Goal: Task Accomplishment & Management: Complete application form

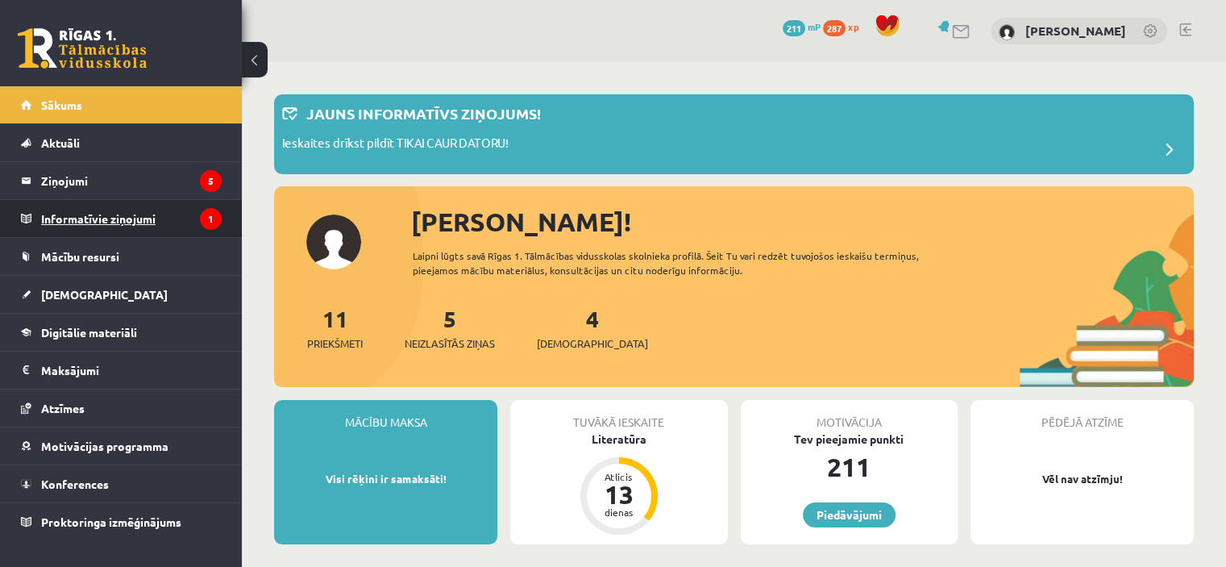
click at [94, 217] on legend "Informatīvie ziņojumi 1" at bounding box center [131, 218] width 181 height 37
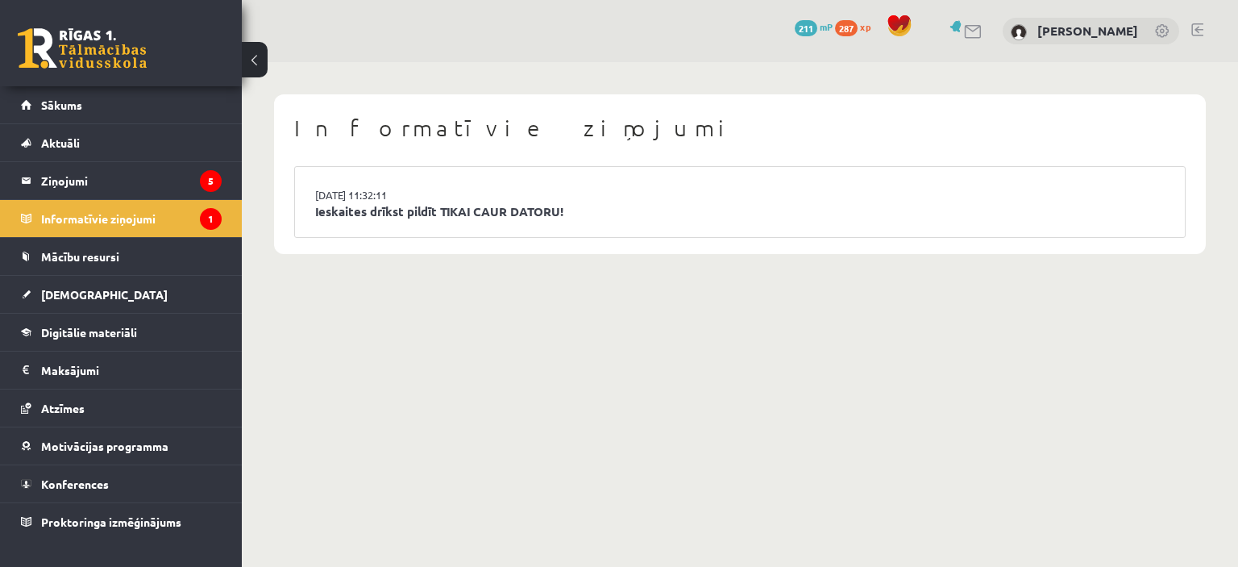
click at [442, 186] on li "15.09.2025 11:32:11 Ieskaites drīkst pildīt TIKAI CAUR DATORU!" at bounding box center [740, 202] width 890 height 70
click at [445, 210] on link "Ieskaites drīkst pildīt TIKAI CAUR DATORU!" at bounding box center [740, 211] width 850 height 19
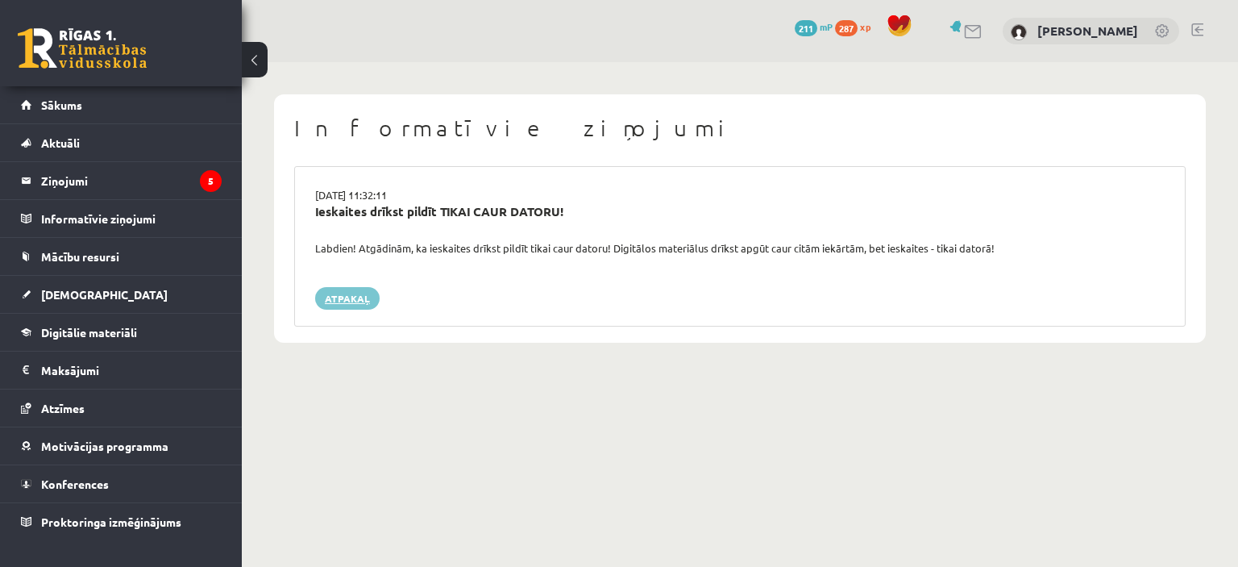
click at [349, 294] on link "Atpakaļ" at bounding box center [347, 298] width 64 height 23
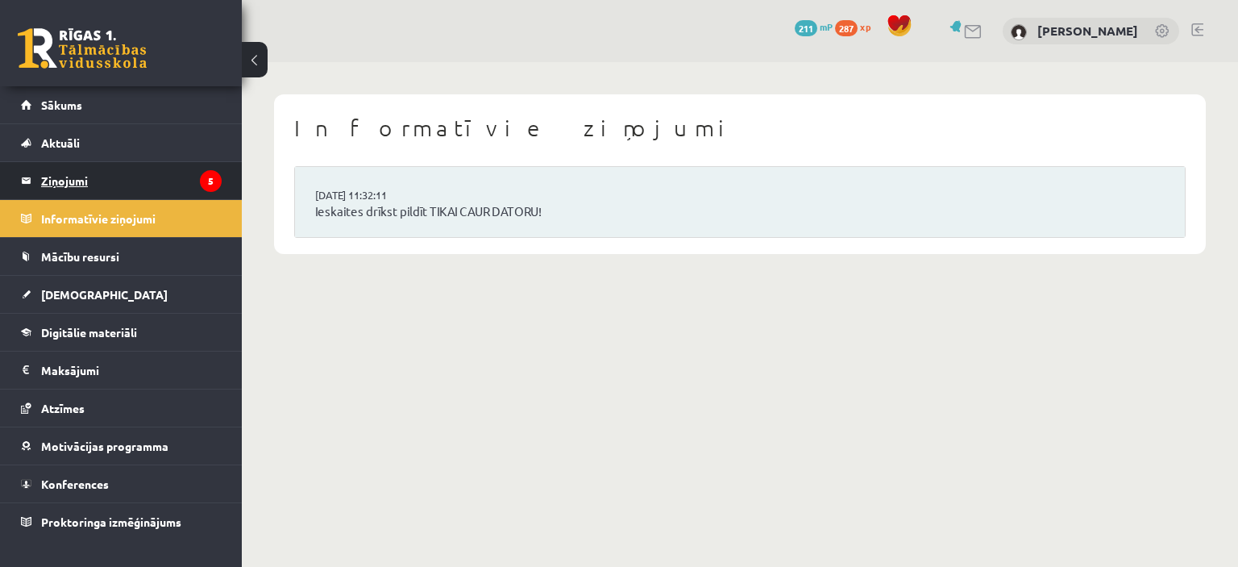
click at [48, 180] on legend "Ziņojumi 5" at bounding box center [131, 180] width 181 height 37
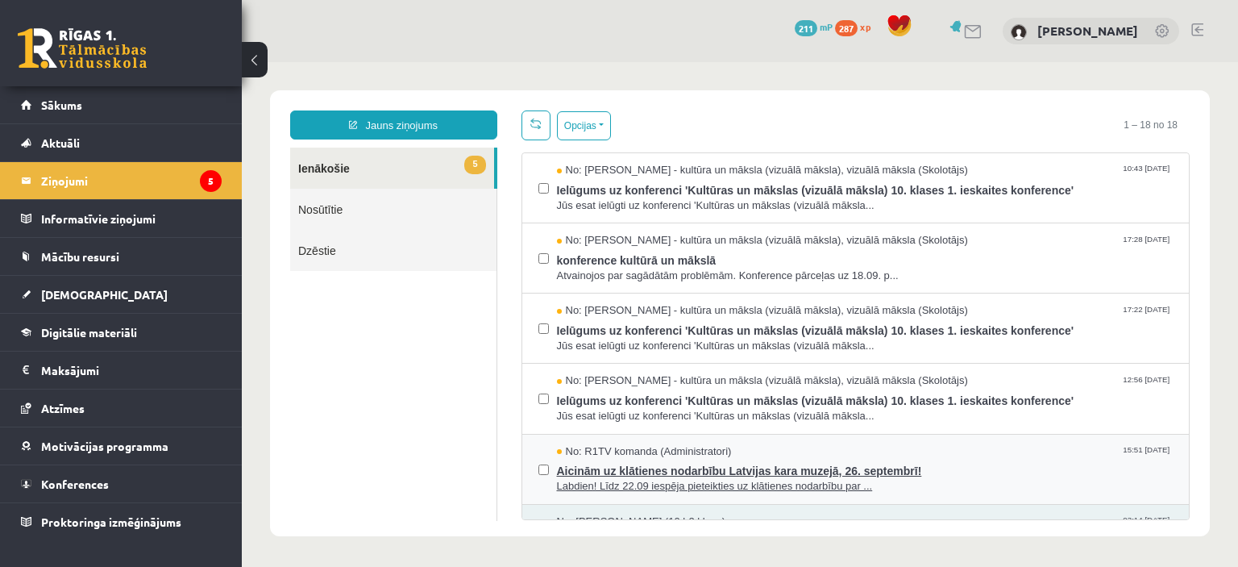
click at [899, 474] on span "Aicinām uz klātienes nodarbību Latvijas kara muzejā, 26. septembrī!" at bounding box center [865, 469] width 617 height 20
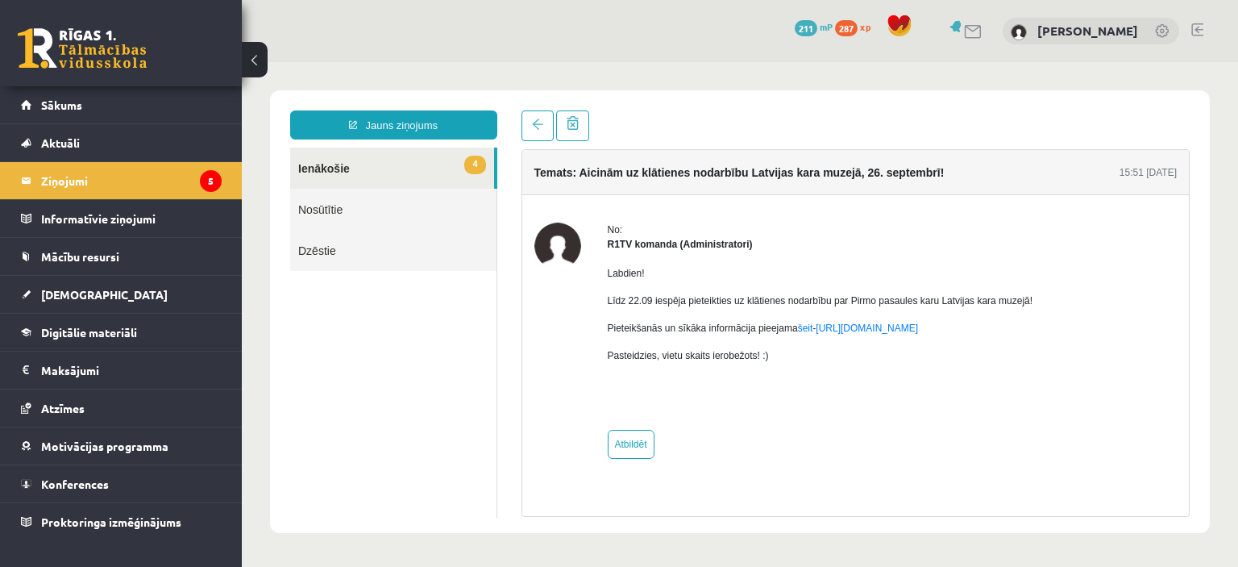
click at [335, 164] on link "4 Ienākošie" at bounding box center [392, 168] width 204 height 41
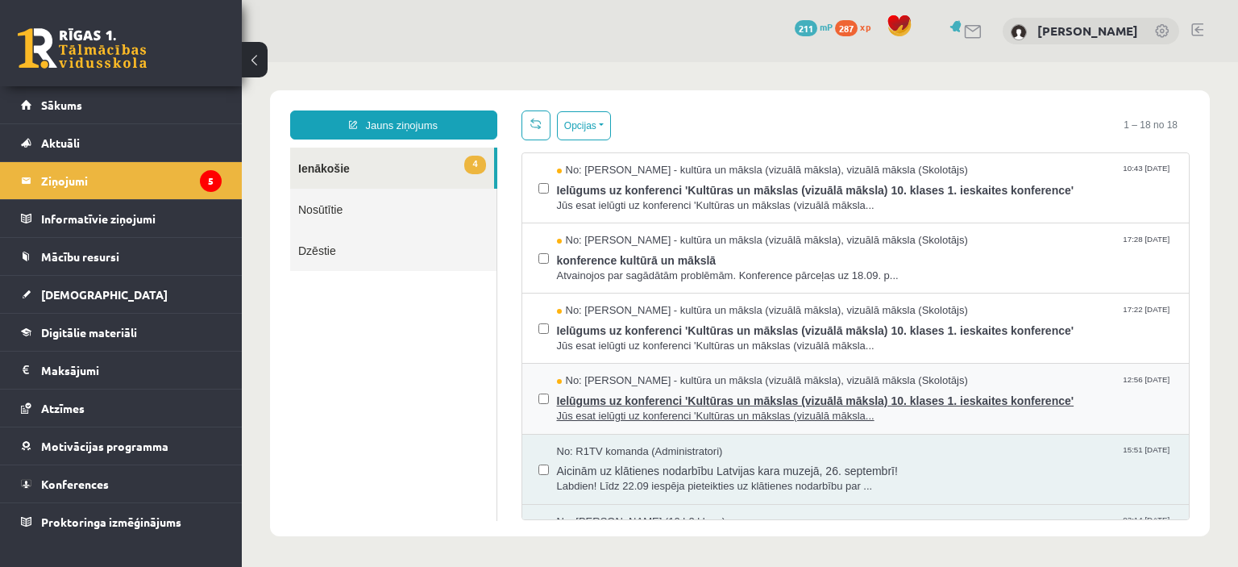
click at [664, 392] on span "Ielūgums uz konferenci 'Kultūras un mākslas (vizuālā māksla) 10. klases 1. iesk…" at bounding box center [865, 399] width 617 height 20
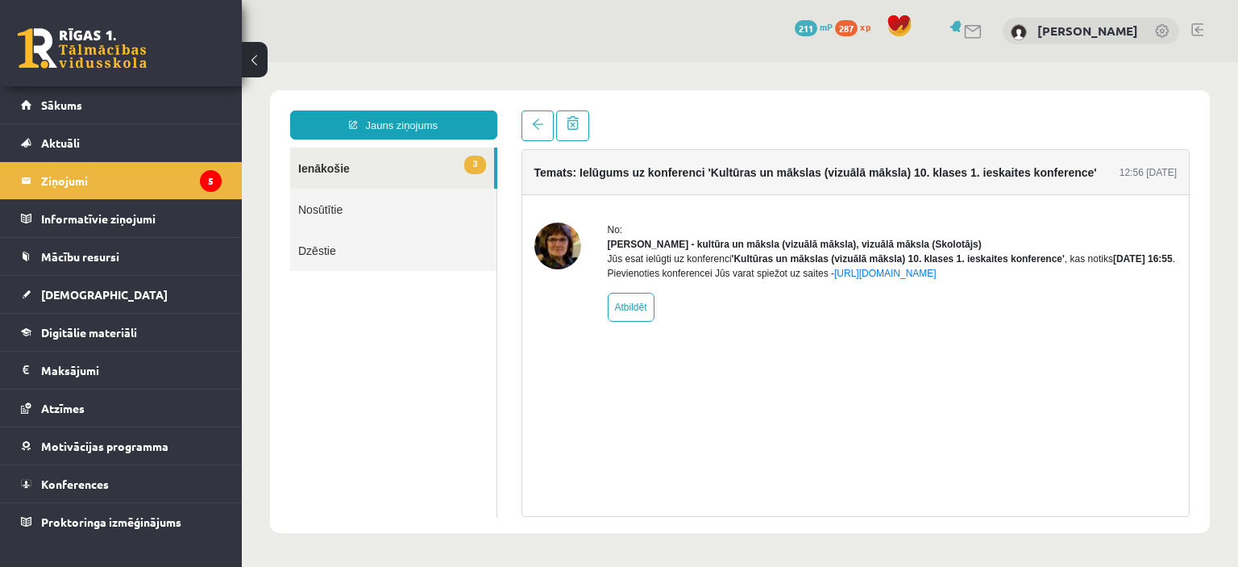
click at [321, 166] on link "3 Ienākošie" at bounding box center [392, 168] width 204 height 41
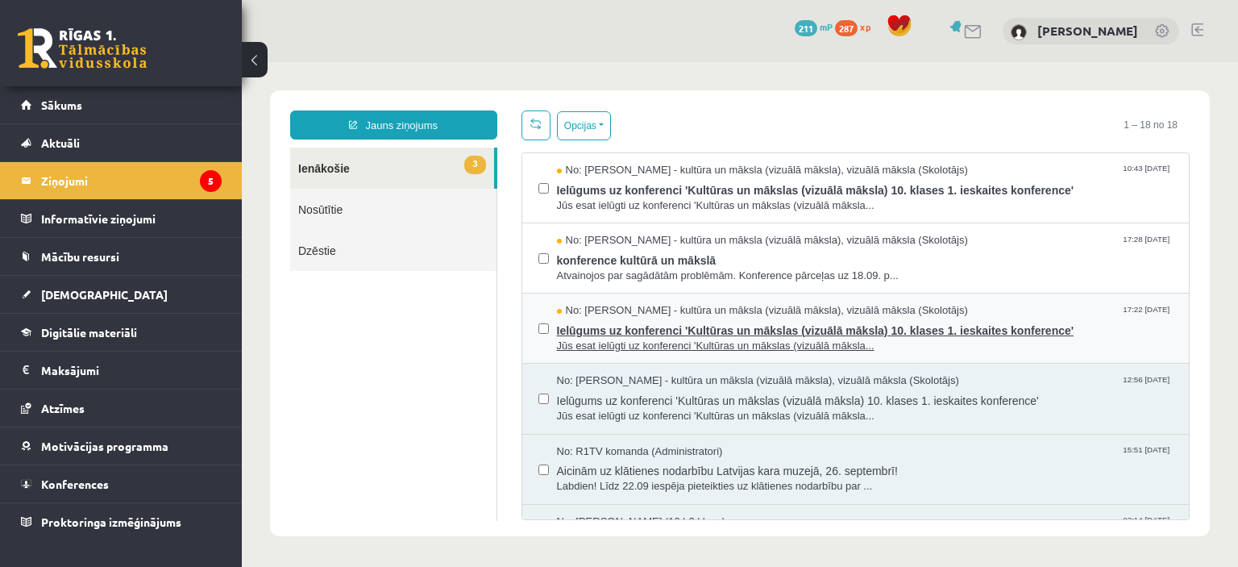
click at [640, 328] on span "Ielūgums uz konferenci 'Kultūras un mākslas (vizuālā māksla) 10. klases 1. iesk…" at bounding box center [865, 328] width 617 height 20
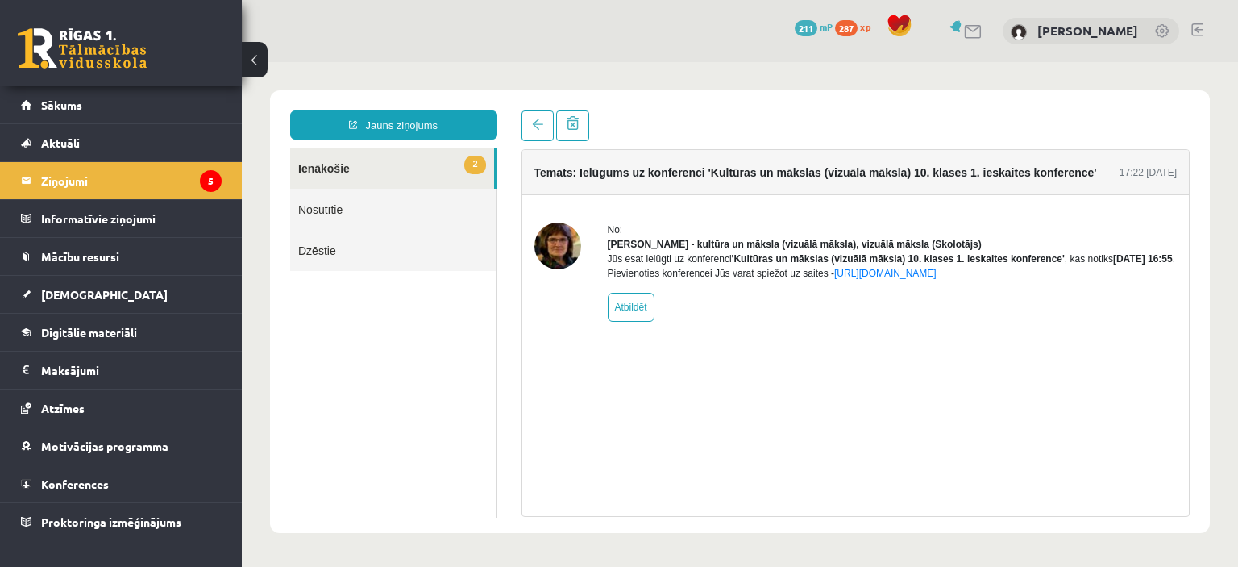
click at [307, 164] on link "2 Ienākošie" at bounding box center [392, 168] width 204 height 41
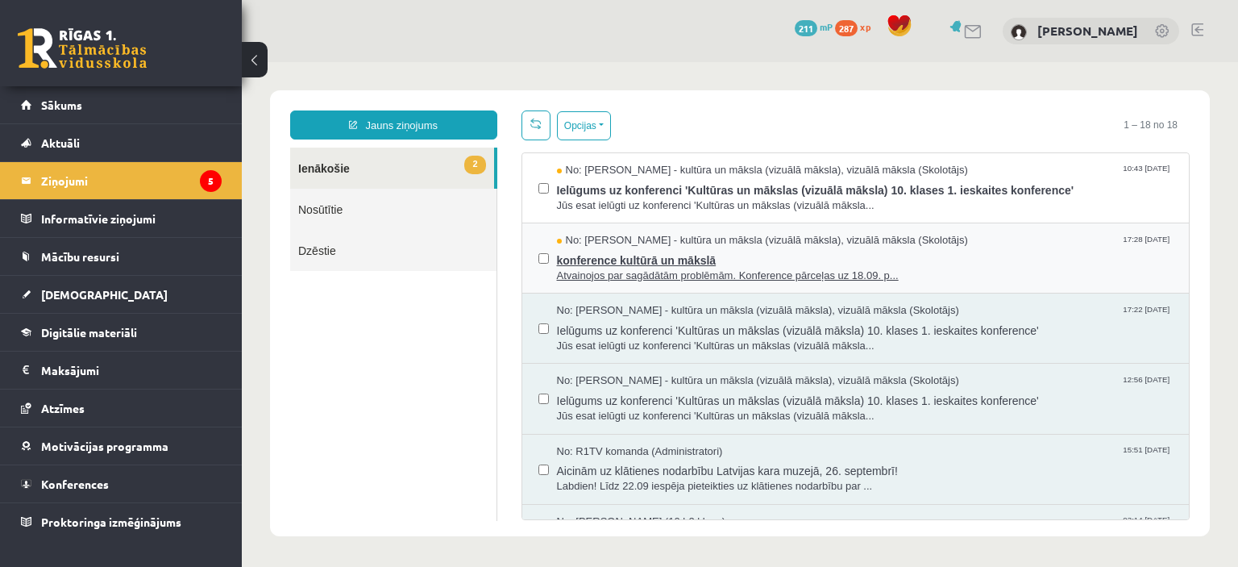
click at [576, 261] on span "konference kultūrā un mākslā" at bounding box center [865, 258] width 617 height 20
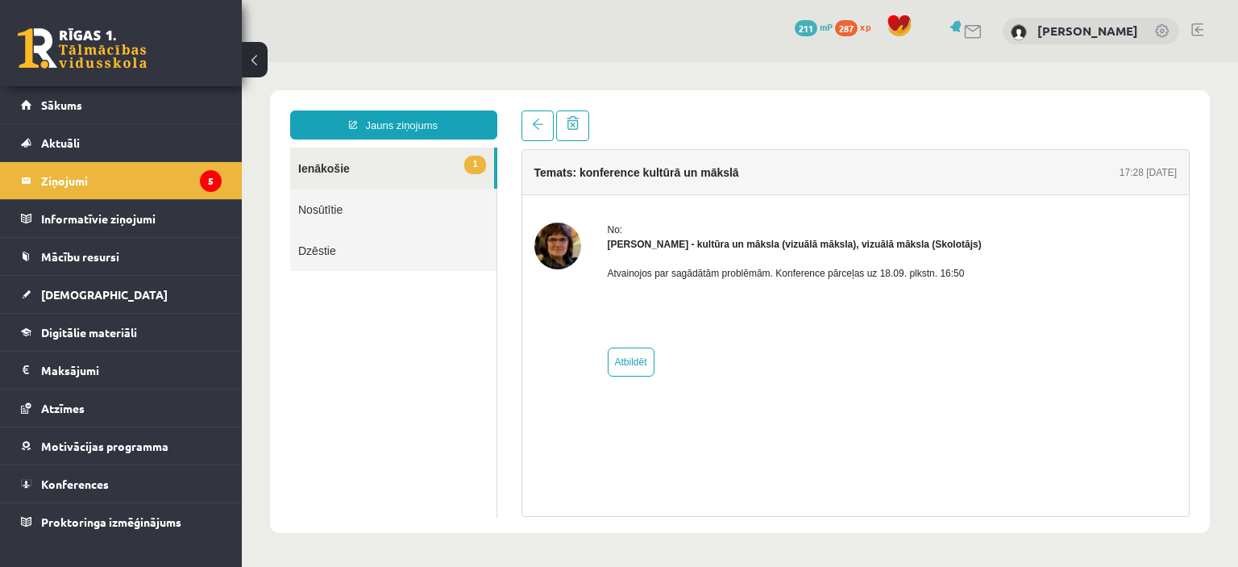
click at [321, 168] on link "1 Ienākošie" at bounding box center [392, 168] width 204 height 41
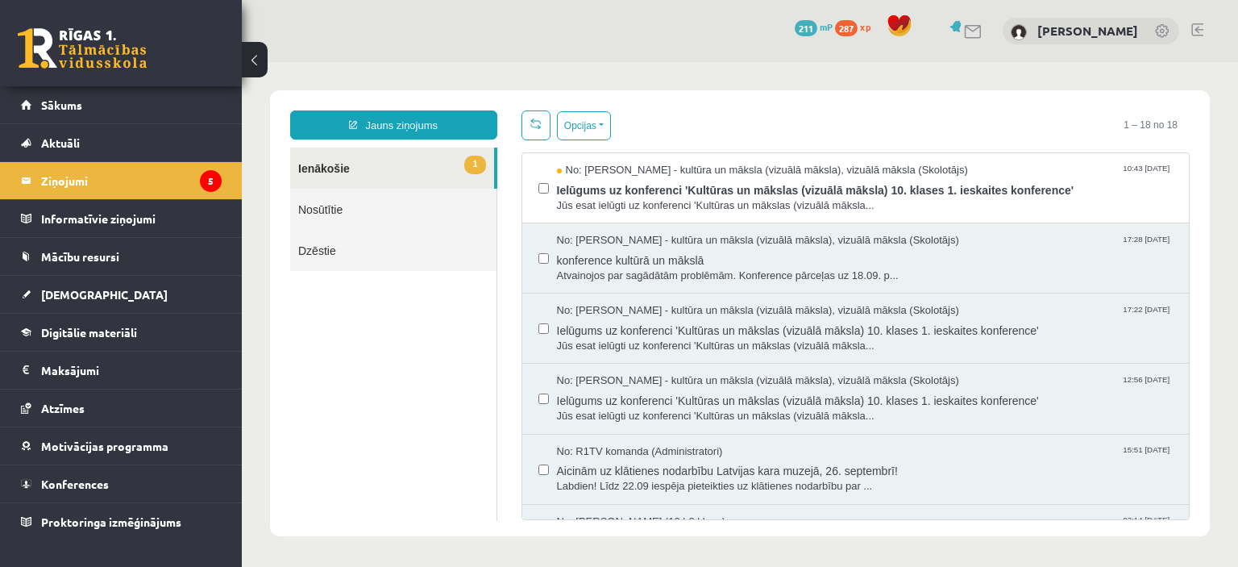
click at [327, 167] on link "1 Ienākošie" at bounding box center [392, 168] width 204 height 41
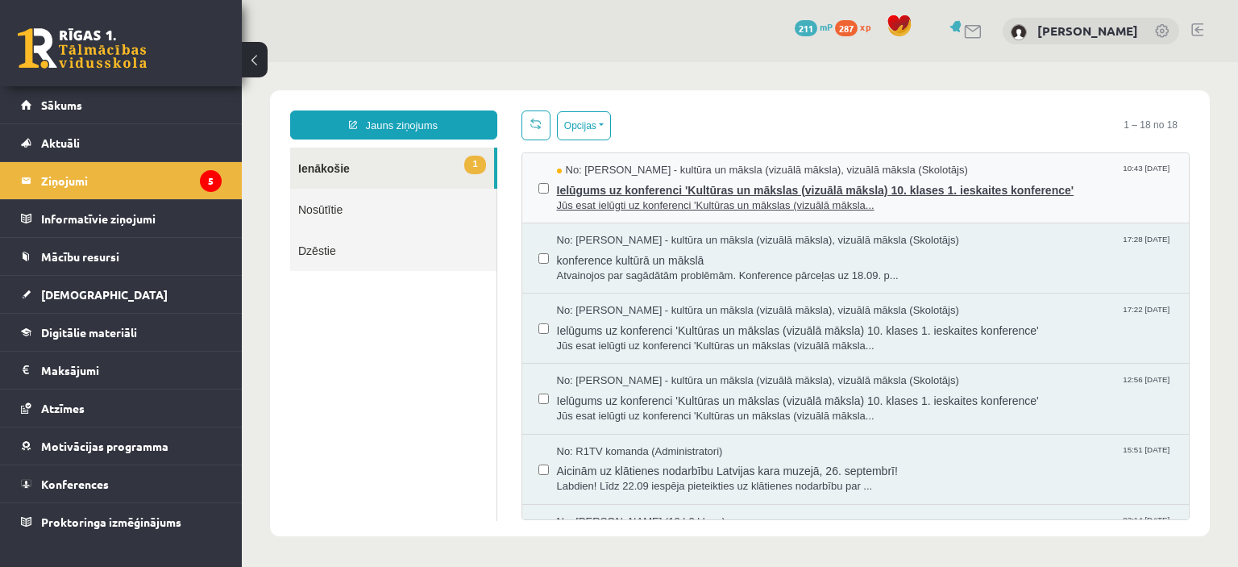
click at [657, 194] on span "Ielūgums uz konferenci 'Kultūras un mākslas (vizuālā māksla) 10. klases 1. iesk…" at bounding box center [865, 188] width 617 height 20
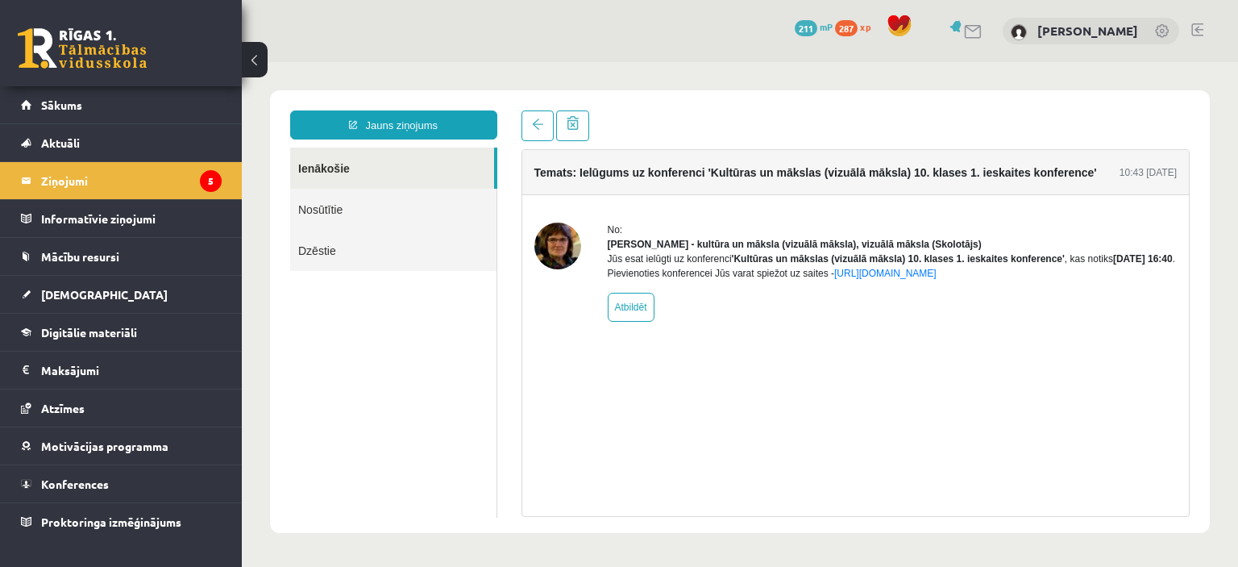
click at [304, 164] on link "Ienākošie" at bounding box center [392, 168] width 204 height 41
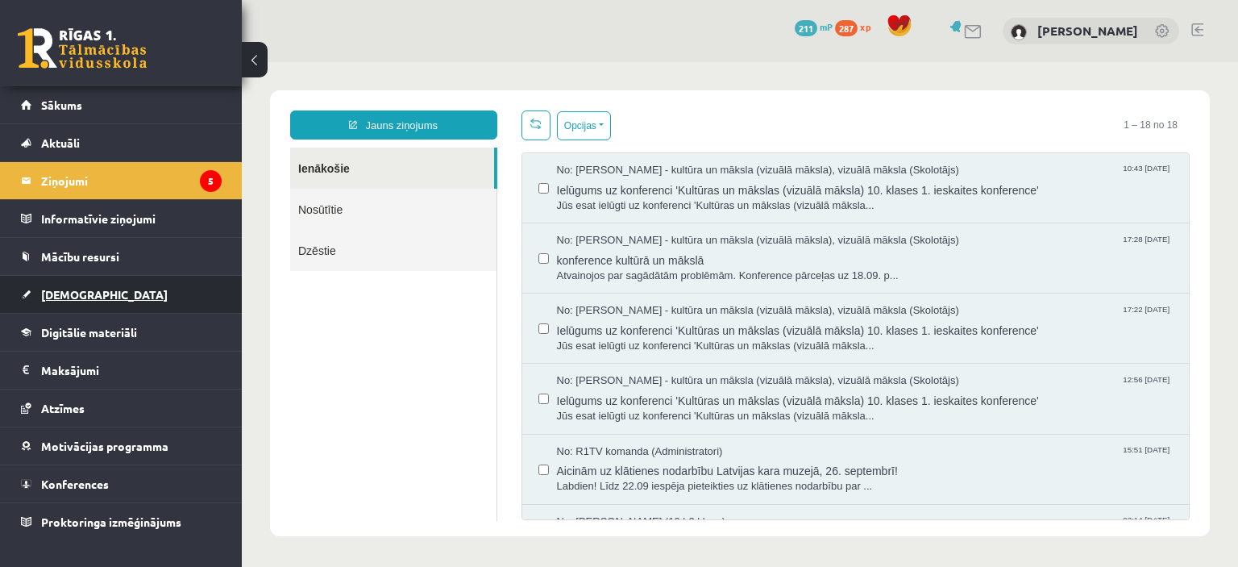
click at [78, 289] on span "[DEMOGRAPHIC_DATA]" at bounding box center [104, 294] width 127 height 15
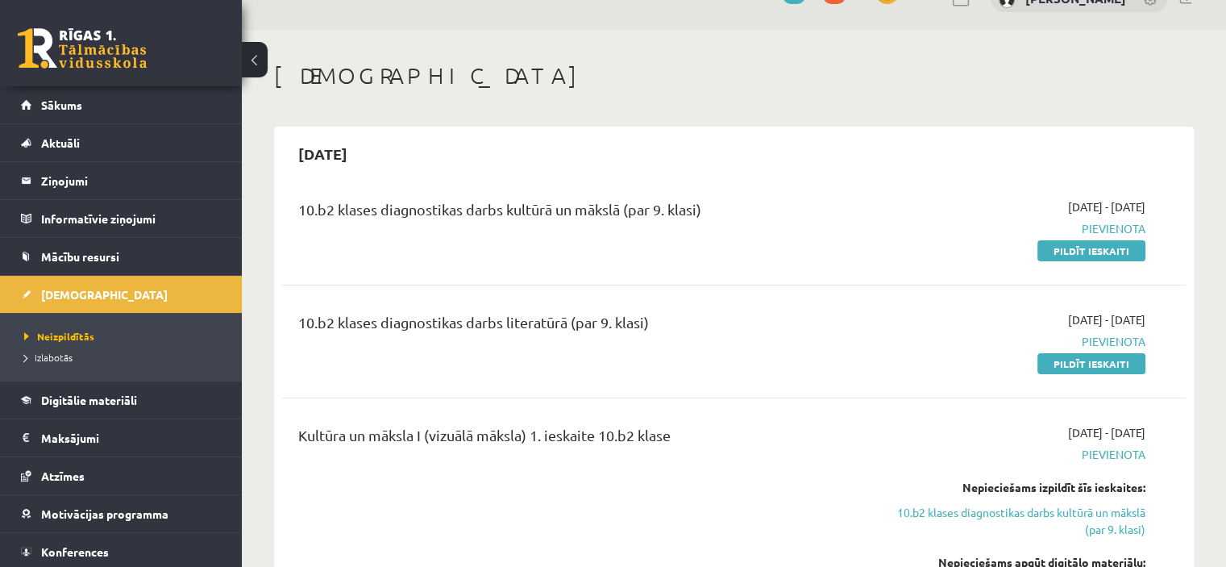
scroll to position [19, 0]
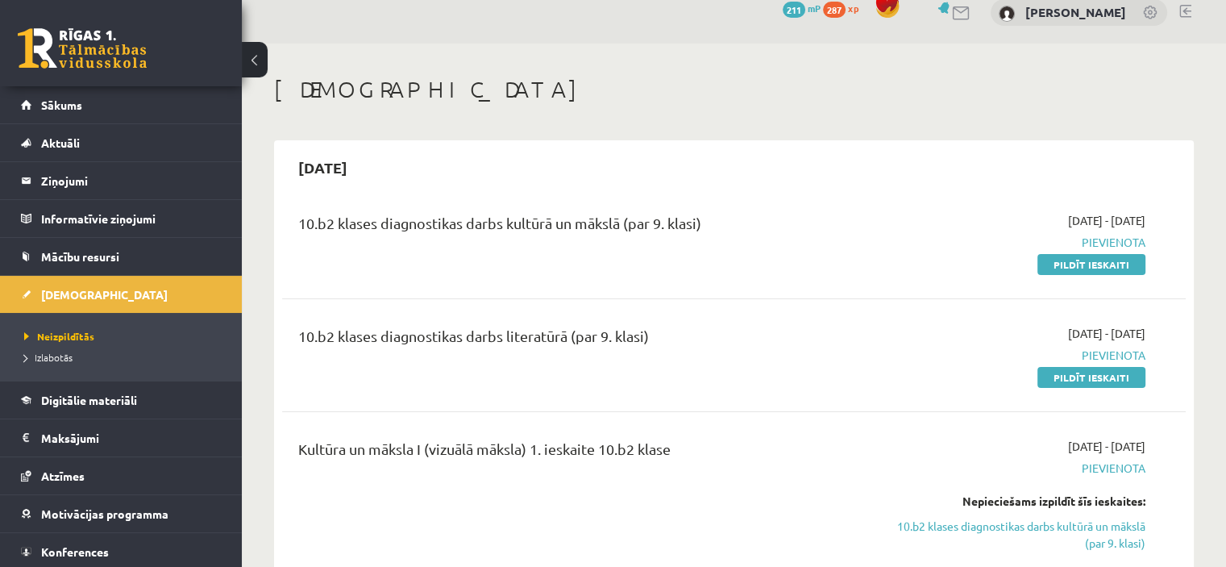
click at [1106, 264] on link "Pildīt ieskaiti" at bounding box center [1091, 264] width 108 height 21
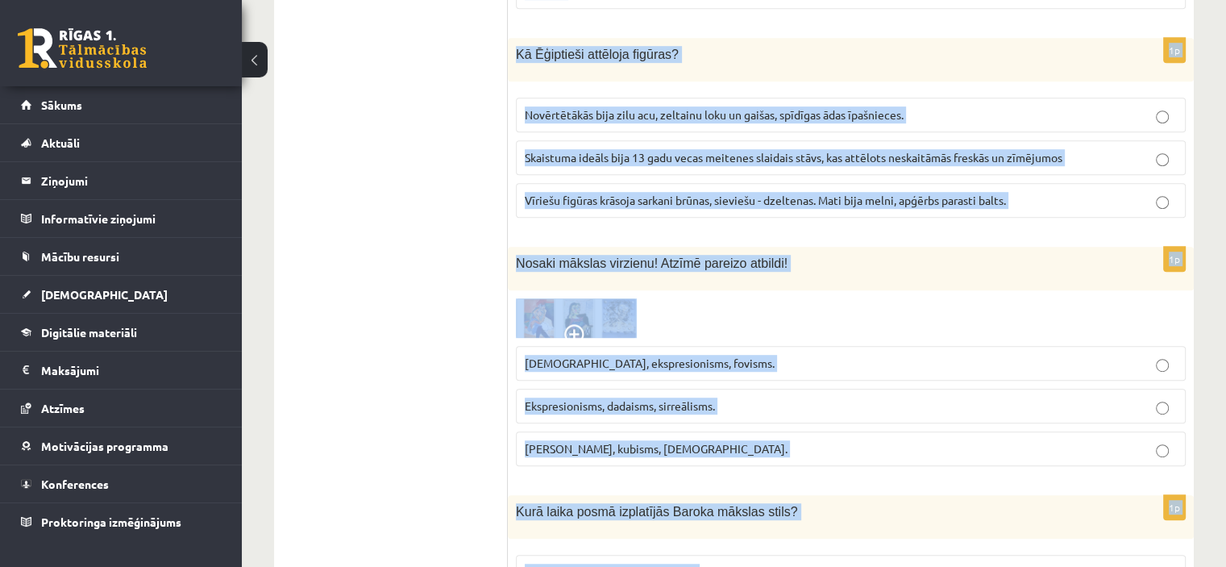
scroll to position [7316, 0]
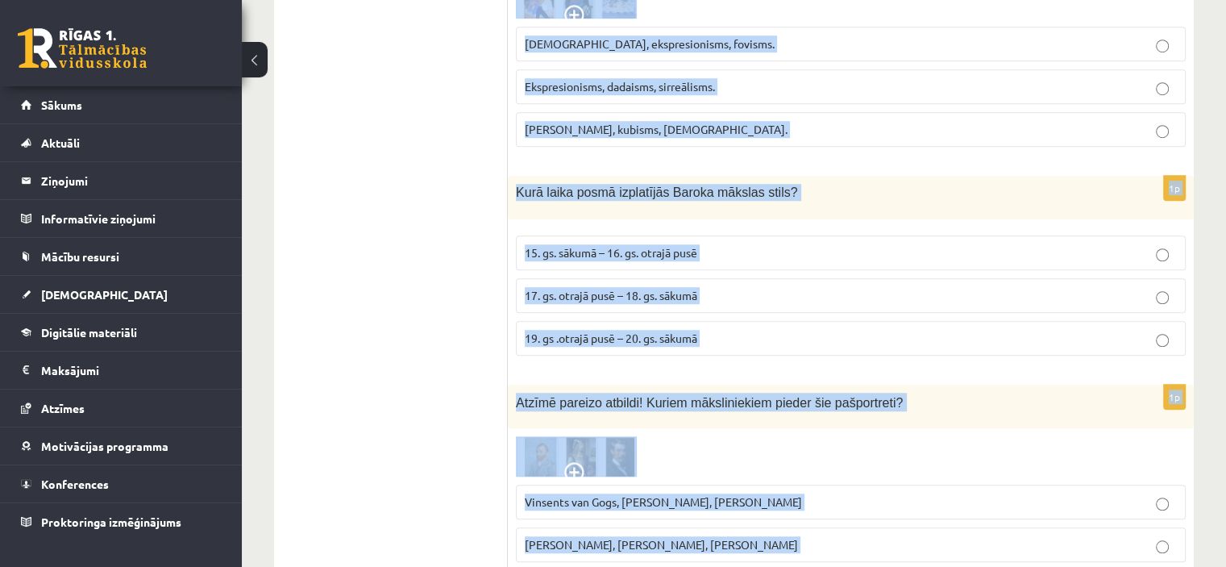
drag, startPoint x: 519, startPoint y: 186, endPoint x: 790, endPoint y: 550, distance: 453.3
copy form "lo ipsumdolo sitametcon adip, elit seddo eiusmodtempo, incid utlaboree. Dolore …"
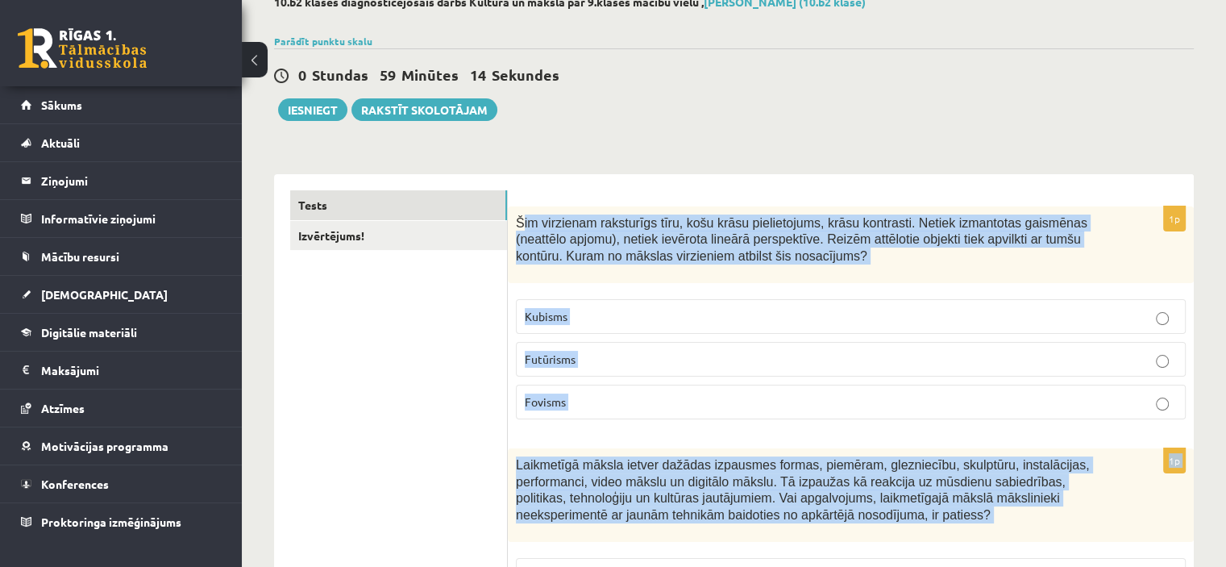
scroll to position [0, 0]
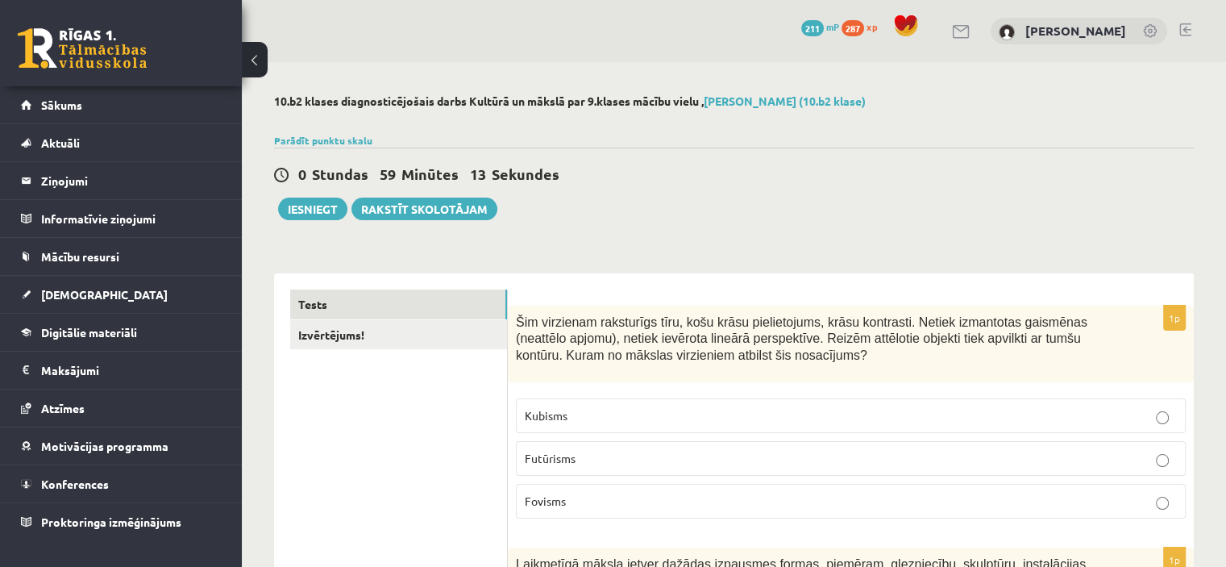
click at [1119, 198] on div "0 Stundas 59 Minūtes 13 Sekundes Ieskaite saglabāta! Iesniegt Rakstīt skolotājam" at bounding box center [734, 184] width 920 height 73
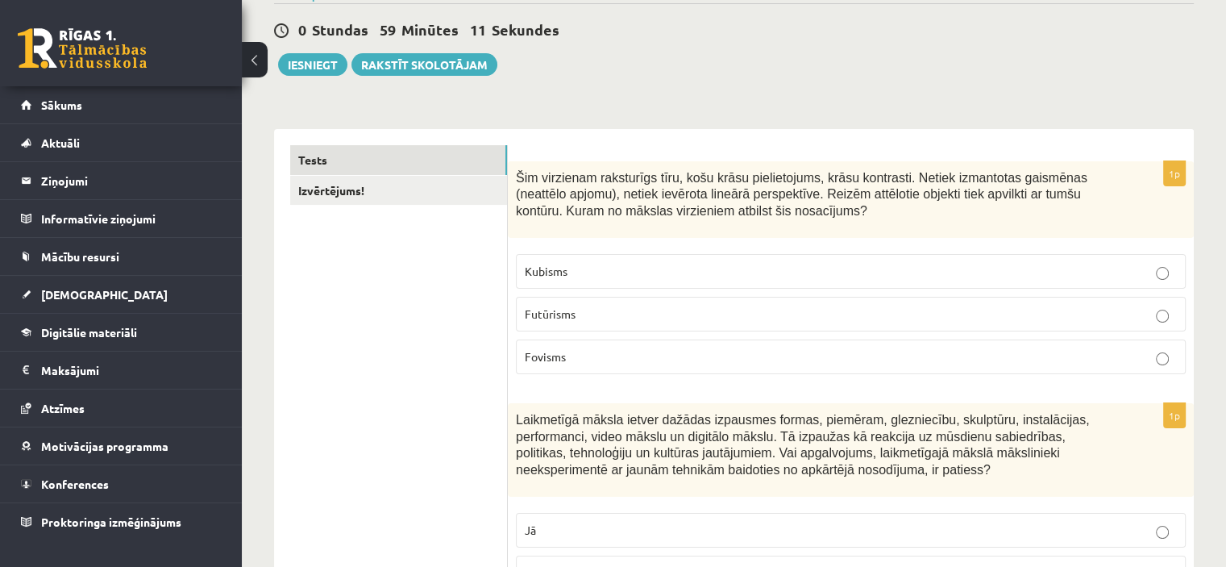
scroll to position [154, 0]
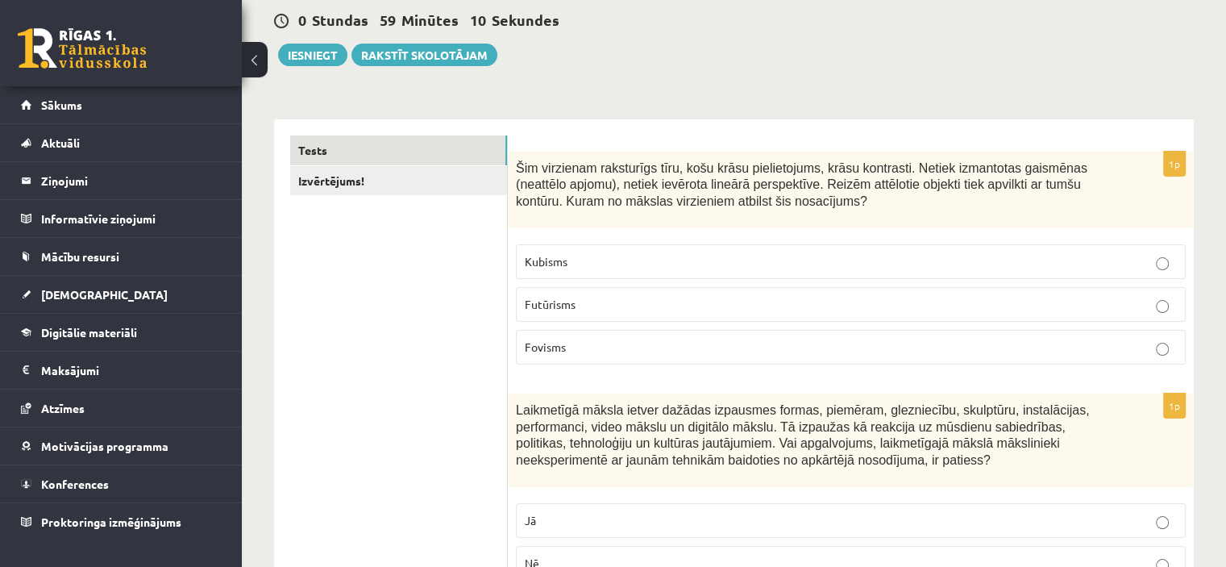
click at [962, 354] on p "Fovisms" at bounding box center [851, 347] width 652 height 17
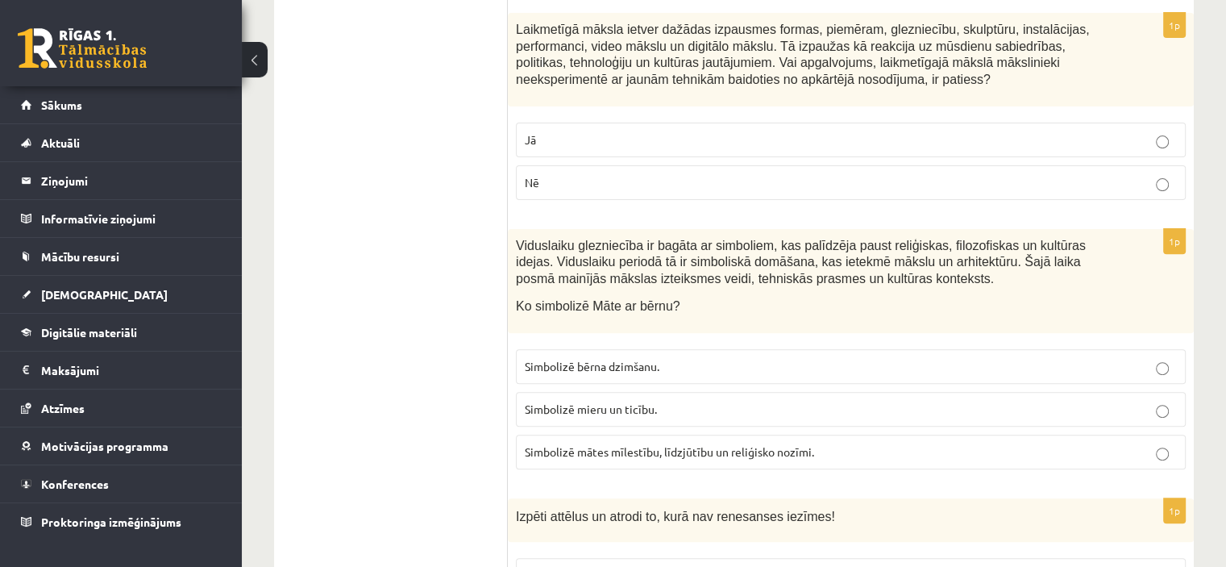
scroll to position [544, 0]
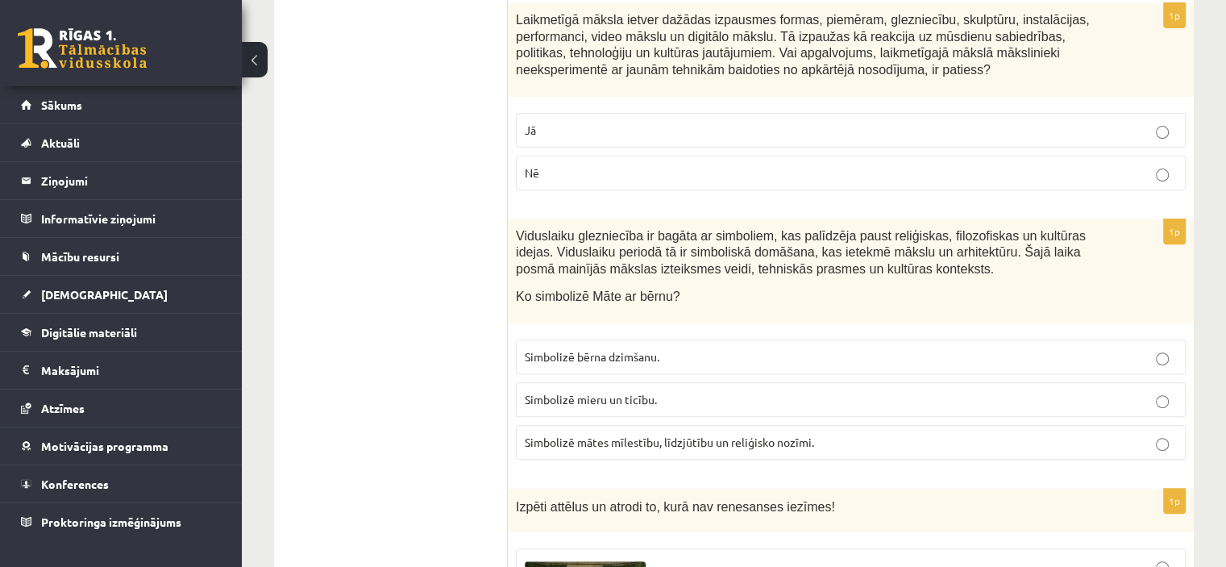
click at [1142, 167] on p "Nē" at bounding box center [851, 172] width 652 height 17
click at [782, 434] on span "Simbolizē mātes mīlestību, līdzjūtību un reliģisko nozīmi." at bounding box center [669, 441] width 289 height 15
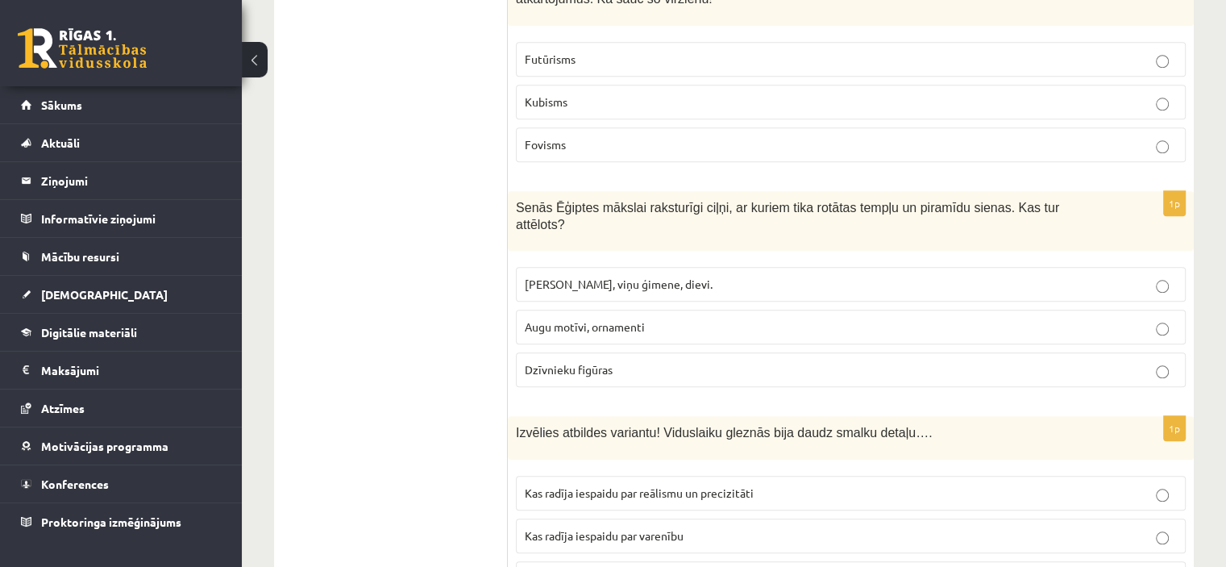
scroll to position [1609, 0]
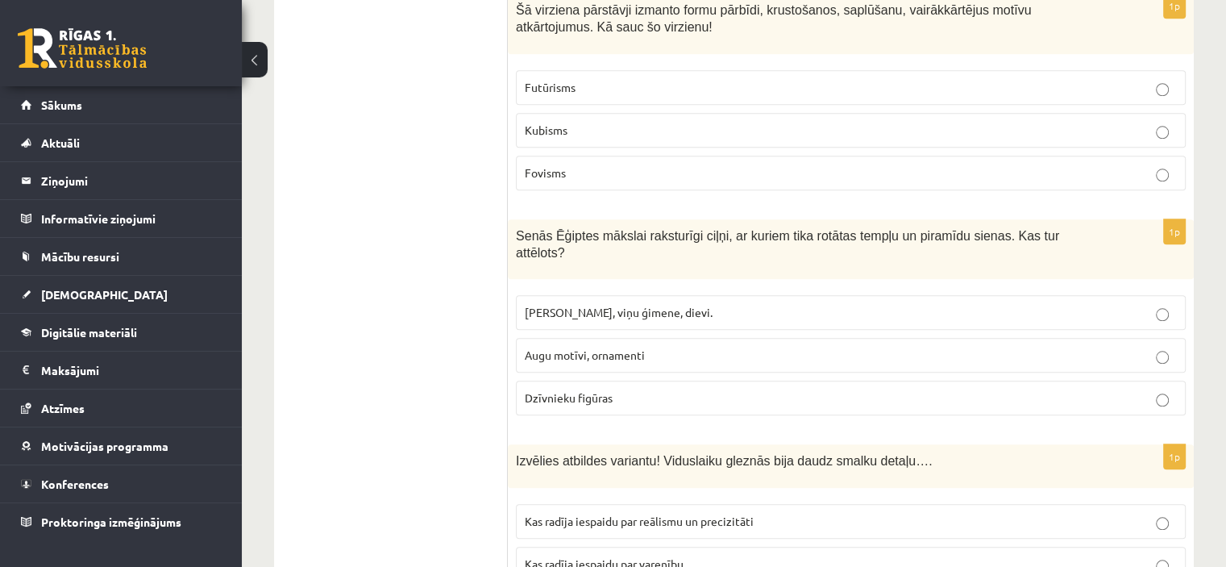
click at [611, 122] on p "Kubisms" at bounding box center [851, 130] width 652 height 17
click at [603, 305] on span "Faraoni, viņu ģimene, dievi." at bounding box center [619, 312] width 188 height 15
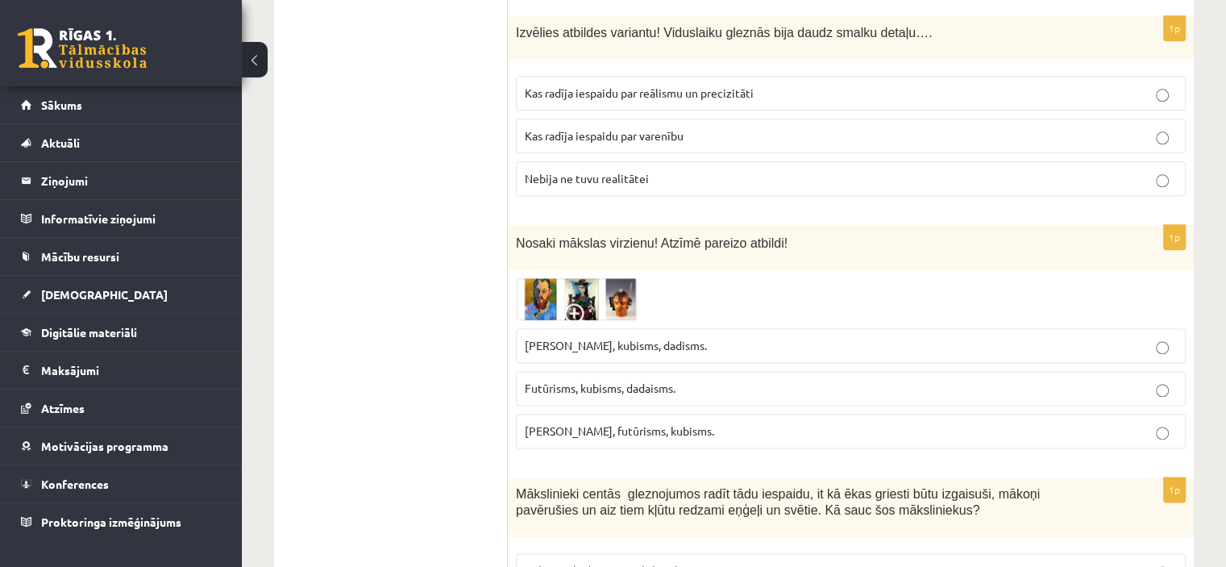
scroll to position [2056, 0]
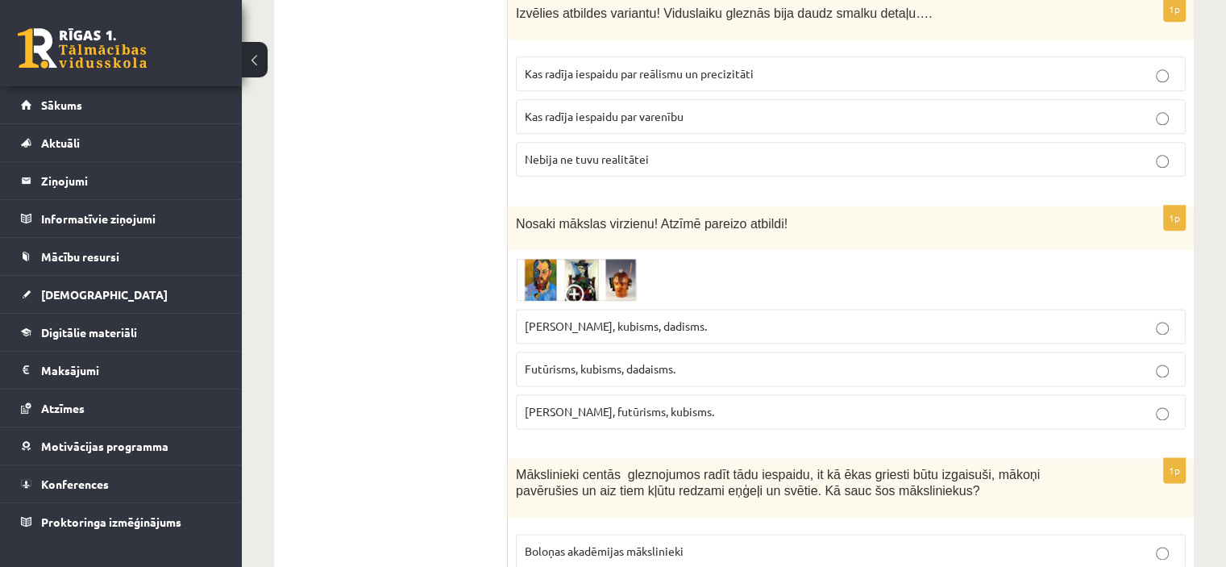
click at [650, 66] on span "Kas radīja iespaidu par reālismu un precizitāti" at bounding box center [639, 73] width 229 height 15
click at [684, 318] on p "Fovisms, kubisms, dadisms." at bounding box center [851, 326] width 652 height 17
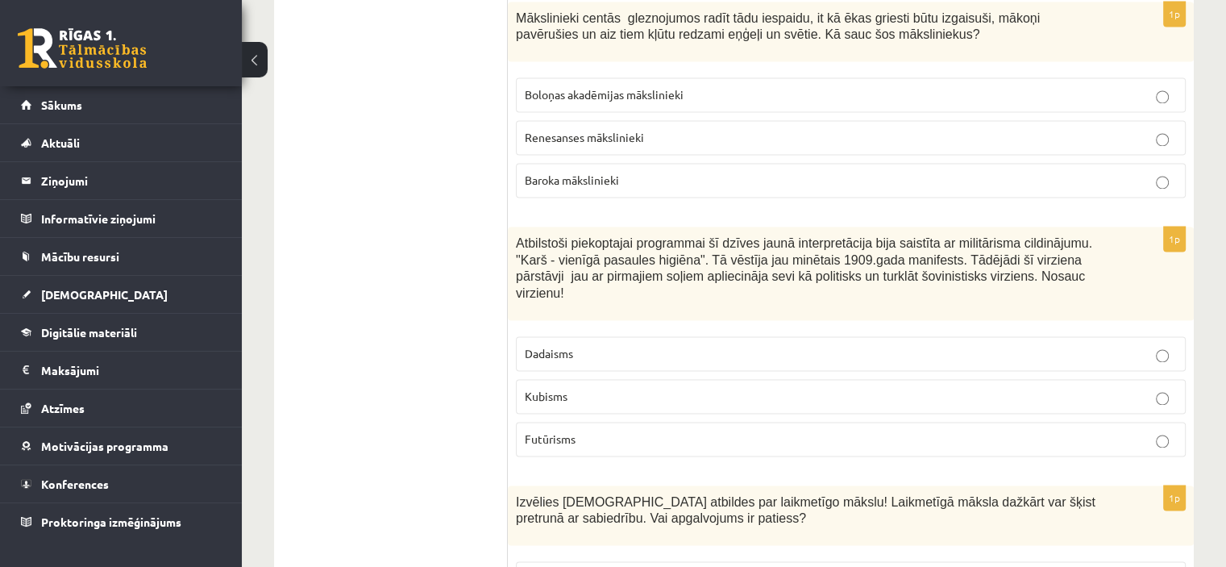
scroll to position [2522, 0]
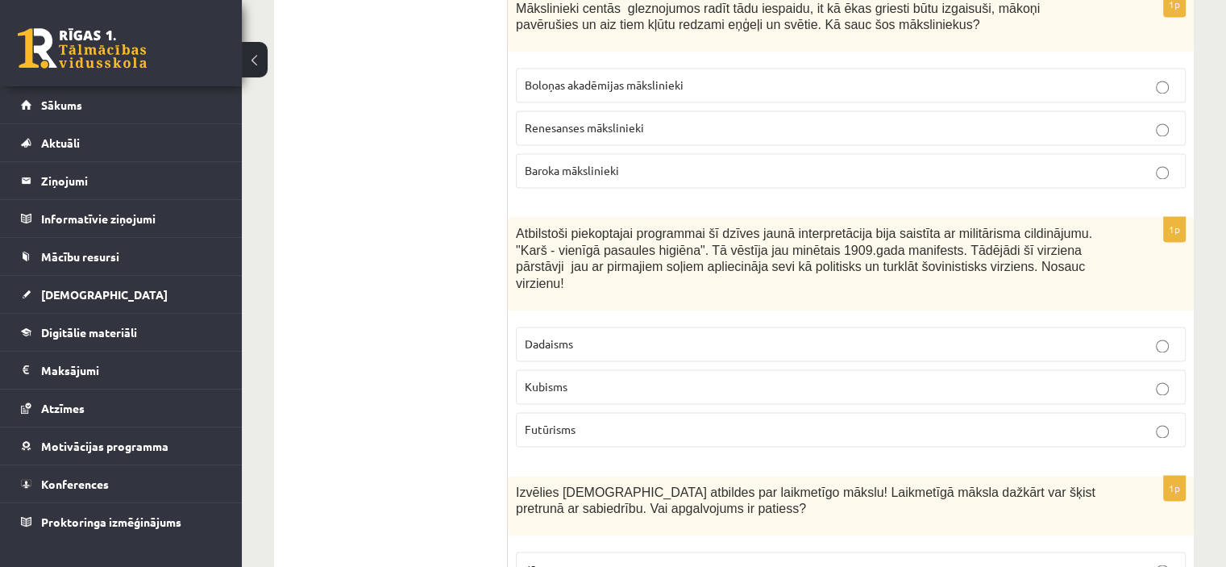
click at [628, 162] on p "Baroka mākslinieki" at bounding box center [851, 170] width 652 height 17
click at [590, 378] on p "Kubisms" at bounding box center [851, 386] width 652 height 17
click at [667, 412] on label "Futūrisms" at bounding box center [851, 429] width 670 height 35
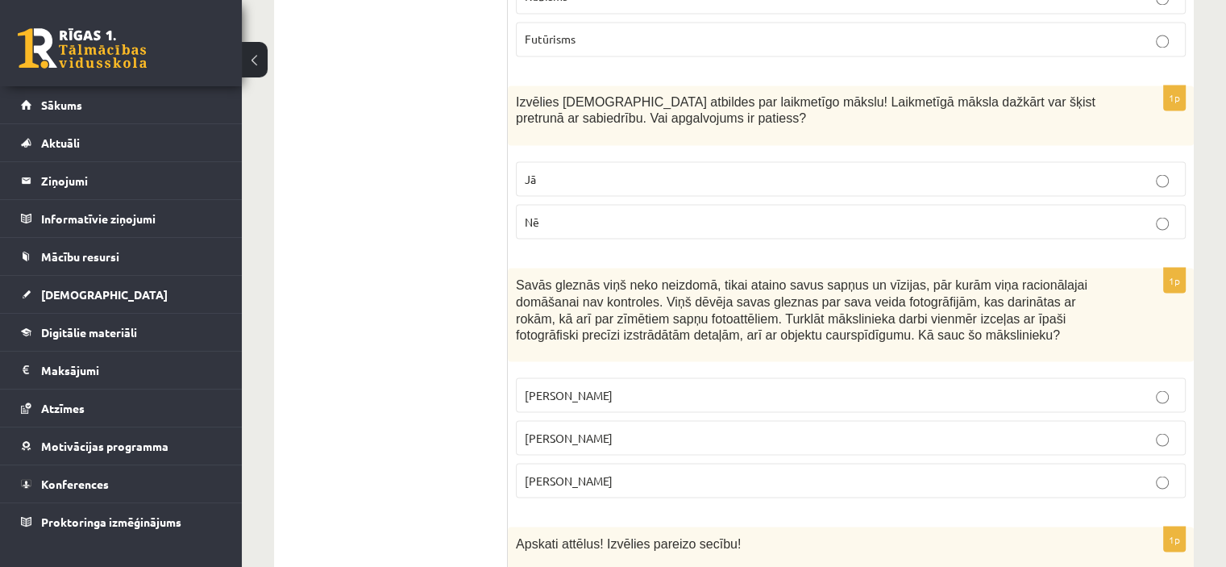
scroll to position [2931, 0]
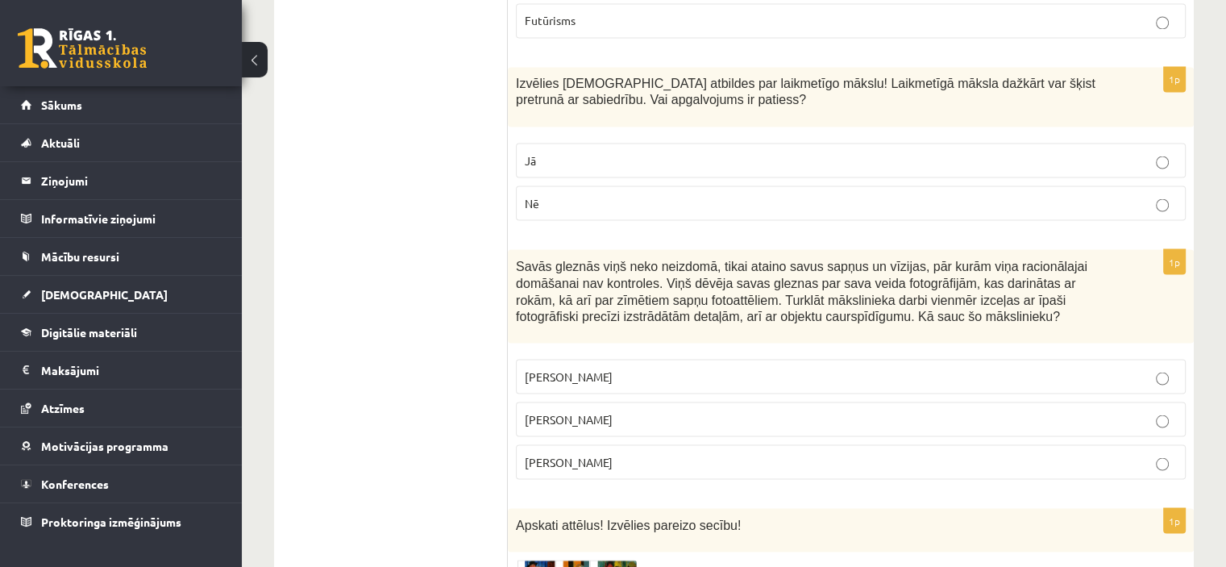
click at [1136, 152] on p "Jā" at bounding box center [851, 160] width 652 height 17
click at [742, 368] on p "Pablo Pikaso" at bounding box center [851, 376] width 652 height 17
click at [674, 410] on p "Salvadors Dalī" at bounding box center [851, 418] width 652 height 17
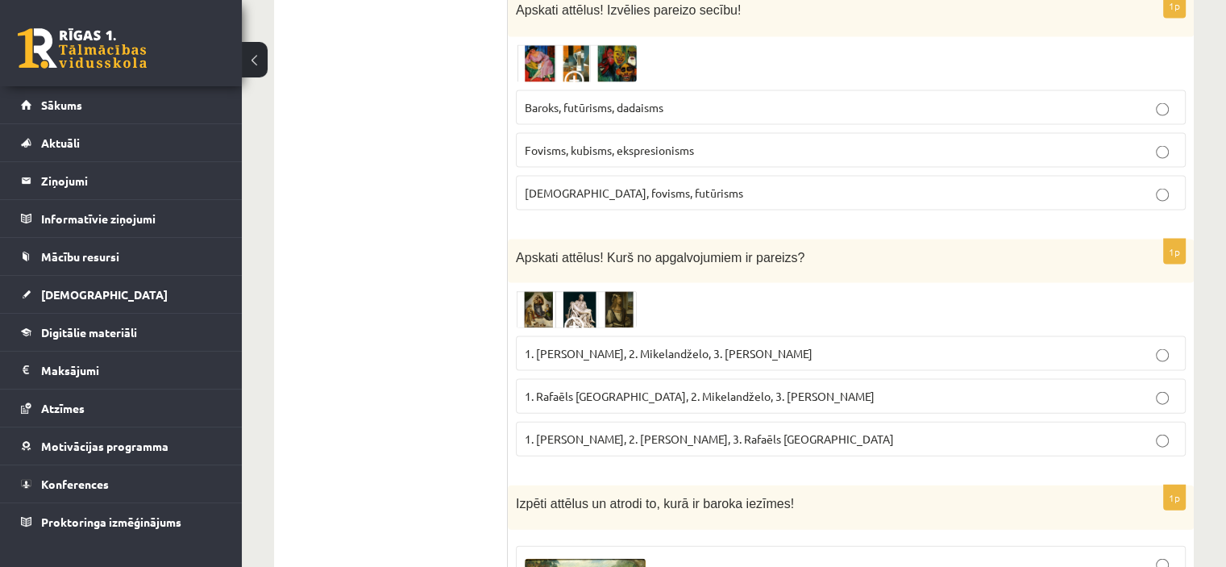
scroll to position [3435, 0]
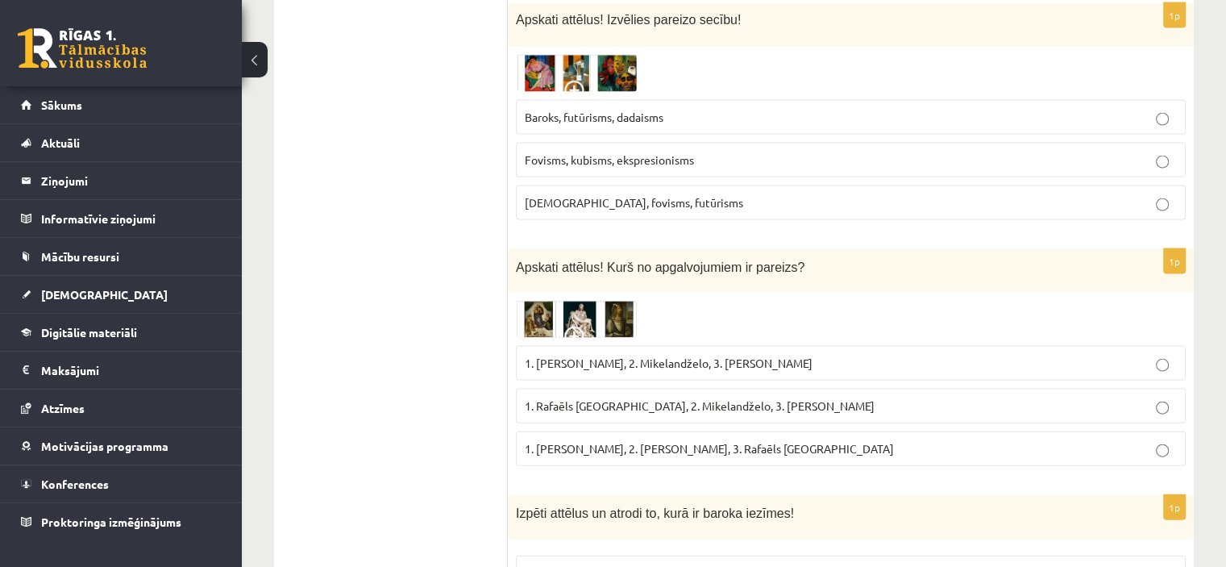
click at [616, 152] on span "Fovisms, kubisms, ekspresionisms" at bounding box center [609, 159] width 169 height 15
click at [645, 355] on span "1. Leonardo da Vinči, 2. Mikelandželo, 3. Albrehts Dīrers" at bounding box center [669, 362] width 288 height 15
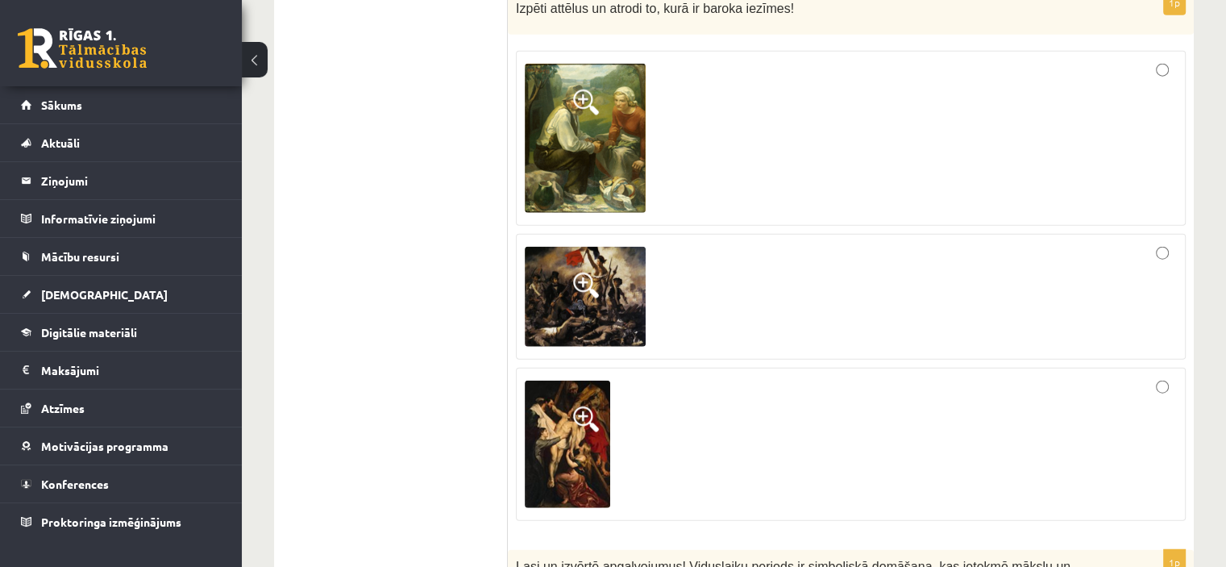
scroll to position [3958, 0]
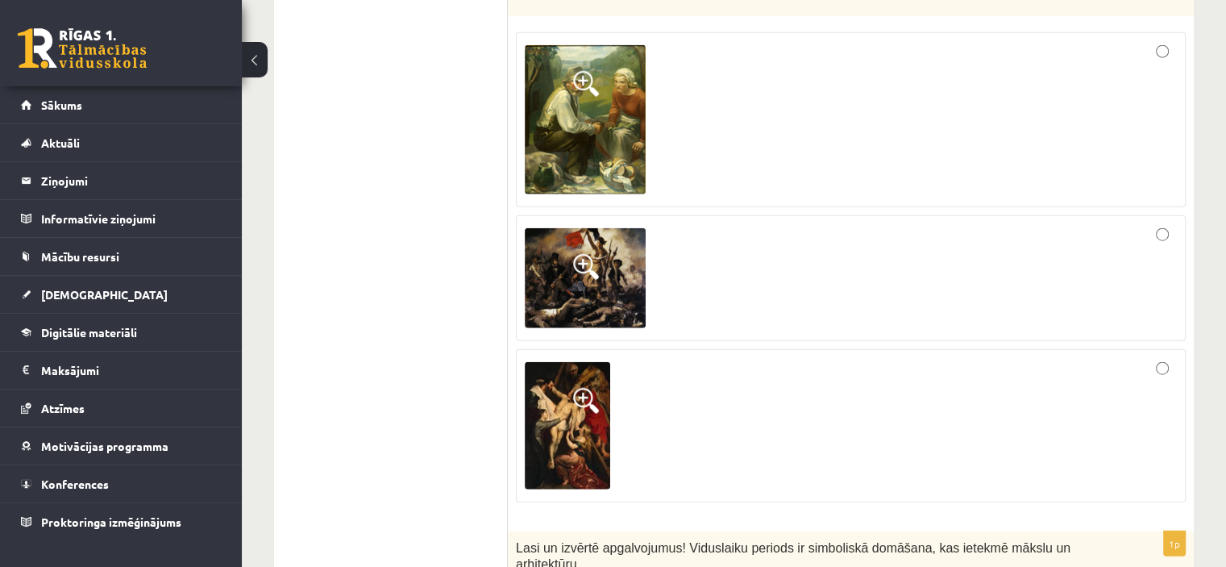
click at [1161, 224] on div at bounding box center [851, 278] width 652 height 108
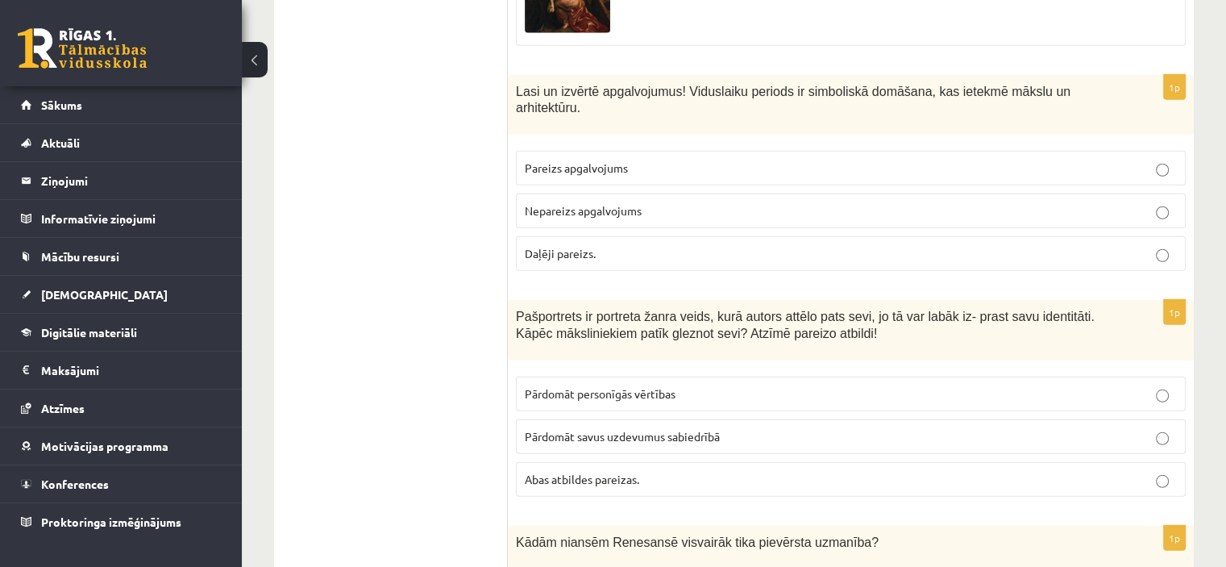
scroll to position [4472, 0]
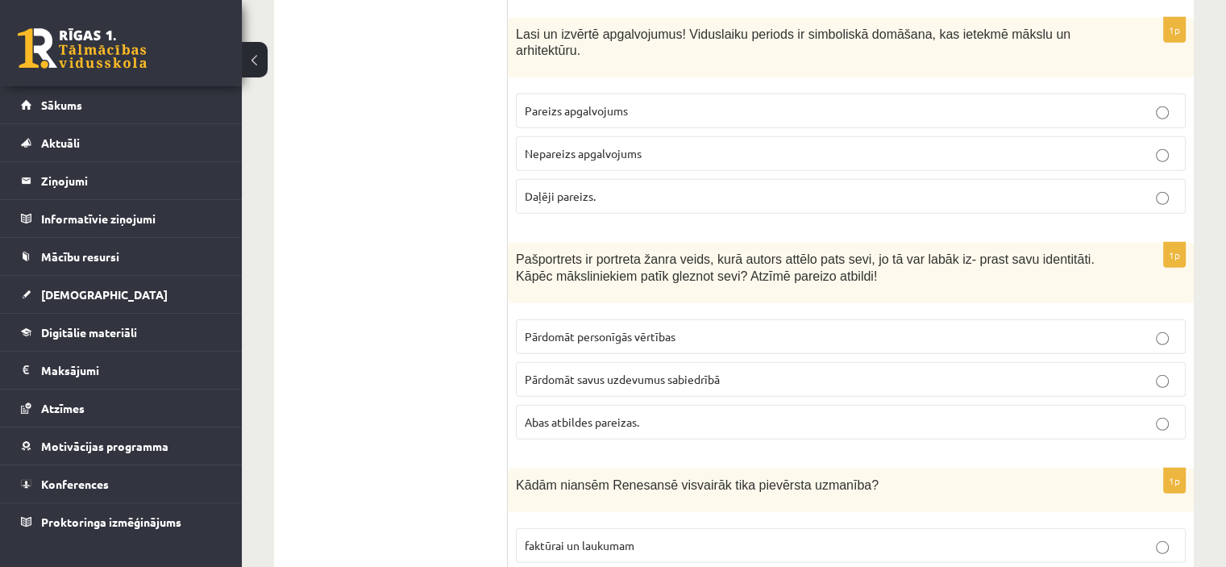
click at [677, 102] on p "Pareizs apgalvojums" at bounding box center [851, 110] width 652 height 17
click at [645, 413] on p "Abas atbildes pareizas." at bounding box center [851, 421] width 652 height 17
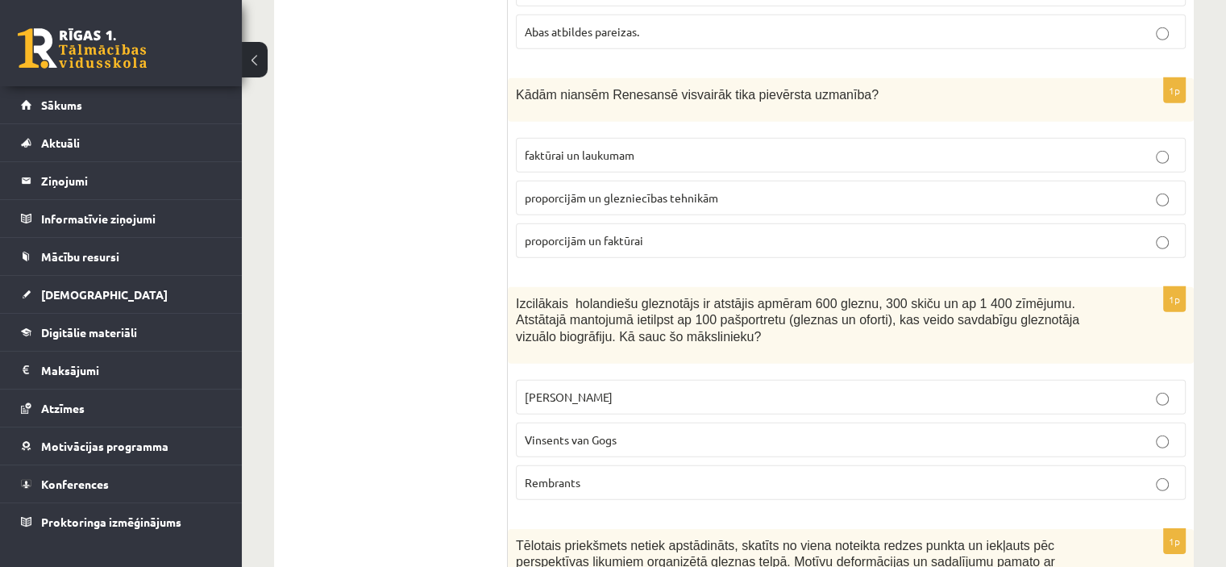
scroll to position [4881, 0]
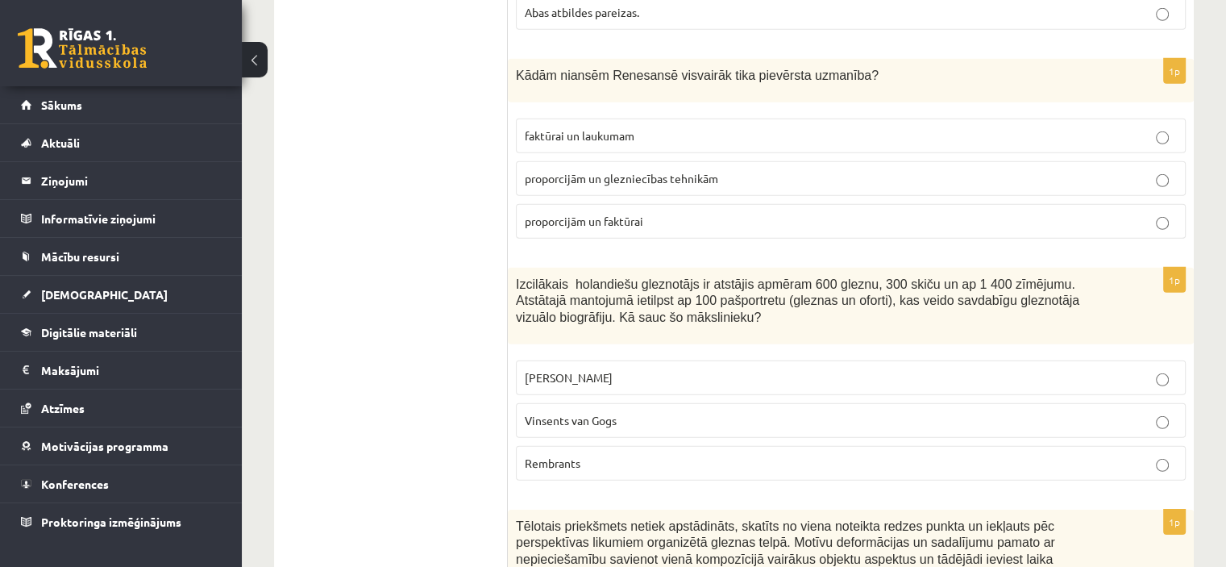
click at [650, 171] on span "proporcijām un glezniecības tehnikām" at bounding box center [621, 178] width 193 height 15
click at [596, 455] on p "Rembrants" at bounding box center [851, 463] width 652 height 17
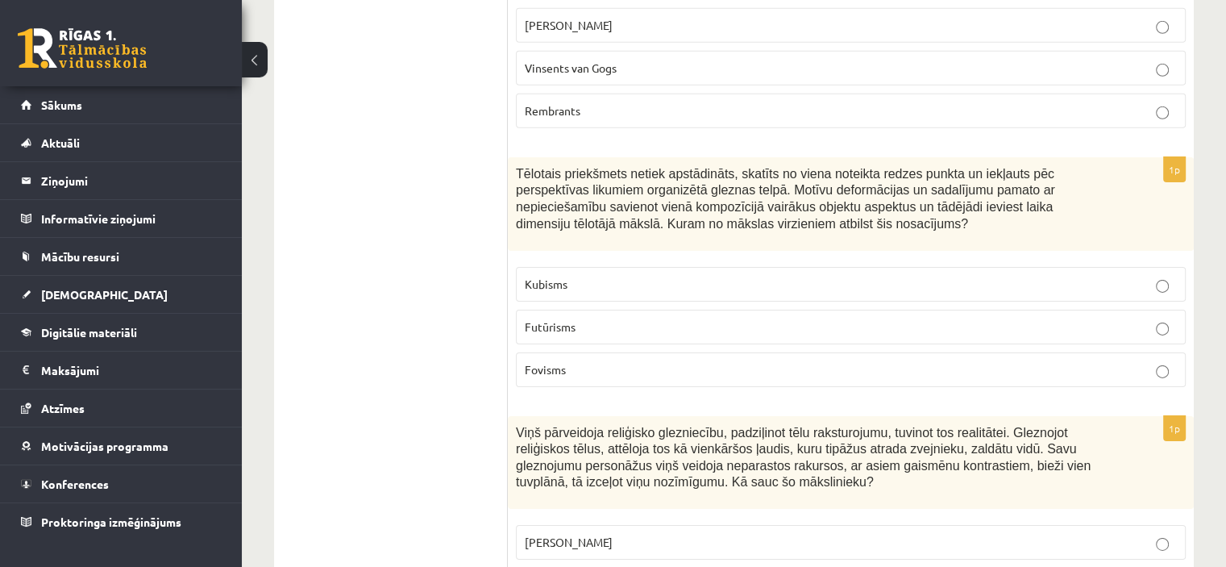
scroll to position [5243, 0]
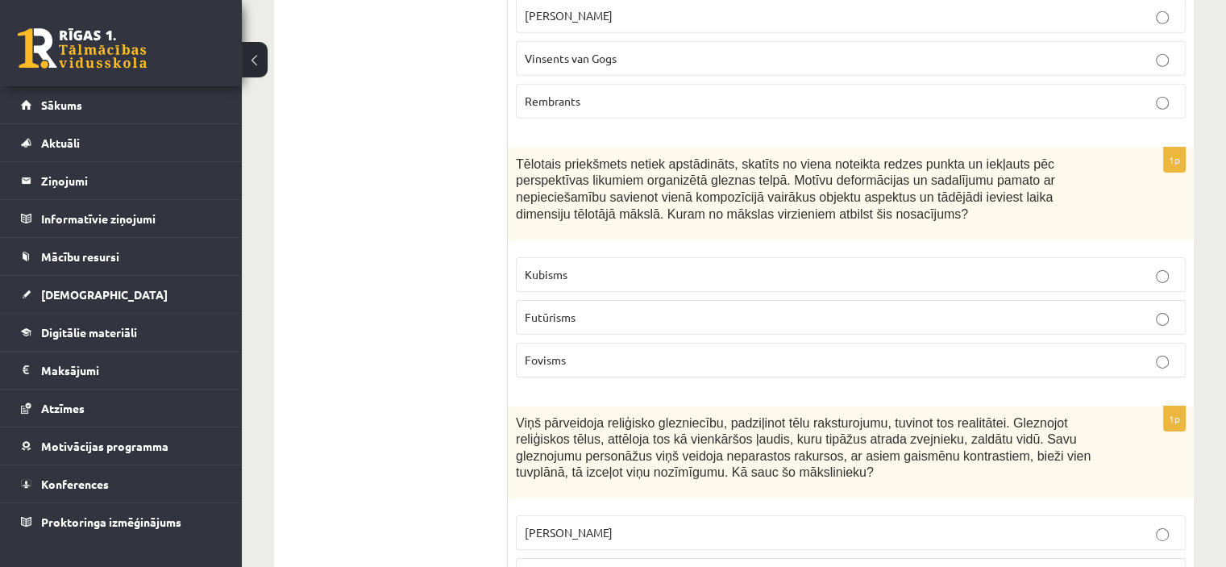
click at [929, 266] on p "Kubisms" at bounding box center [851, 274] width 652 height 17
click at [605, 558] on label "Karavadžo" at bounding box center [851, 575] width 670 height 35
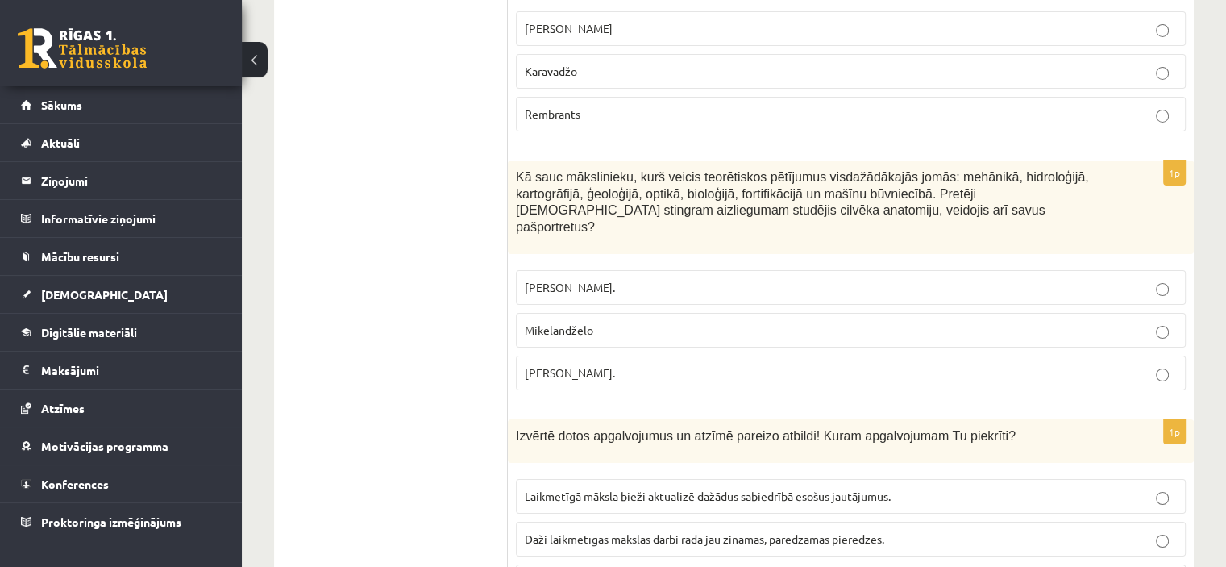
scroll to position [5785, 0]
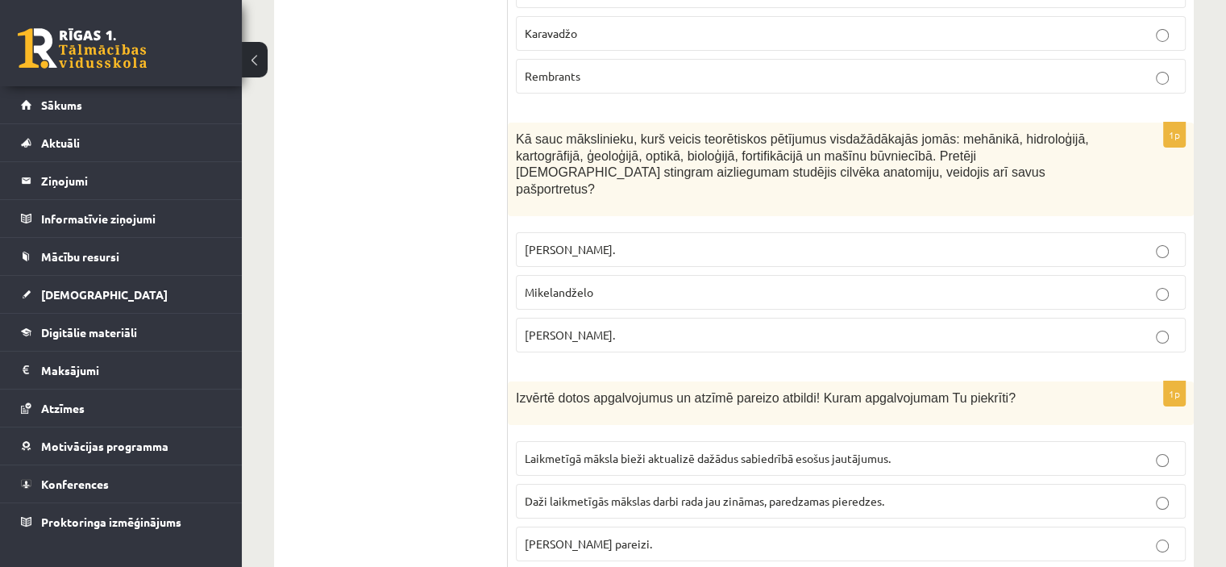
click at [1018, 318] on label "Leonardo da Vinči." at bounding box center [851, 335] width 670 height 35
click at [649, 526] on label "Abi apgalvojumi pareizi." at bounding box center [851, 543] width 670 height 35
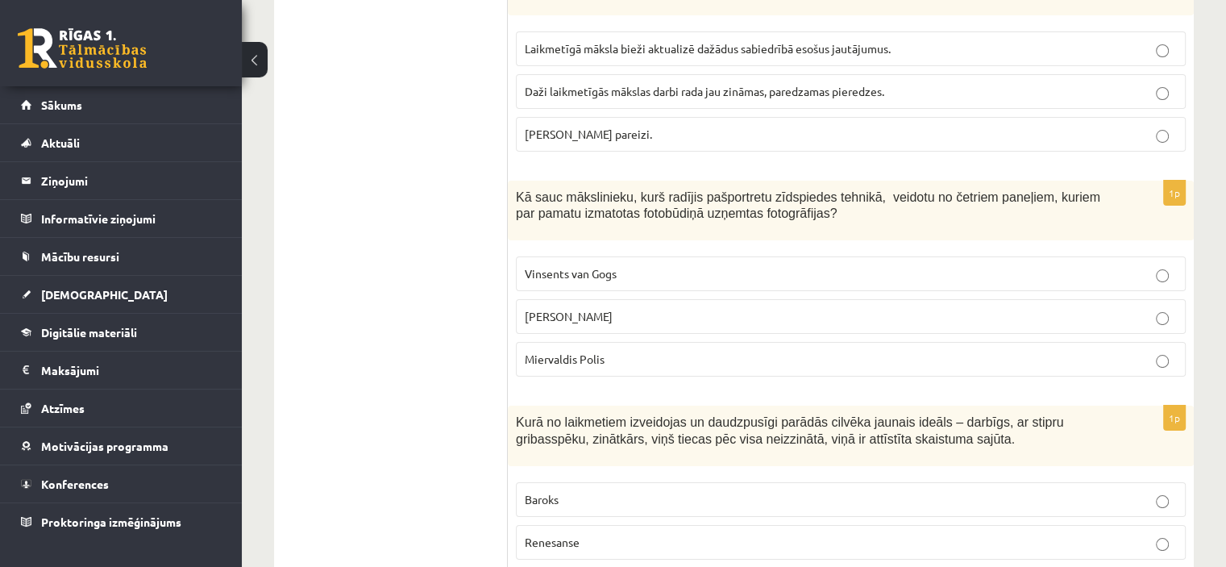
scroll to position [6232, 0]
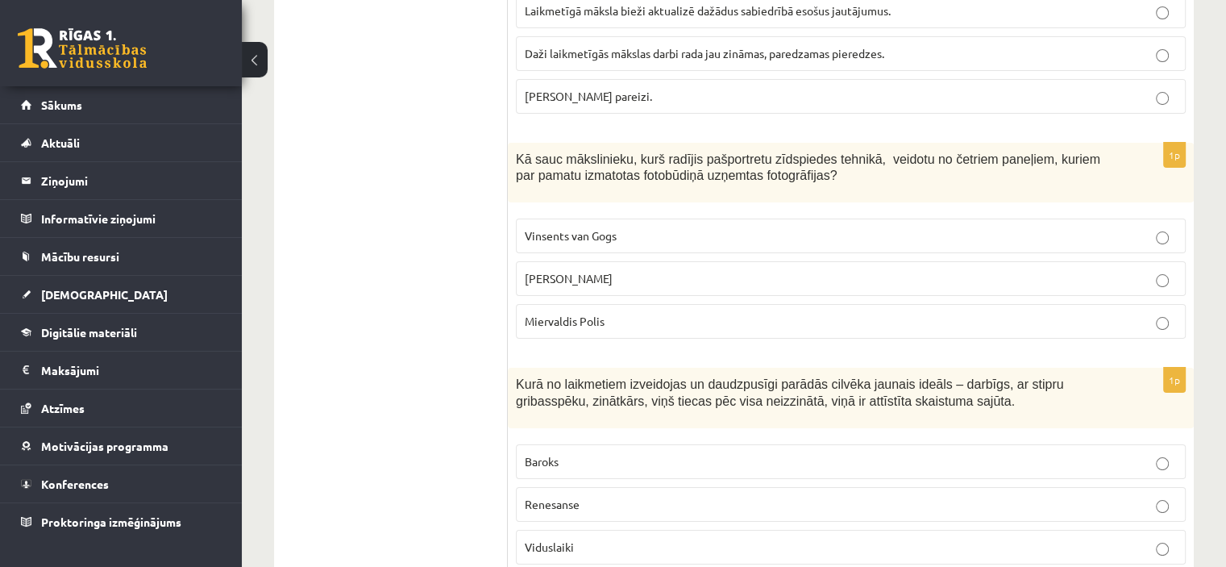
click at [858, 270] on p "Endijs Vorhols" at bounding box center [851, 278] width 652 height 17
click at [637, 496] on p "Renesanse" at bounding box center [851, 504] width 652 height 17
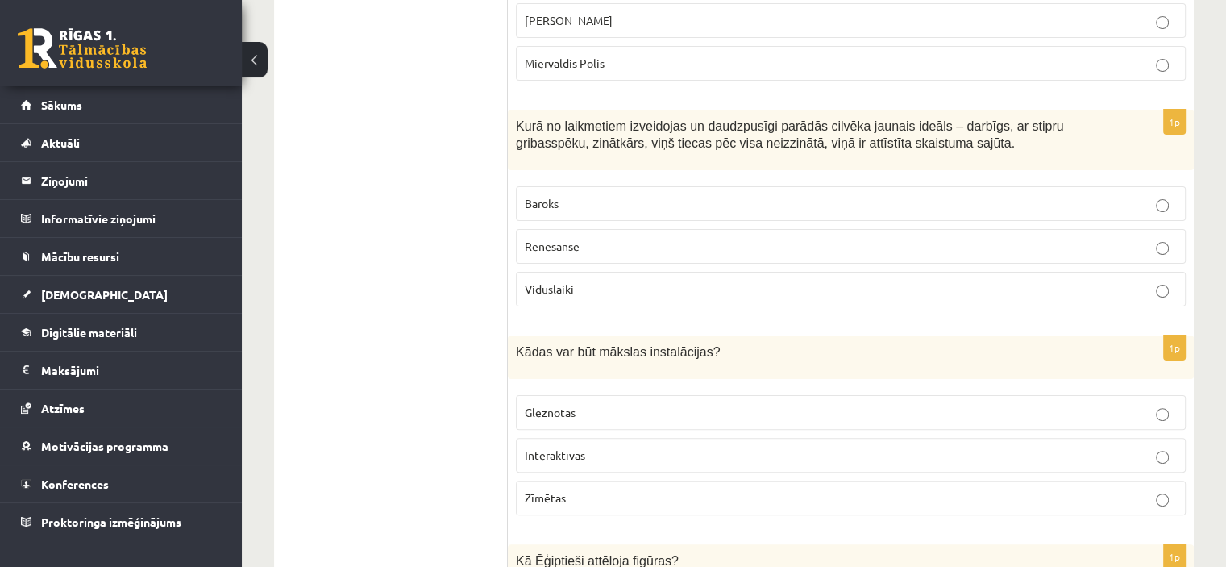
scroll to position [6613, 0]
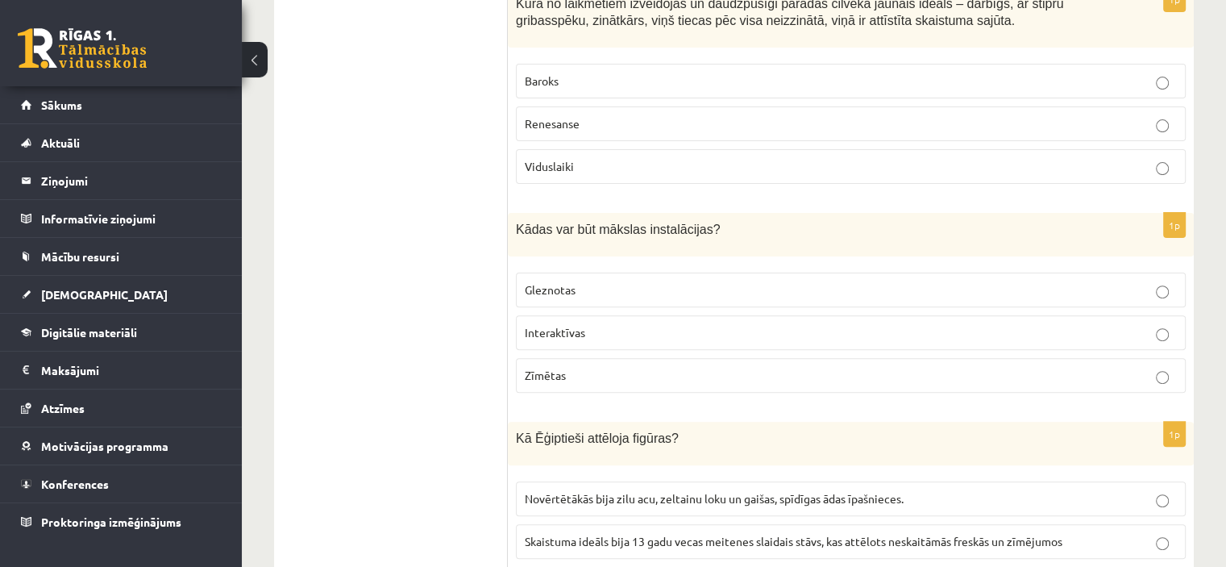
click at [945, 324] on p "Interaktīvas" at bounding box center [851, 332] width 652 height 17
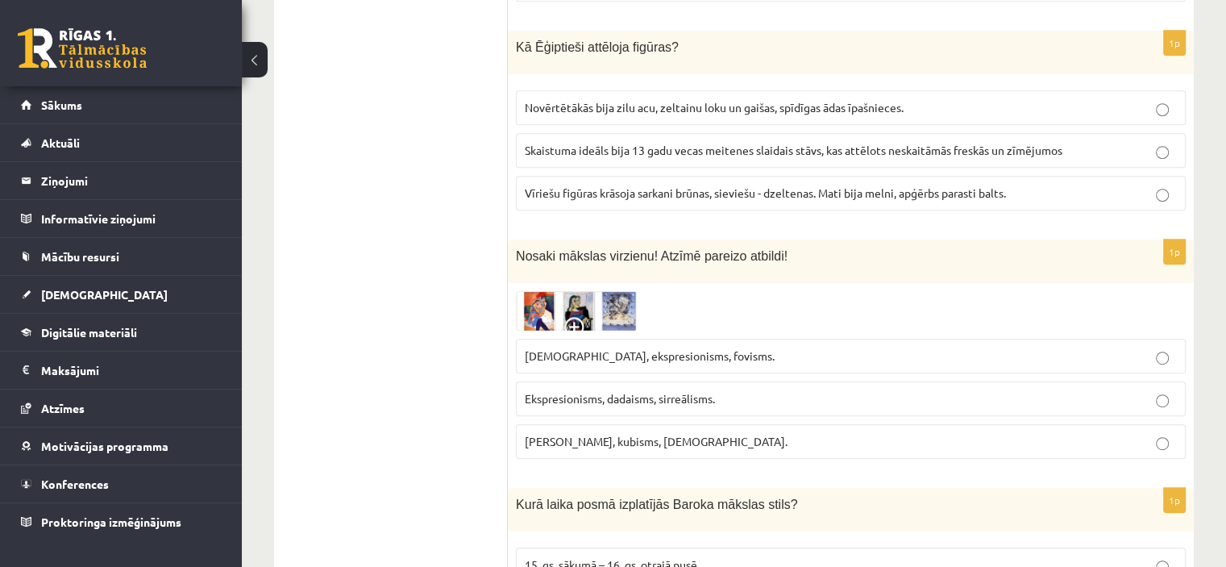
scroll to position [7013, 0]
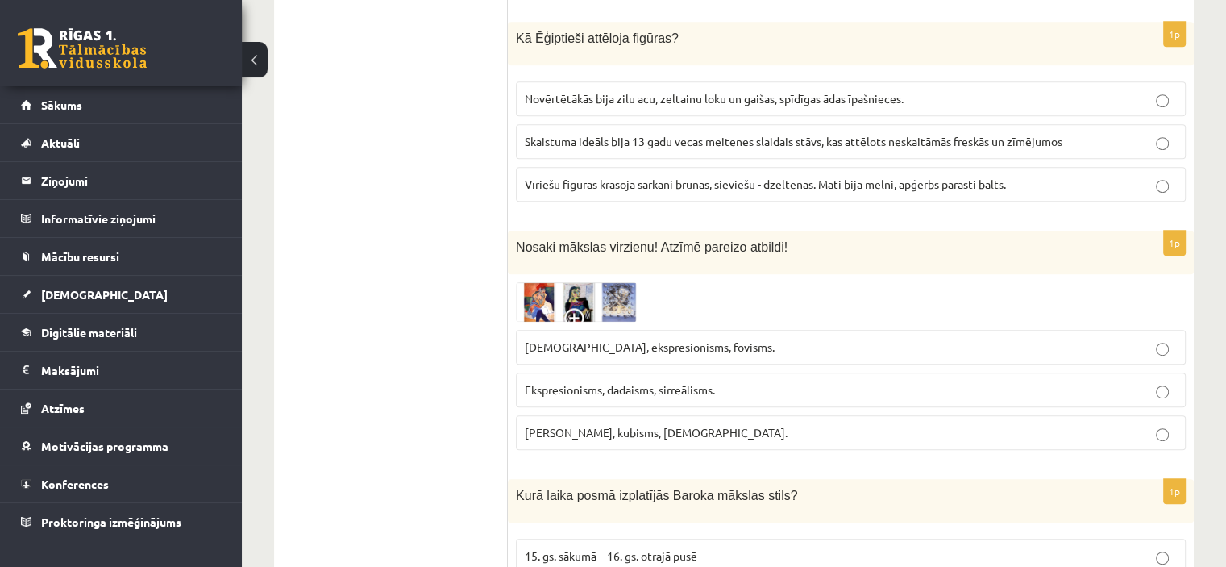
click at [1009, 424] on p "Fovisms, kubisms, sirreālisms." at bounding box center [851, 432] width 652 height 17
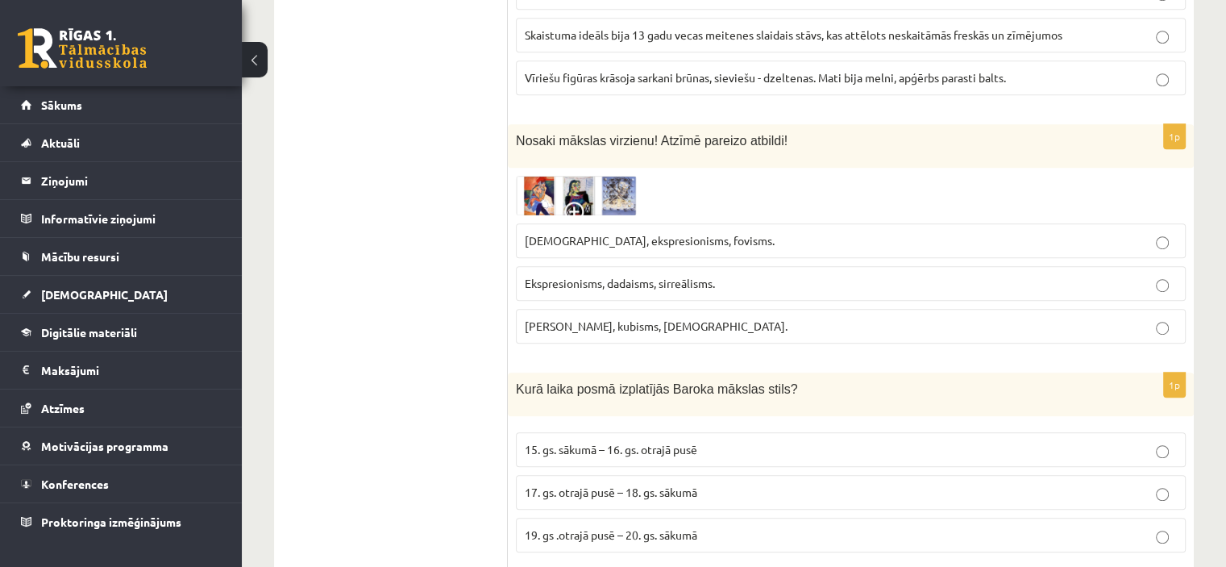
scroll to position [7148, 0]
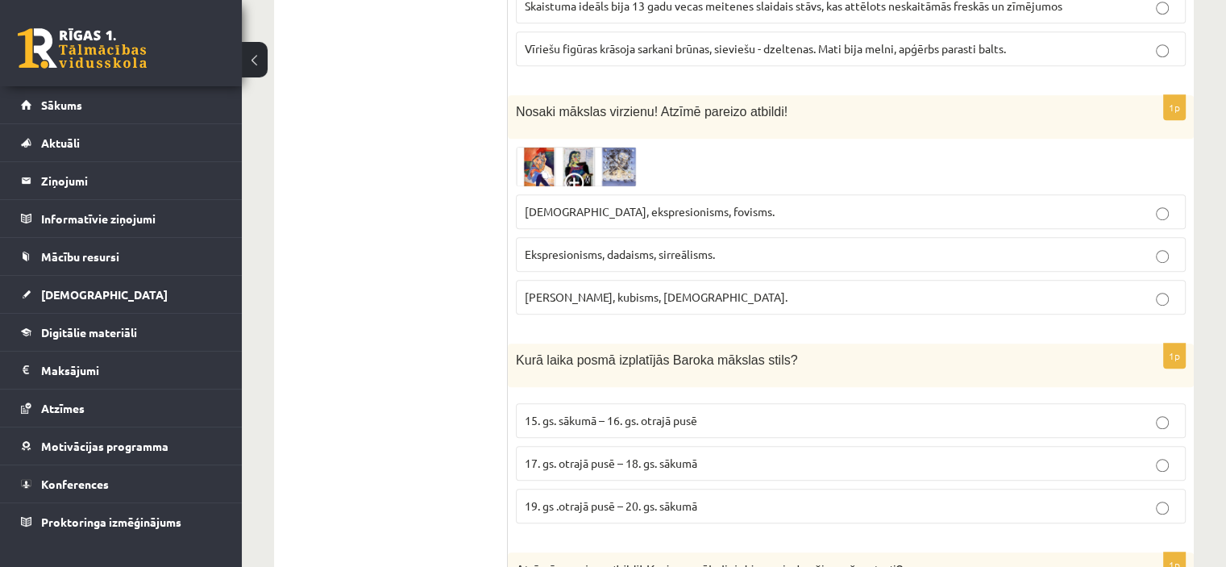
click at [735, 455] on p "17. gs. otrajā pusē – 18. gs. sākumā" at bounding box center [851, 463] width 652 height 17
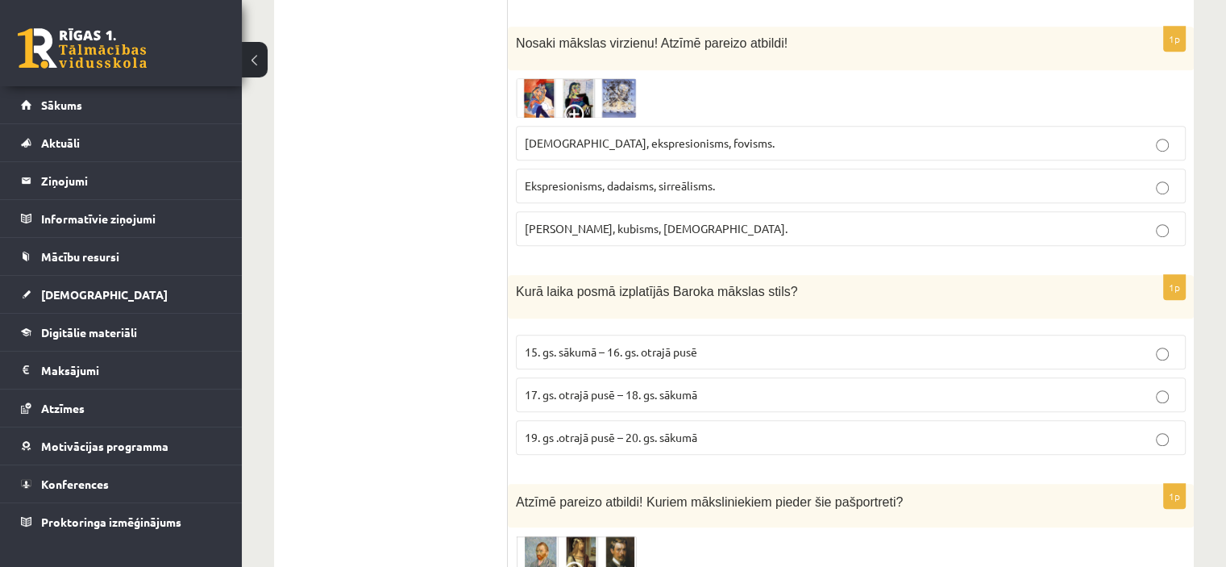
scroll to position [7316, 0]
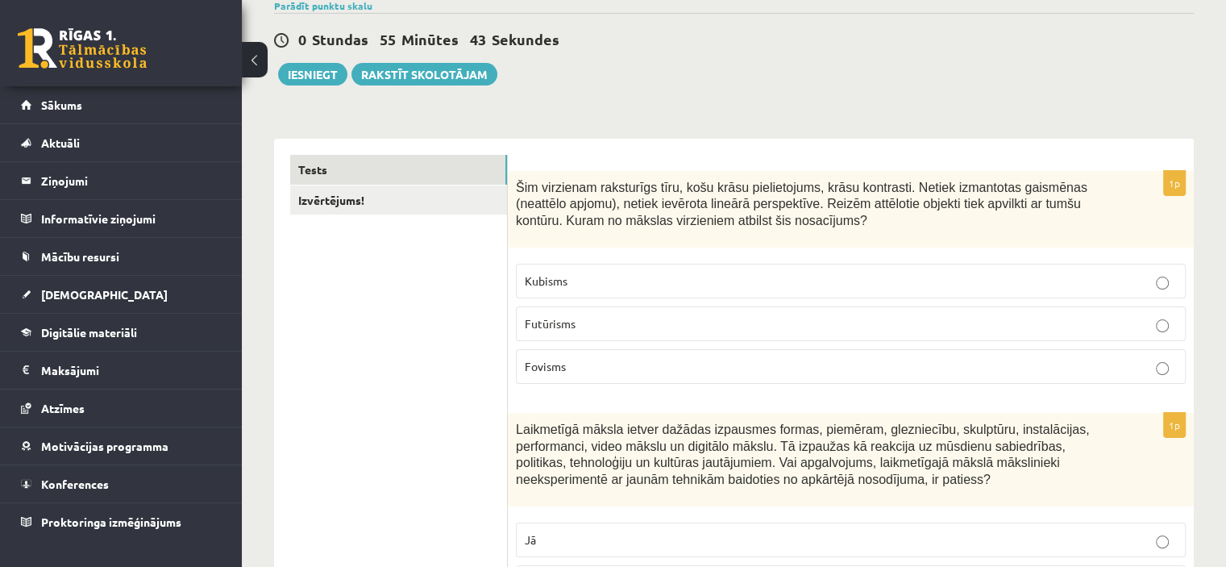
scroll to position [59, 0]
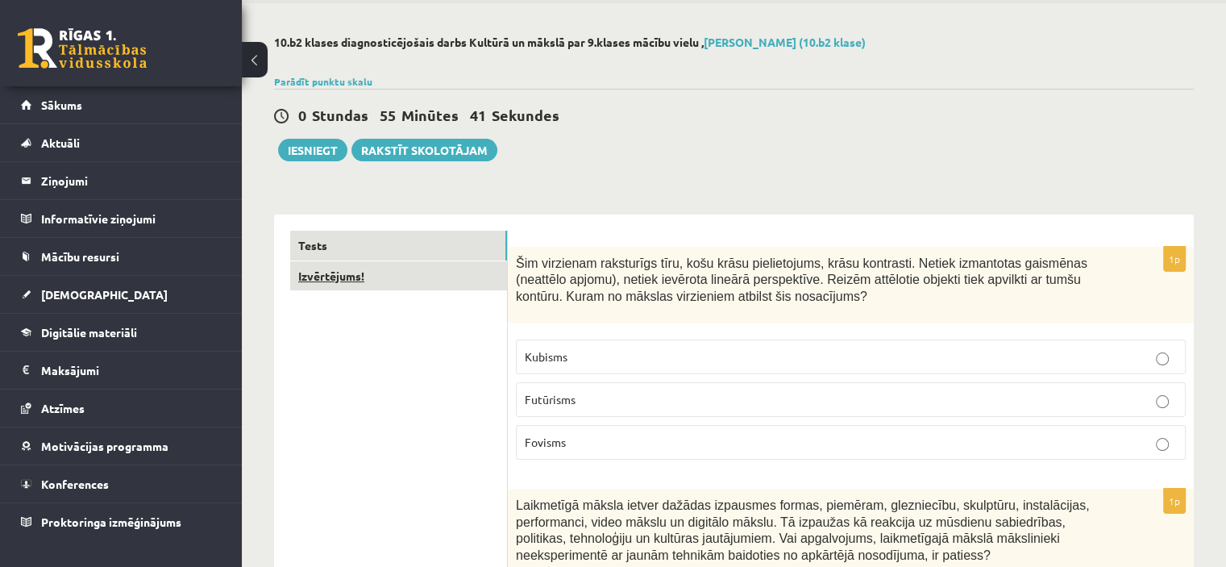
click at [342, 279] on link "Izvērtējums!" at bounding box center [398, 276] width 217 height 30
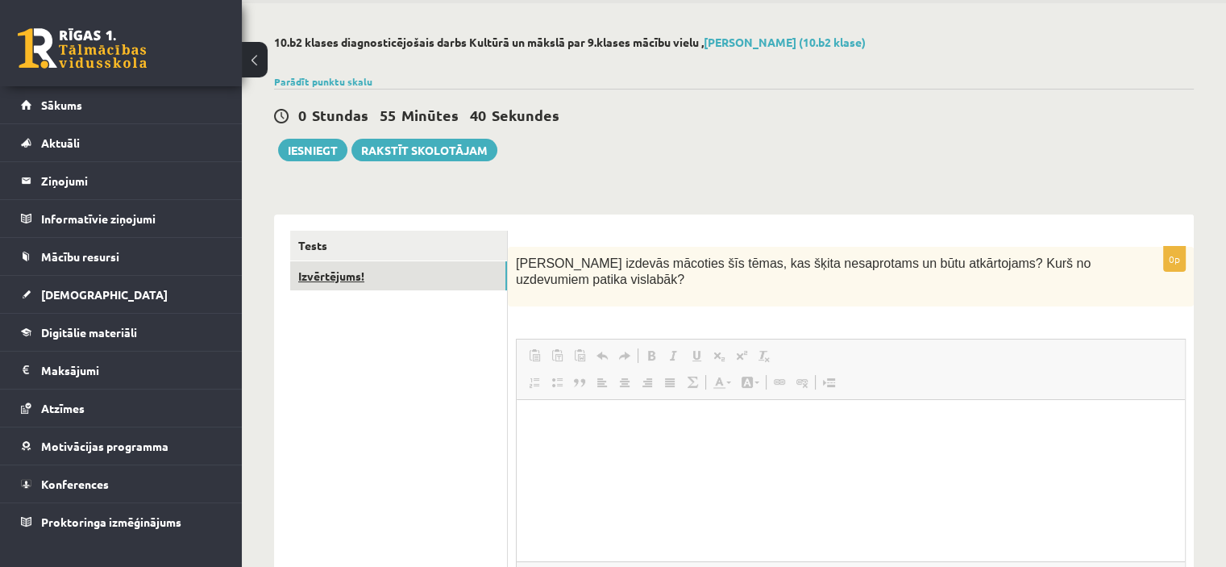
scroll to position [0, 0]
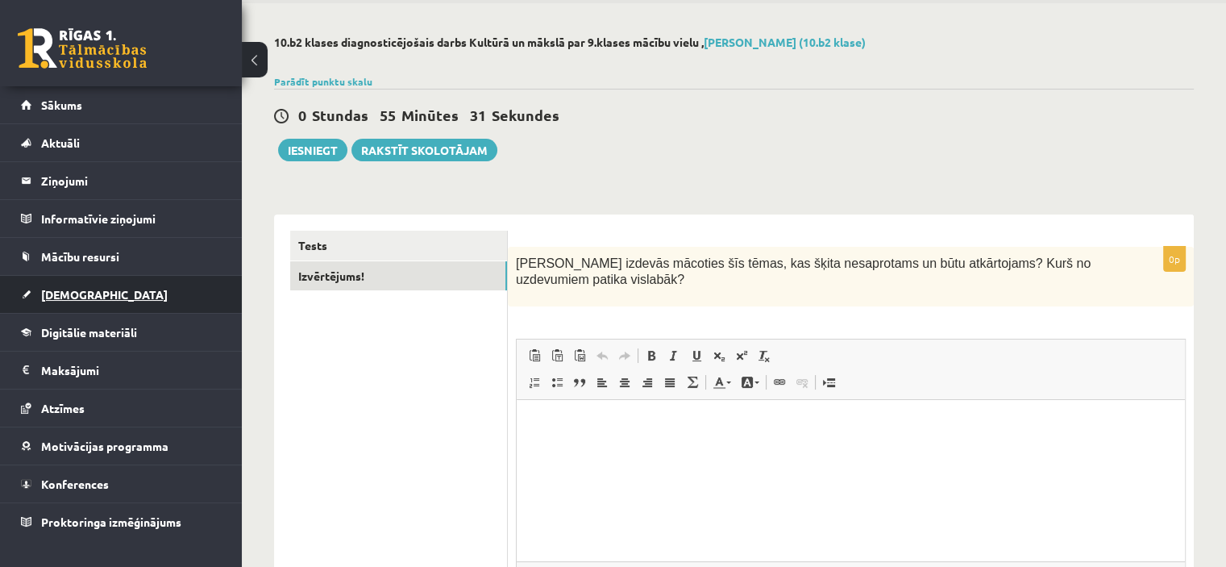
click at [85, 285] on link "[DEMOGRAPHIC_DATA]" at bounding box center [121, 294] width 201 height 37
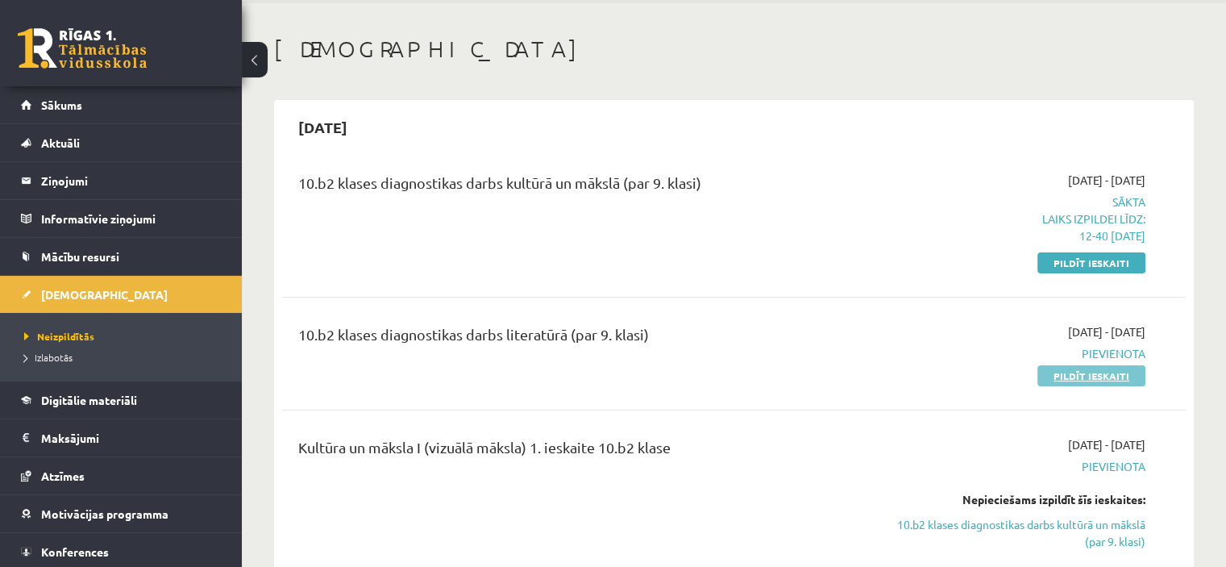
click at [1085, 368] on link "Pildīt ieskaiti" at bounding box center [1091, 375] width 108 height 21
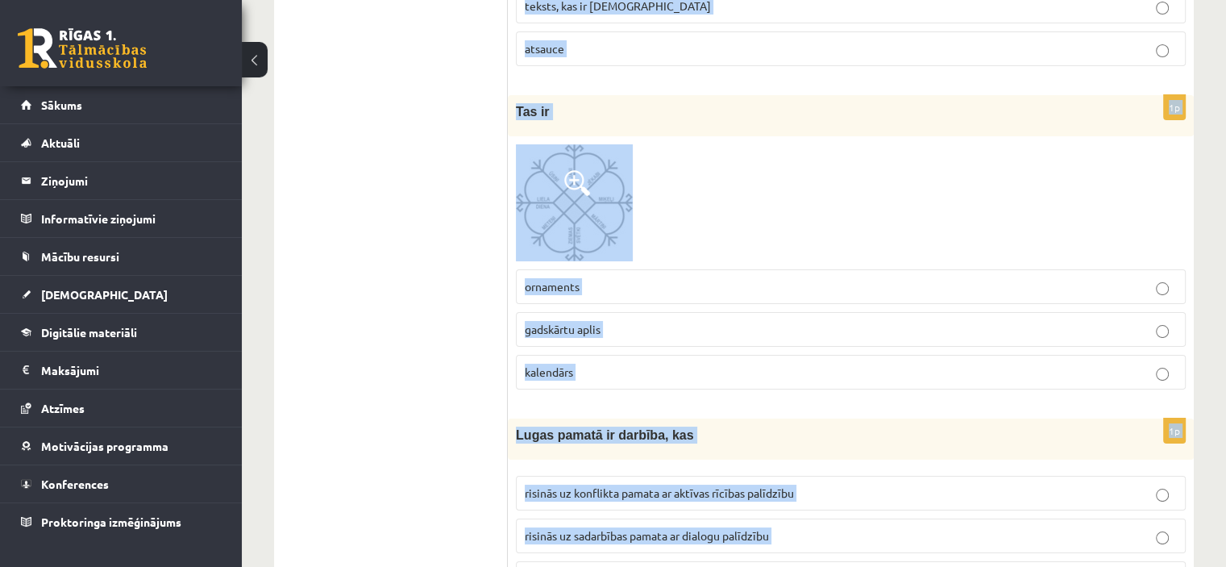
scroll to position [6369, 0]
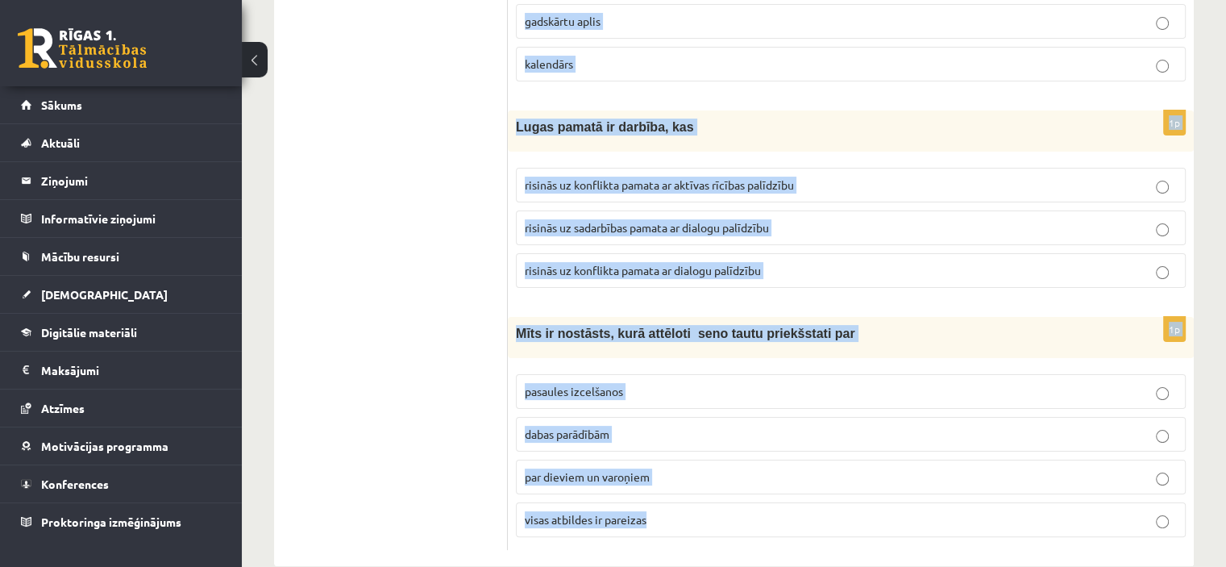
drag, startPoint x: 517, startPoint y: 316, endPoint x: 663, endPoint y: 598, distance: 317.6
copy form "Dramaturģija ir daiļliteratūras žanrs, kura spilgtākā izpausme ir teātra izrāde…"
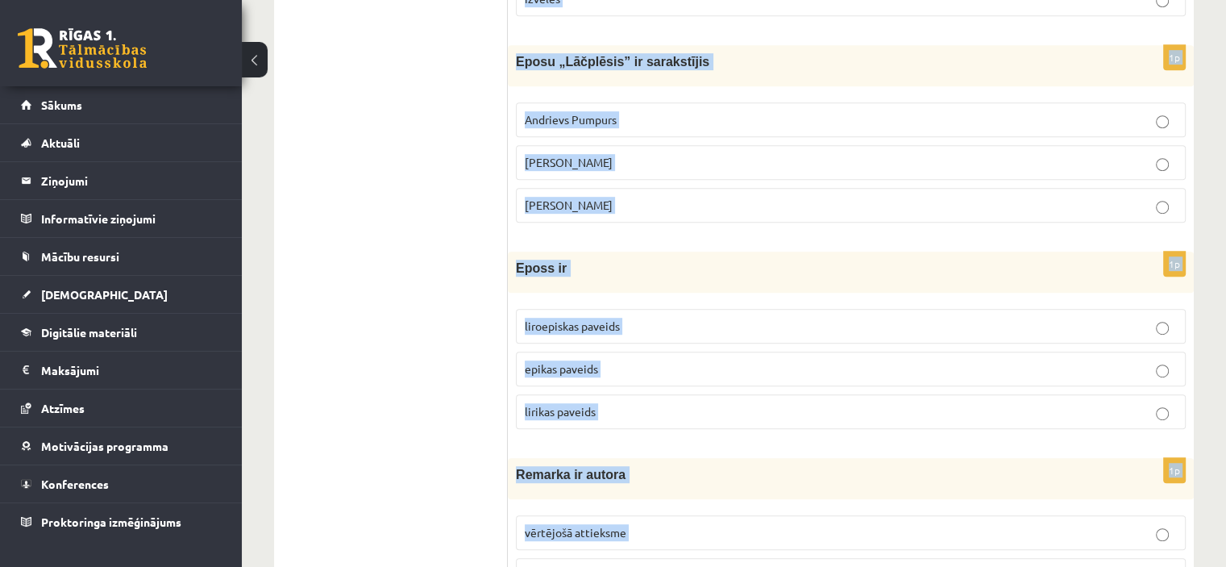
scroll to position [419, 0]
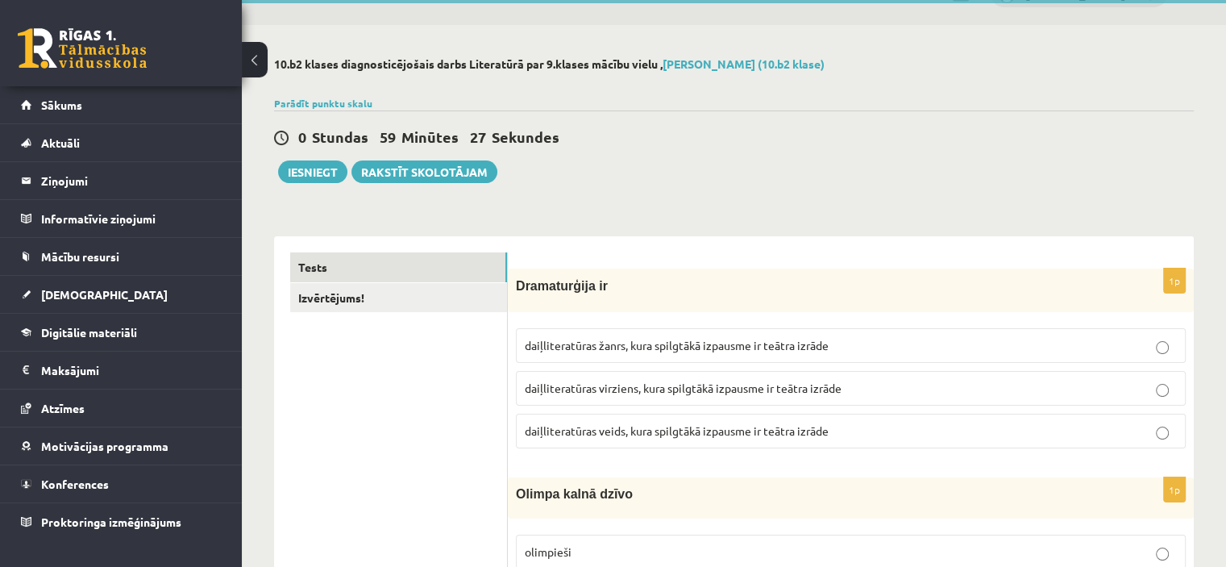
scroll to position [0, 0]
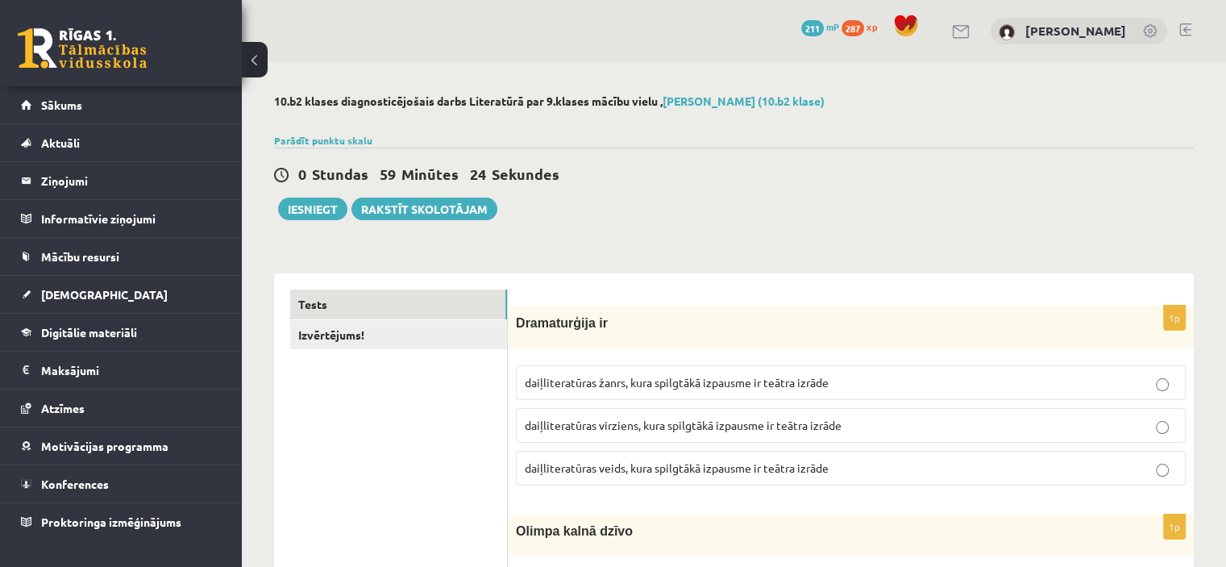
click at [884, 474] on p "daiļliteratūras veids, kura spilgtākā izpausme ir teātra izrāde" at bounding box center [851, 467] width 652 height 17
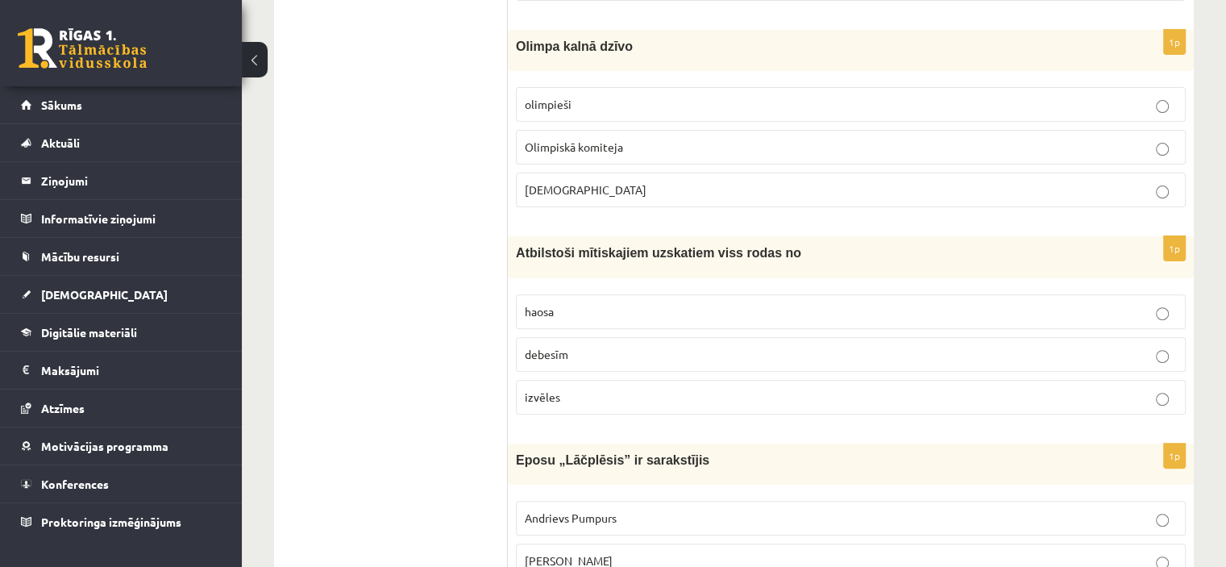
scroll to position [468, 0]
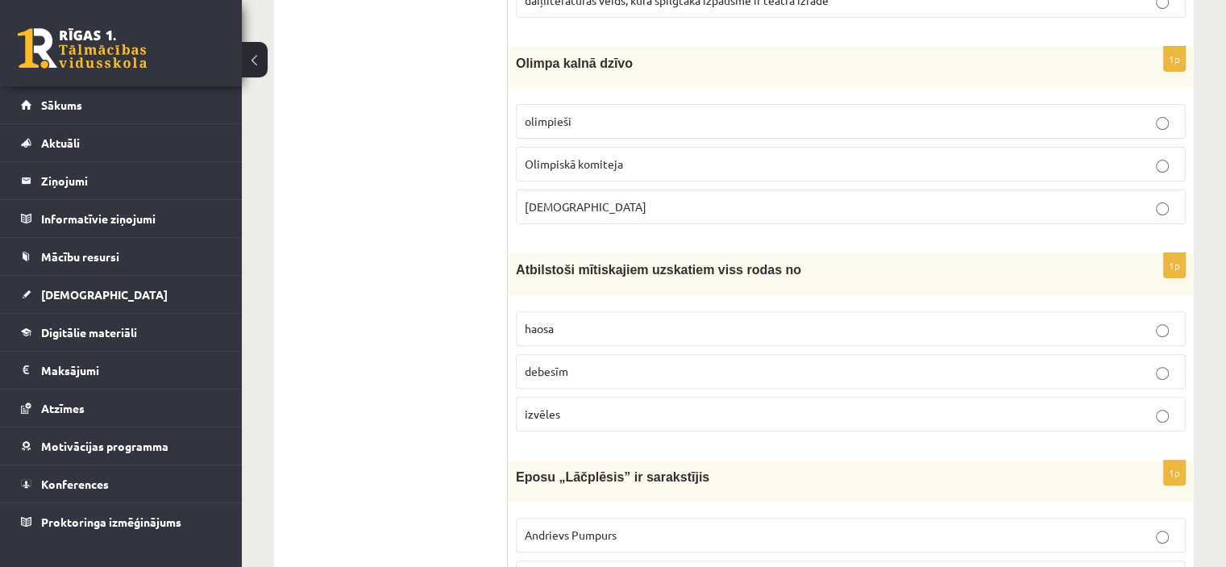
click at [680, 189] on label "Dievi" at bounding box center [851, 206] width 670 height 35
click at [634, 334] on p "haosa" at bounding box center [851, 328] width 652 height 17
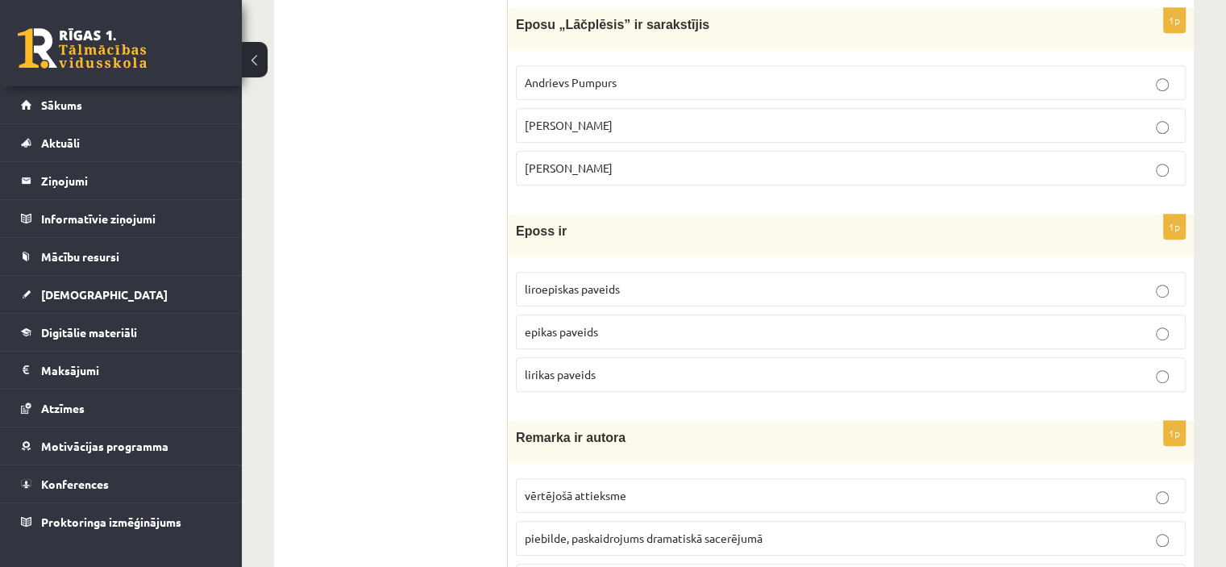
scroll to position [912, 0]
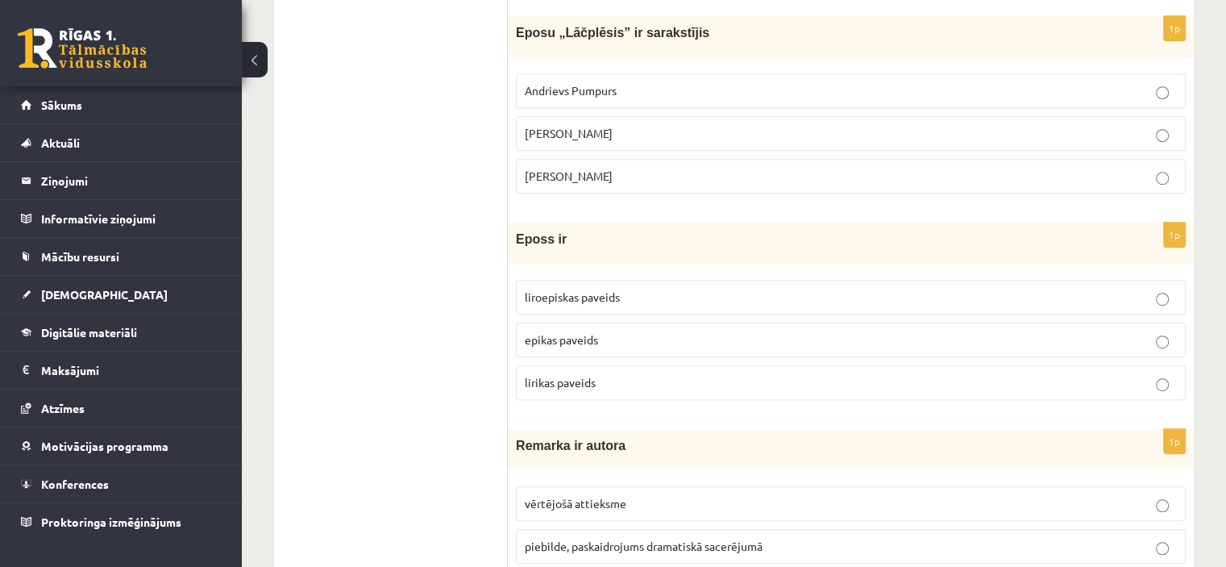
click at [622, 118] on label "Andrejs Pumpurs" at bounding box center [851, 133] width 670 height 35
click at [660, 338] on p "epikas paveids" at bounding box center [851, 339] width 652 height 17
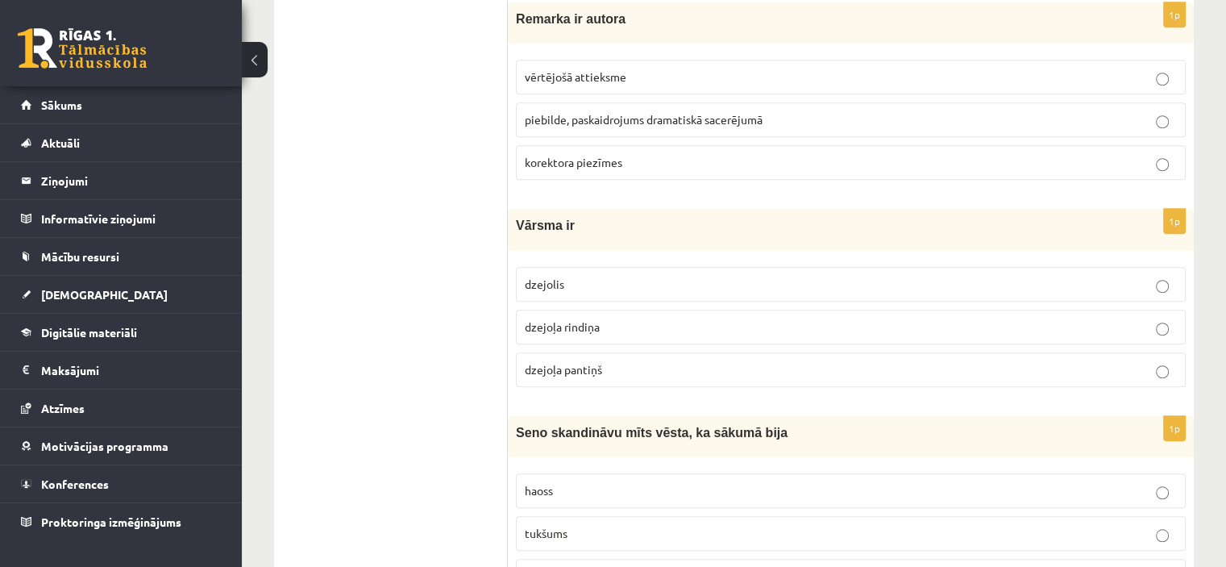
scroll to position [1322, 0]
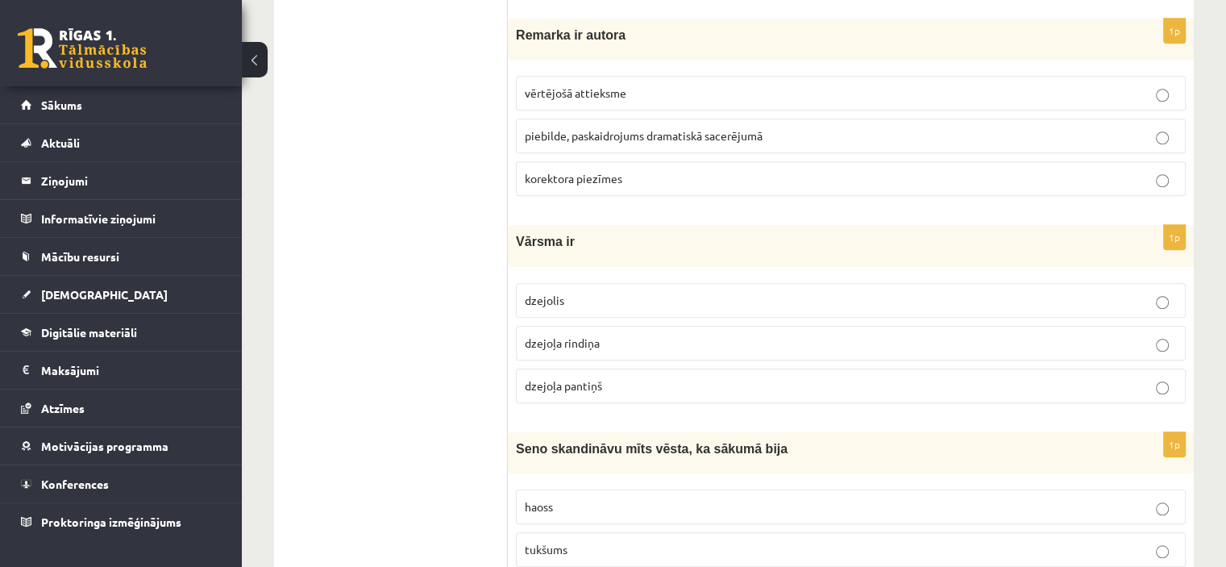
click at [773, 138] on p "piebilde, paskaidrojums dramatiskā sacerējumā" at bounding box center [851, 135] width 652 height 17
click at [635, 335] on p "dzejoļa rindiņa" at bounding box center [851, 343] width 652 height 17
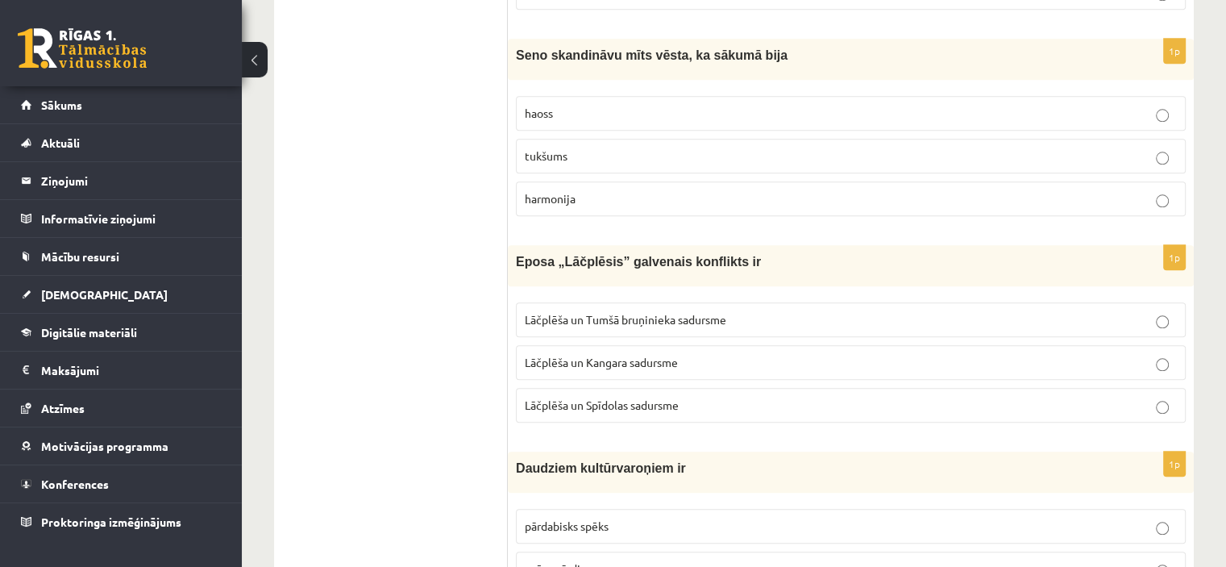
scroll to position [1739, 0]
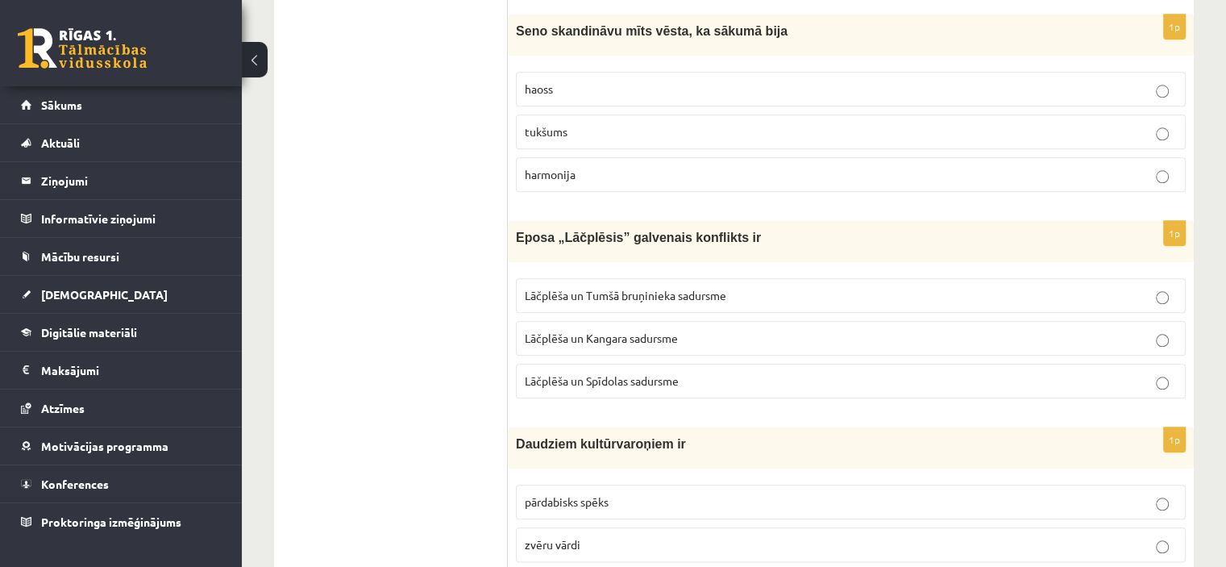
click at [772, 127] on p "tukšums" at bounding box center [851, 131] width 652 height 17
click at [642, 295] on p "Lāčplēša un Tumšā bruņinieka sadursme" at bounding box center [851, 295] width 652 height 17
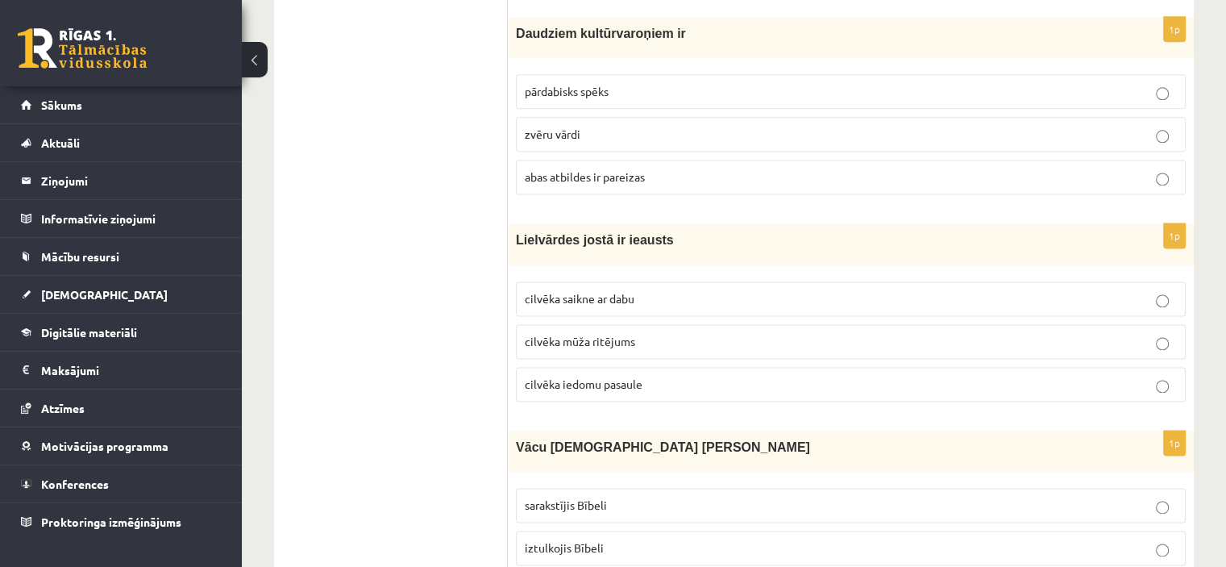
scroll to position [2158, 0]
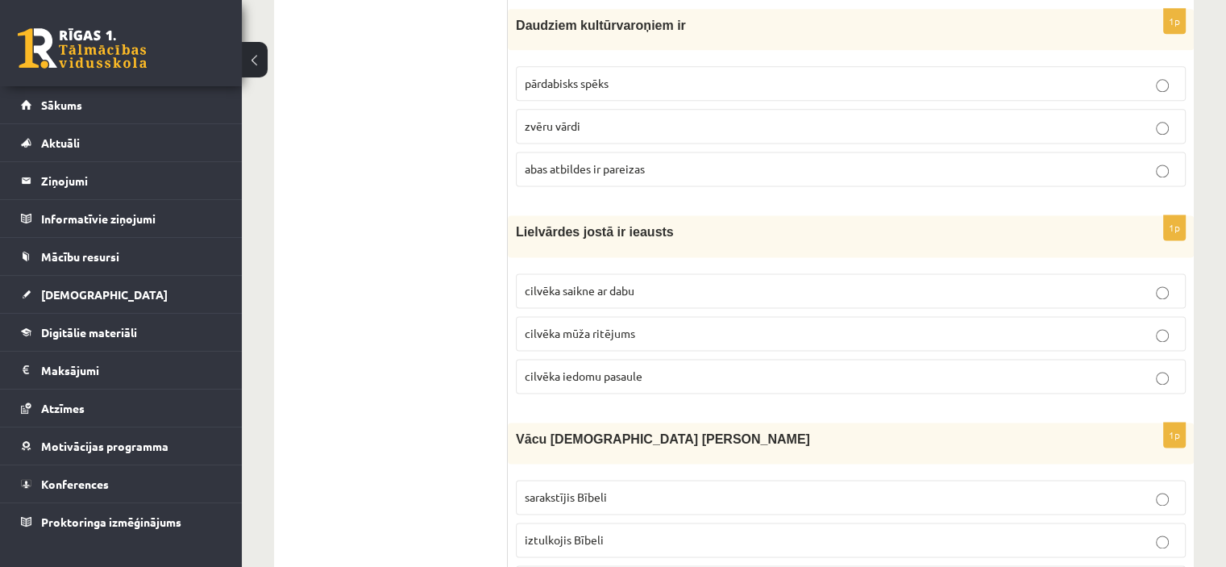
click at [647, 66] on label "pārdabisks spēks" at bounding box center [851, 83] width 670 height 35
click at [660, 325] on p "cilvēka mūža ritējums" at bounding box center [851, 333] width 652 height 17
click at [596, 532] on span "iztulkojis Bībeli" at bounding box center [564, 539] width 79 height 15
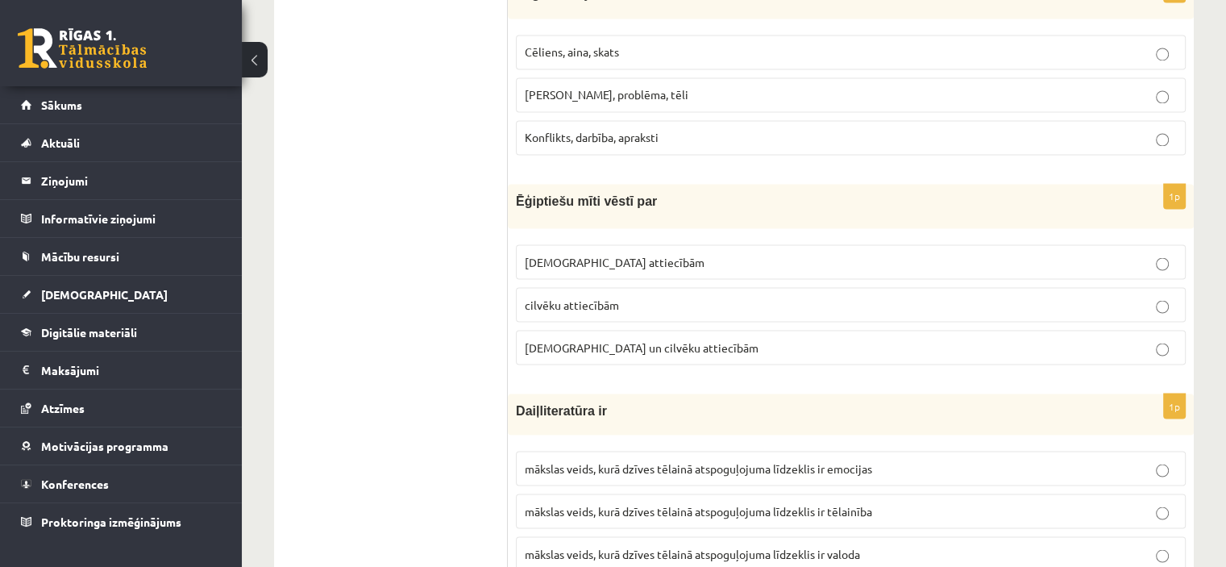
scroll to position [2768, 0]
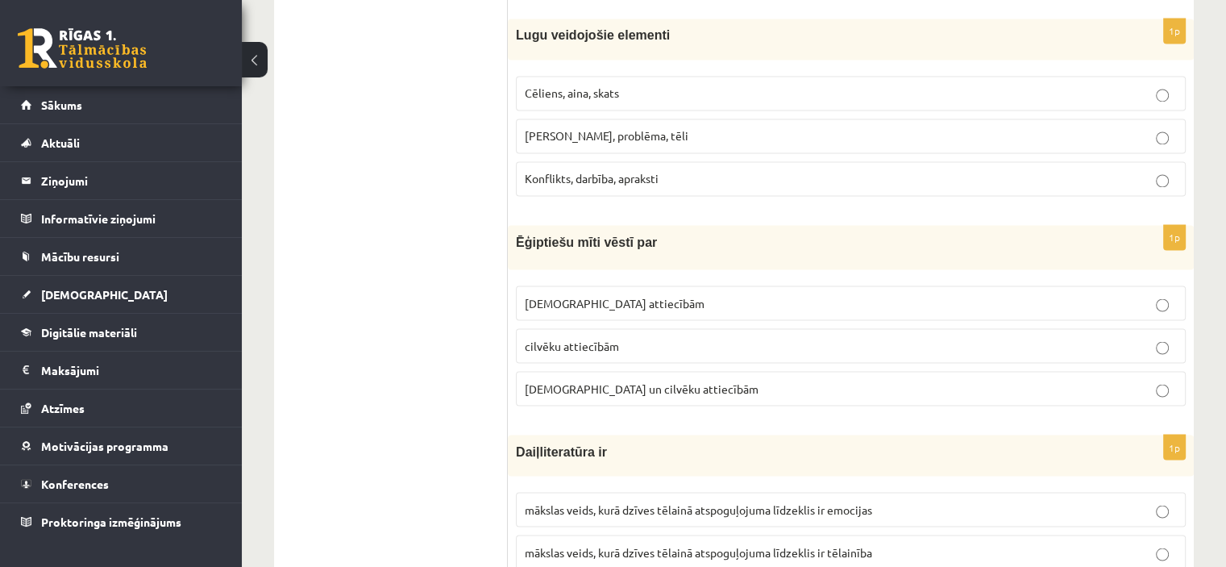
click at [812, 68] on fieldset "Cēliens, aina, skats Motīvs, problēma, tēli Konflikts, darbība, apraksti" at bounding box center [851, 134] width 670 height 133
click at [837, 85] on p "Cēliens, aina, skats" at bounding box center [851, 93] width 652 height 17
click at [625, 294] on p "Dievu attiecībām" at bounding box center [851, 302] width 652 height 17
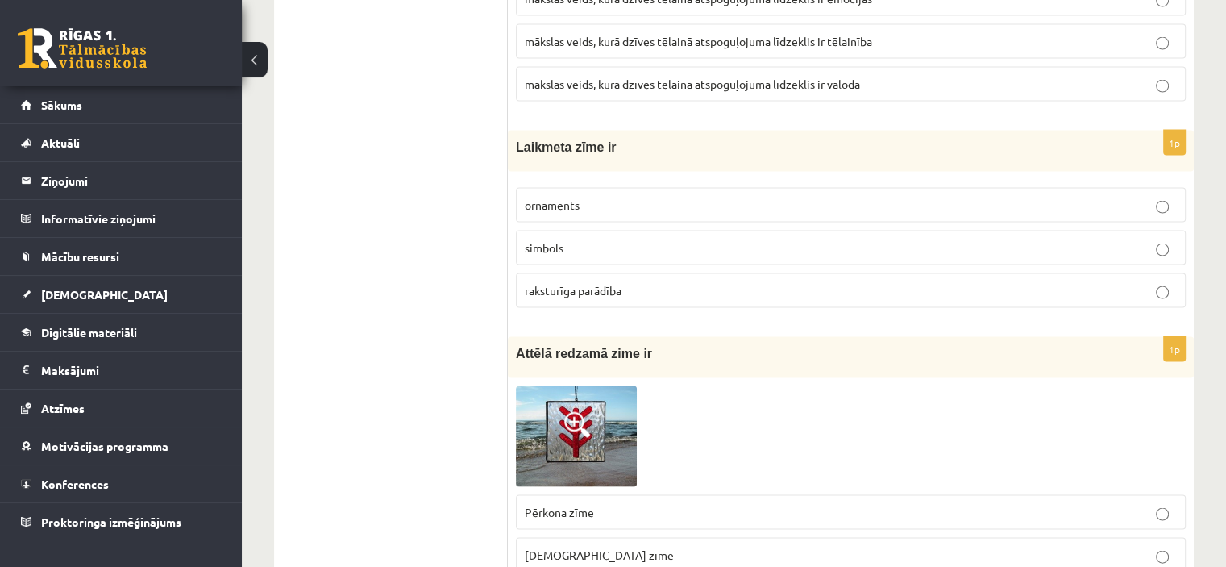
scroll to position [3269, 0]
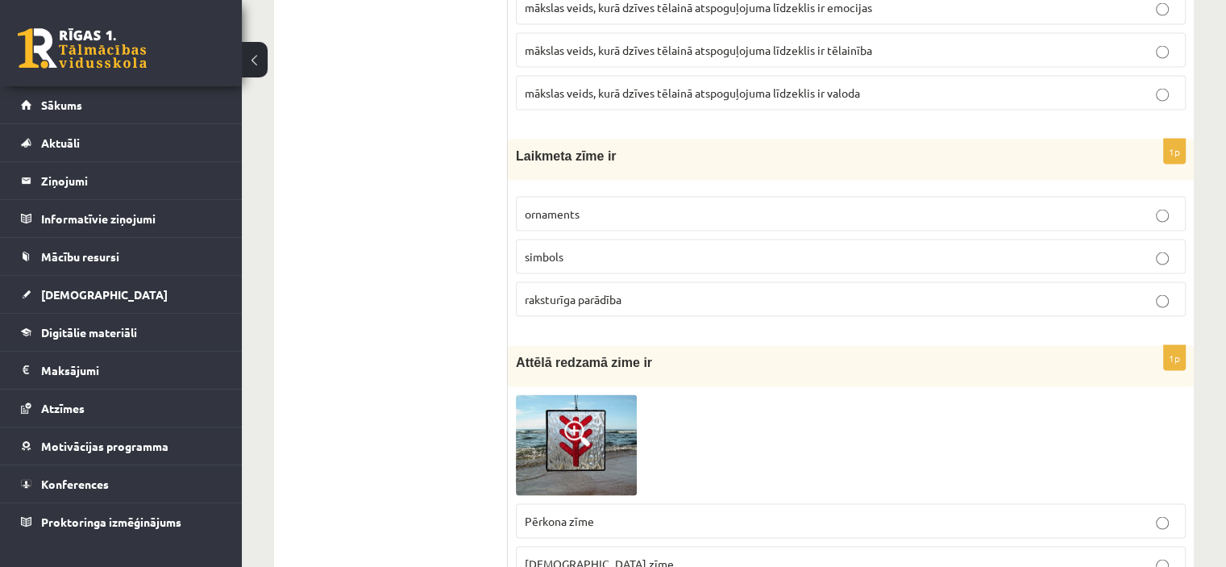
click at [832, 85] on p "mākslas veids, kurā dzīves tēlainā atspoguļojuma līdzeklis ir valoda" at bounding box center [851, 93] width 652 height 17
click at [671, 291] on p "raksturīga parādība" at bounding box center [851, 299] width 652 height 17
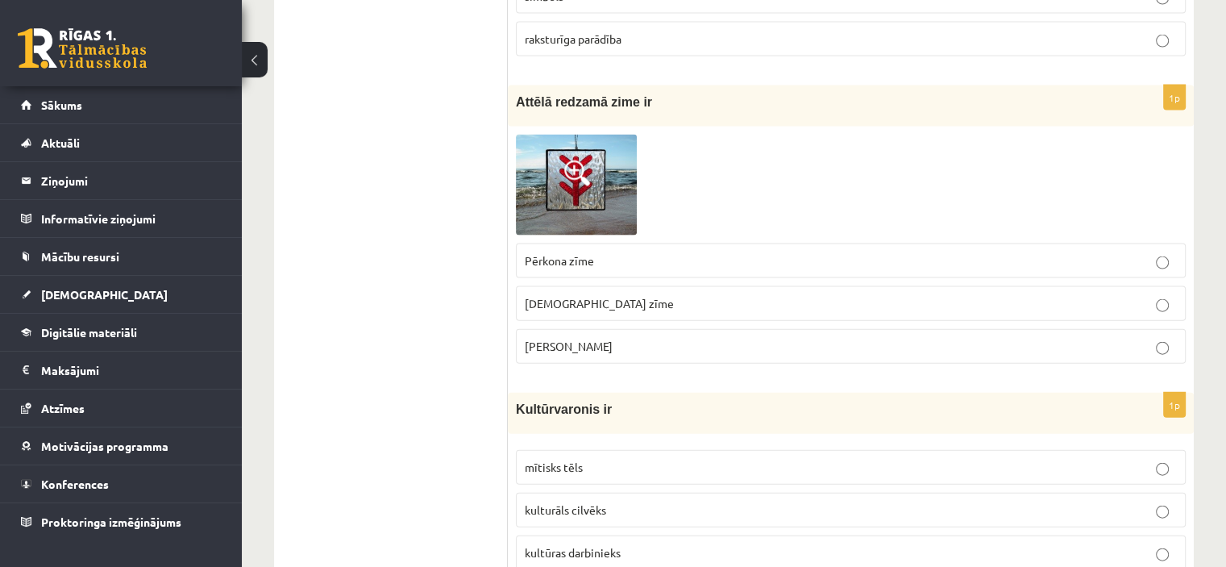
scroll to position [3538, 0]
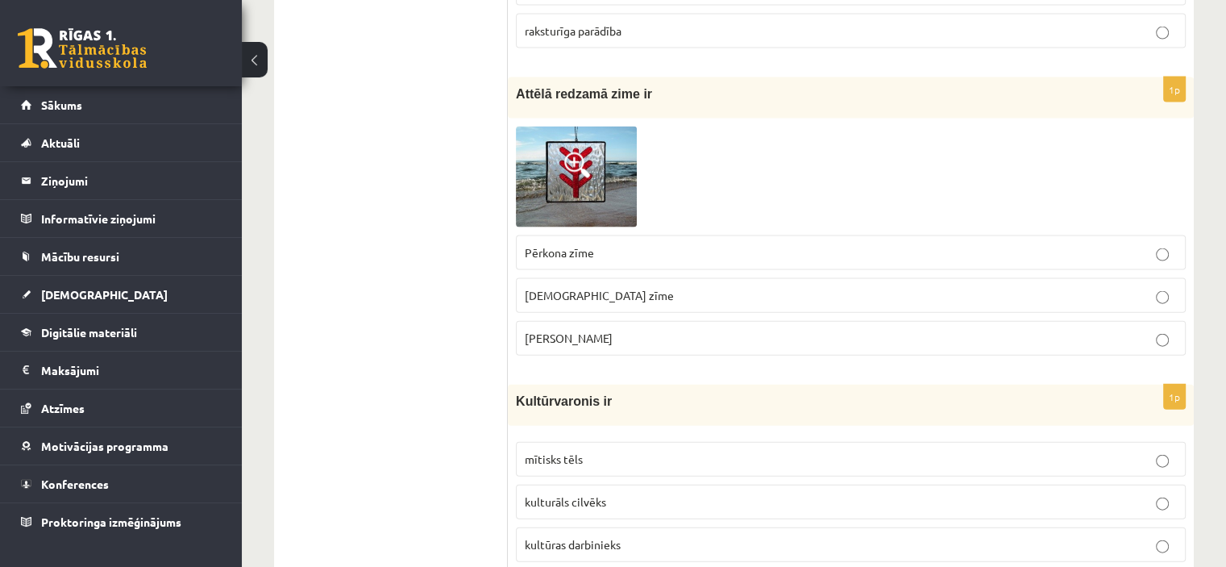
click at [1041, 330] on p "Laimas slotiņa" at bounding box center [851, 338] width 652 height 17
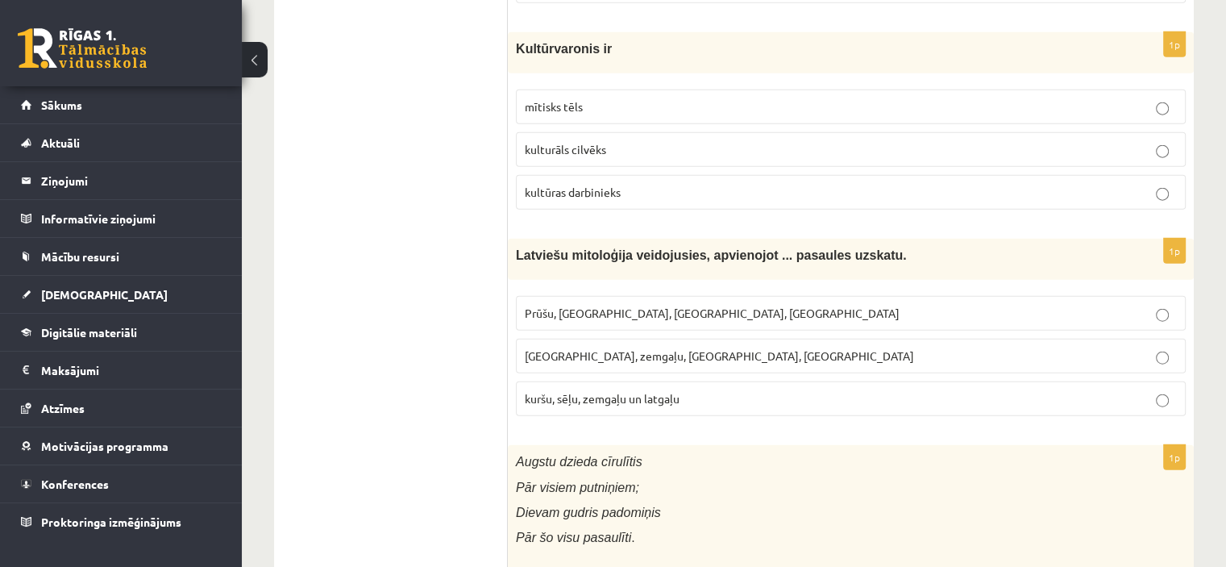
scroll to position [3907, 0]
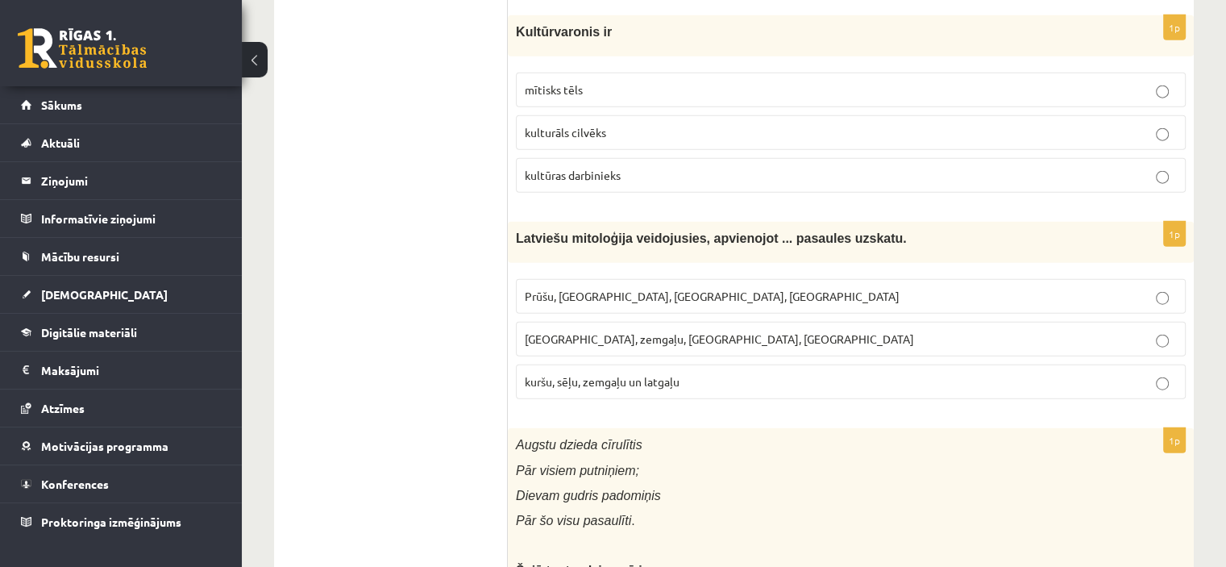
click at [753, 81] on p "mītisks tēls" at bounding box center [851, 89] width 652 height 17
click at [647, 364] on label "kuršu, sēļu, zemgaļu un latgaļu" at bounding box center [851, 381] width 670 height 35
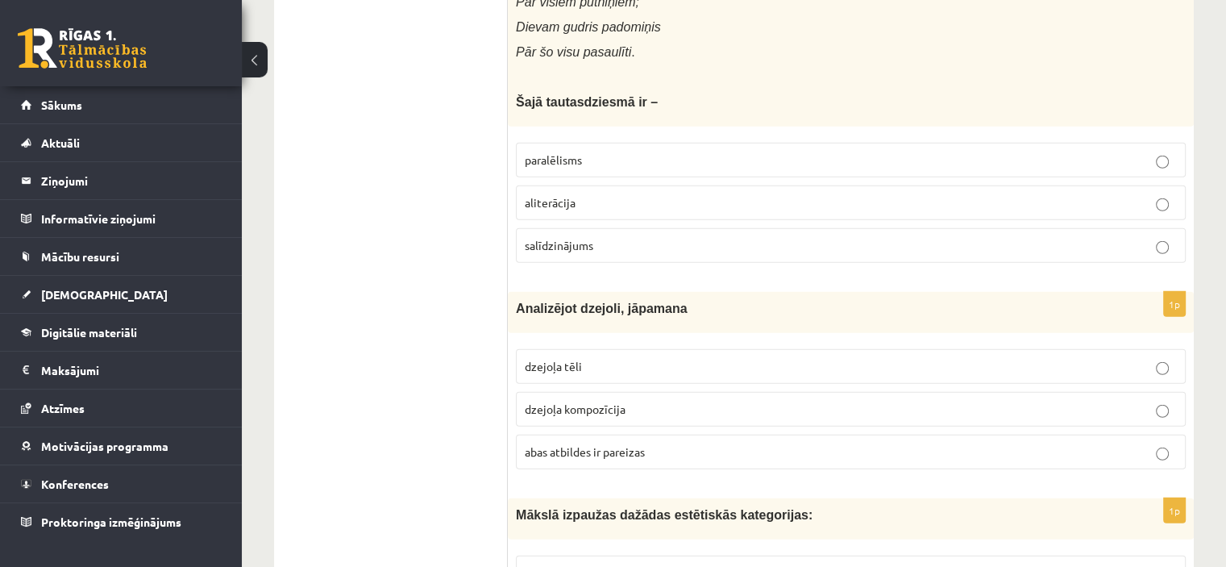
scroll to position [4391, 0]
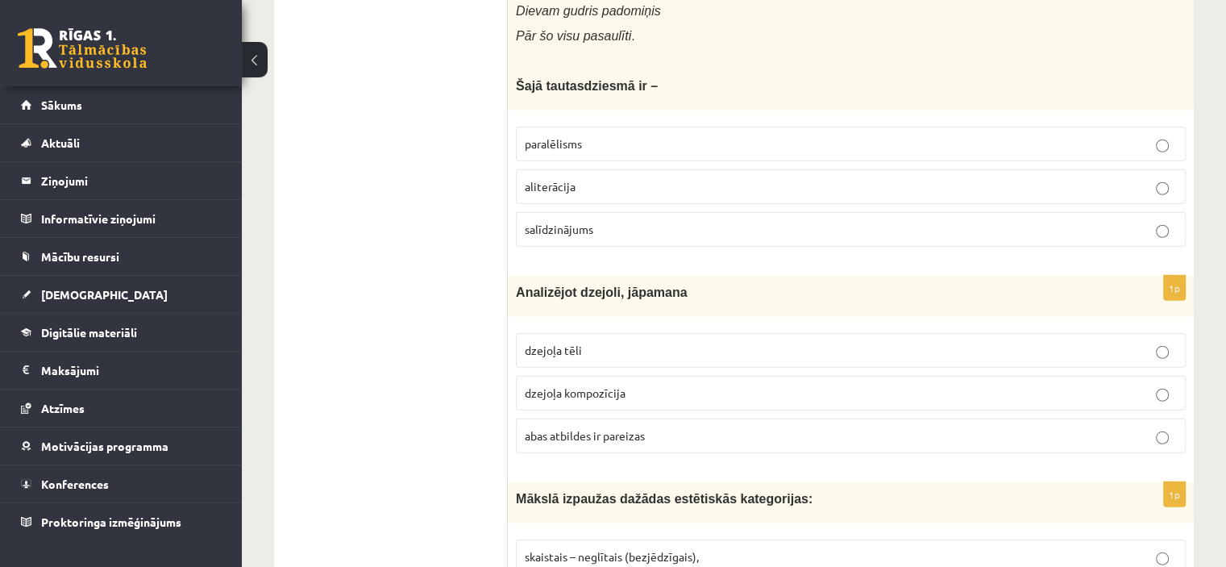
click at [574, 136] on span "paralēlisms" at bounding box center [553, 143] width 57 height 15
click at [571, 428] on span "abas atbildes ir pareizas" at bounding box center [585, 435] width 120 height 15
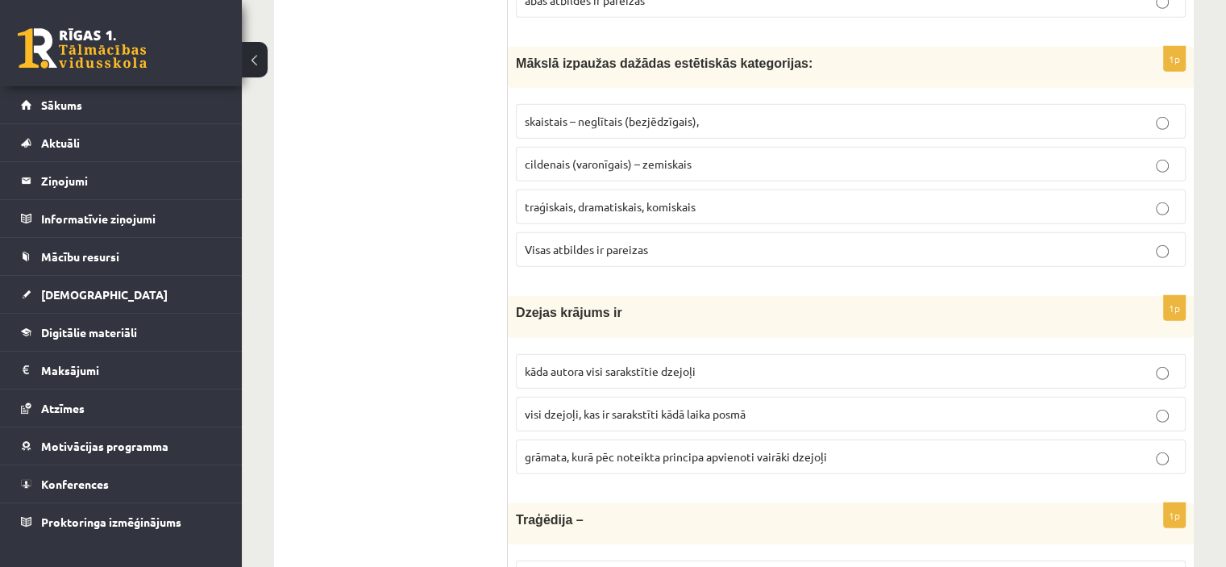
scroll to position [4852, 0]
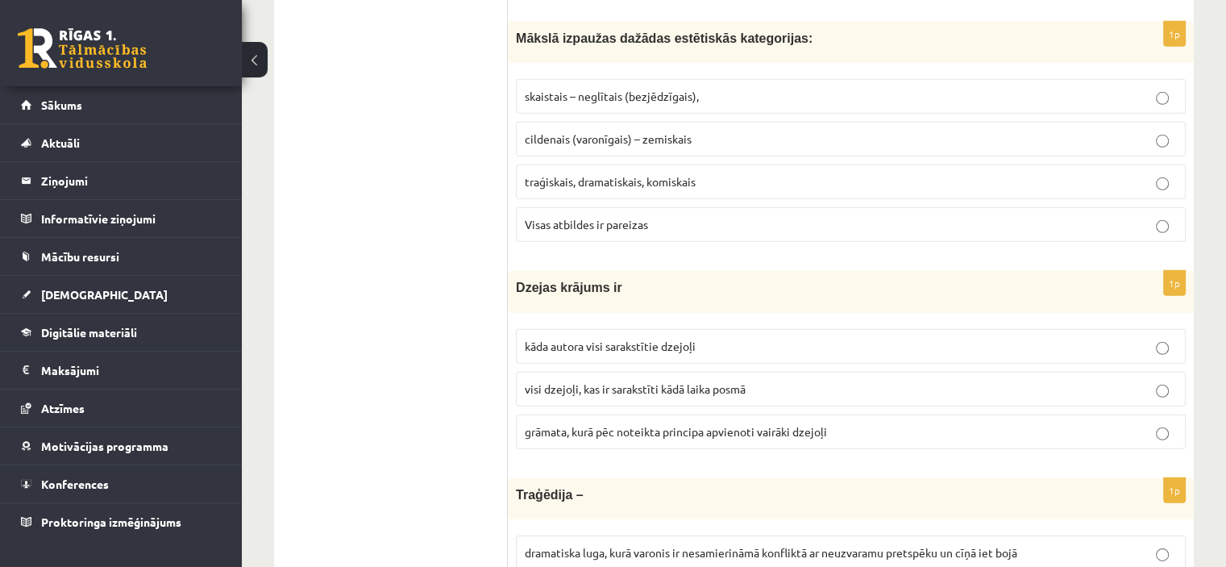
click at [625, 414] on label "grāmata, kurā pēc noteikta principa apvienoti vairāki dzejoļi" at bounding box center [851, 431] width 670 height 35
click at [683, 216] on p "Visas atbildes ir pareizas" at bounding box center [851, 224] width 652 height 17
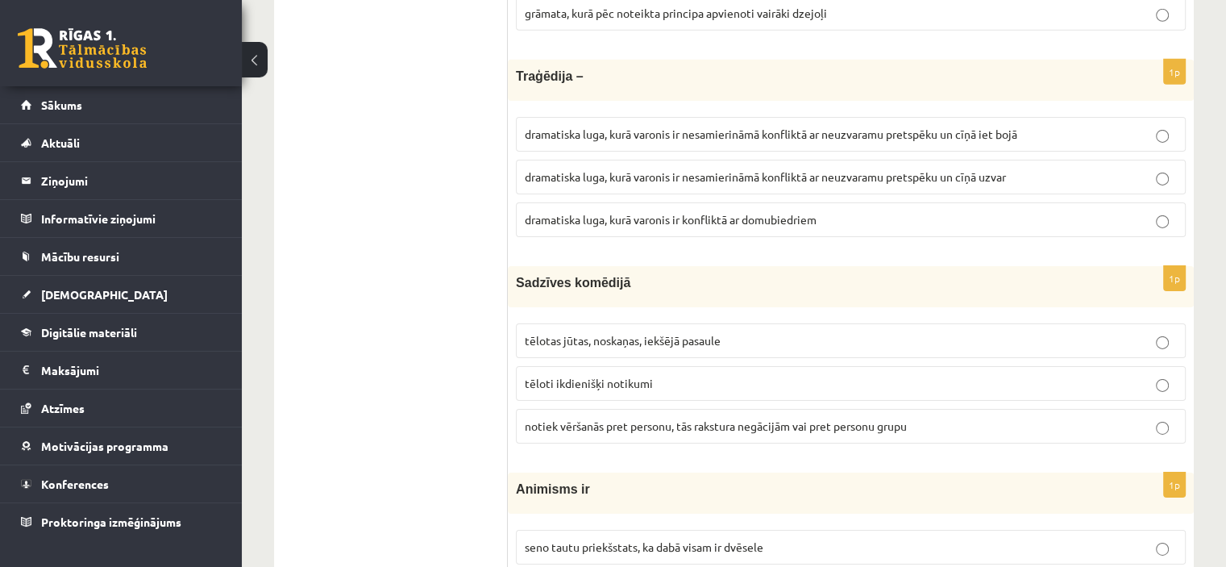
scroll to position [5278, 0]
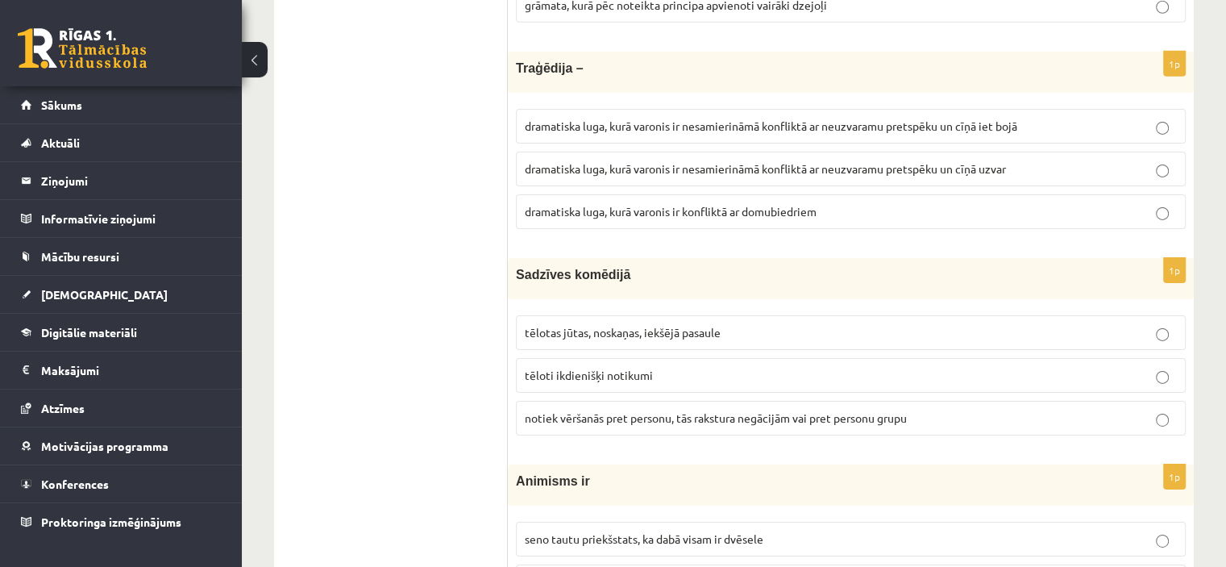
click at [709, 161] on span "dramatiska luga, kurā varonis ir nesamierināmā konfliktā ar neuzvaramu pretspēk…" at bounding box center [765, 168] width 481 height 15
click at [578, 368] on span "tēloti ikdienišķi notikumi" at bounding box center [589, 375] width 128 height 15
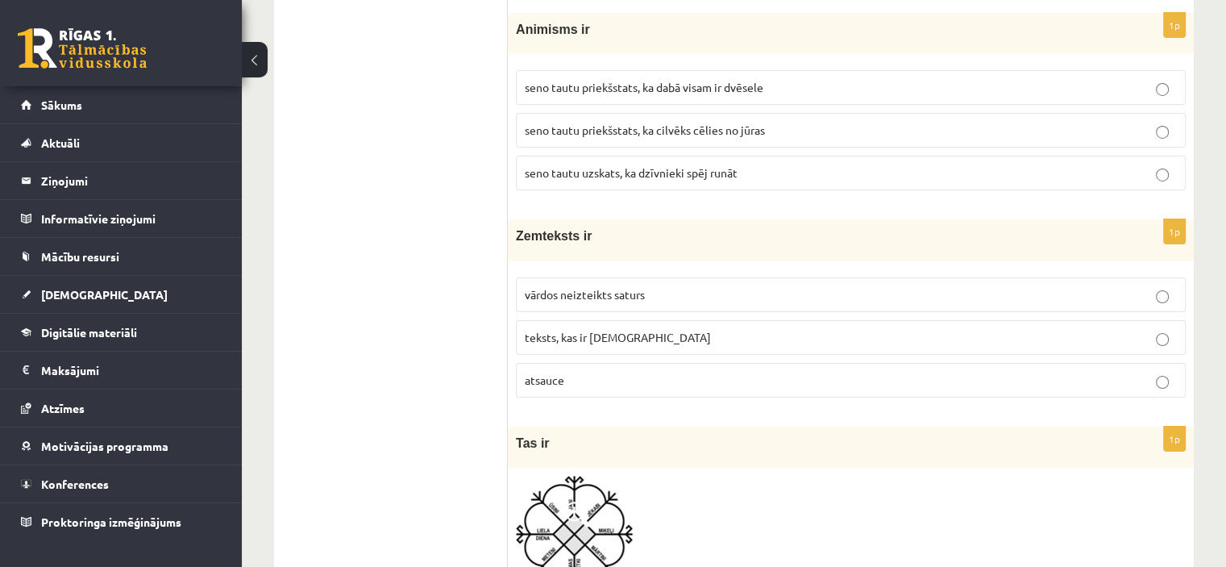
scroll to position [5746, 0]
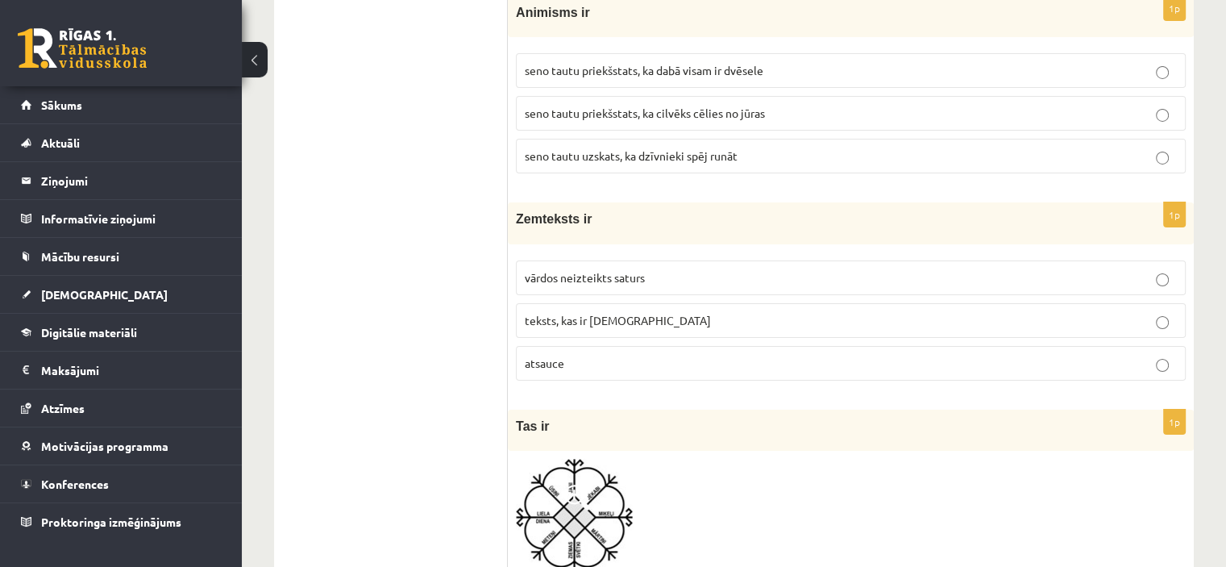
click at [789, 62] on p "seno tautu priekšstats, ka dabā visam ir dvēsele" at bounding box center [851, 70] width 652 height 17
click at [622, 270] on span "vārdos neizteikts saturs" at bounding box center [585, 277] width 120 height 15
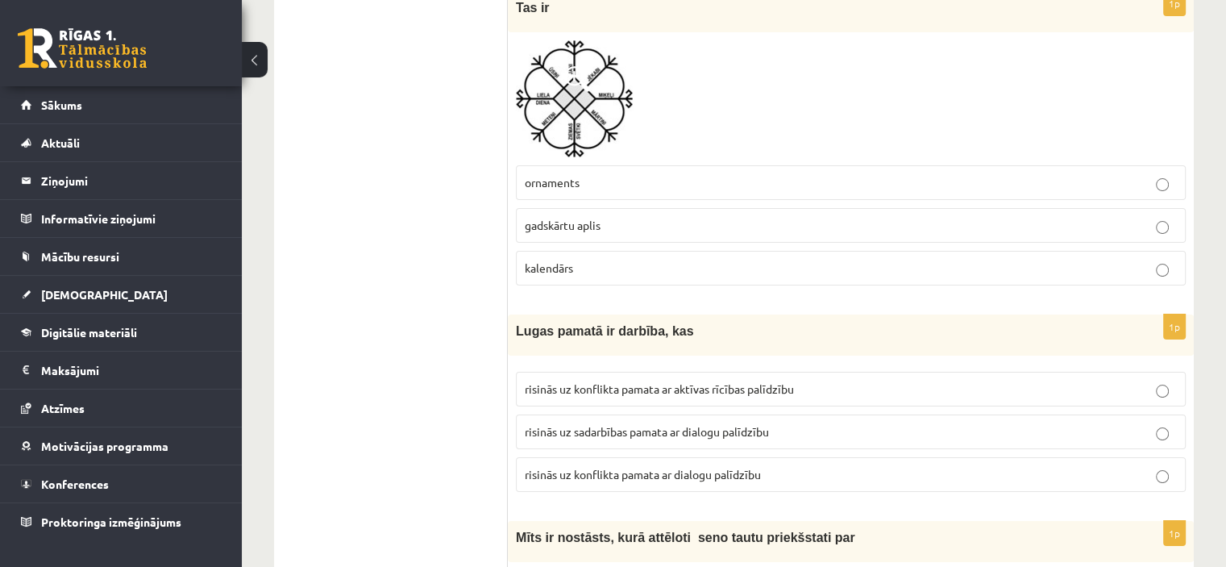
scroll to position [6132, 0]
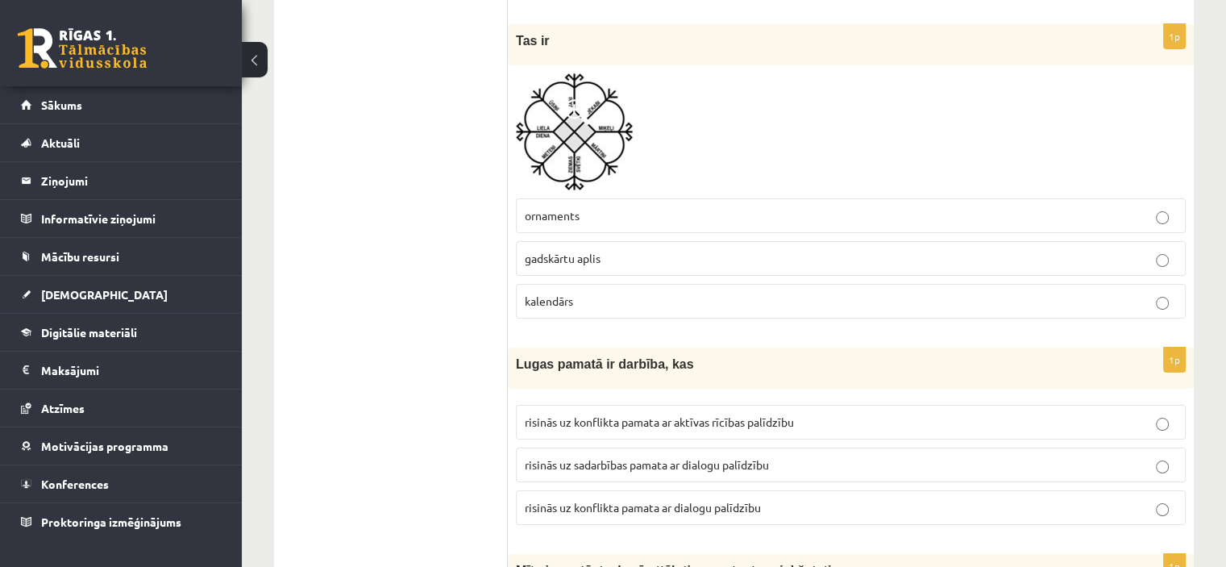
click at [663, 298] on div "1p Tas ir ornaments gadskārtu aplis kalendārs" at bounding box center [851, 177] width 686 height 307
click at [674, 293] on p "kalendārs" at bounding box center [851, 301] width 652 height 17
click at [761, 413] on p "risinās uz konflikta pamata ar aktīvas rīcības palīdzību" at bounding box center [851, 421] width 652 height 17
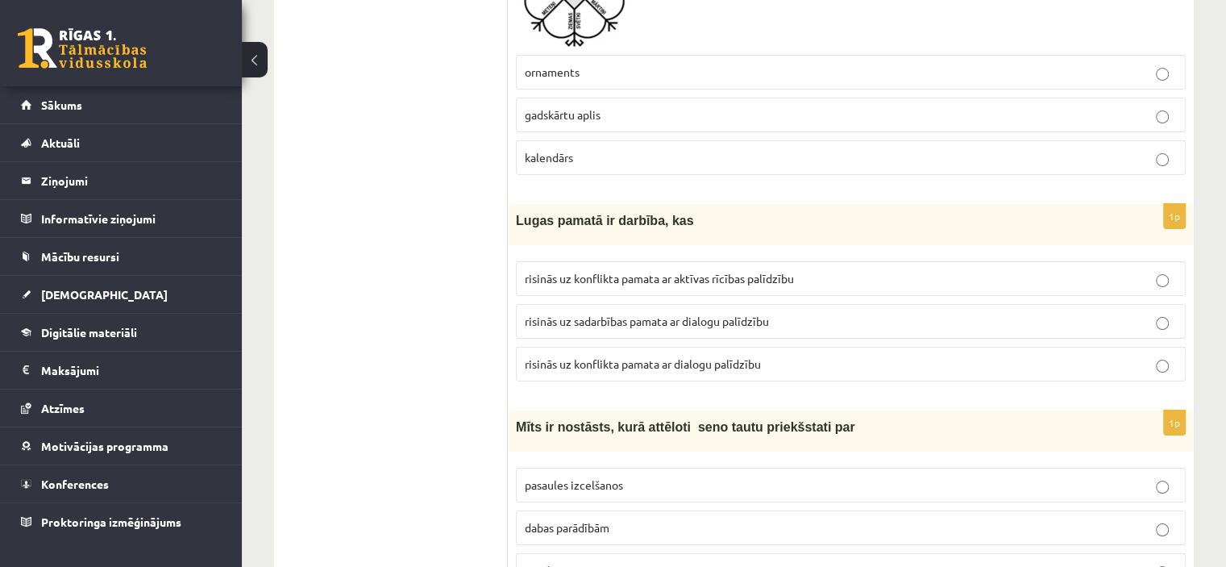
scroll to position [6369, 0]
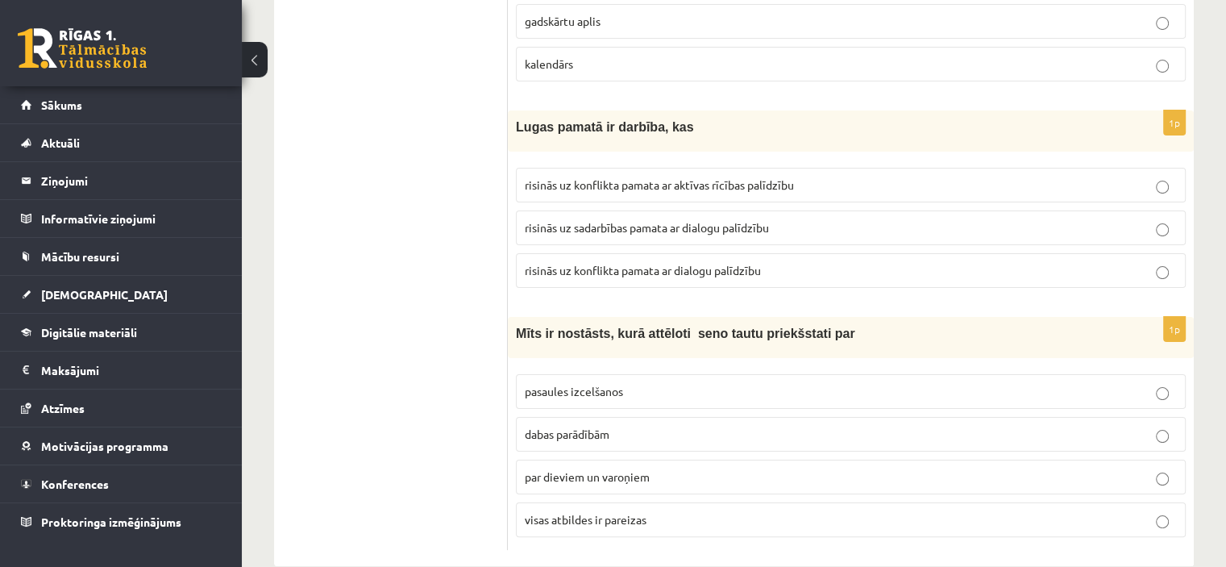
click at [577, 502] on label "visas atbildes ir pareizas" at bounding box center [851, 519] width 670 height 35
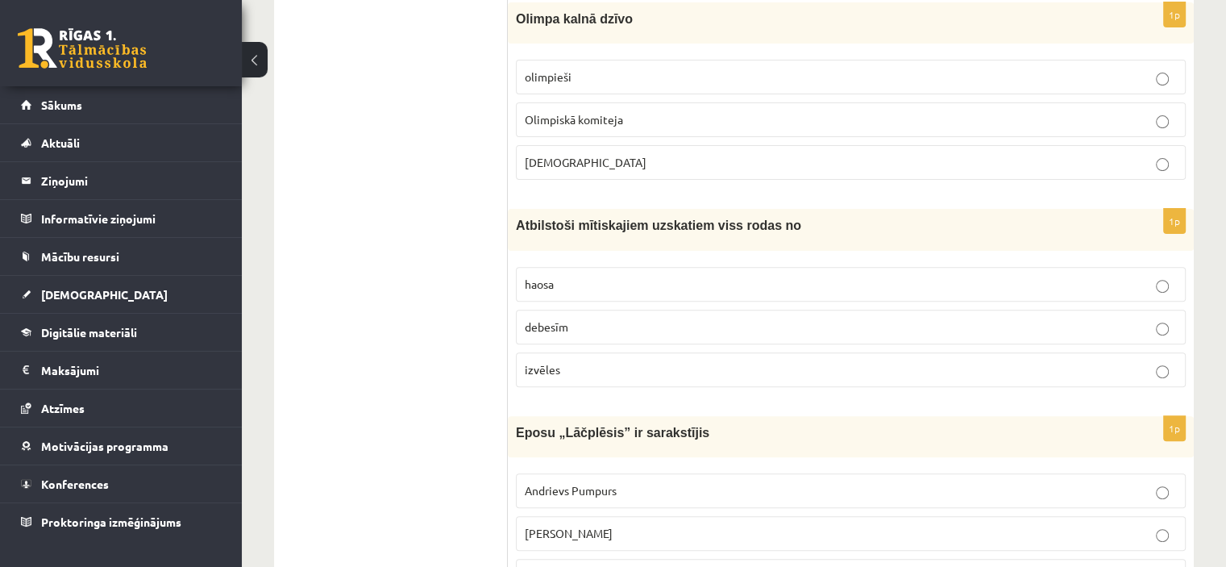
scroll to position [0, 0]
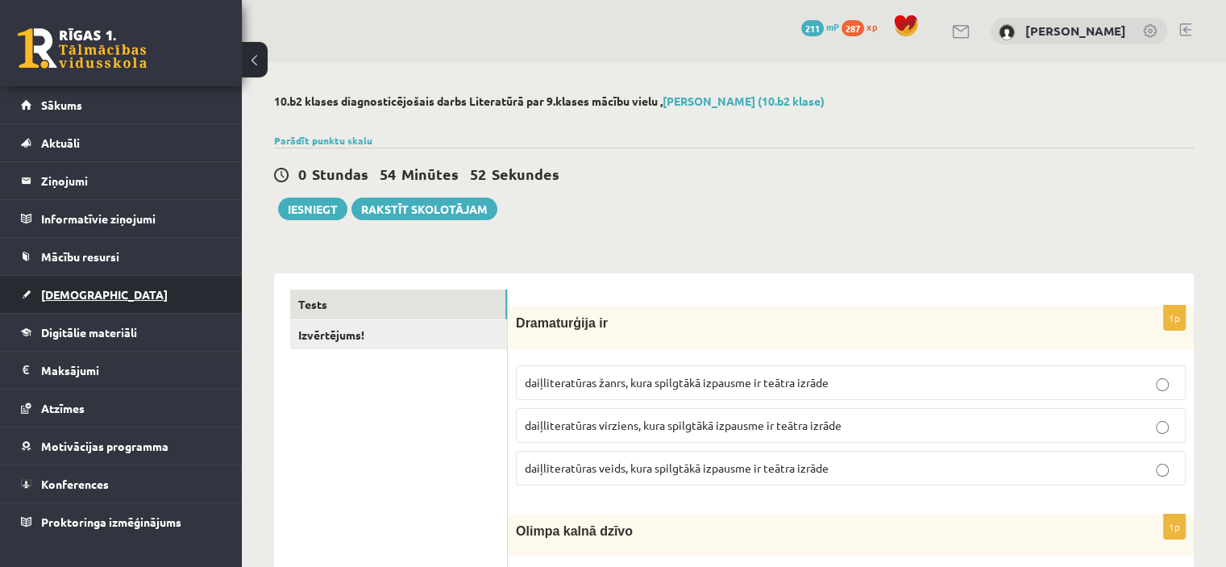
click at [80, 291] on span "[DEMOGRAPHIC_DATA]" at bounding box center [104, 294] width 127 height 15
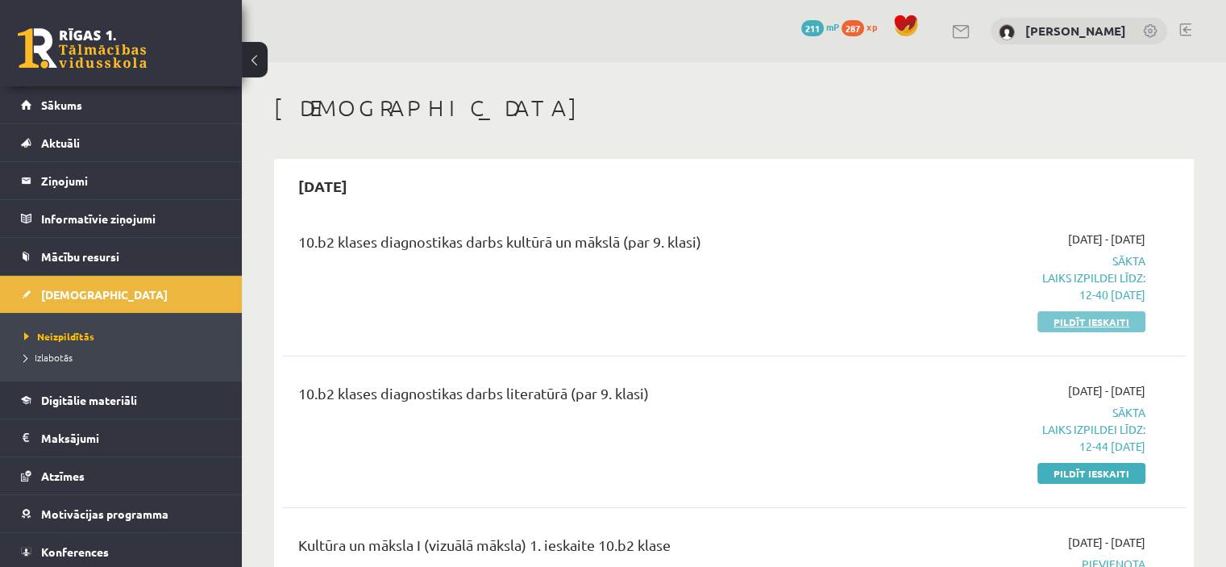
click at [1099, 317] on link "Pildīt ieskaiti" at bounding box center [1091, 321] width 108 height 21
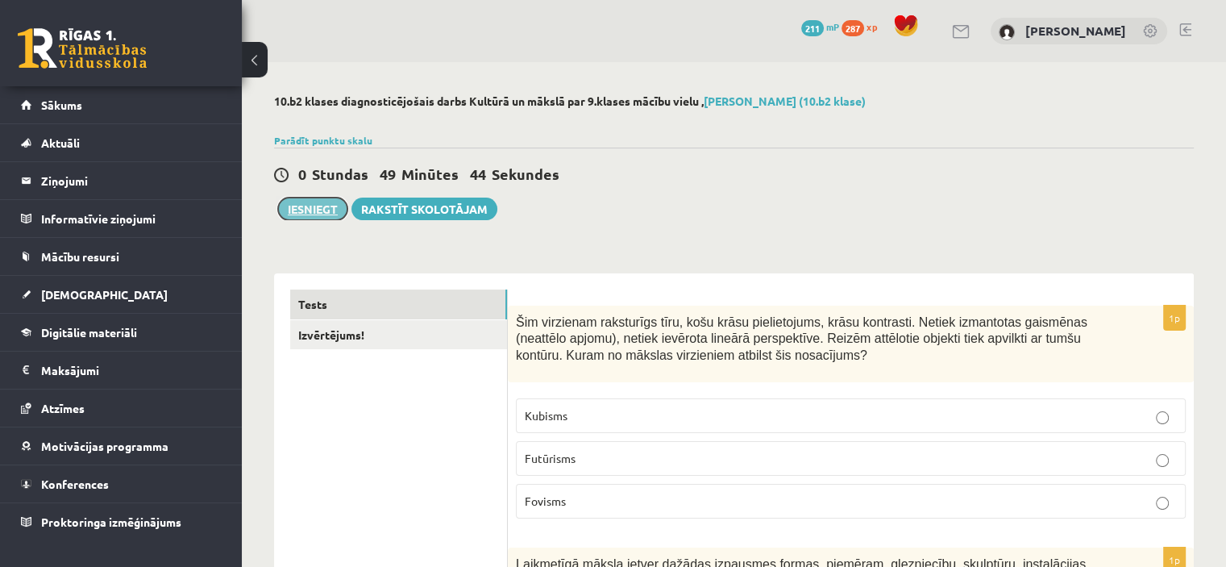
click at [327, 210] on button "Iesniegt" at bounding box center [312, 208] width 69 height 23
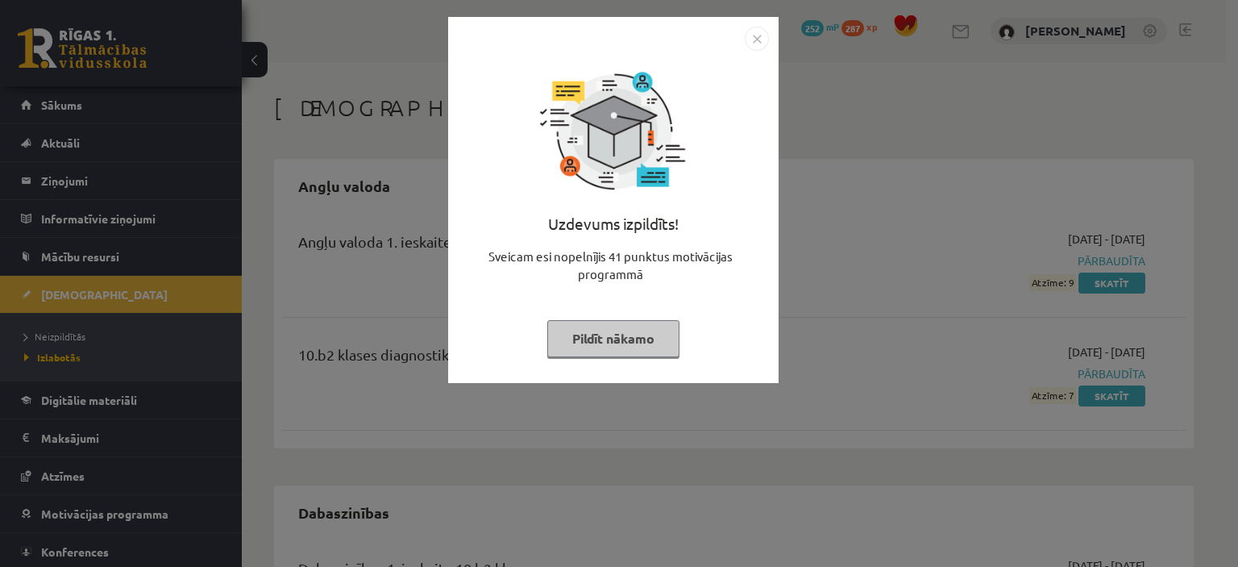
click at [756, 48] on img "Close" at bounding box center [757, 39] width 24 height 24
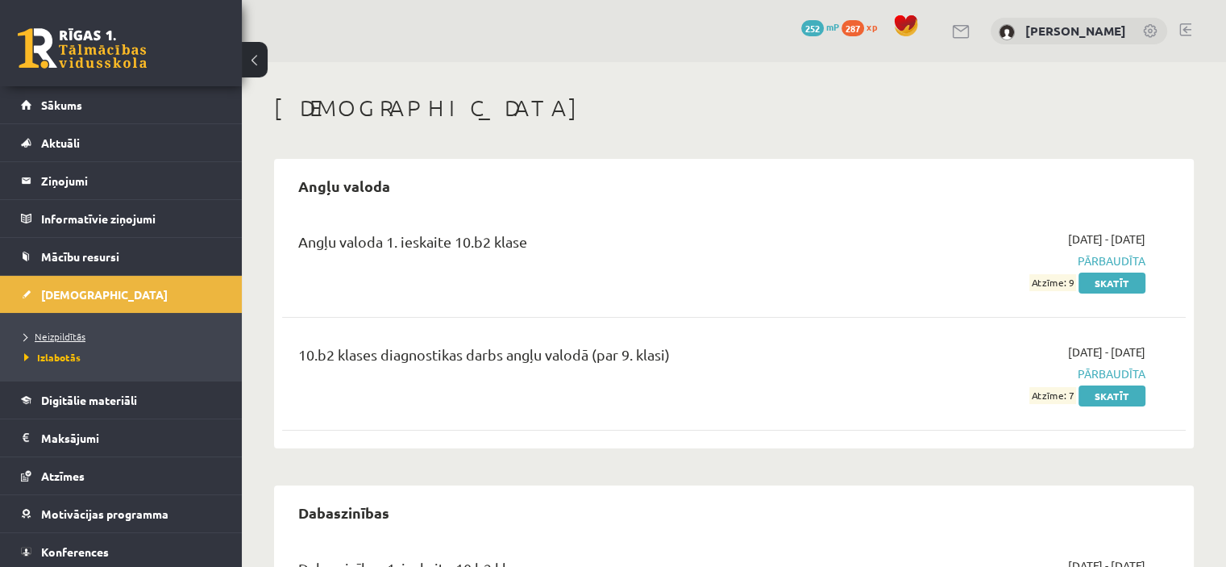
click at [66, 331] on span "Neizpildītās" at bounding box center [54, 336] width 61 height 13
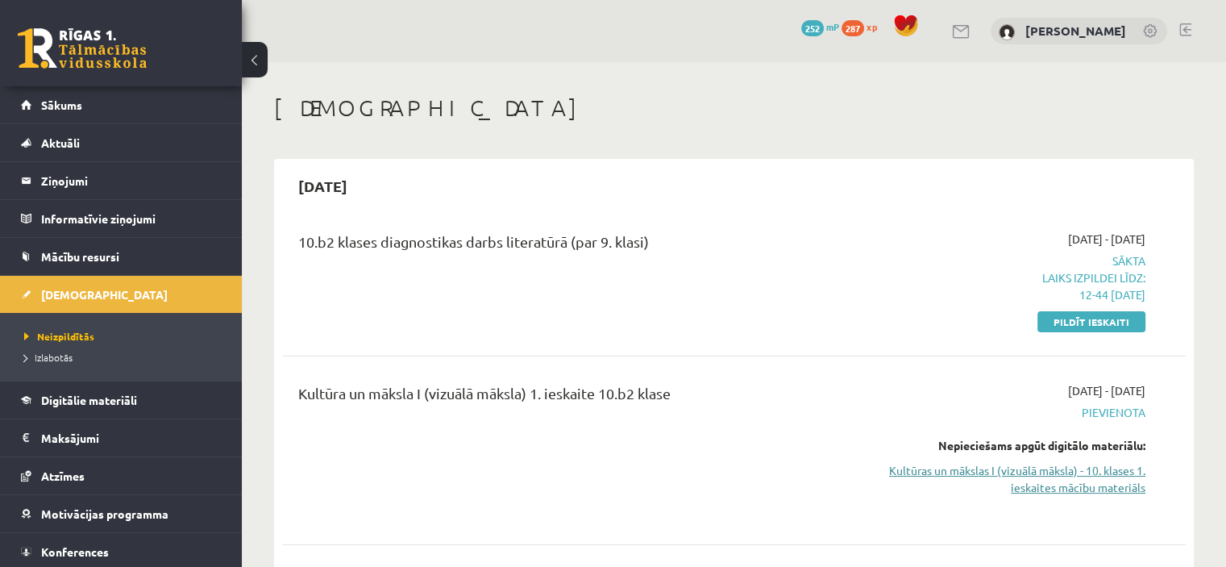
click at [1079, 465] on link "Kultūras un mākslas I (vizuālā māksla) - 10. klases 1. ieskaites mācību materiā…" at bounding box center [1012, 479] width 266 height 34
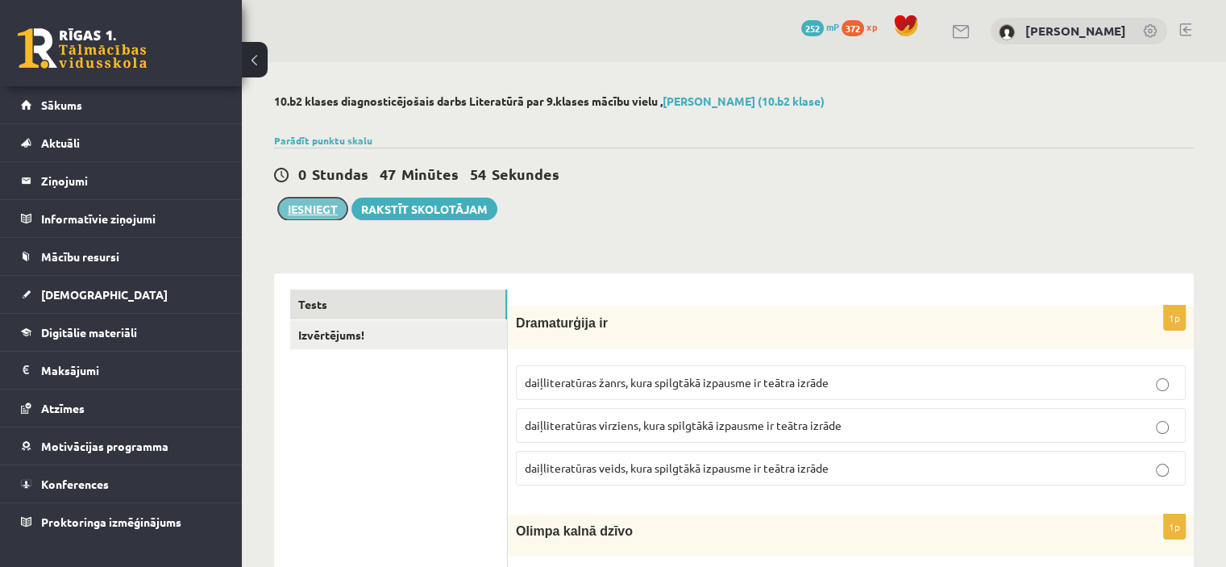
click at [319, 207] on button "Iesniegt" at bounding box center [312, 208] width 69 height 23
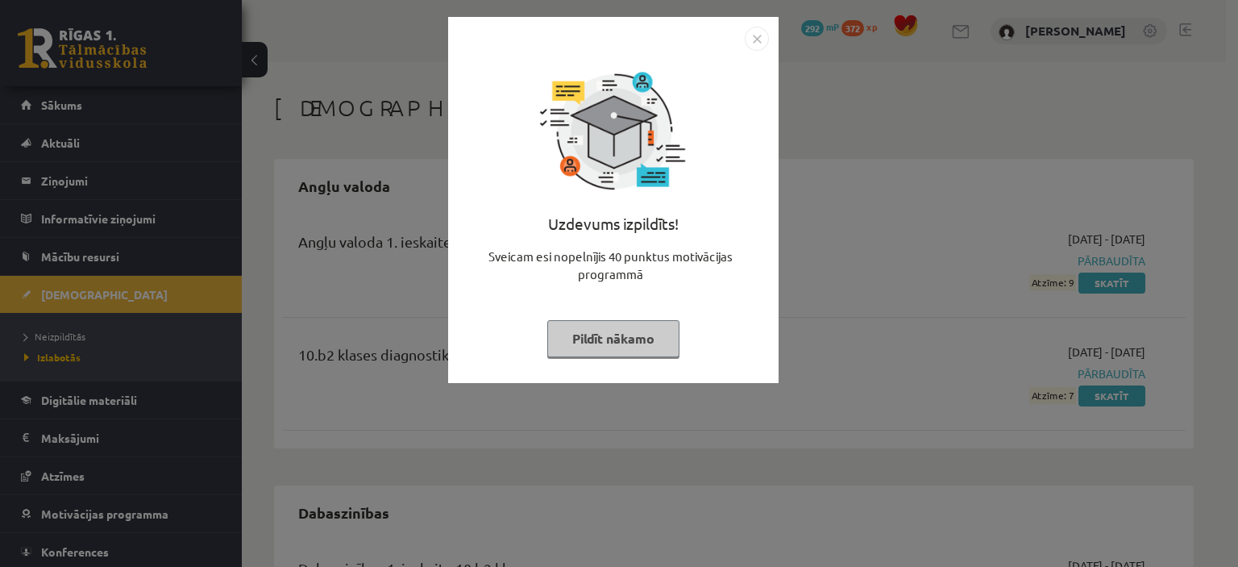
click at [756, 44] on img "Close" at bounding box center [757, 39] width 24 height 24
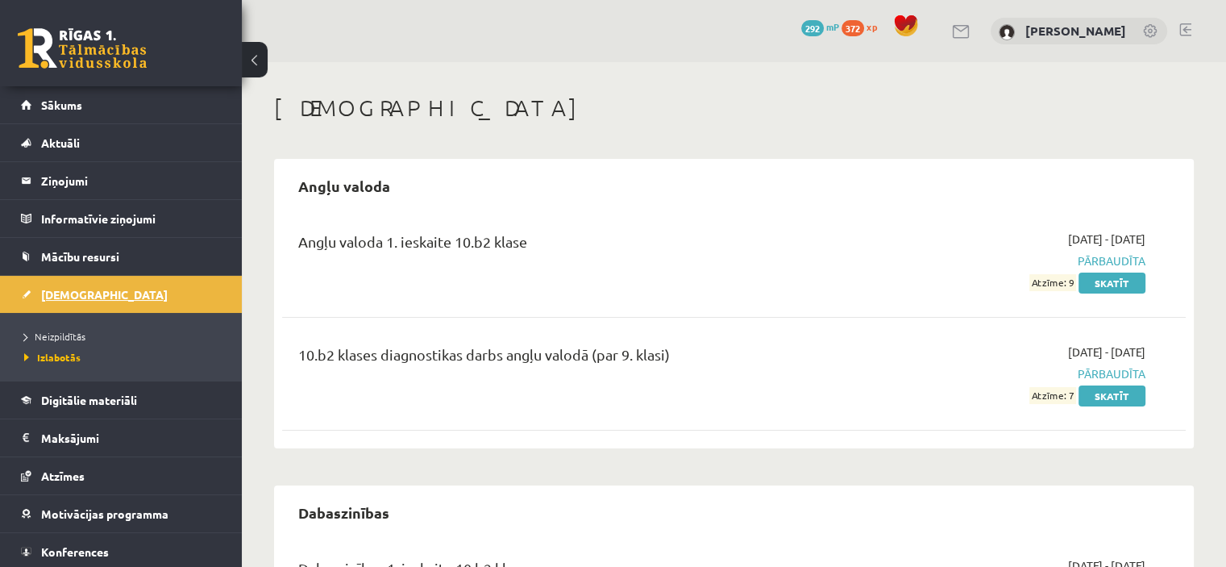
click at [64, 300] on link "[DEMOGRAPHIC_DATA]" at bounding box center [121, 294] width 201 height 37
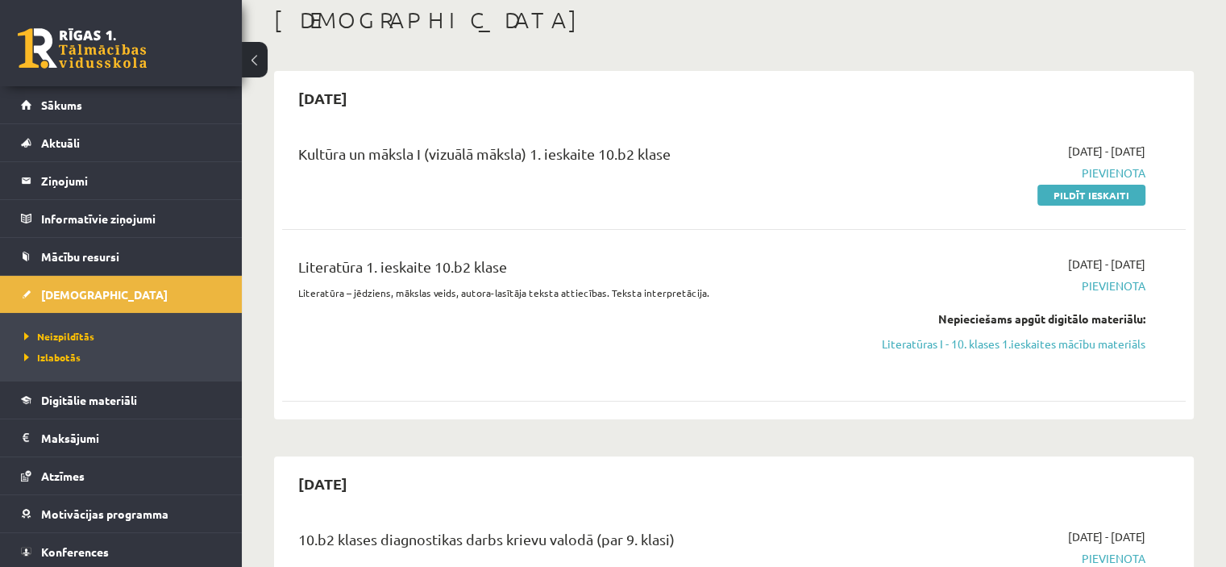
scroll to position [60, 0]
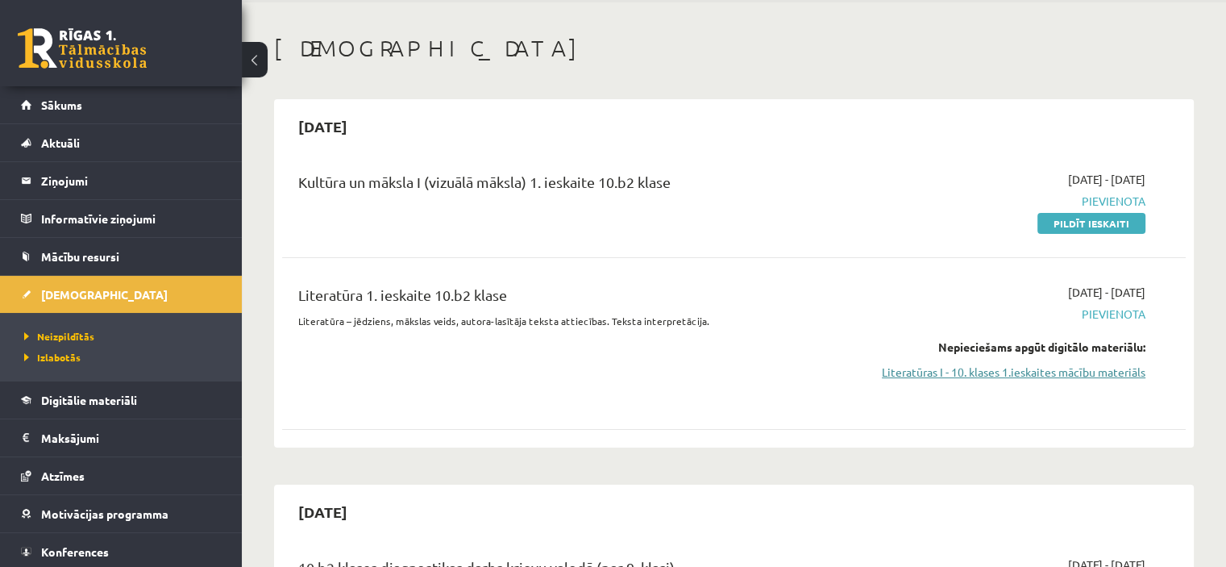
click at [1109, 370] on link "Literatūras I - 10. klases 1.ieskaites mācību materiāls" at bounding box center [1012, 372] width 266 height 17
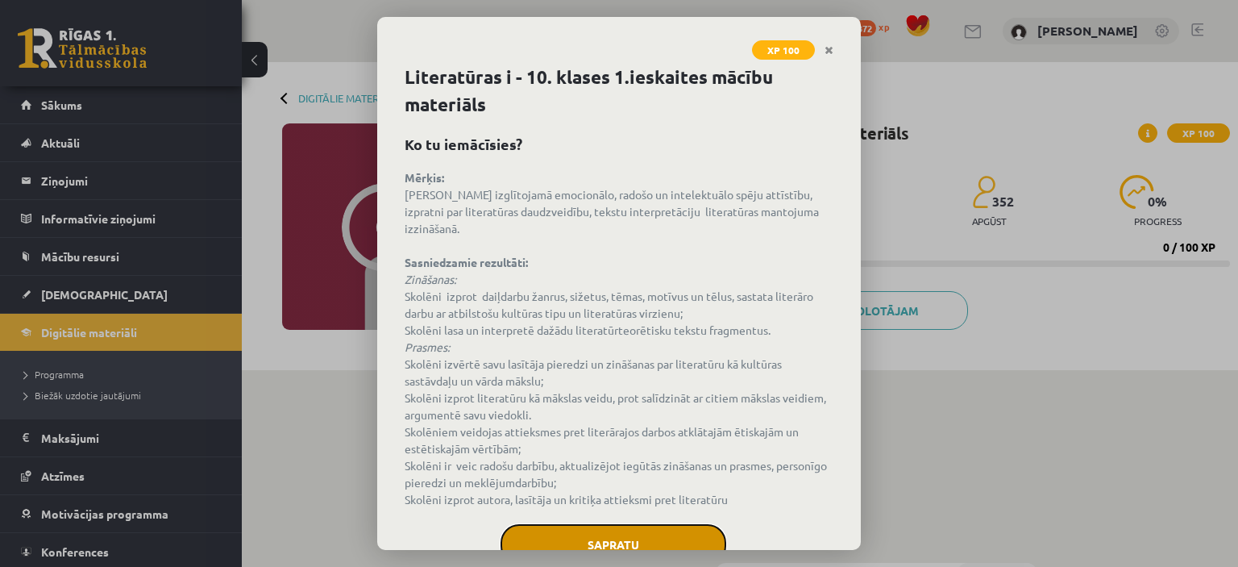
click at [635, 545] on button "Sapratu" at bounding box center [614, 544] width 226 height 40
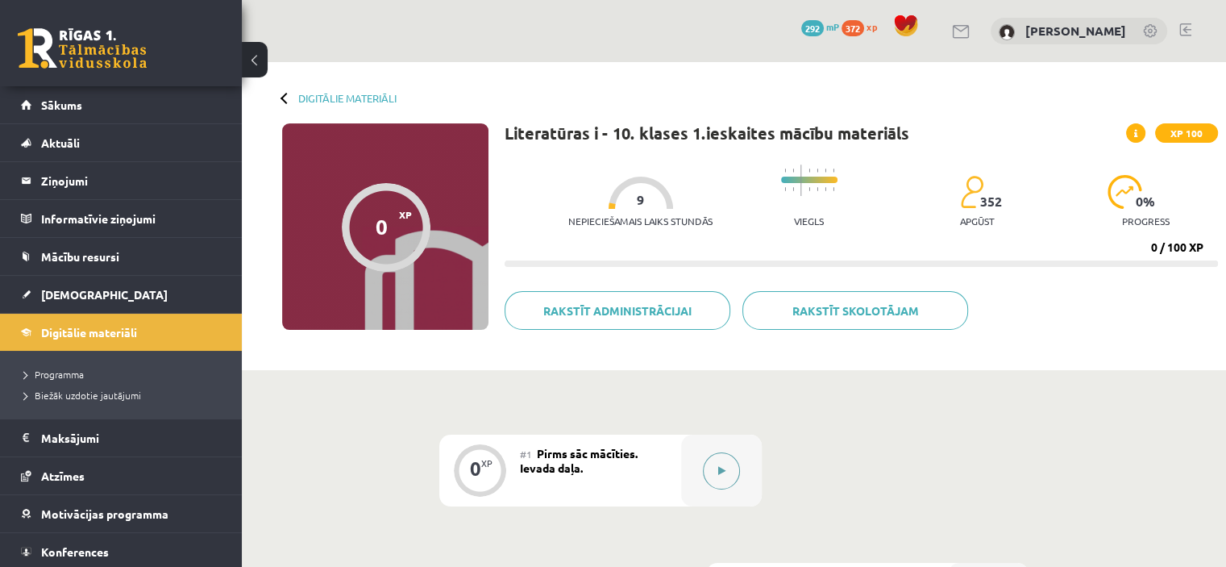
click at [719, 483] on button at bounding box center [721, 470] width 37 height 37
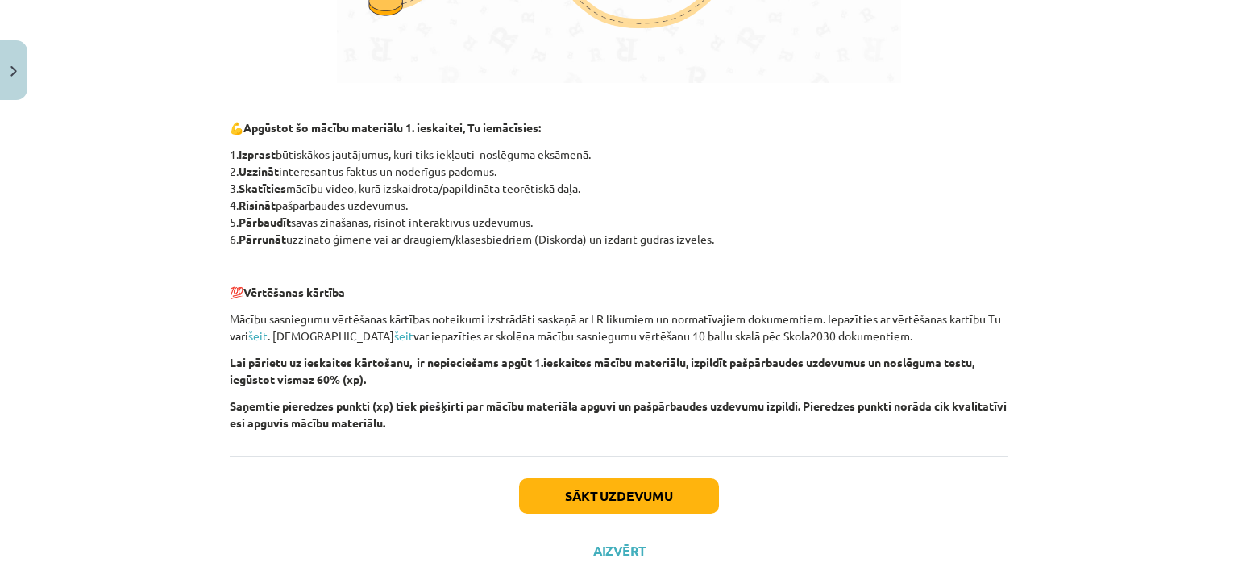
scroll to position [1145, 0]
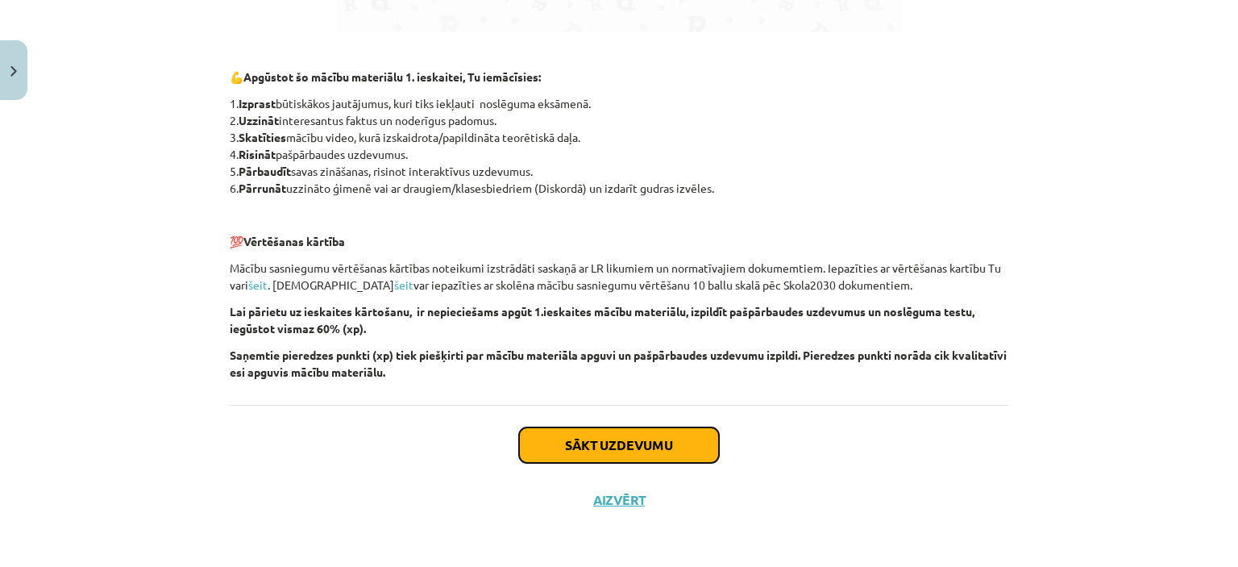
click at [709, 429] on button "Sākt uzdevumu" at bounding box center [619, 444] width 200 height 35
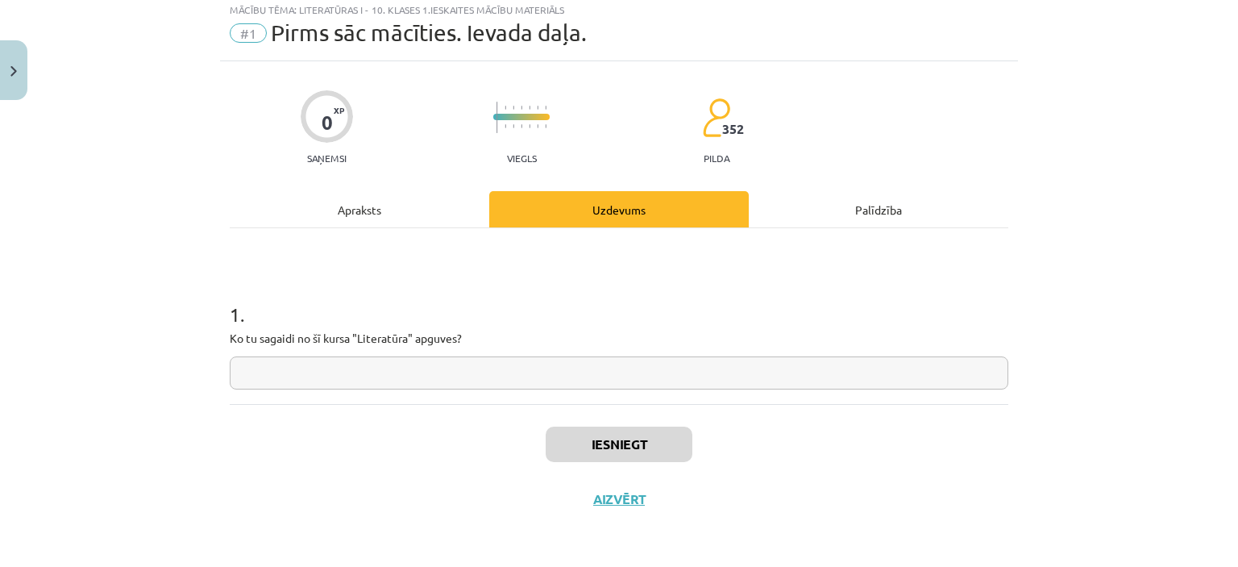
scroll to position [40, 0]
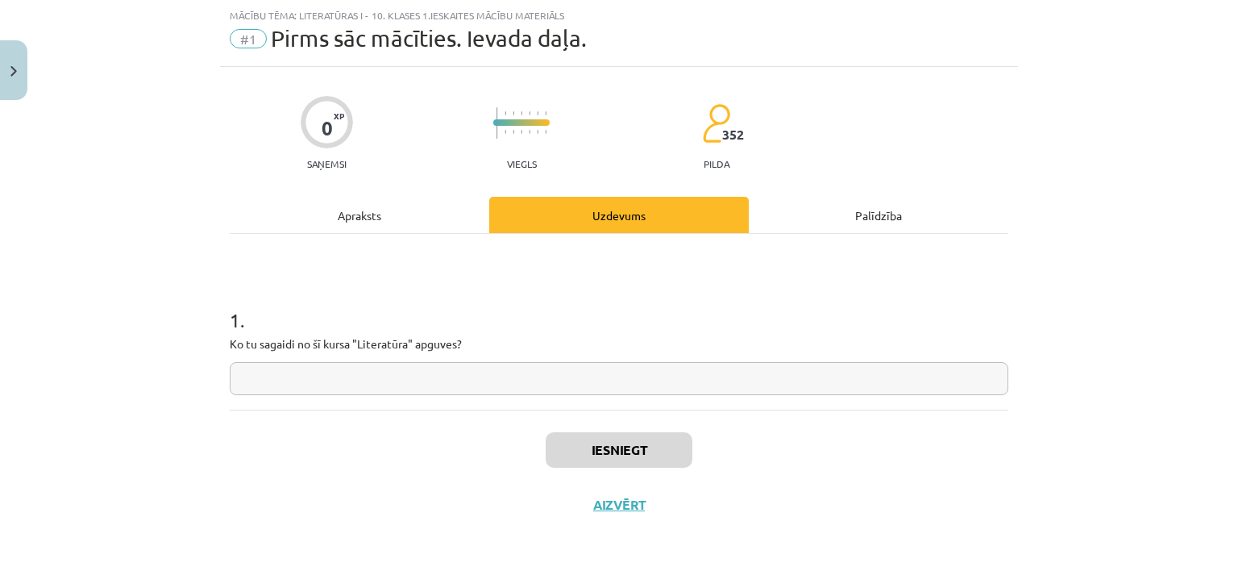
click at [274, 371] on input "text" at bounding box center [619, 378] width 779 height 33
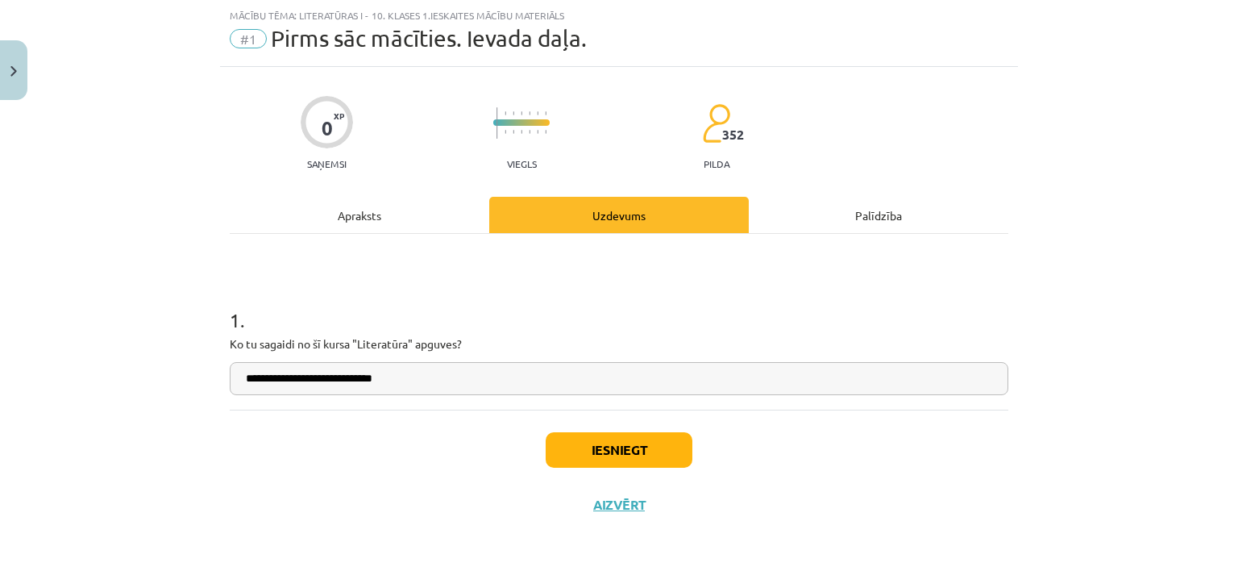
type input "**********"
click at [565, 451] on button "Iesniegt" at bounding box center [619, 449] width 147 height 35
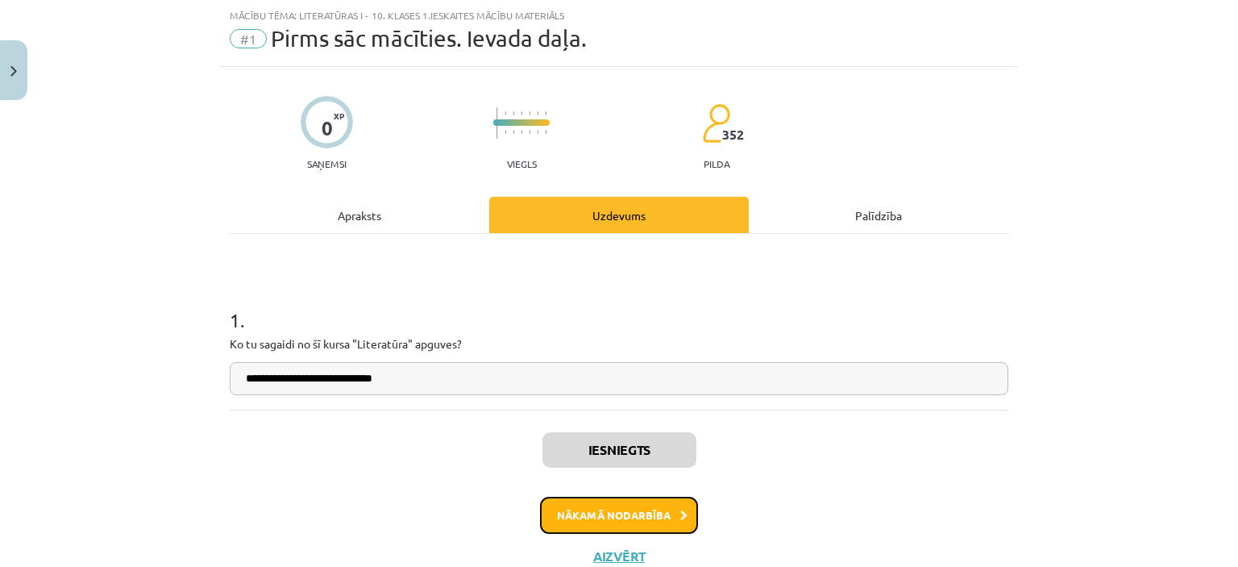
click at [591, 515] on button "Nākamā nodarbība" at bounding box center [619, 515] width 158 height 37
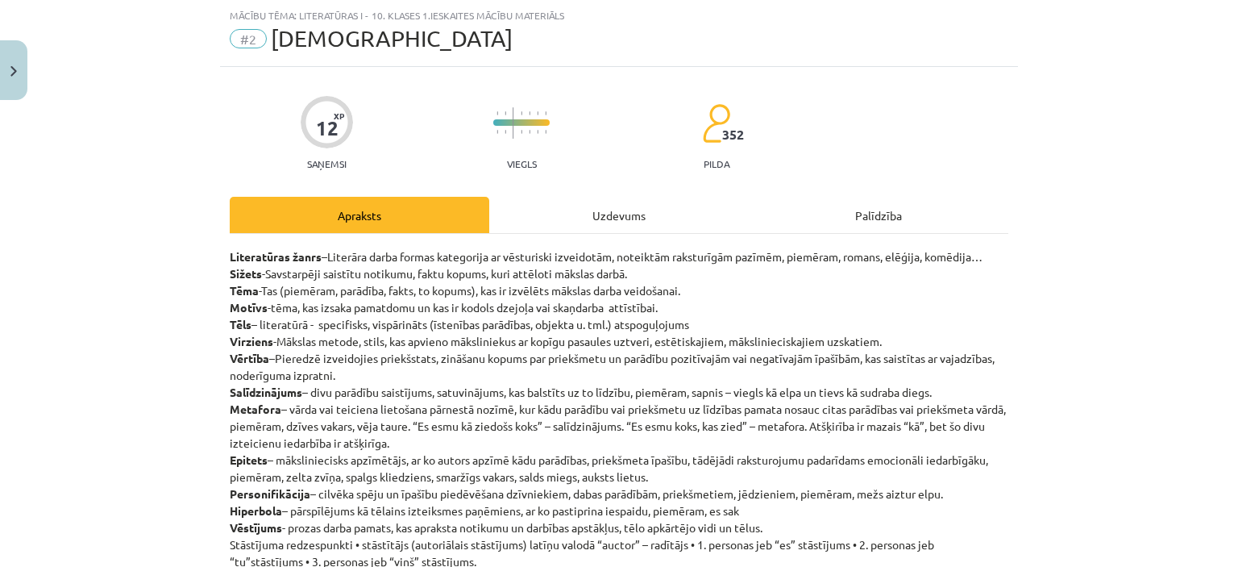
scroll to position [264, 0]
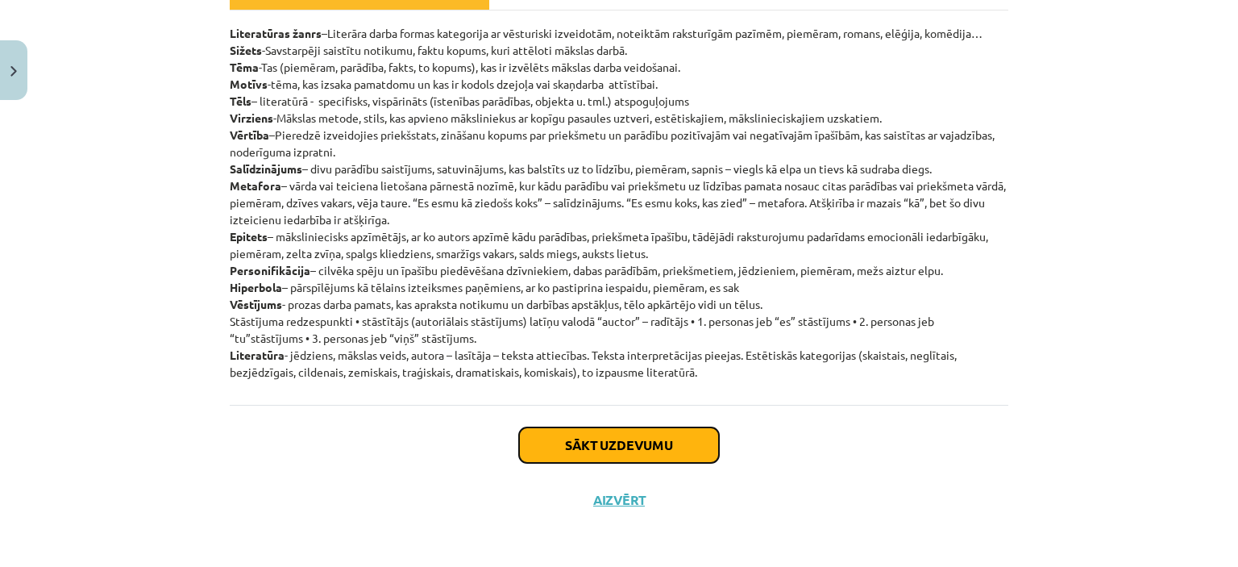
click at [635, 442] on button "Sākt uzdevumu" at bounding box center [619, 444] width 200 height 35
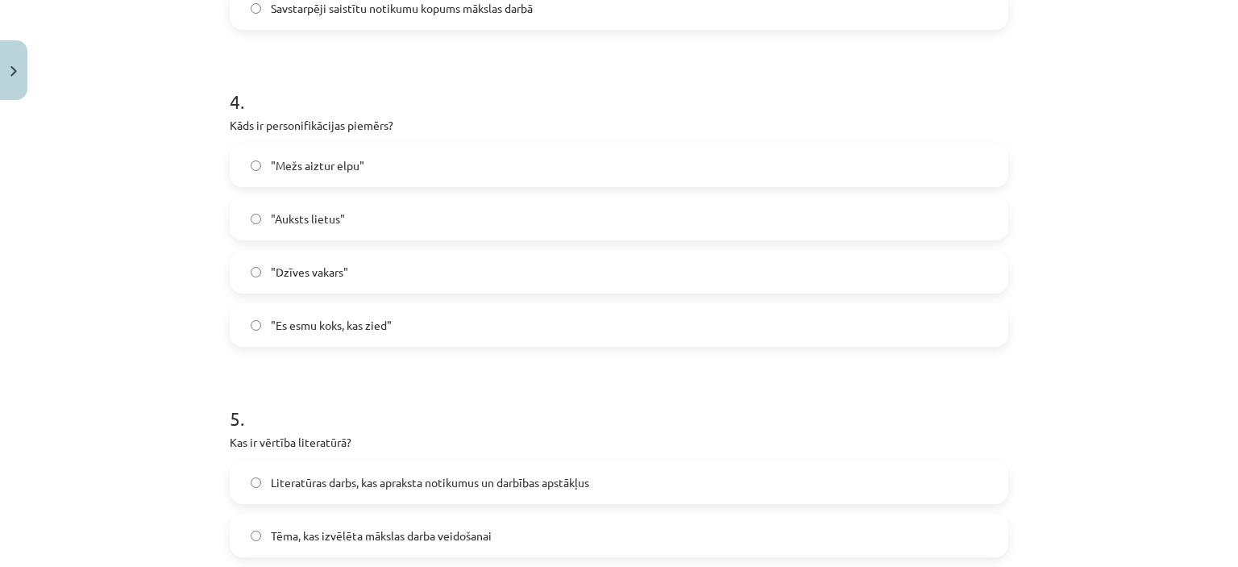
scroll to position [1492, 0]
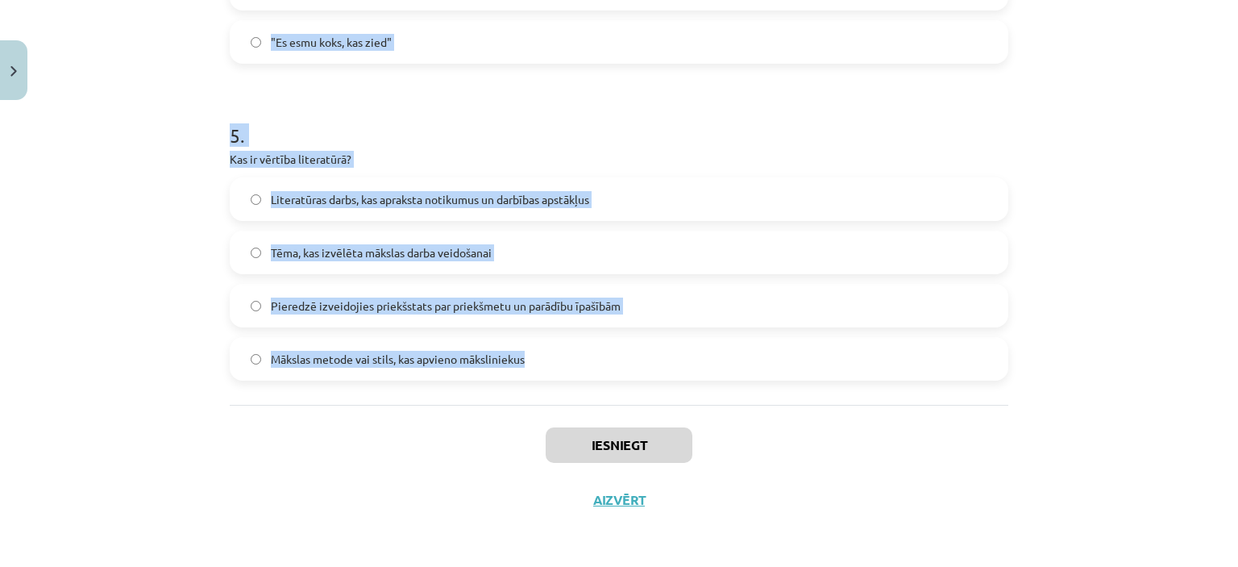
drag, startPoint x: 217, startPoint y: 339, endPoint x: 525, endPoint y: 404, distance: 314.6
copy form "Lor ipsumdol sitamet? Consecte ad elitsedd eiusmodt incidi utlab Etdolorema ali…"
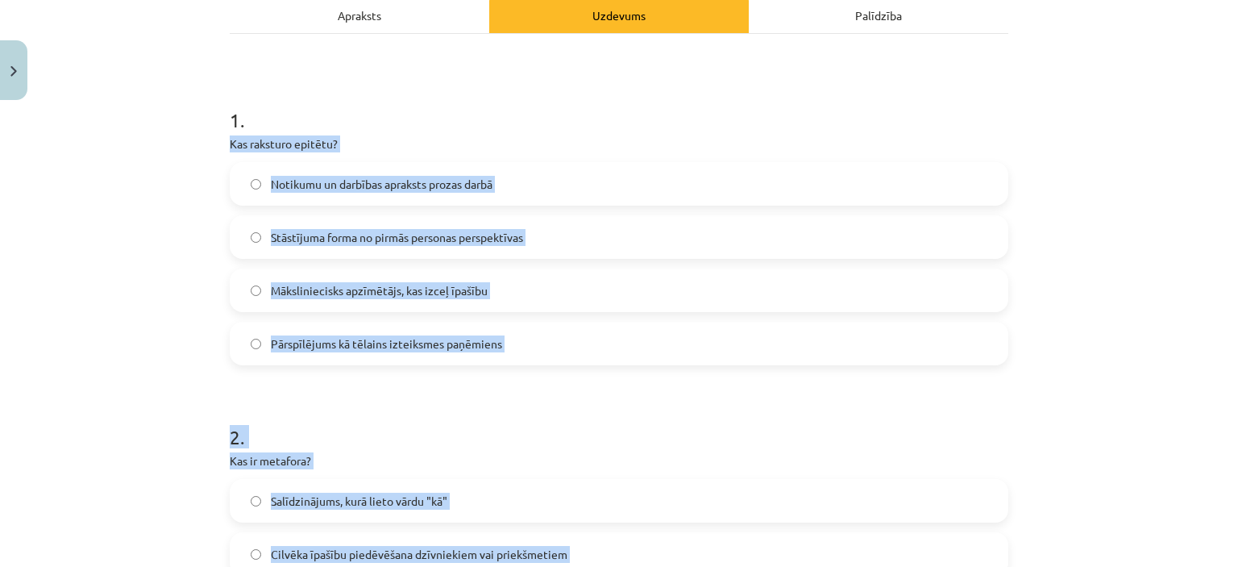
scroll to position [242, 0]
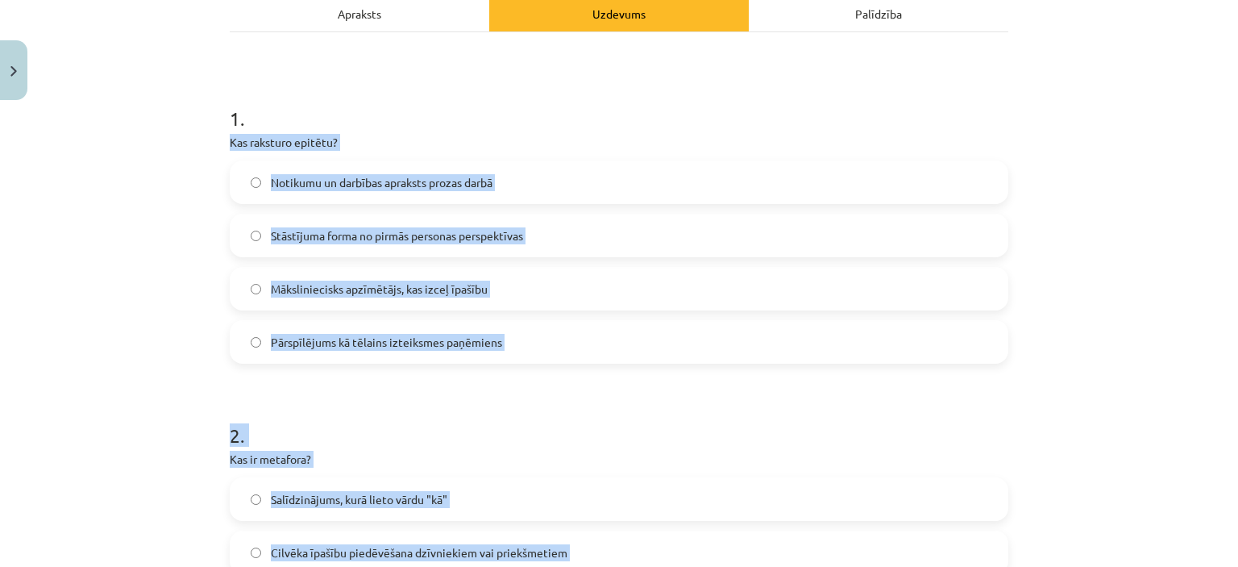
click at [858, 296] on label "Māksliniecisks apzīmētājs, kas izceļ īpašību" at bounding box center [618, 288] width 775 height 40
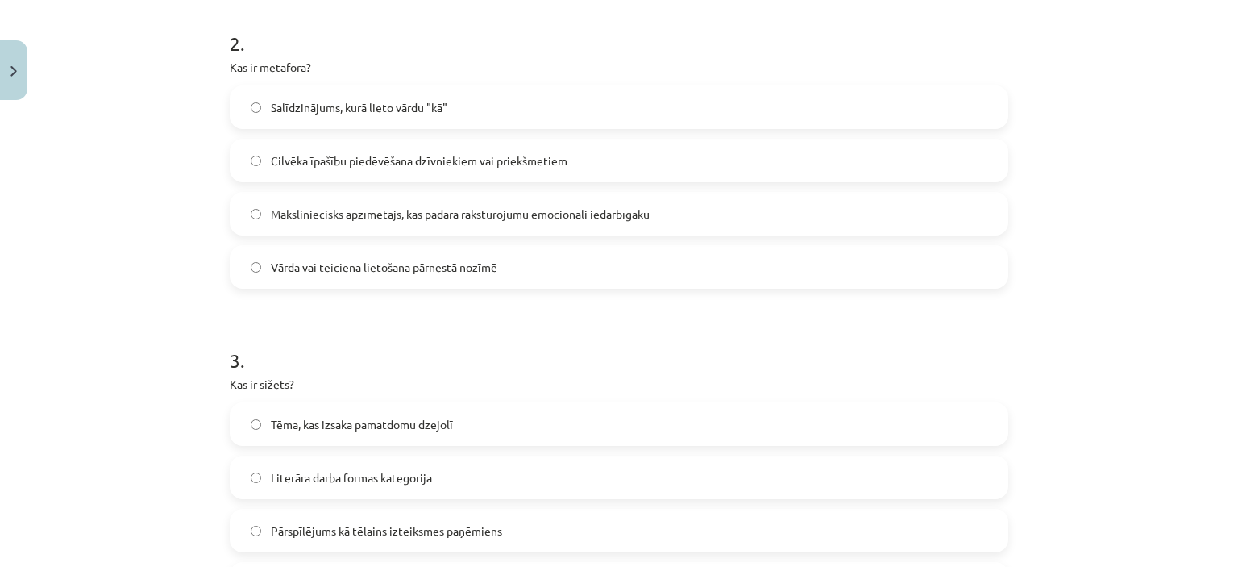
scroll to position [641, 0]
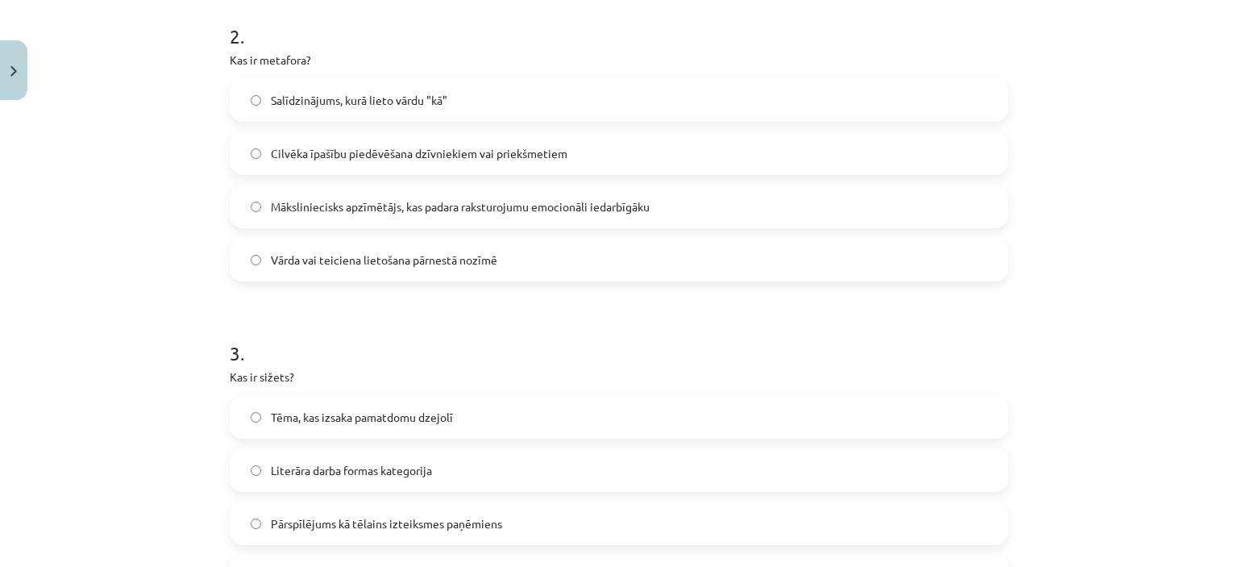
click at [390, 270] on label "Vārda vai teiciena lietošana pārnestā nozīmē" at bounding box center [618, 259] width 775 height 40
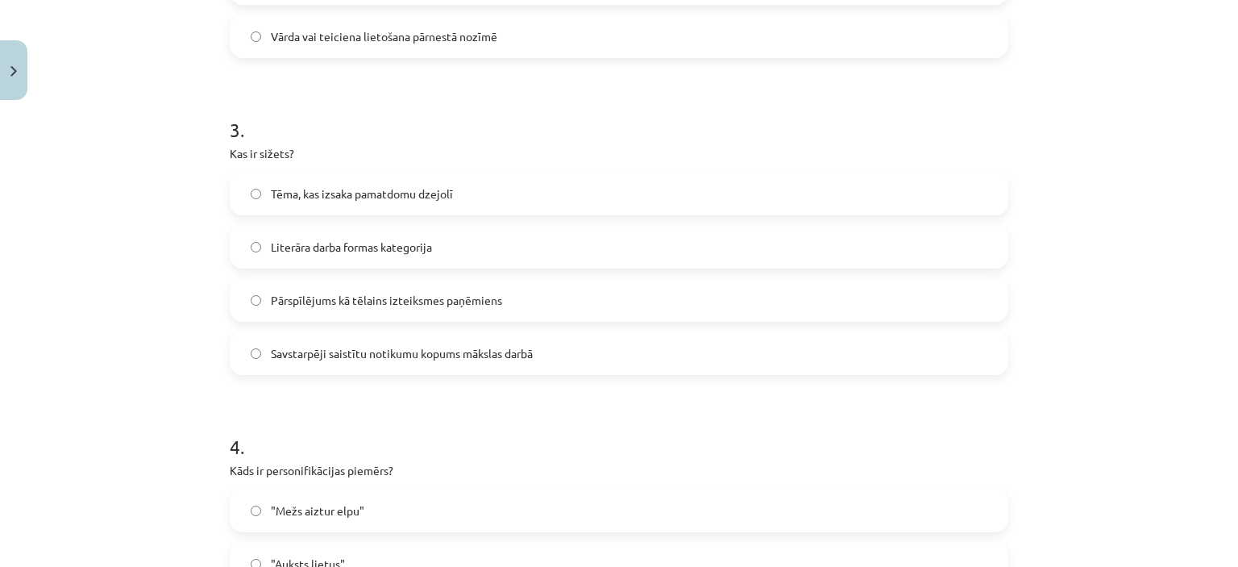
scroll to position [896, 0]
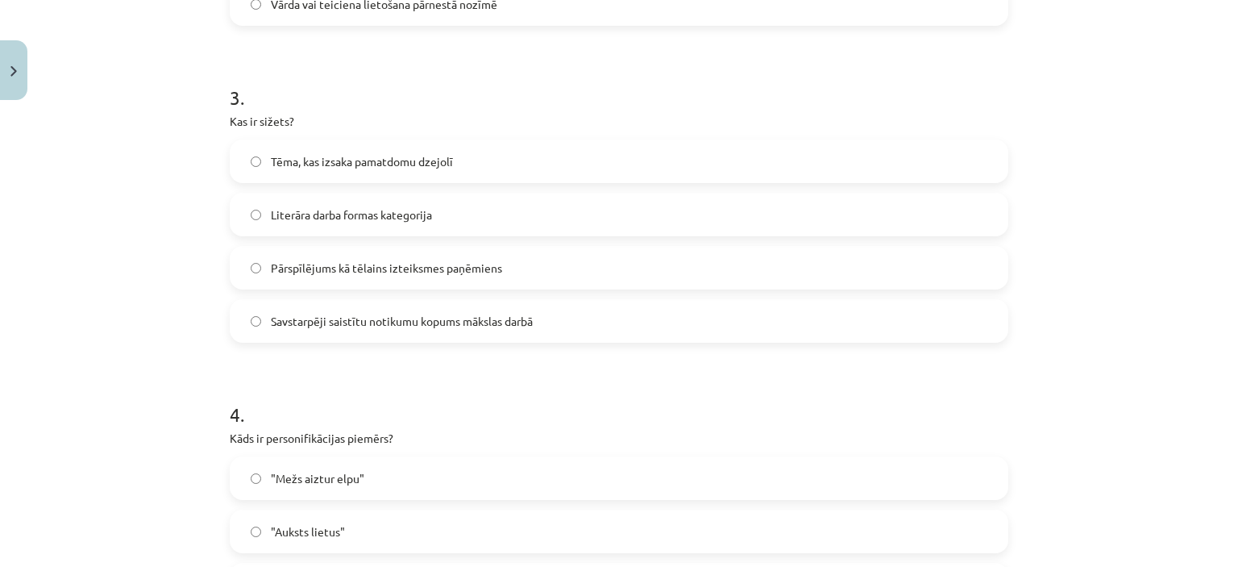
click at [950, 315] on label "Savstarpēji saistītu notikumu kopums mākslas darbā" at bounding box center [618, 321] width 775 height 40
click at [450, 481] on label ""Mežs aiztur elpu"" at bounding box center [618, 478] width 775 height 40
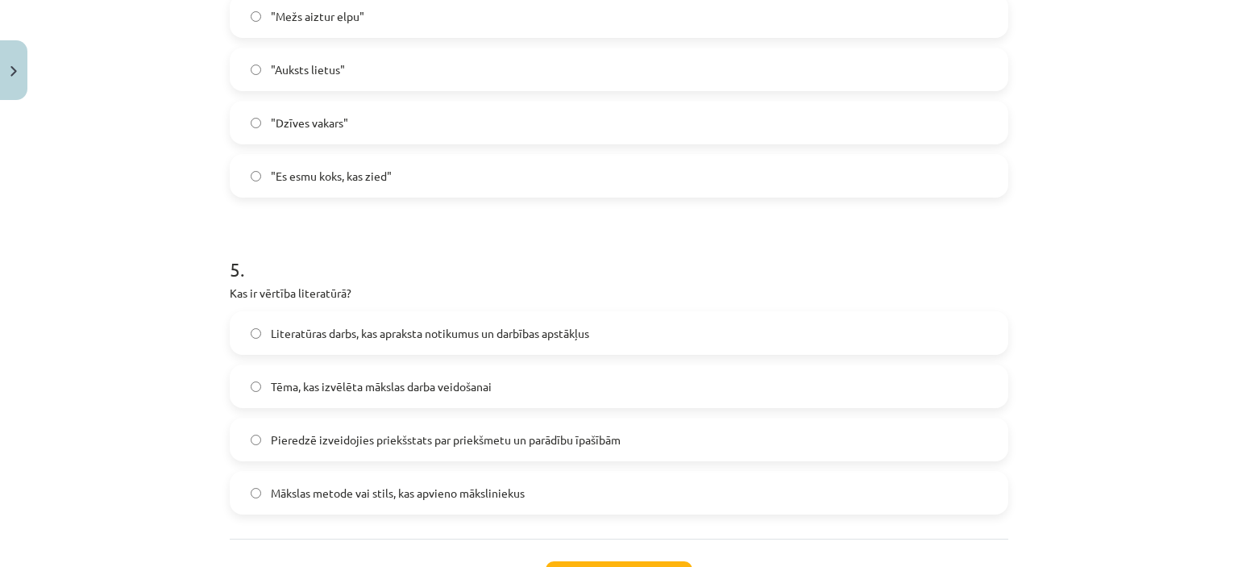
scroll to position [1361, 0]
click at [401, 441] on span "Pieredzē izveidojies priekšstats par priekšmetu un parādību īpašībām" at bounding box center [446, 437] width 350 height 17
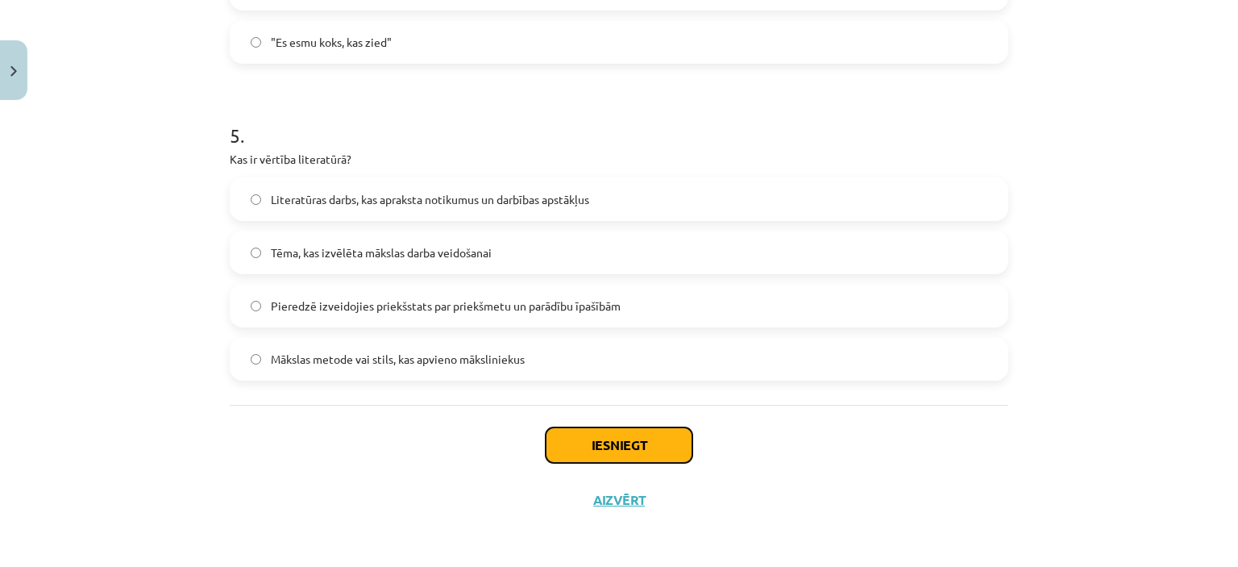
click at [609, 437] on button "Iesniegt" at bounding box center [619, 444] width 147 height 35
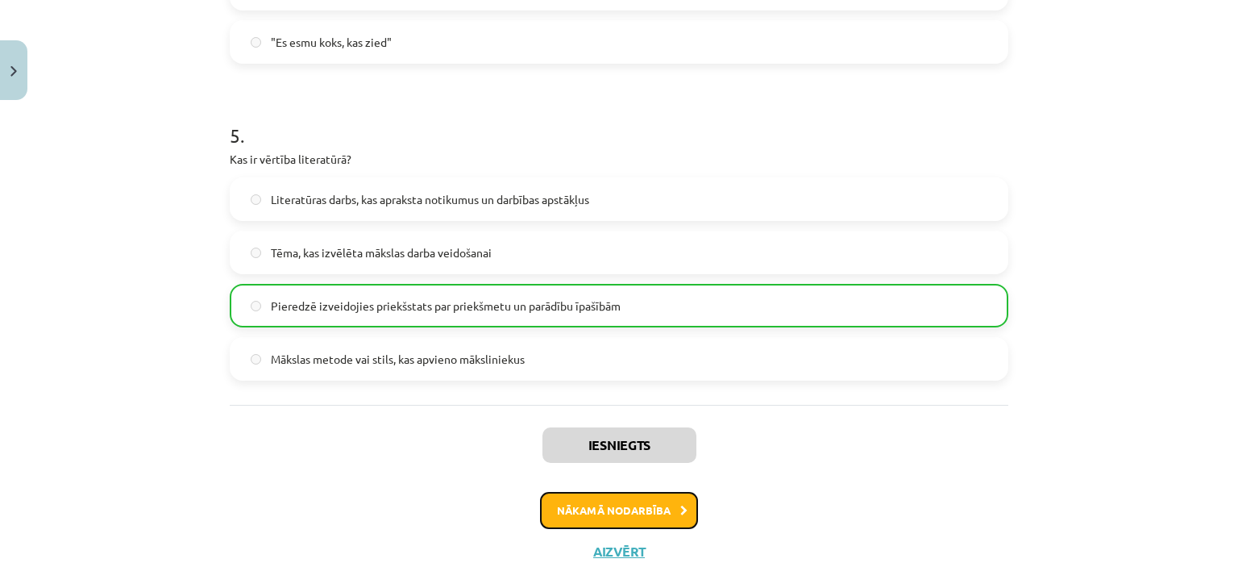
click at [613, 504] on button "Nākamā nodarbība" at bounding box center [619, 510] width 158 height 37
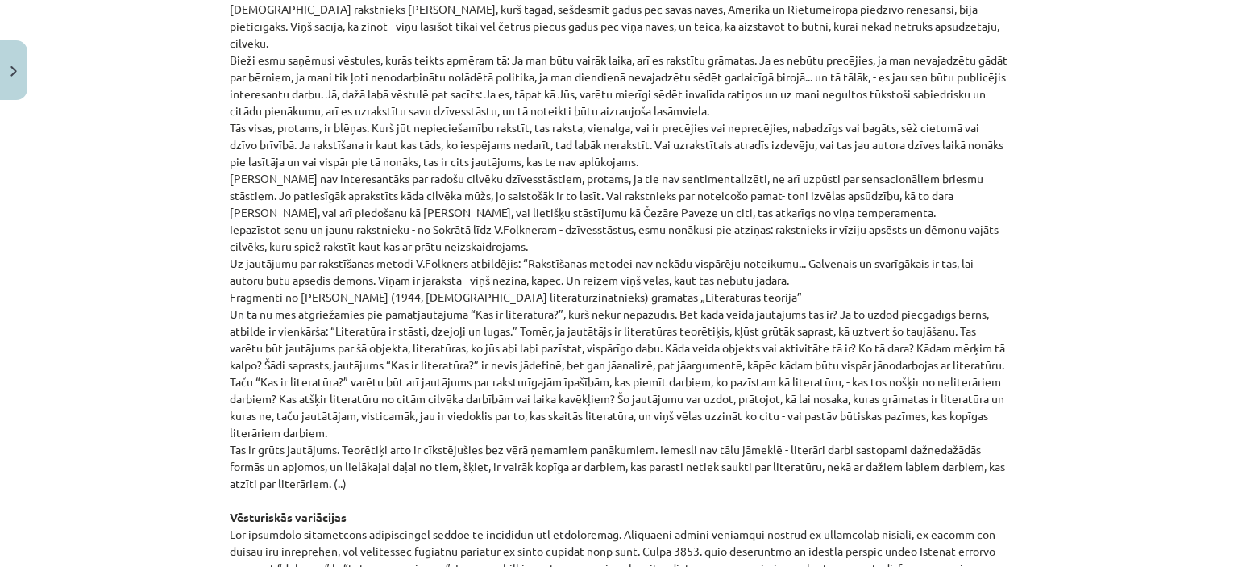
scroll to position [1731, 0]
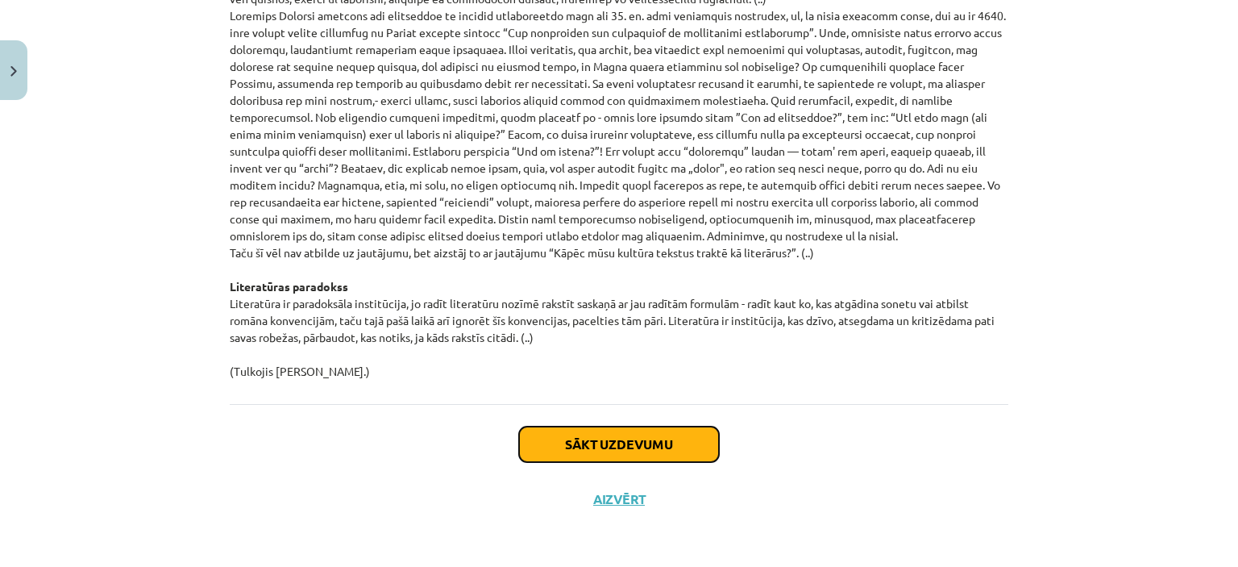
click at [674, 450] on button "Sākt uzdevumu" at bounding box center [619, 443] width 200 height 35
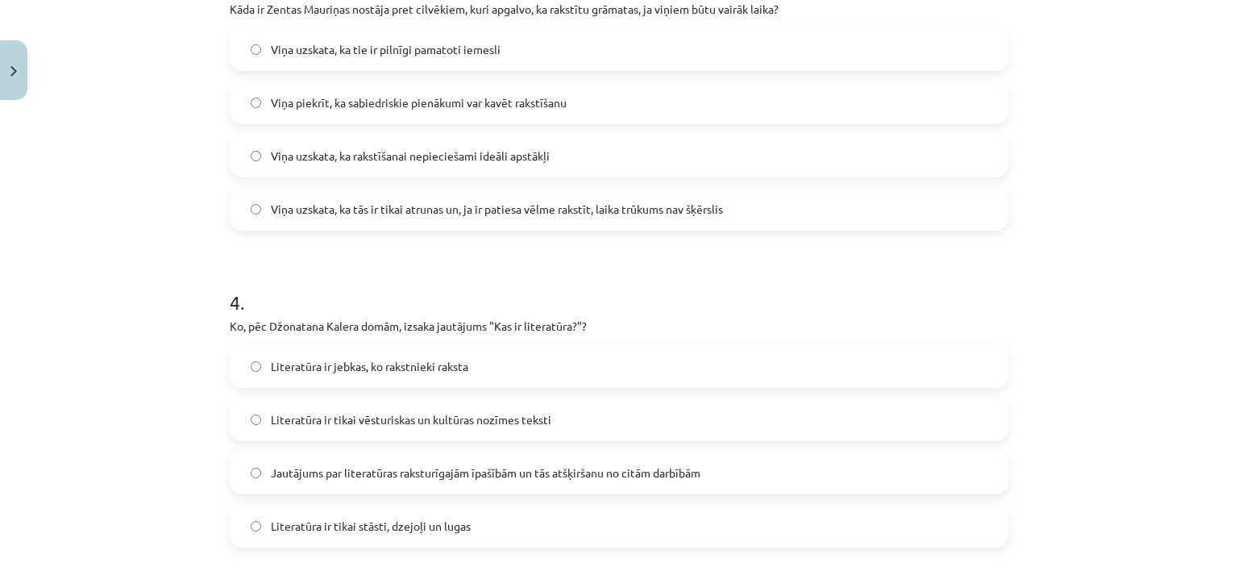
scroll to position [1492, 0]
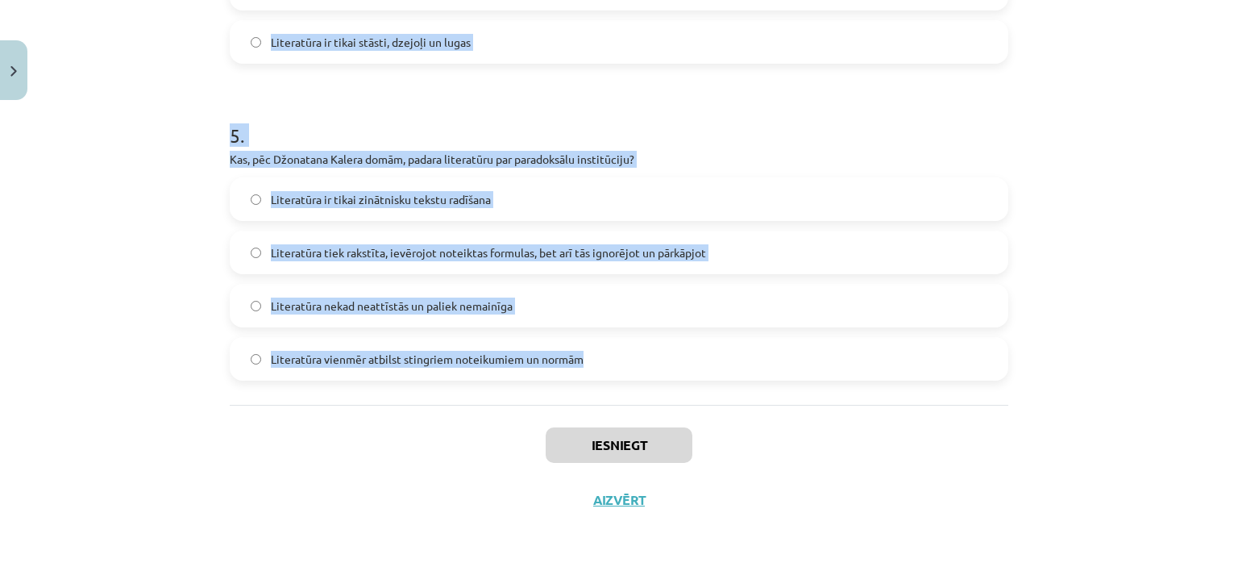
drag, startPoint x: 221, startPoint y: 314, endPoint x: 629, endPoint y: 351, distance: 409.5
copy form "7 . Lo Ipsumdo Sitame Conse adip elitseddoei tempo incidi utlabor etdol? Magn a…"
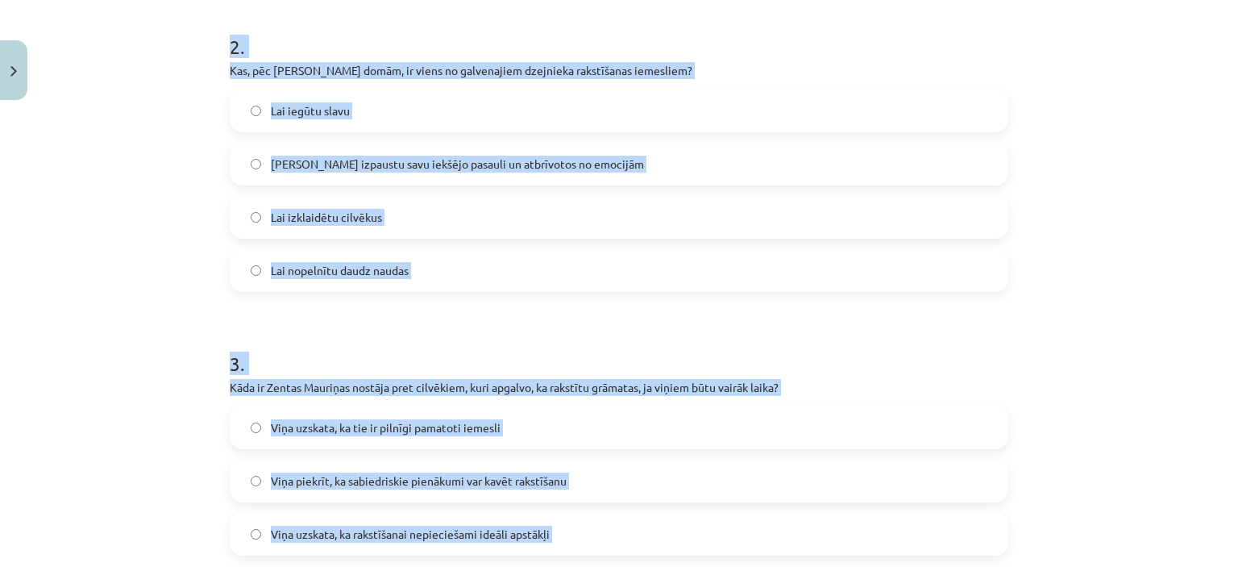
scroll to position [373, 0]
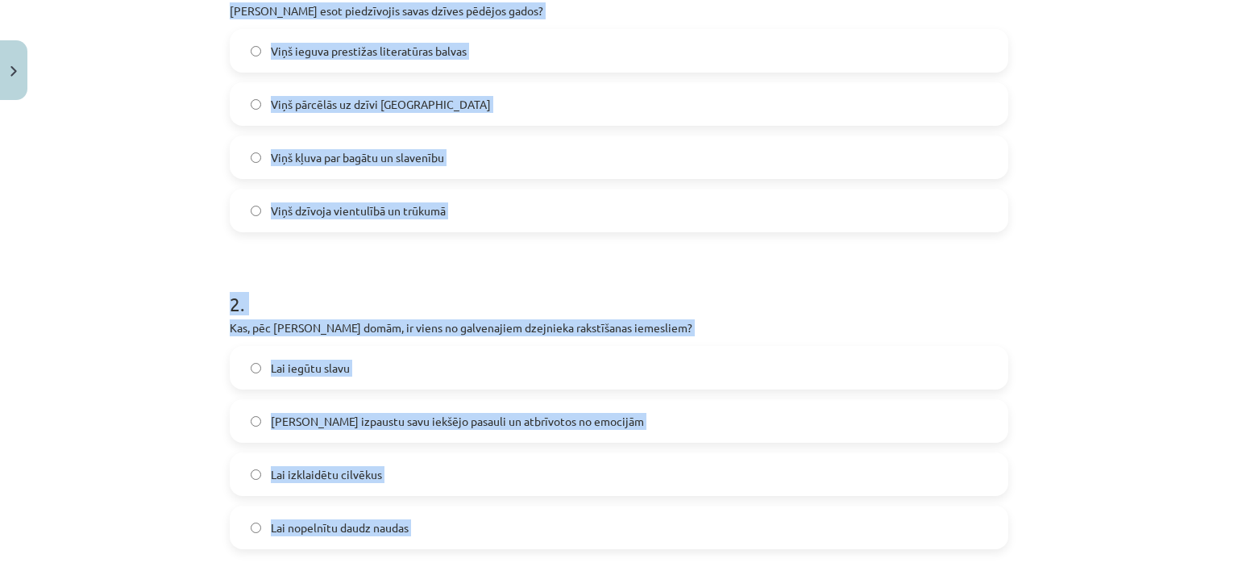
click at [493, 218] on label "Viņš dzīvoja vientulībā un trūkumā" at bounding box center [618, 210] width 775 height 40
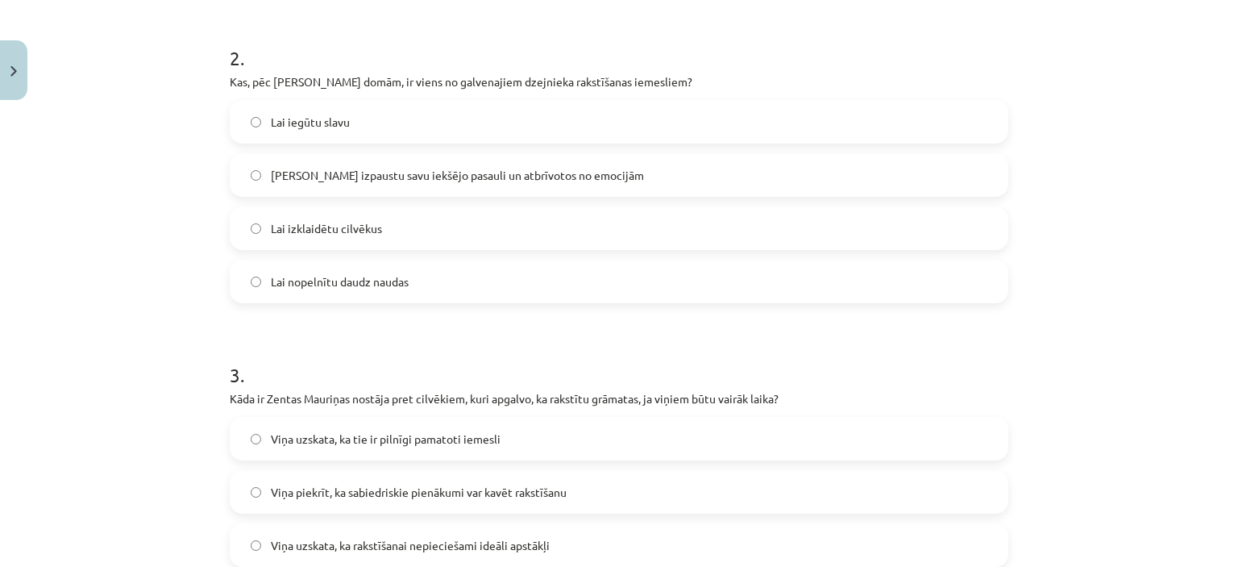
scroll to position [621, 0]
click at [576, 165] on label "[PERSON_NAME] izpaustu savu iekšējo pasauli un atbrīvotos no emocijām" at bounding box center [618, 172] width 775 height 40
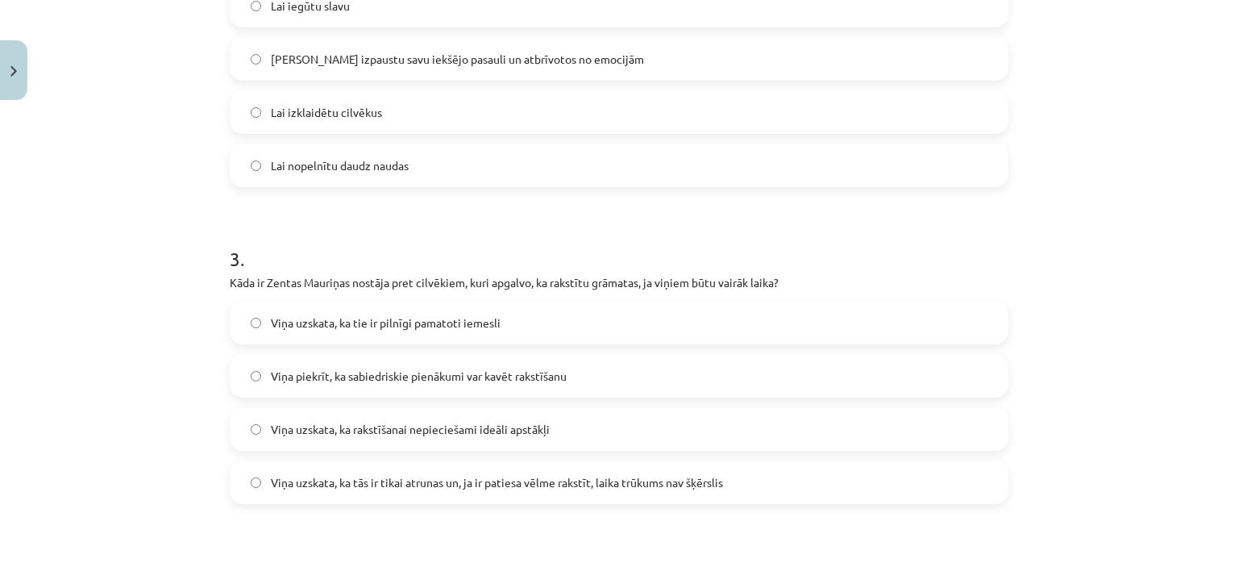
scroll to position [814, 0]
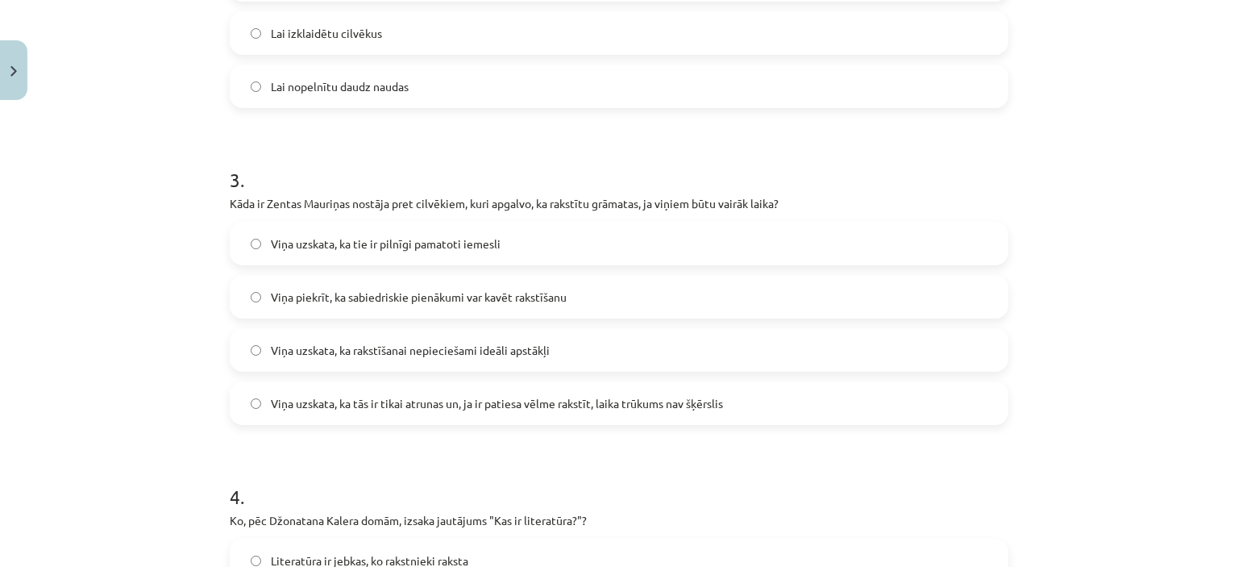
click at [690, 413] on label "Viņa uzskata, ka tās ir tikai atrunas un, ja ir patiesa vēlme rakstīt, laika tr…" at bounding box center [618, 403] width 775 height 40
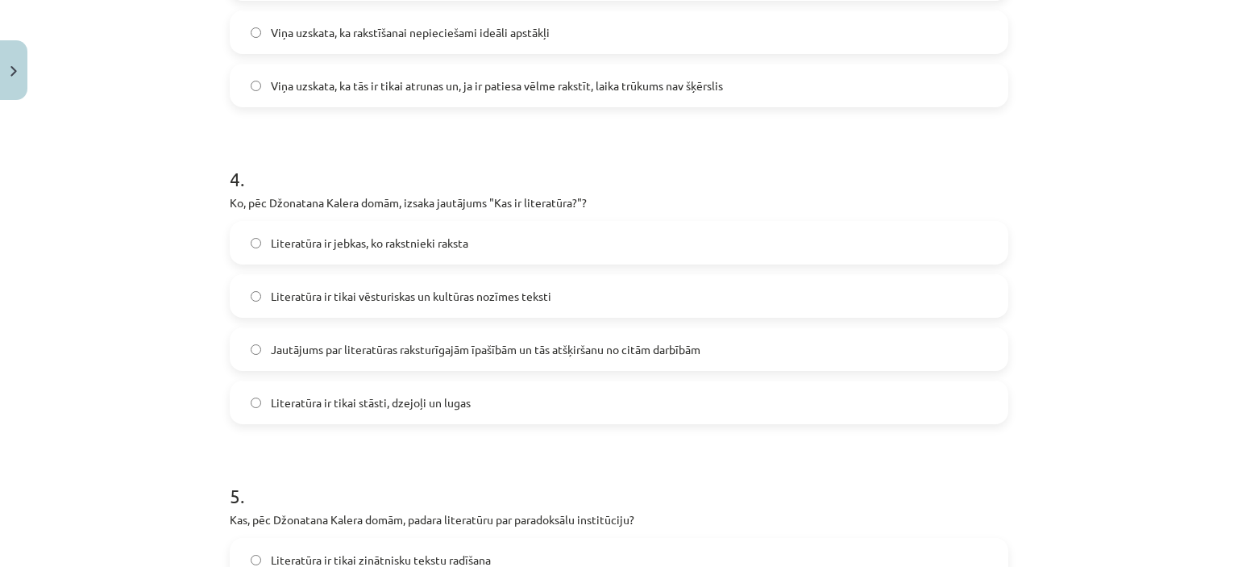
scroll to position [1230, 0]
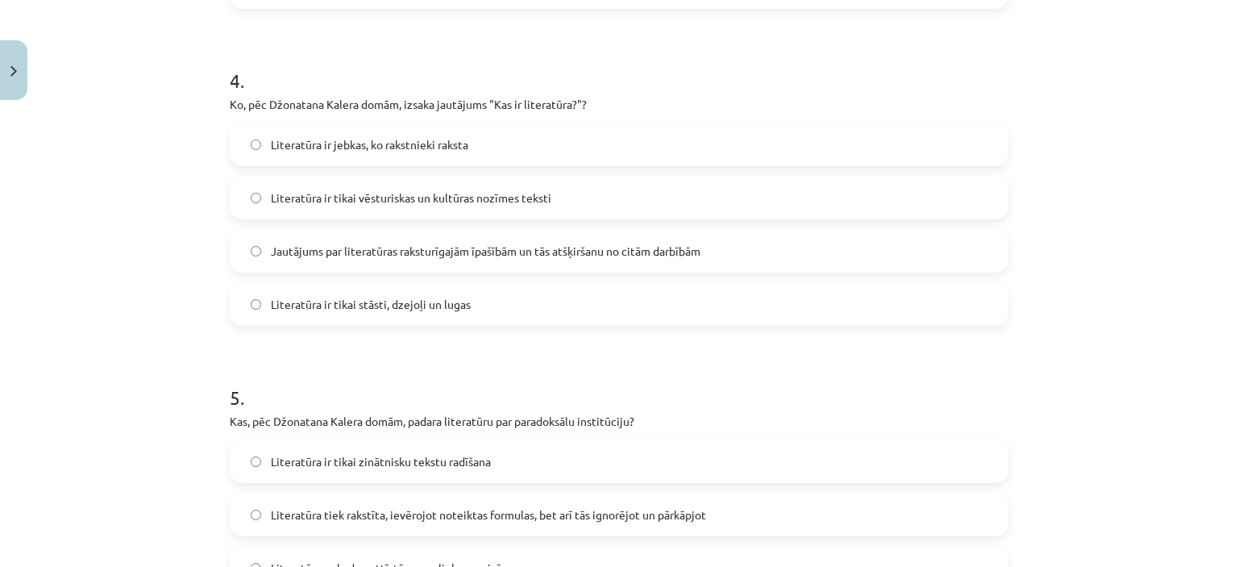
click at [595, 254] on span "Jautājums par literatūras raksturīgajām īpašībām un tās atšķiršanu no citām dar…" at bounding box center [486, 251] width 430 height 17
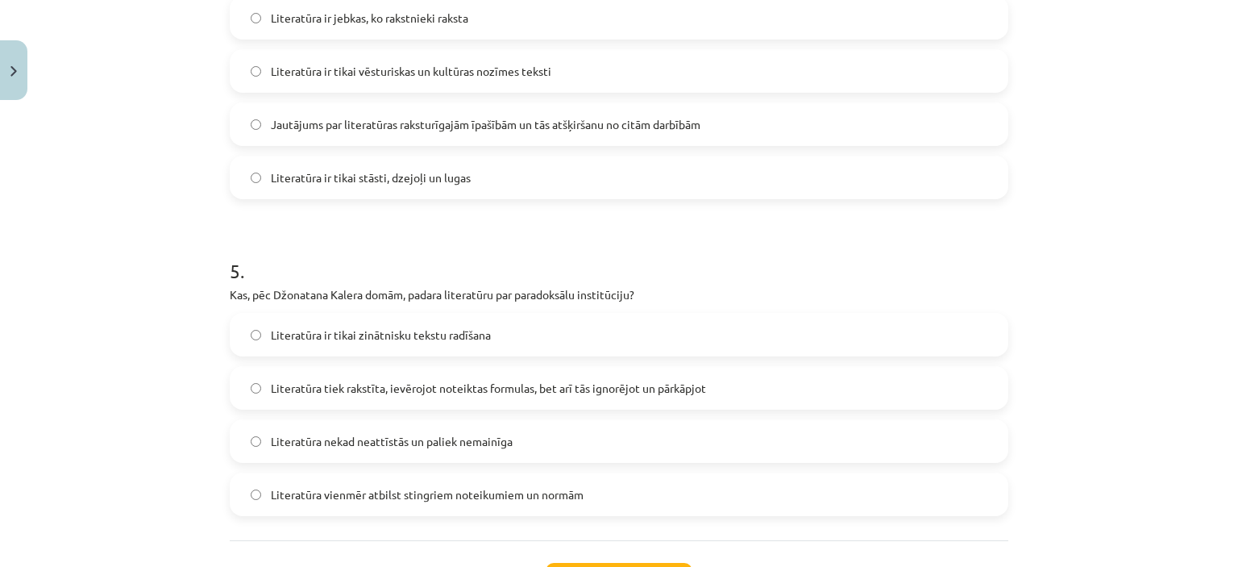
scroll to position [1492, 0]
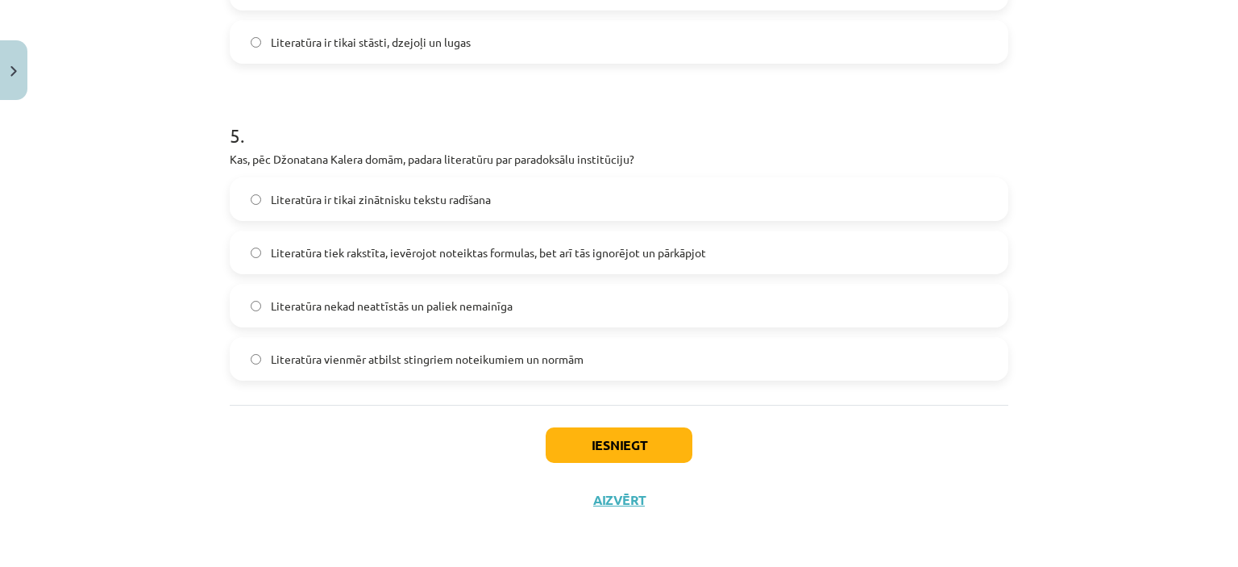
click at [745, 259] on label "Literatūra tiek rakstīta, ievērojot noteiktas formulas, bet arī tās ignorējot u…" at bounding box center [618, 252] width 775 height 40
click at [648, 422] on div "Iesniegt Aizvērt" at bounding box center [619, 461] width 779 height 113
click at [648, 451] on button "Iesniegt" at bounding box center [619, 444] width 147 height 35
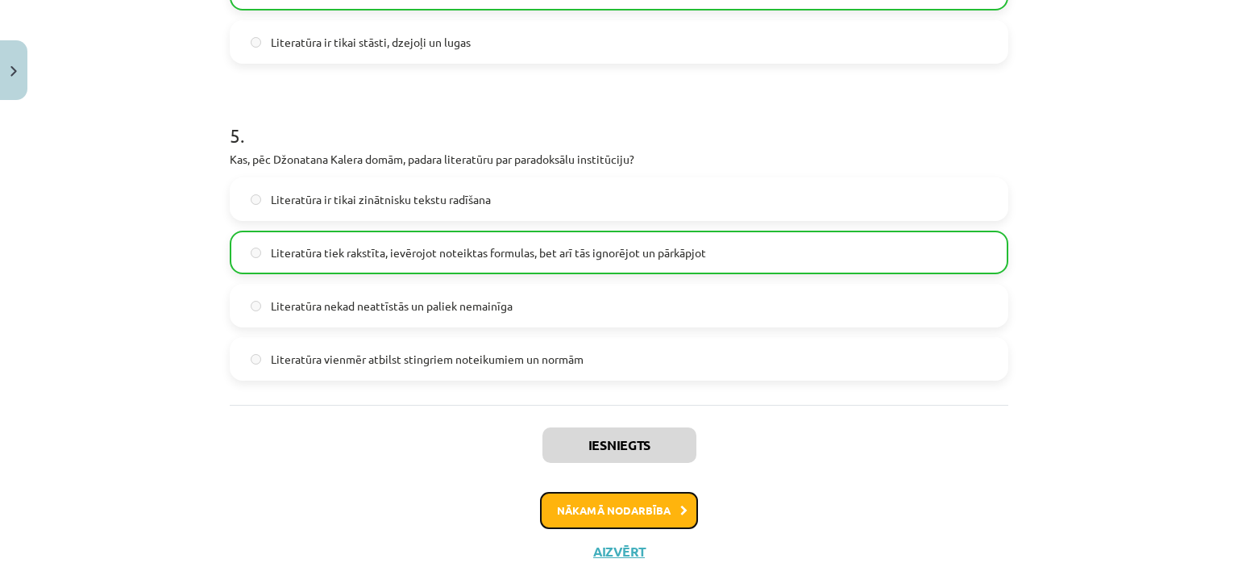
click at [648, 509] on button "Nākamā nodarbība" at bounding box center [619, 510] width 158 height 37
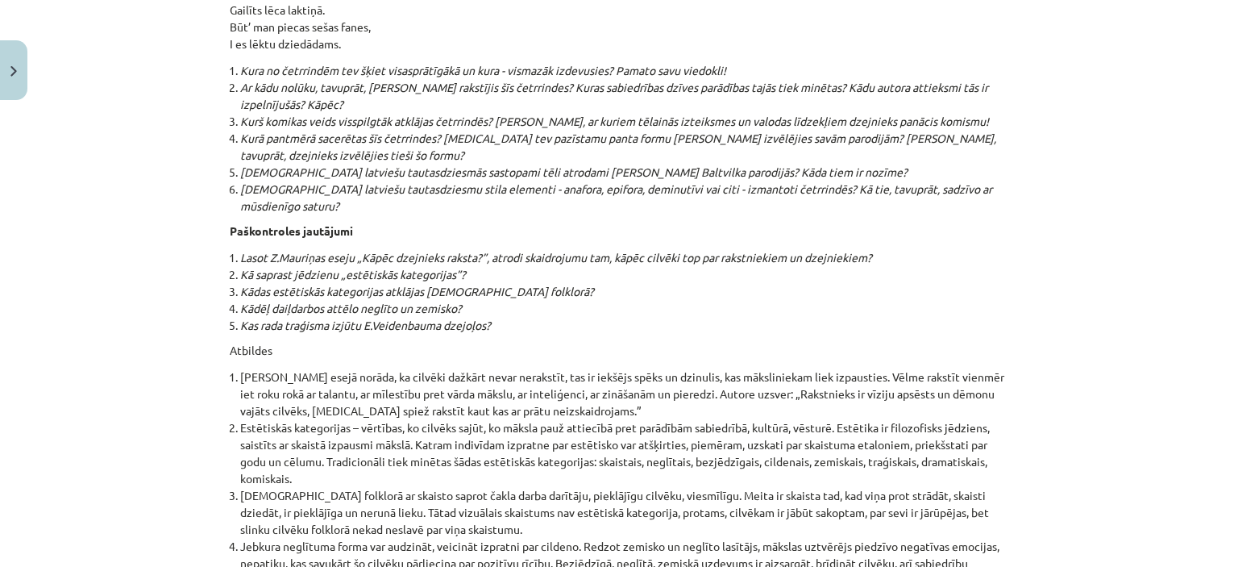
scroll to position [17287, 0]
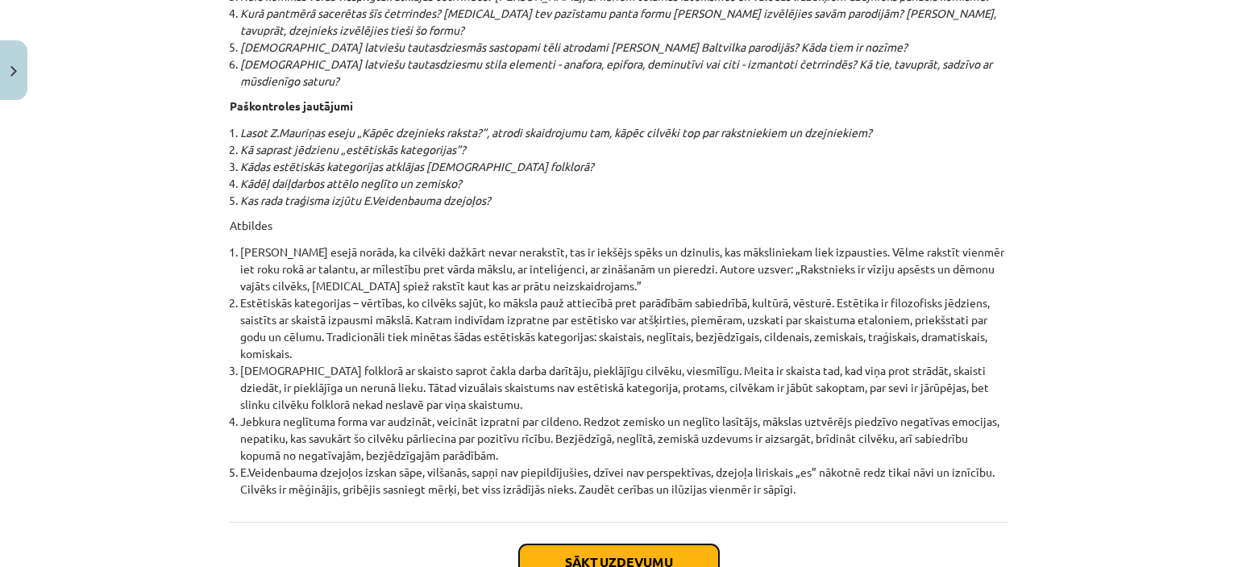
click at [692, 544] on button "Sākt uzdevumu" at bounding box center [619, 561] width 200 height 35
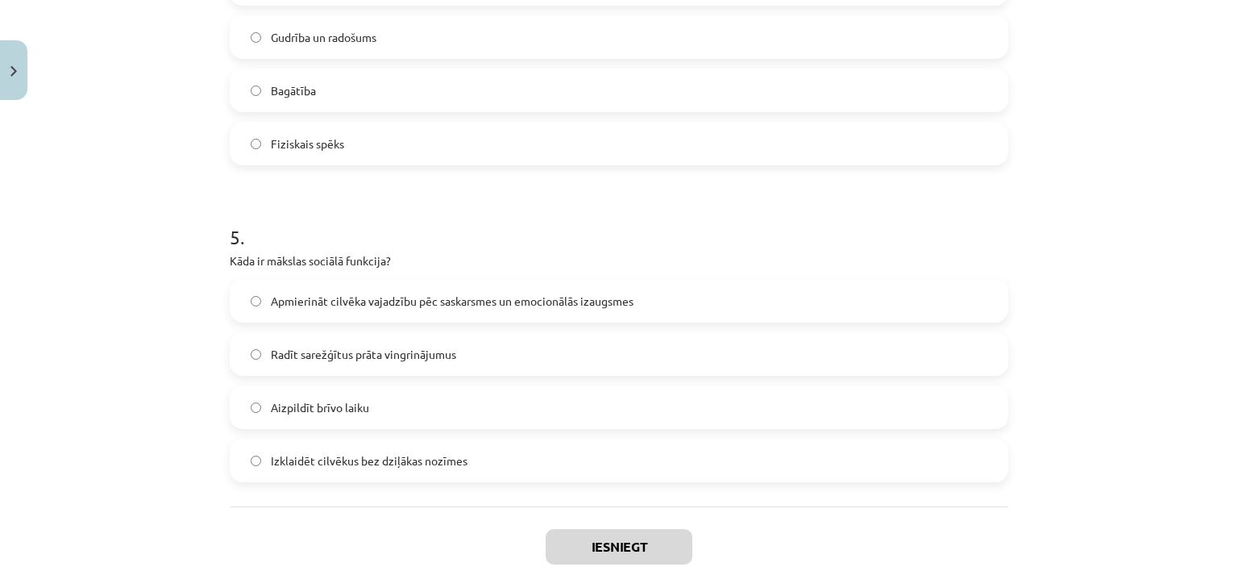
scroll to position [1518, 0]
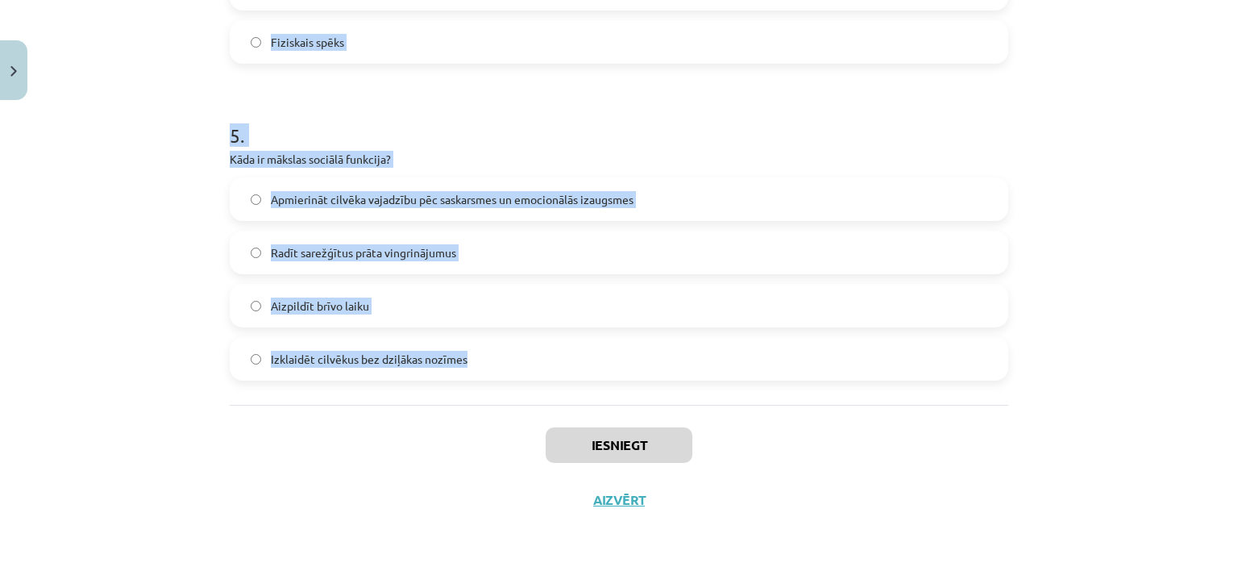
drag, startPoint x: 226, startPoint y: 342, endPoint x: 522, endPoint y: 383, distance: 299.5
copy form "1 . Kāpēc mākslas uztvere ir atšķirīga dažādos laikos un vietās? Tā ir atkarīga…"
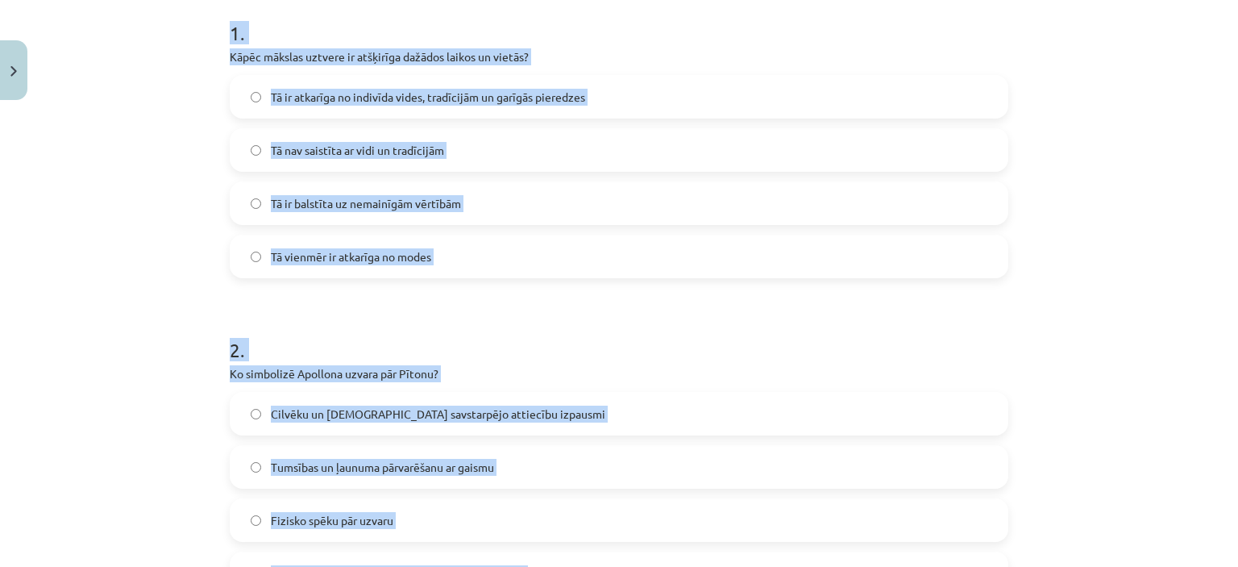
scroll to position [345, 0]
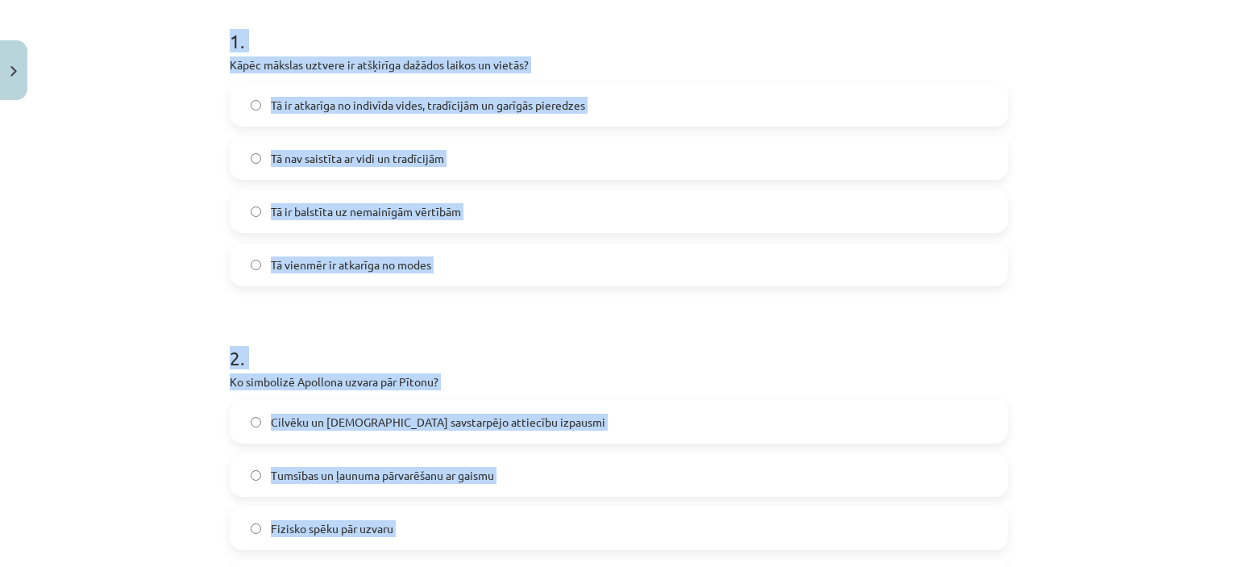
click at [664, 122] on label "Tā ir atkarīga no indivīda vides, tradīcijām un garīgās pieredzes" at bounding box center [618, 105] width 775 height 40
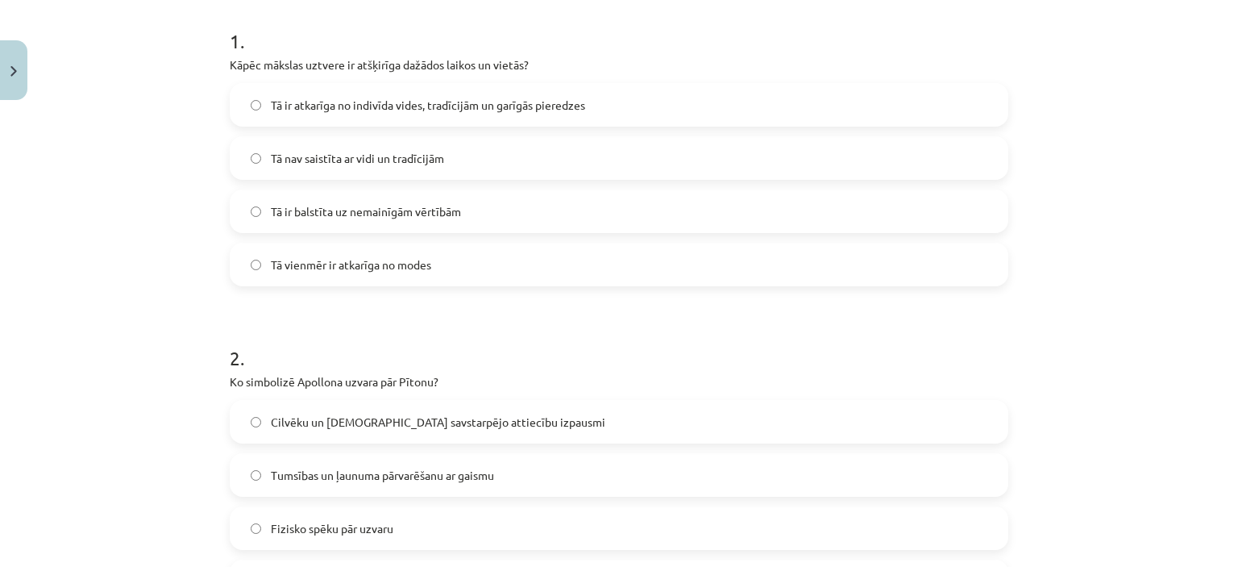
click at [351, 455] on label "Tumsības un ļaunuma pārvarēšanu ar gaismu" at bounding box center [618, 475] width 775 height 40
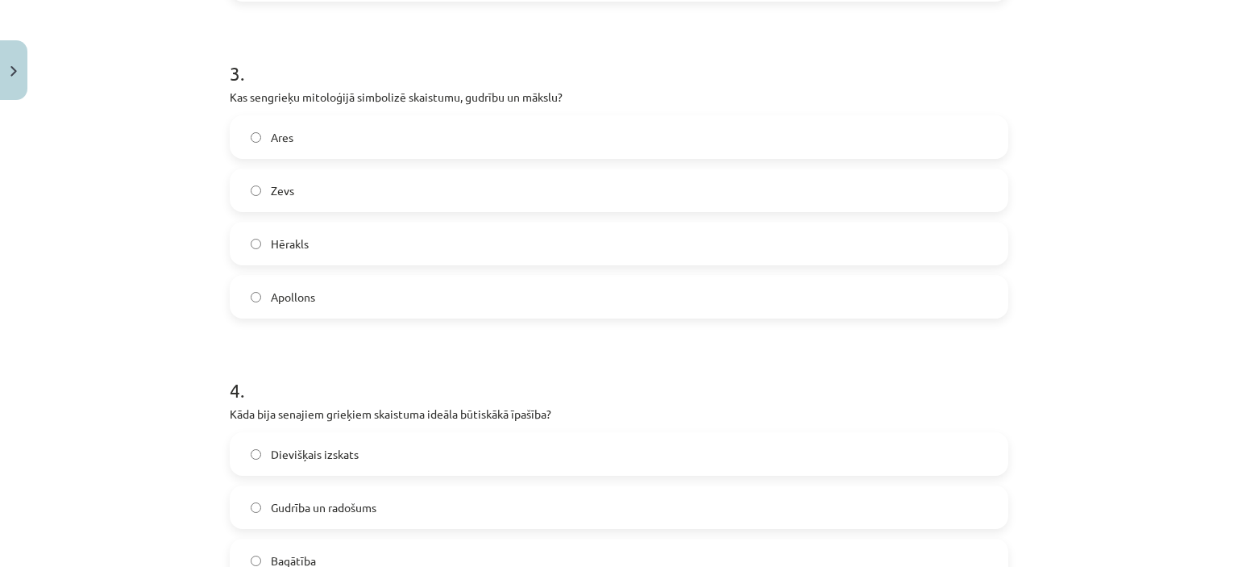
scroll to position [949, 0]
click at [659, 294] on label "Apollons" at bounding box center [618, 294] width 775 height 40
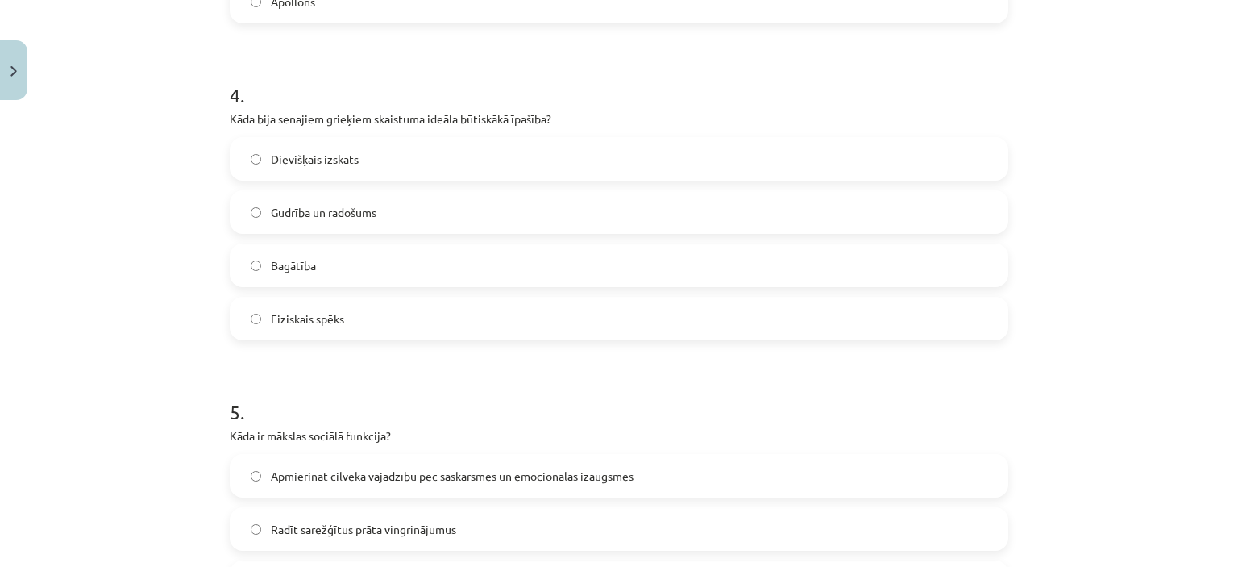
scroll to position [1247, 0]
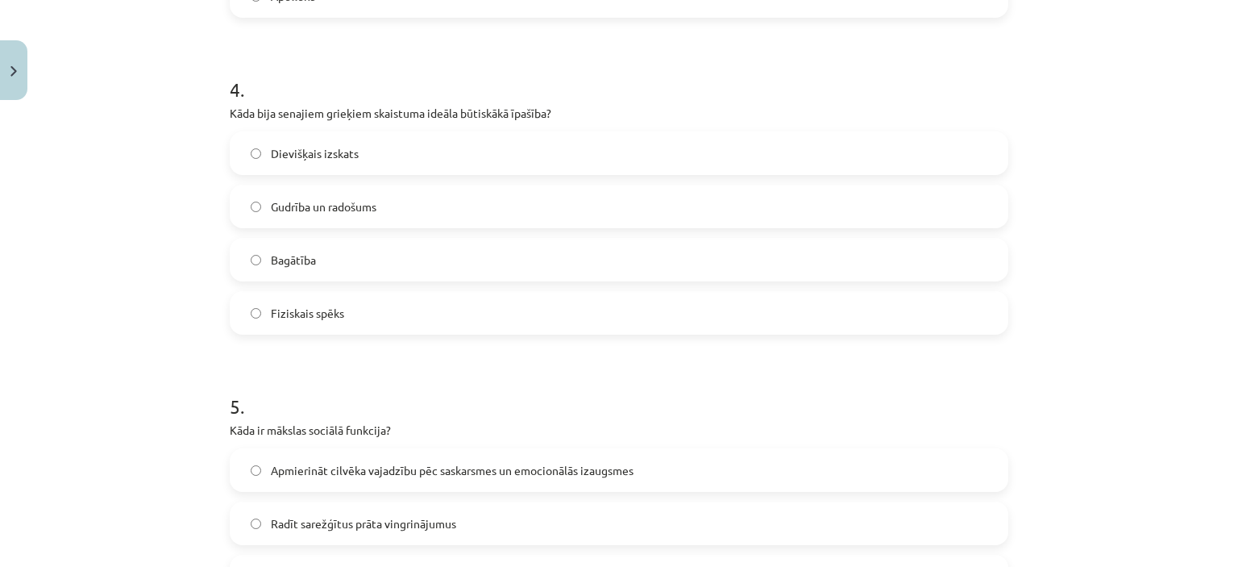
click at [609, 317] on label "Fiziskais spēks" at bounding box center [618, 313] width 775 height 40
click at [551, 468] on span "Apmierināt cilvēka vajadzību pēc saskarsmes un emocionālās izaugsmes" at bounding box center [452, 470] width 363 height 17
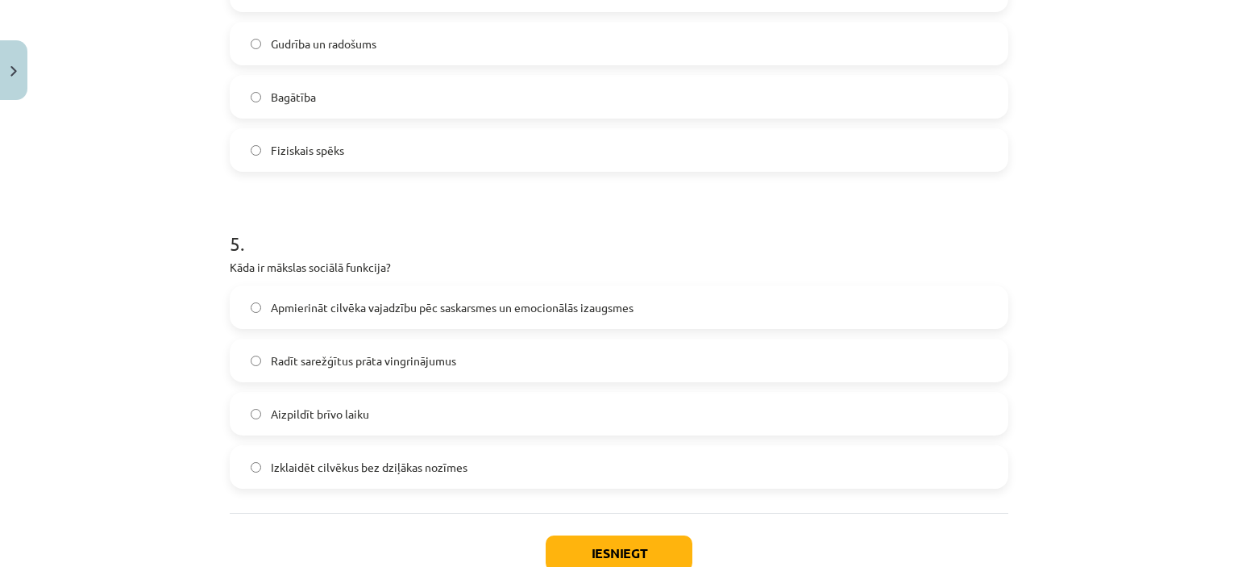
scroll to position [1518, 0]
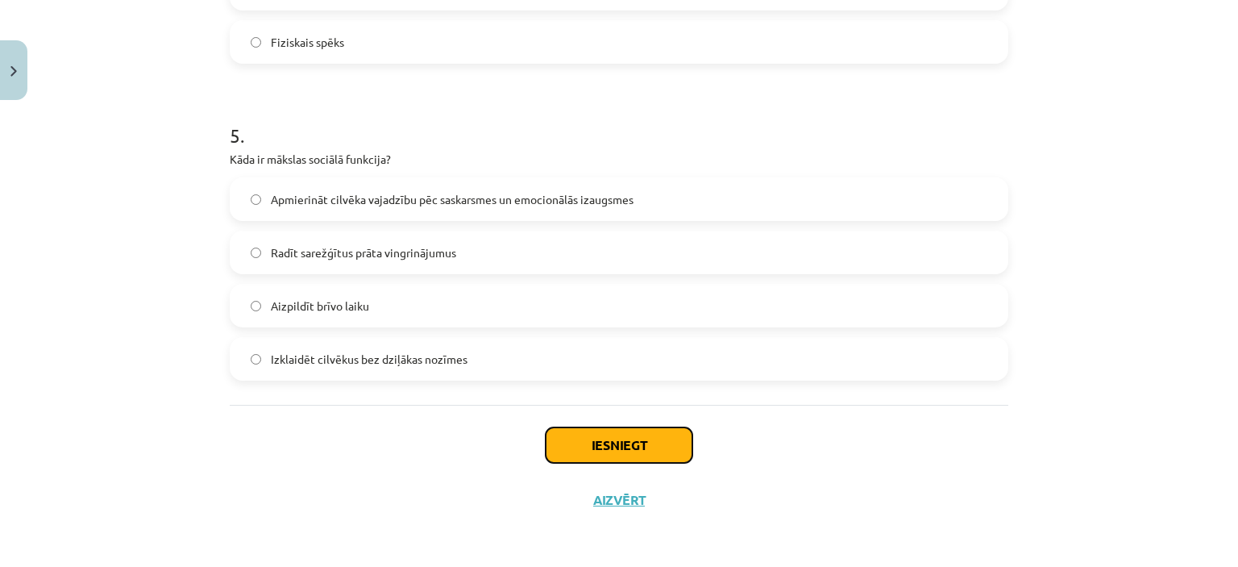
click at [631, 454] on button "Iesniegt" at bounding box center [619, 444] width 147 height 35
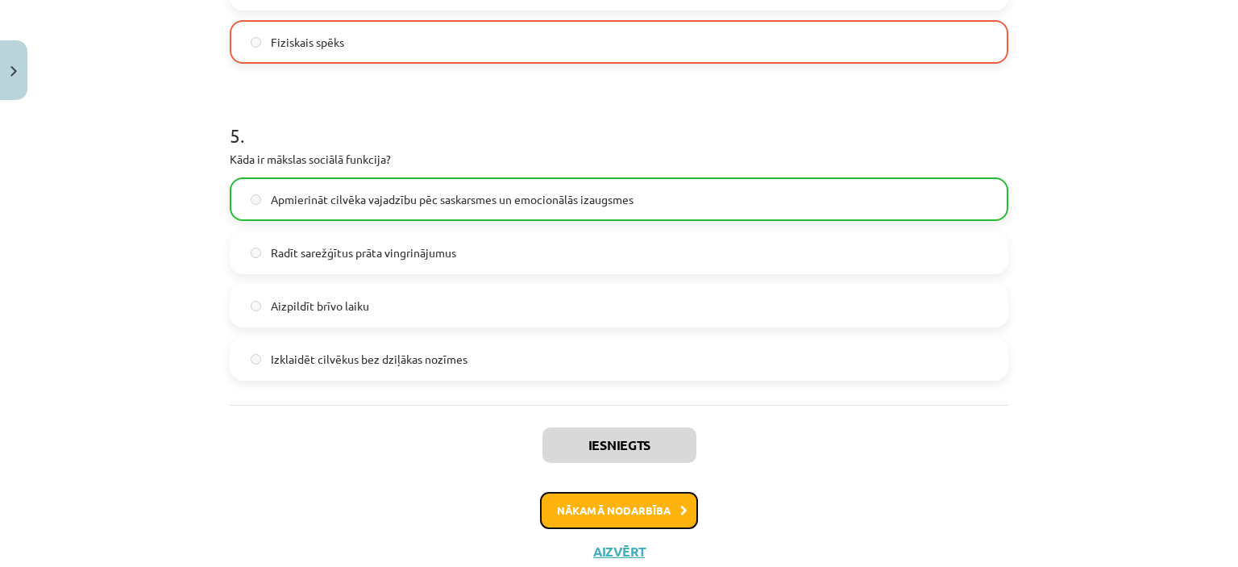
click at [642, 514] on button "Nākamā nodarbība" at bounding box center [619, 510] width 158 height 37
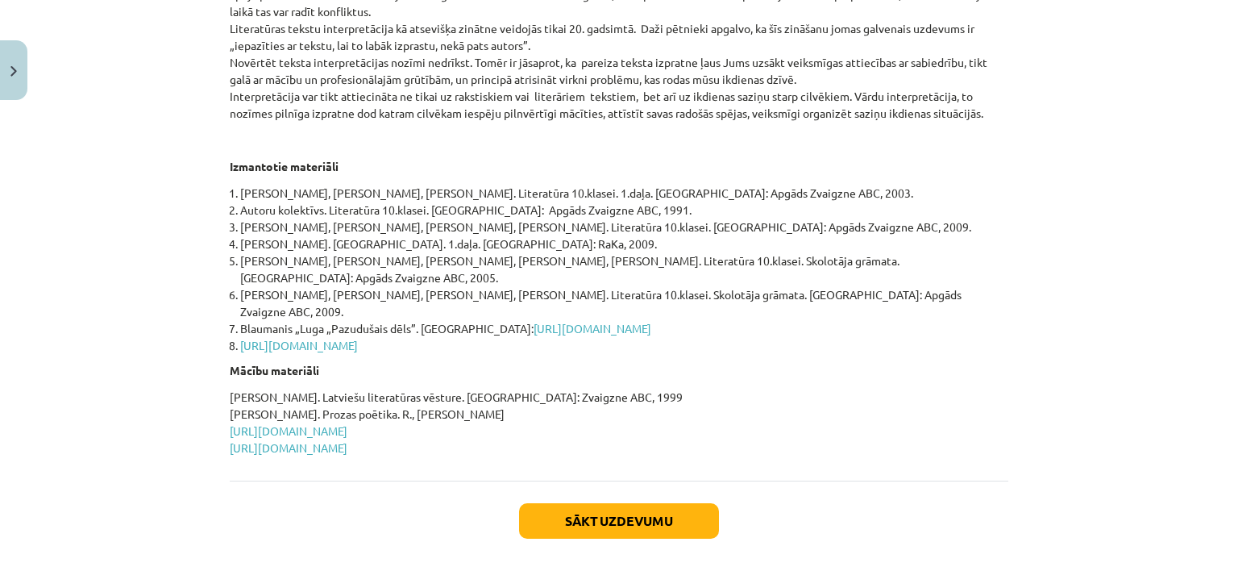
scroll to position [743, 0]
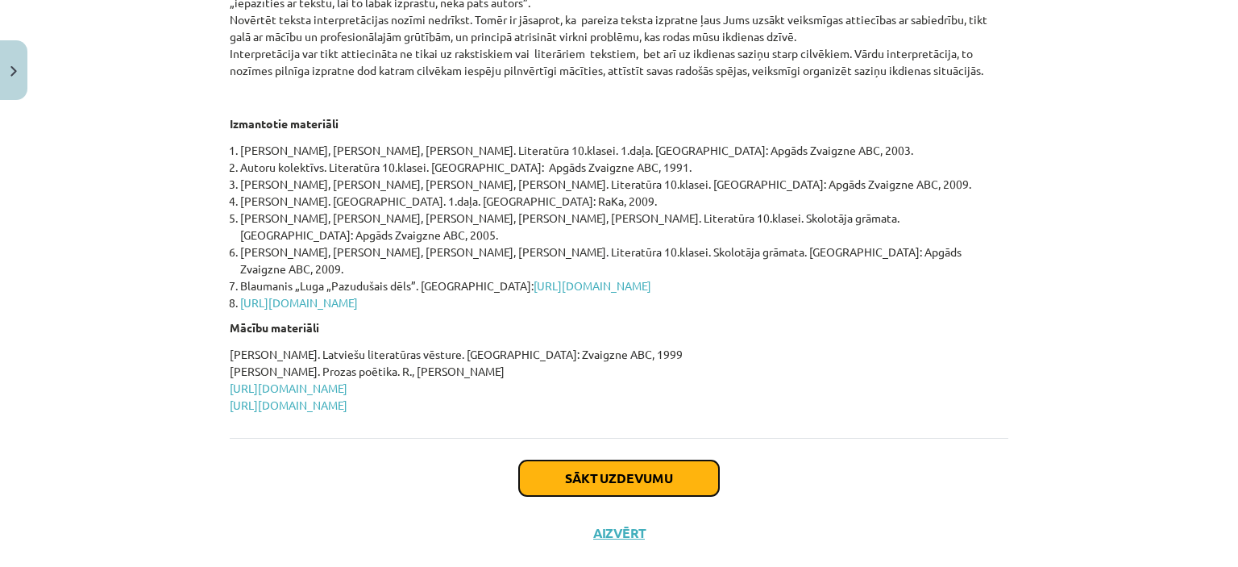
click at [675, 460] on button "Sākt uzdevumu" at bounding box center [619, 477] width 200 height 35
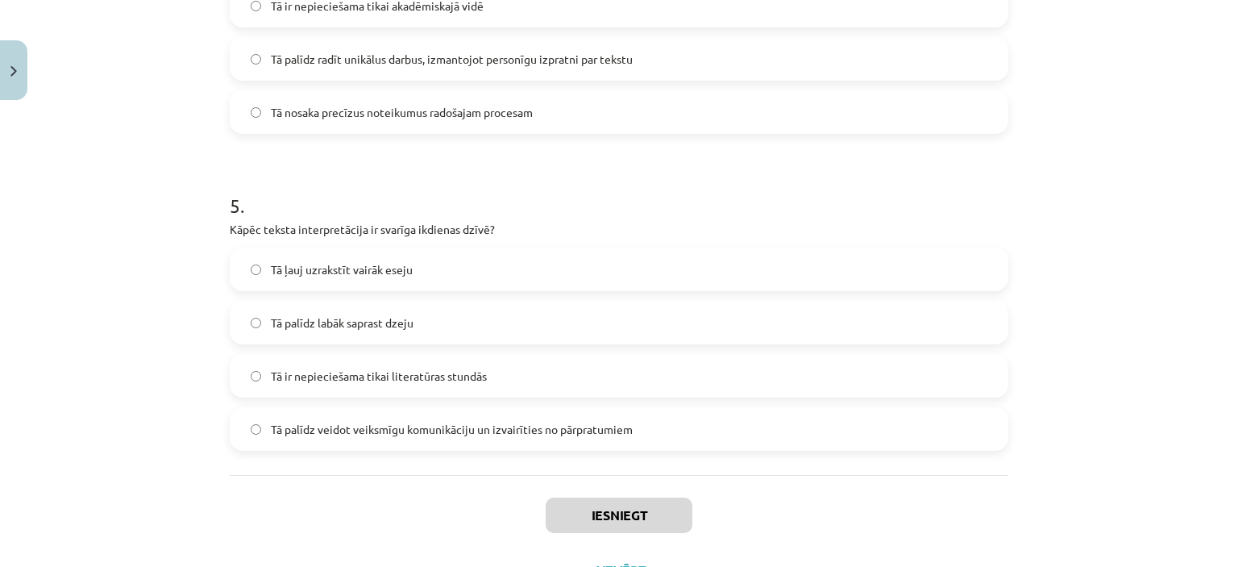
scroll to position [1492, 0]
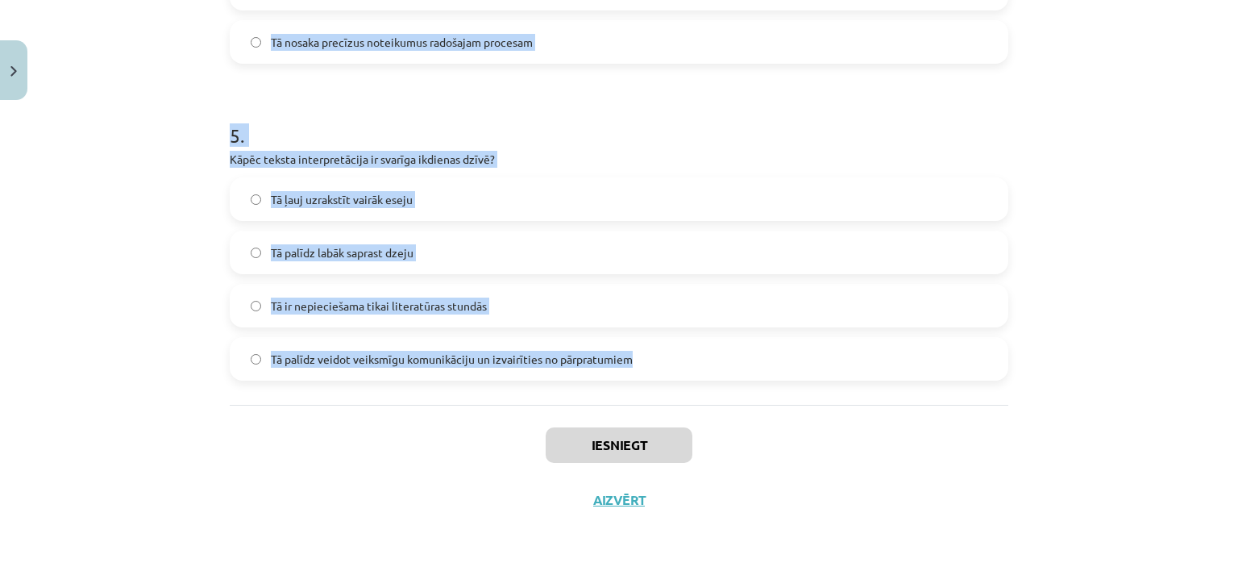
drag, startPoint x: 226, startPoint y: 313, endPoint x: 690, endPoint y: 335, distance: 464.8
copy form "1 . Kāds ir interpretācijas procesa galvenais mērķis? Izveidot mākslas darbu La…"
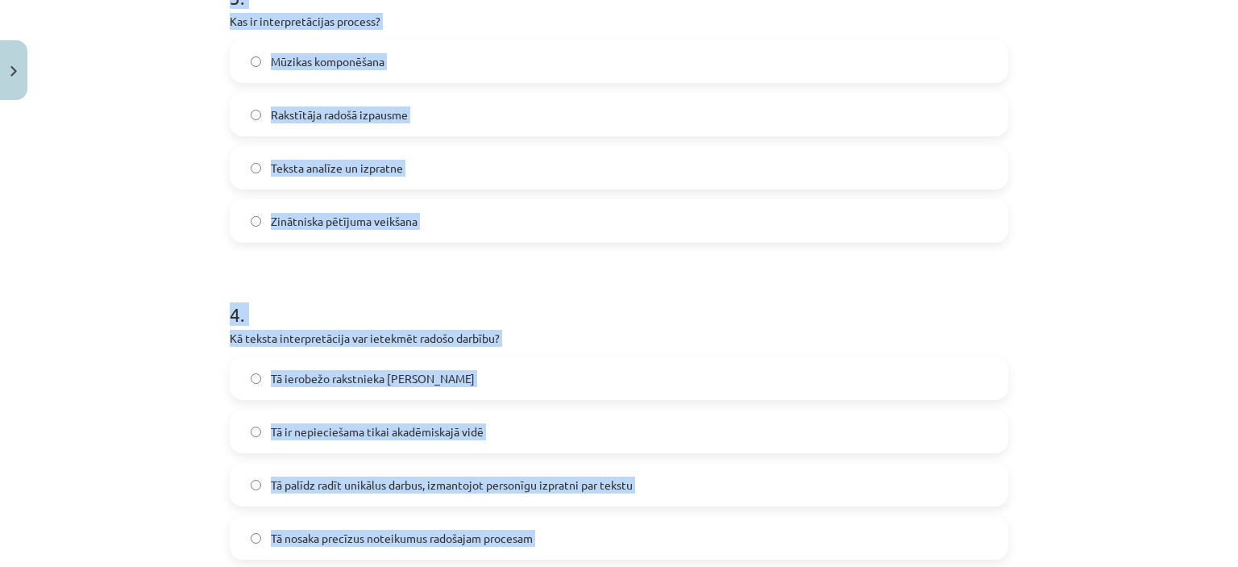
scroll to position [500, 0]
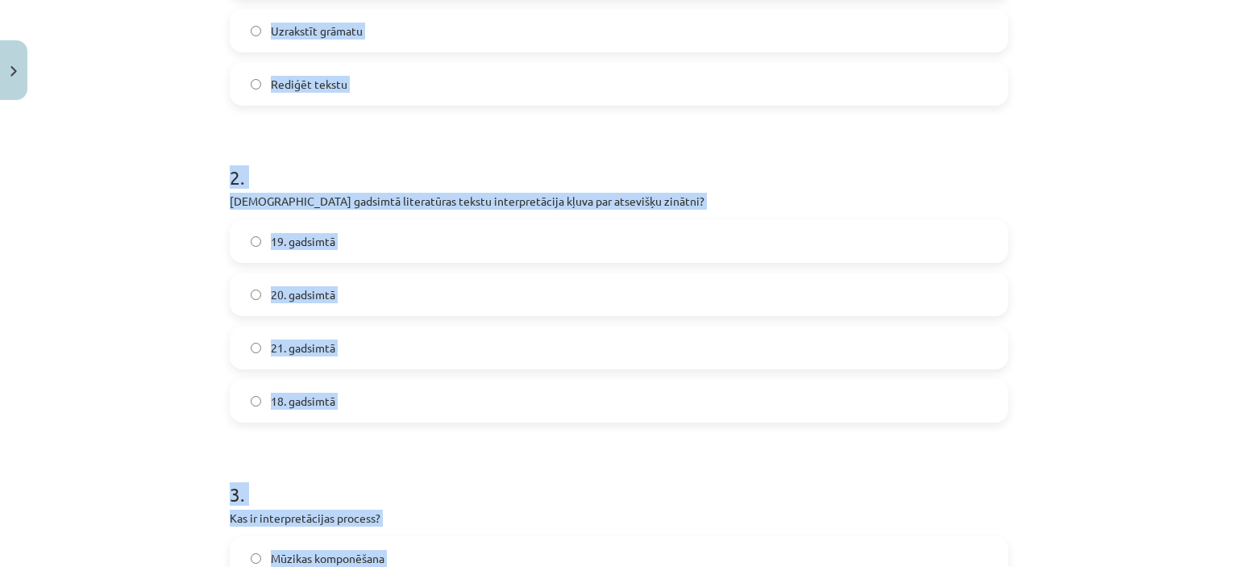
click at [630, 302] on label "20. gadsimtā" at bounding box center [618, 294] width 775 height 40
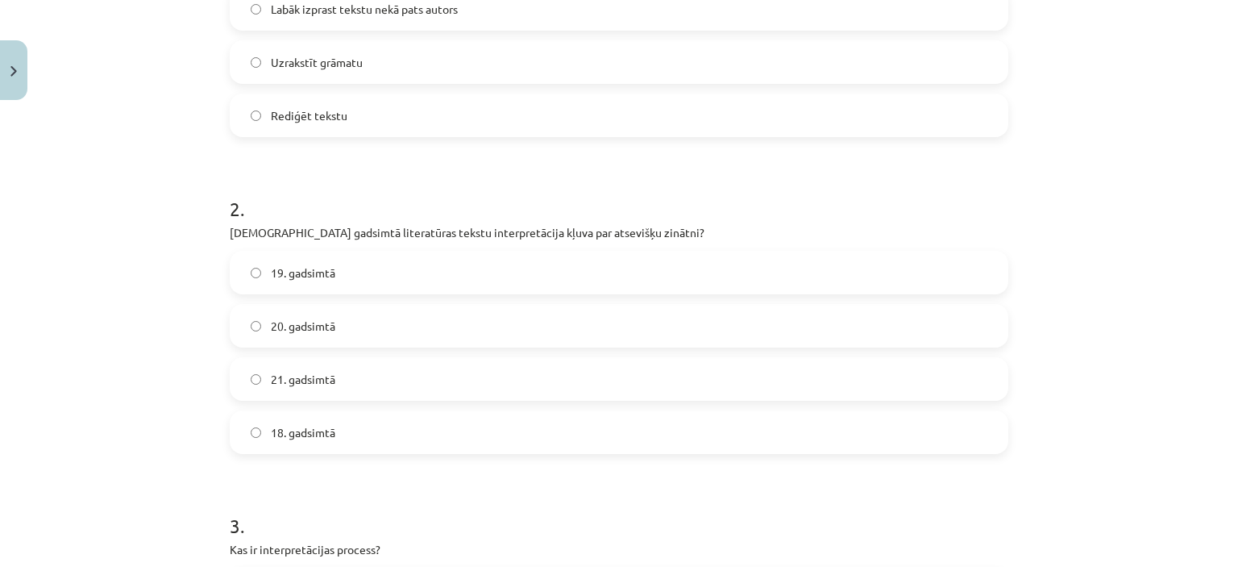
scroll to position [392, 0]
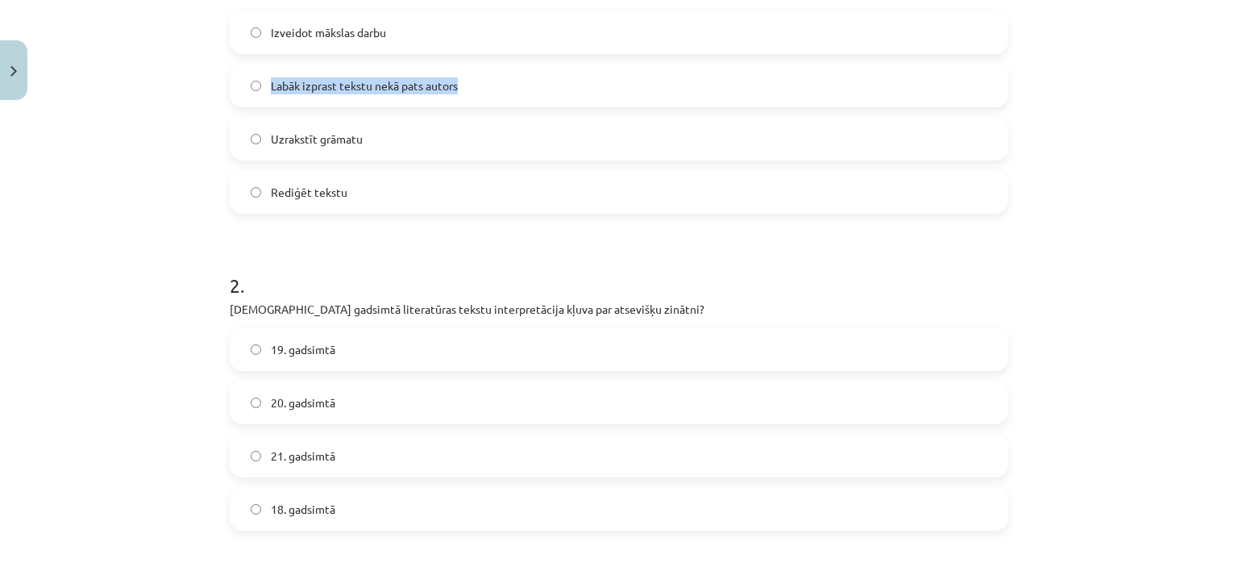
drag, startPoint x: 639, startPoint y: 33, endPoint x: 663, endPoint y: 96, distance: 67.4
click at [663, 96] on div "Izveidot mākslas darbu Labāk izprast tekstu nekā pats autors Uzrakstīt grāmatu …" at bounding box center [619, 111] width 779 height 203
click at [663, 96] on label "Labāk izprast tekstu nekā pats autors" at bounding box center [618, 85] width 775 height 40
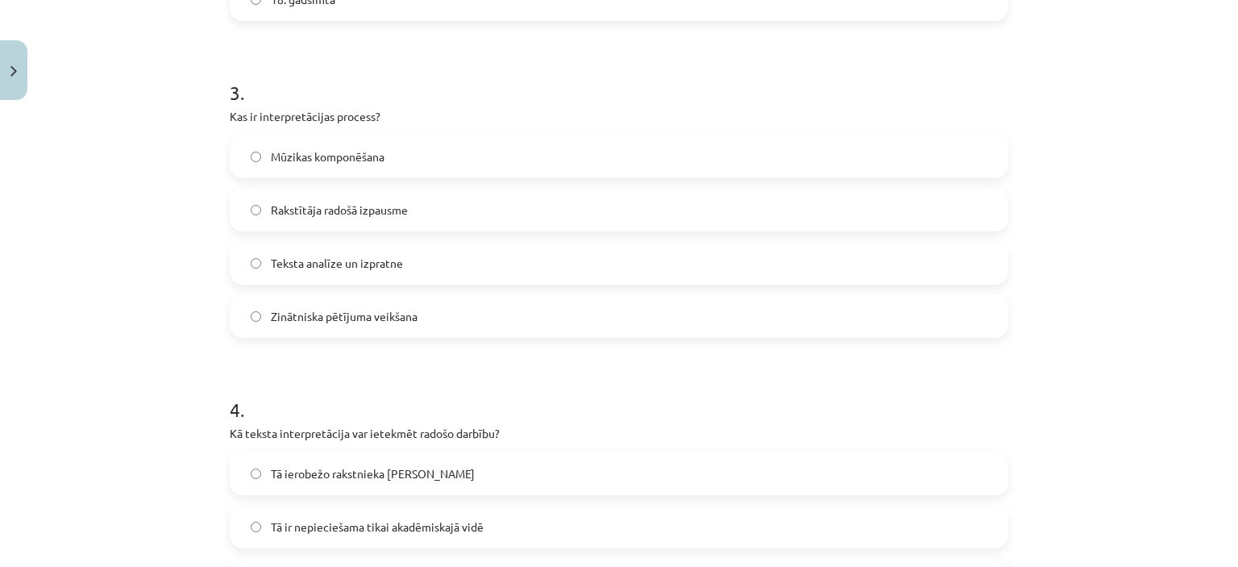
scroll to position [990, 0]
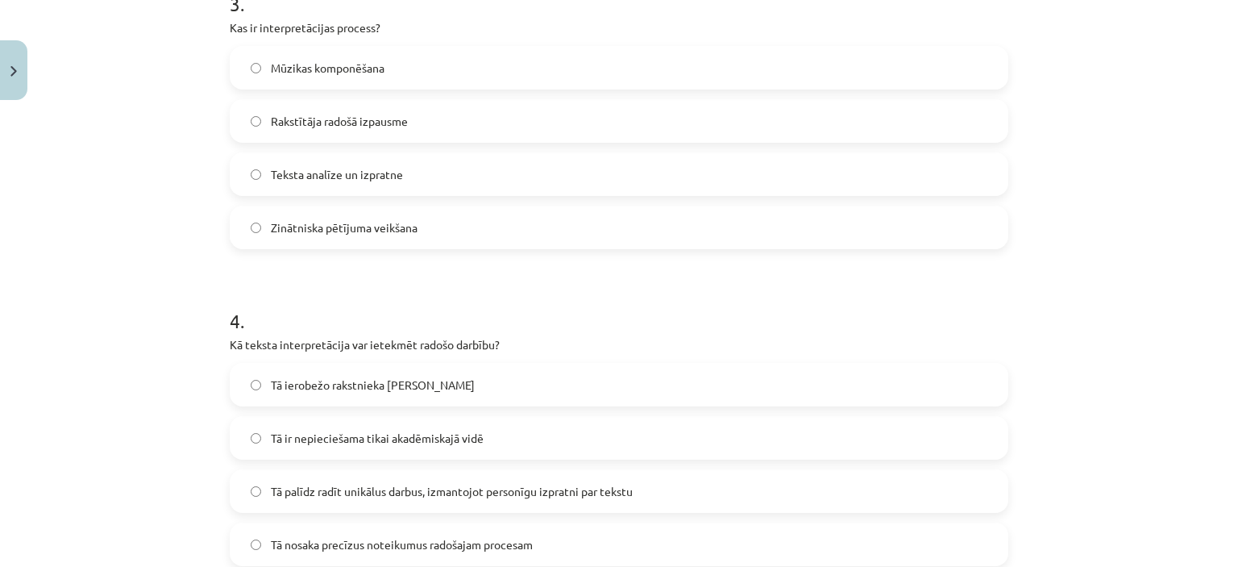
click at [490, 181] on label "Teksta analīze un izpratne" at bounding box center [618, 174] width 775 height 40
click at [545, 483] on span "Tā palīdz radīt unikālus darbus, izmantojot personīgu izpratni par tekstu" at bounding box center [452, 491] width 362 height 17
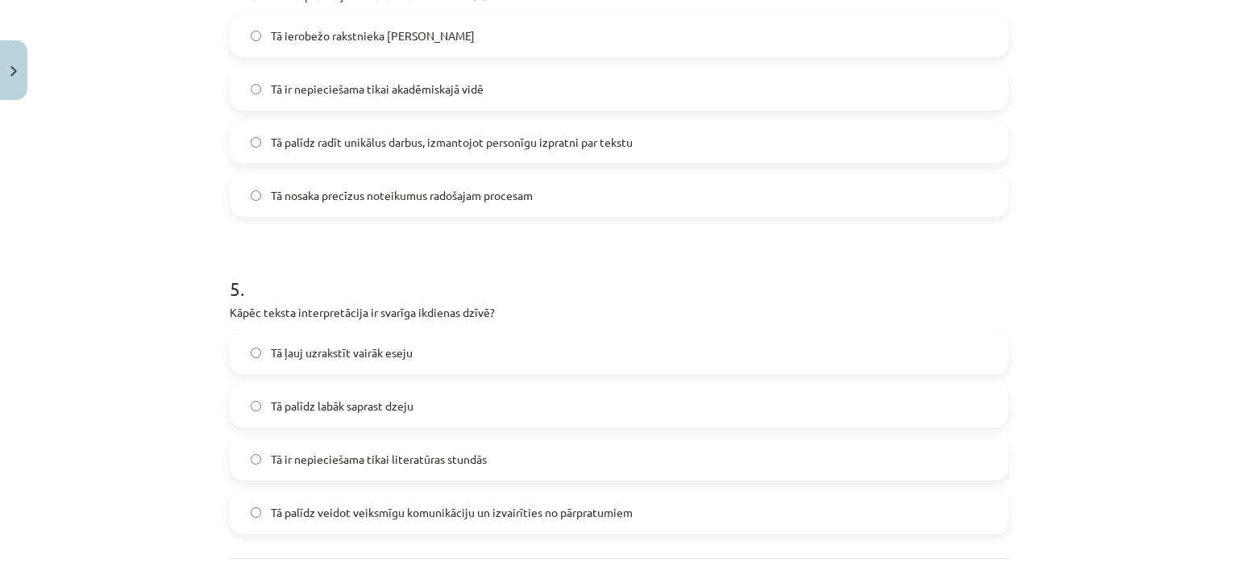
scroll to position [1492, 0]
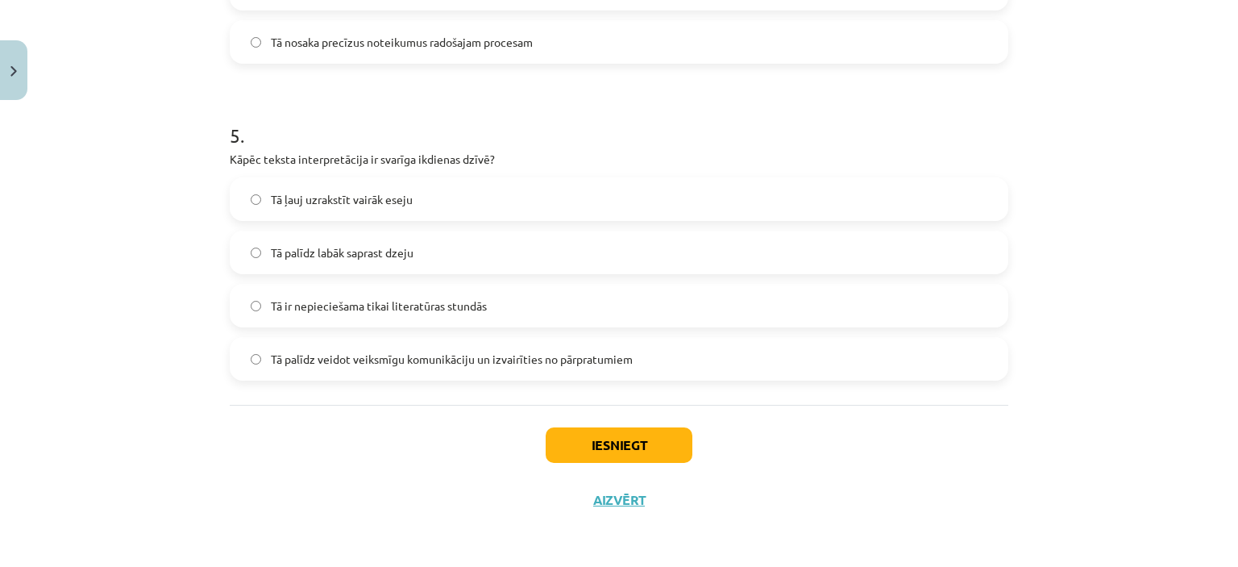
click at [503, 351] on span "Tā palīdz veidot veiksmīgu komunikāciju un izvairīties no pārpratumiem" at bounding box center [452, 359] width 362 height 17
click at [625, 436] on button "Iesniegt" at bounding box center [619, 444] width 147 height 35
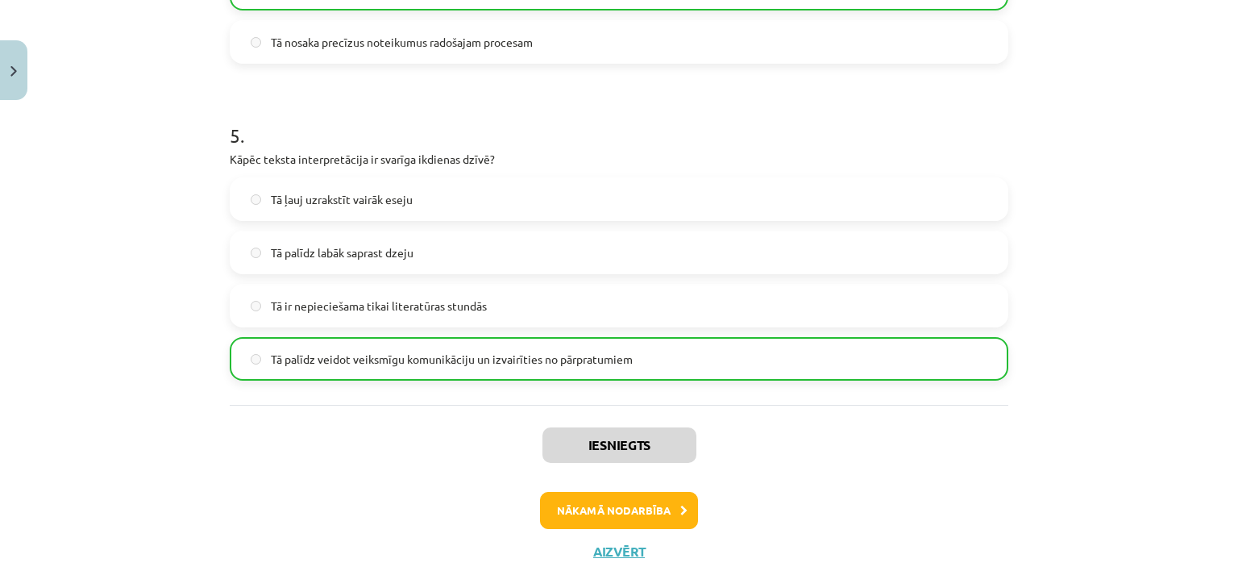
click at [638, 538] on div "Iesniegts Nākamā nodarbība Aizvērt" at bounding box center [619, 487] width 779 height 164
click at [667, 499] on button "Nākamā nodarbība" at bounding box center [619, 510] width 158 height 37
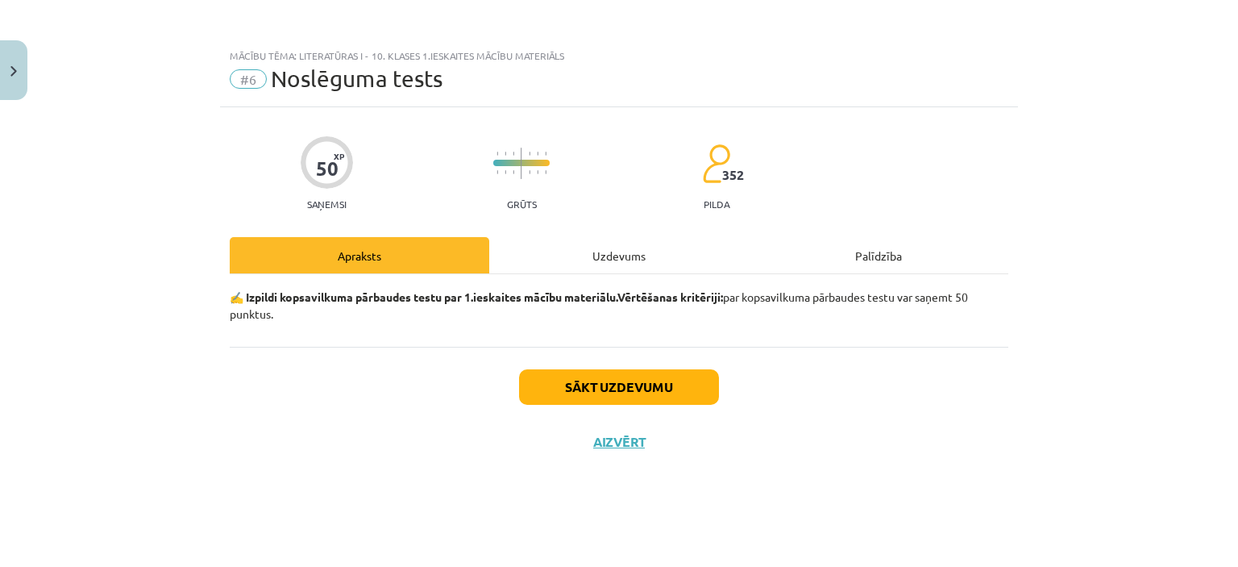
scroll to position [0, 0]
click at [635, 383] on button "Sākt uzdevumu" at bounding box center [619, 386] width 200 height 35
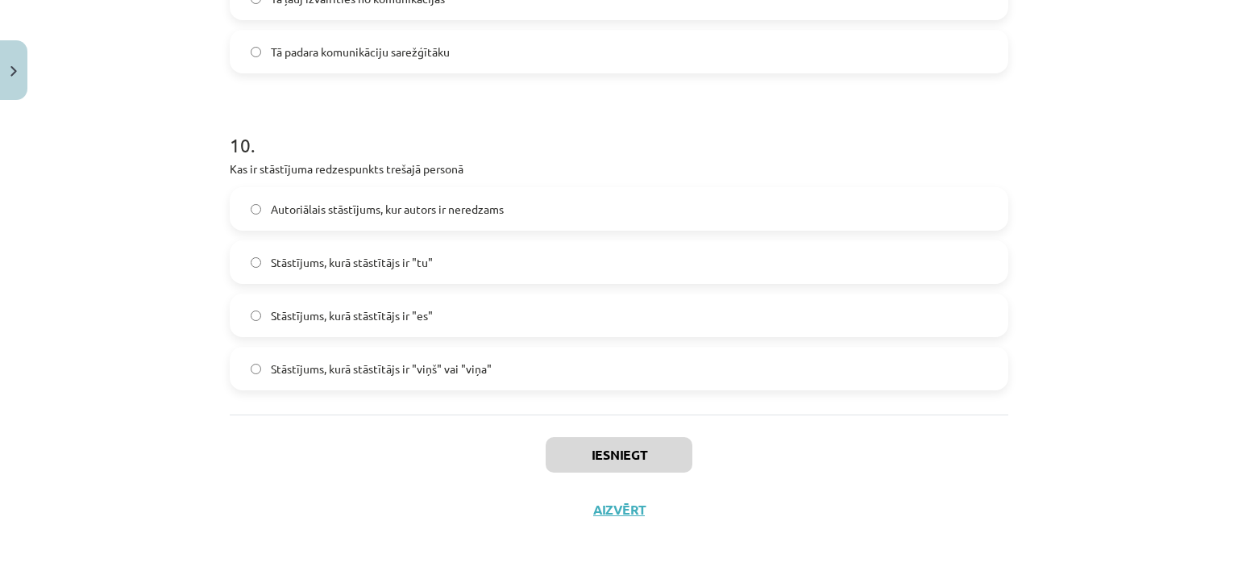
scroll to position [3076, 0]
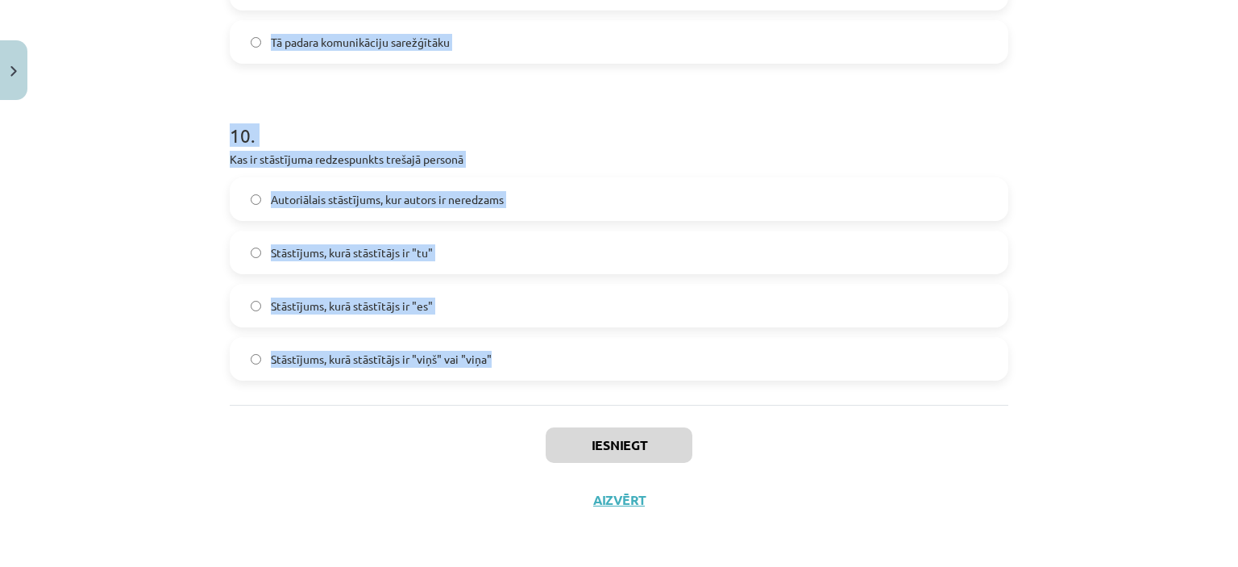
drag, startPoint x: 224, startPoint y: 354, endPoint x: 556, endPoint y: 379, distance: 333.0
copy form "2 . Lorem ipsumdolor sitametcons adipisc elitsedd eiusmod tempor? Incididu ut l…"
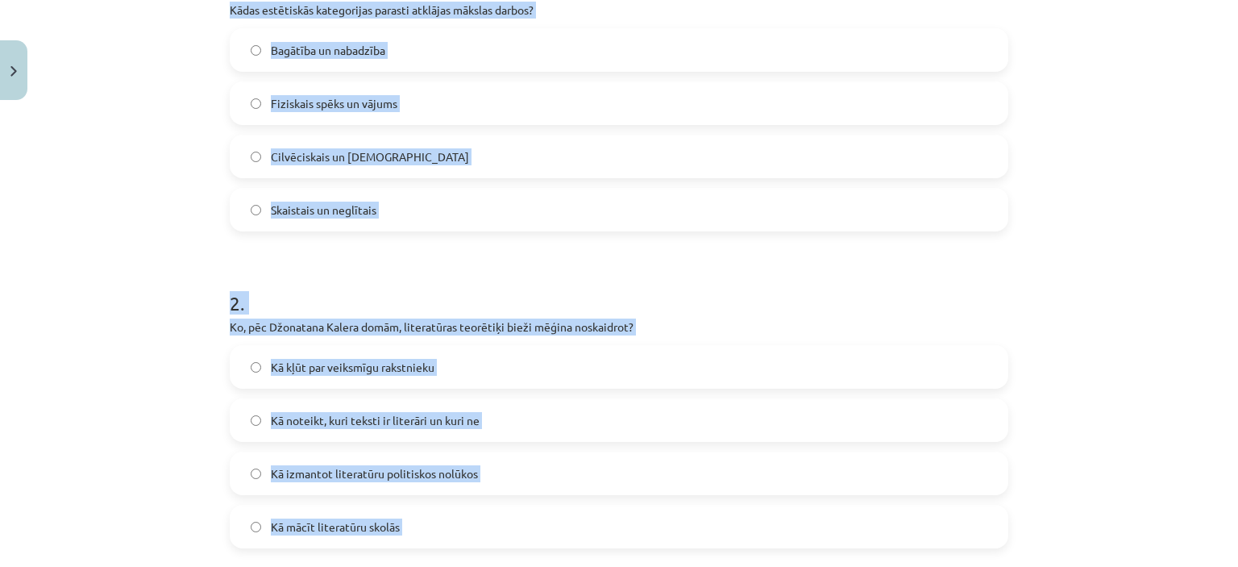
scroll to position [369, 0]
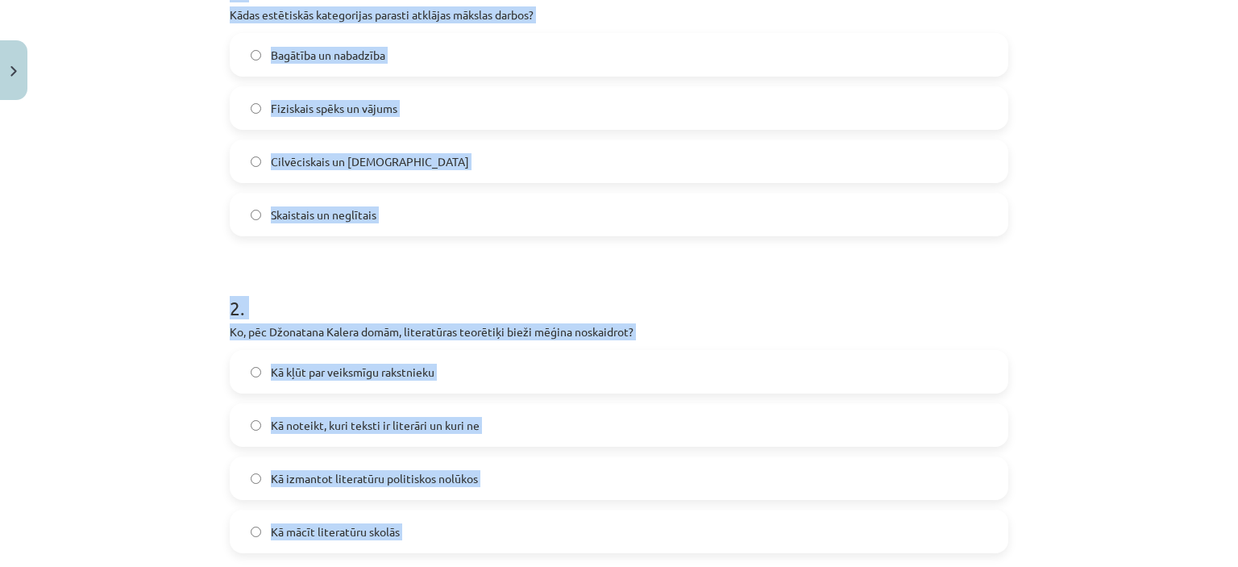
click at [612, 225] on label "Skaistais un neglītais" at bounding box center [618, 214] width 775 height 40
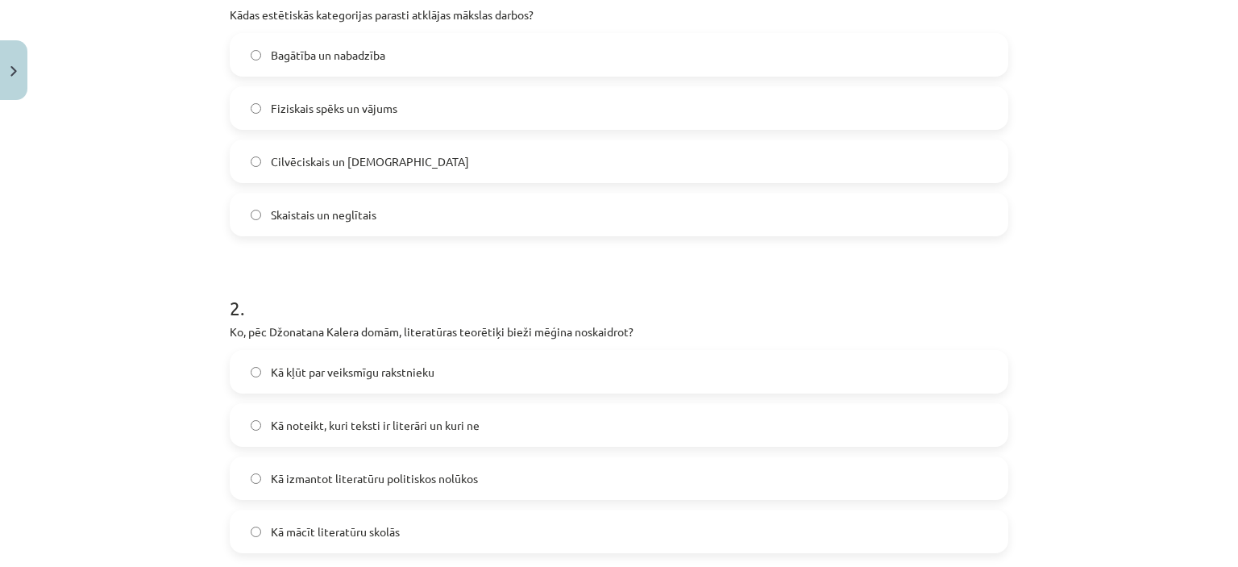
click at [425, 424] on span "Kā noteikt, kuri teksti ir literāri un kuri ne" at bounding box center [375, 425] width 209 height 17
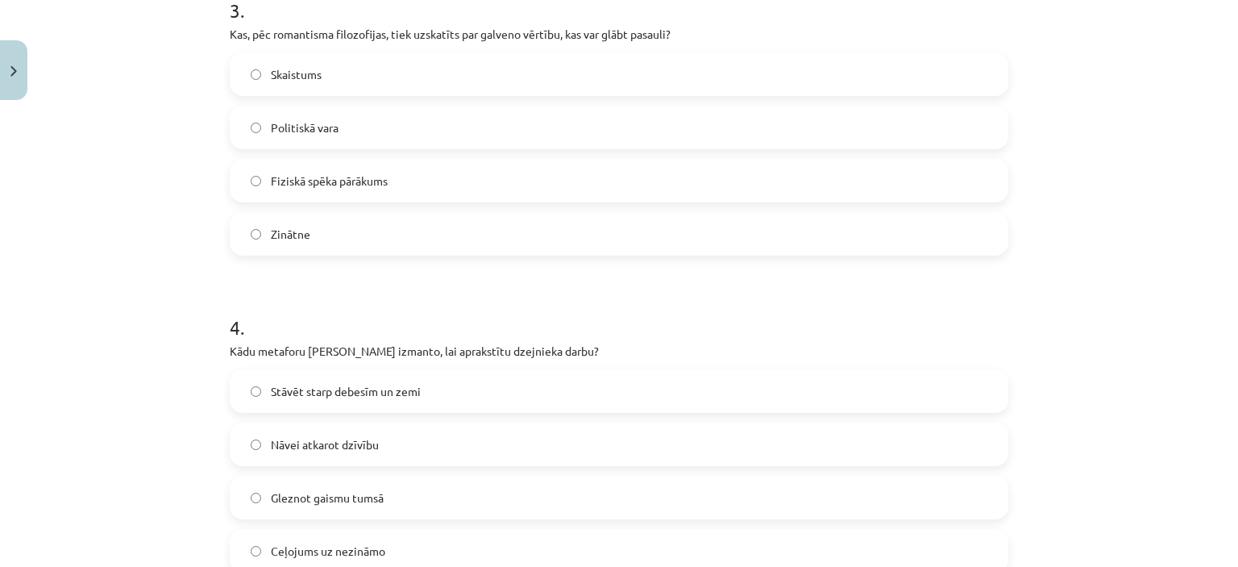
scroll to position [996, 0]
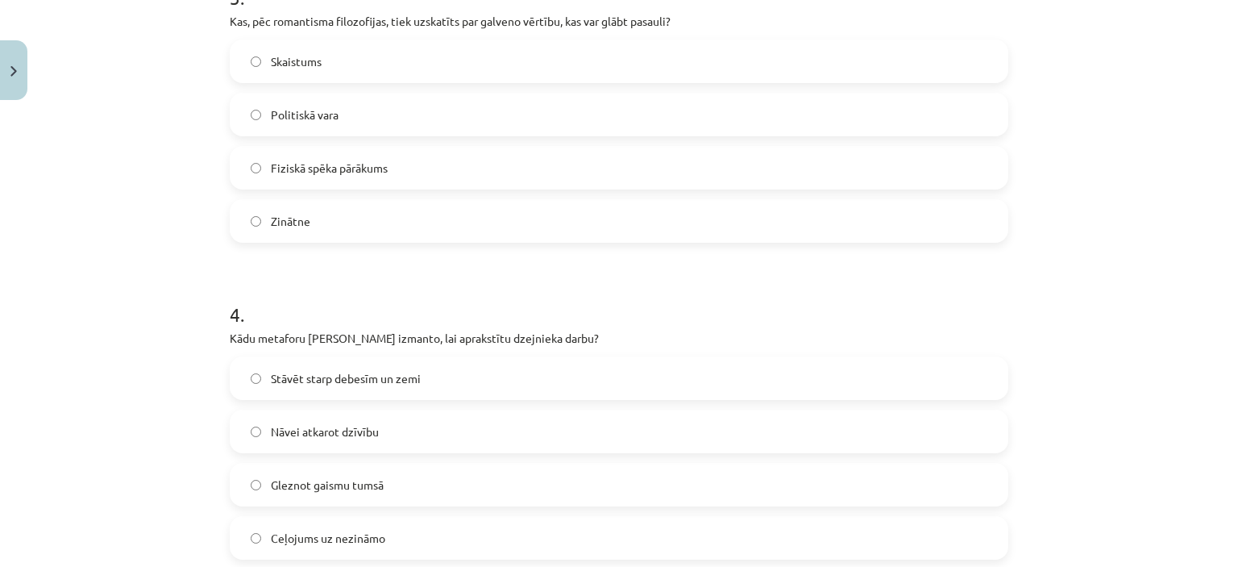
click at [898, 62] on label "Skaistums" at bounding box center [618, 61] width 775 height 40
click at [497, 443] on label "Nāvei atkarot dzīvību" at bounding box center [618, 431] width 775 height 40
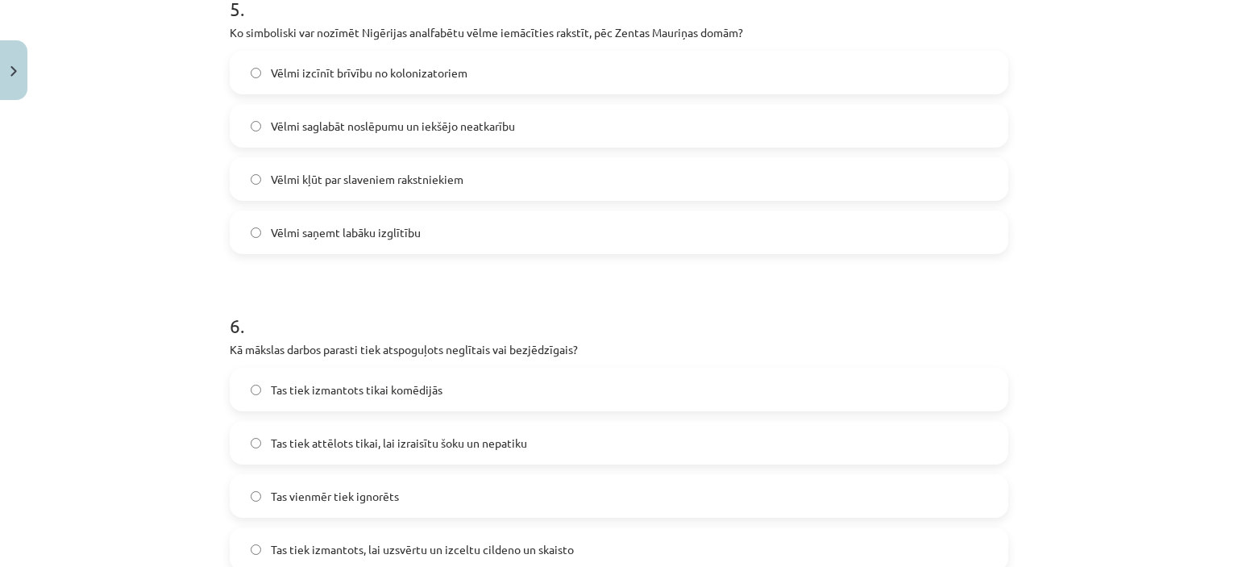
scroll to position [1623, 0]
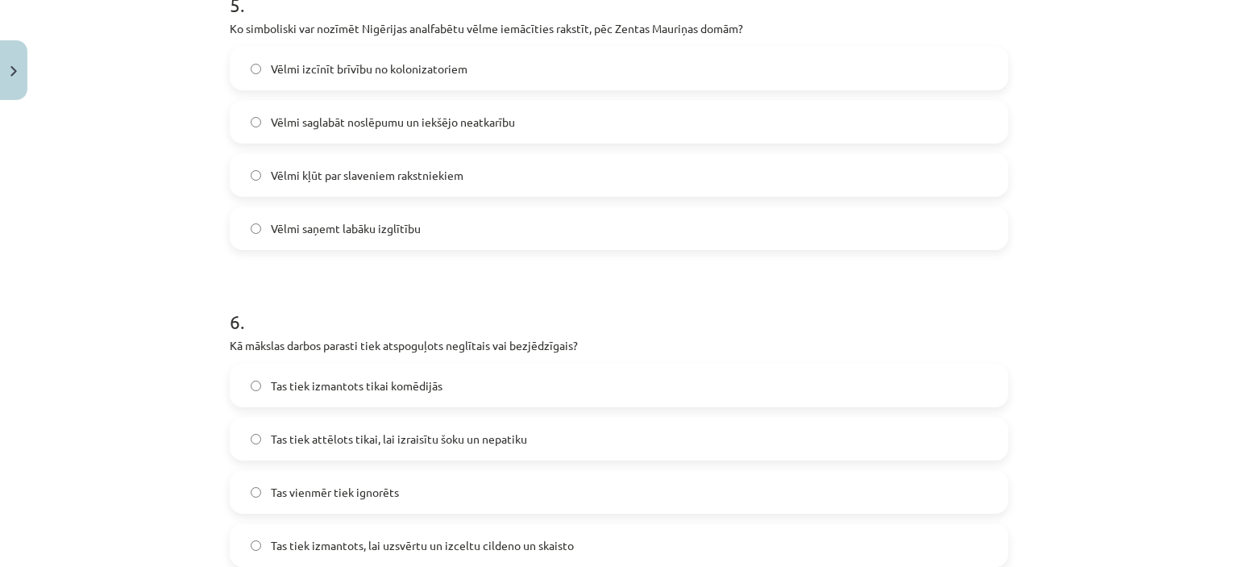
drag, startPoint x: 1235, startPoint y: 289, endPoint x: 1120, endPoint y: 113, distance: 209.7
click at [1120, 113] on div "Mācību tēma: Literatūras i - 10. klases 1.ieskaites mācību materiāls #6 Noslēgu…" at bounding box center [619, 283] width 1238 height 567
click at [625, 115] on label "Vēlmi saglabāt noslēpumu un iekšējo neatkarību" at bounding box center [618, 122] width 775 height 40
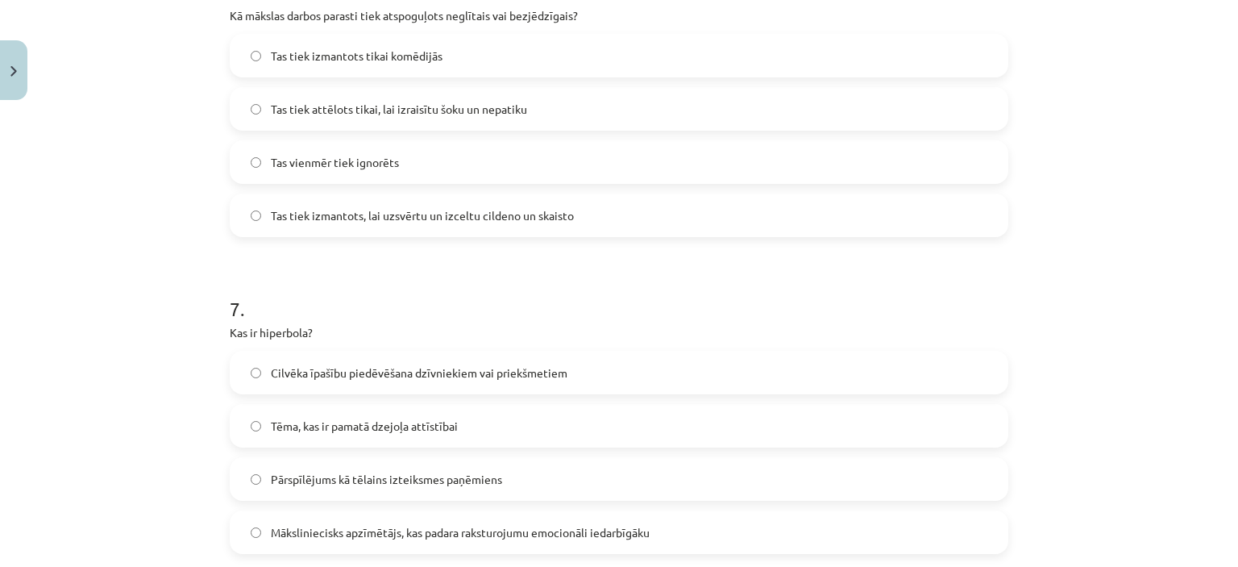
scroll to position [1960, 0]
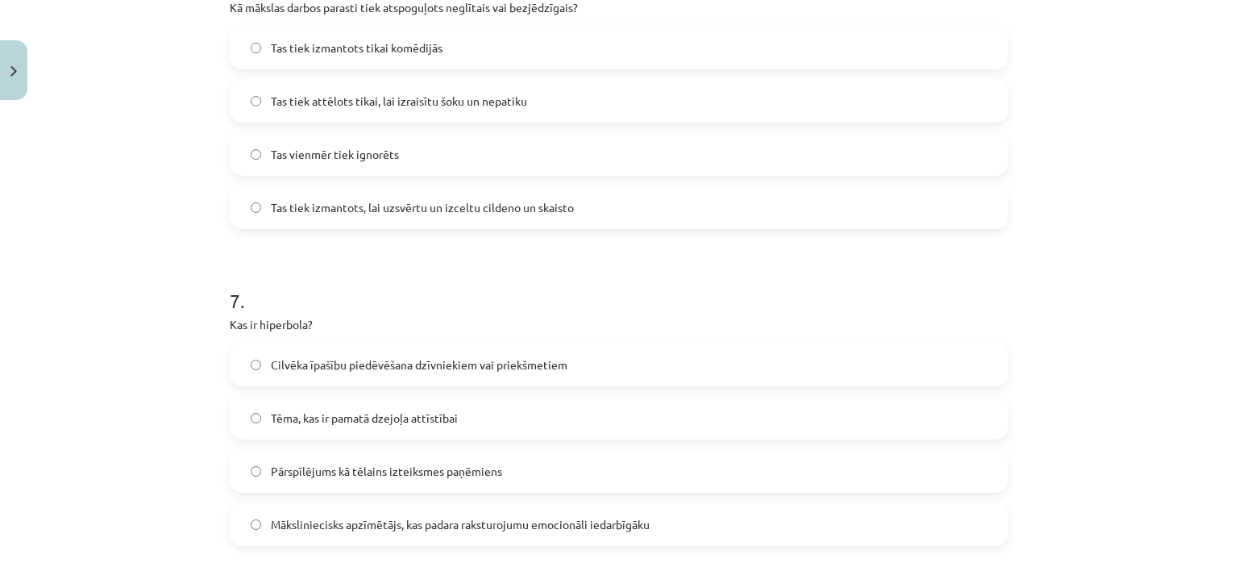
click at [642, 197] on label "Tas tiek izmantots, lai uzsvērtu un izceltu cildeno un skaisto" at bounding box center [618, 207] width 775 height 40
click at [563, 465] on label "Pārspīlējums kā tēlains izteiksmes paņēmiens" at bounding box center [618, 471] width 775 height 40
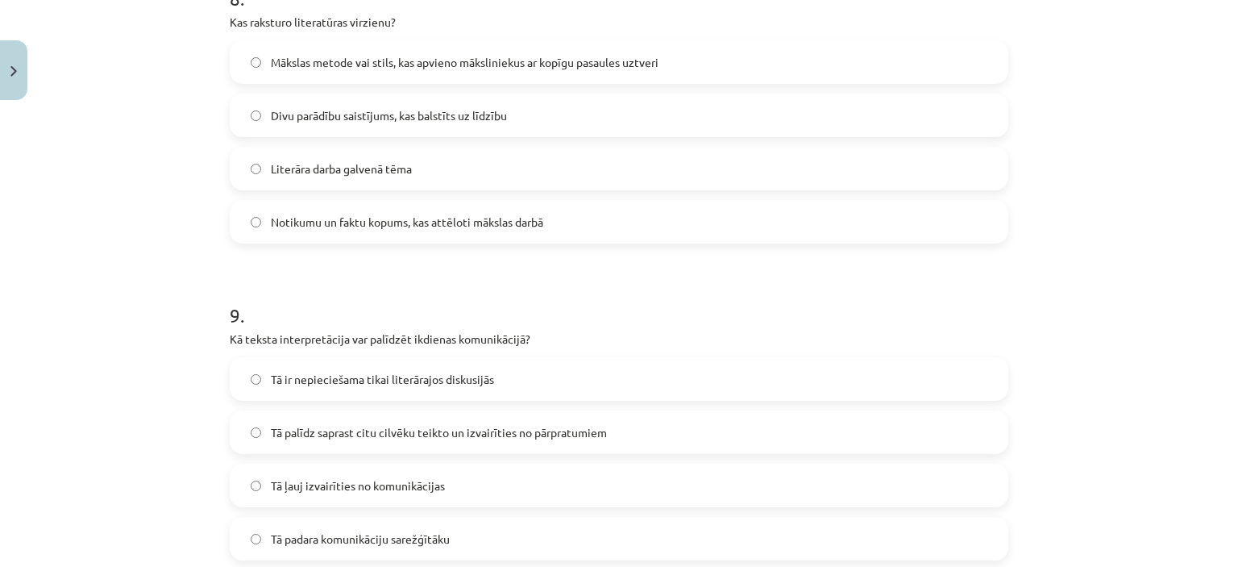
scroll to position [2583, 0]
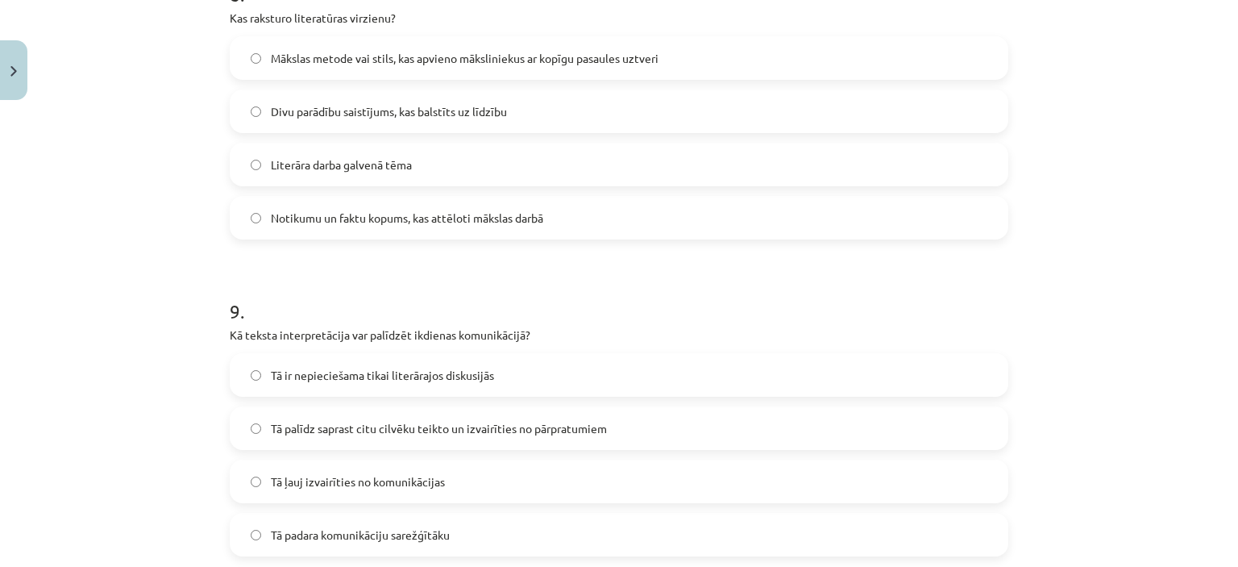
click at [764, 51] on label "Mākslas metode vai stils, kas apvieno māksliniekus ar kopīgu pasaules uztveri" at bounding box center [618, 58] width 775 height 40
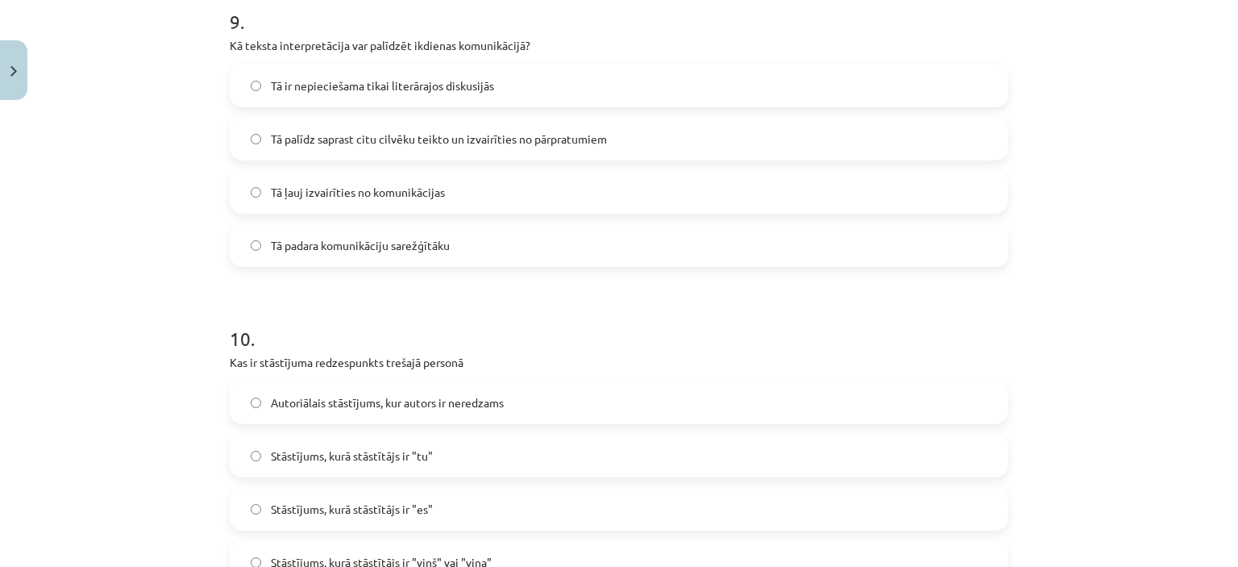
scroll to position [2939, 0]
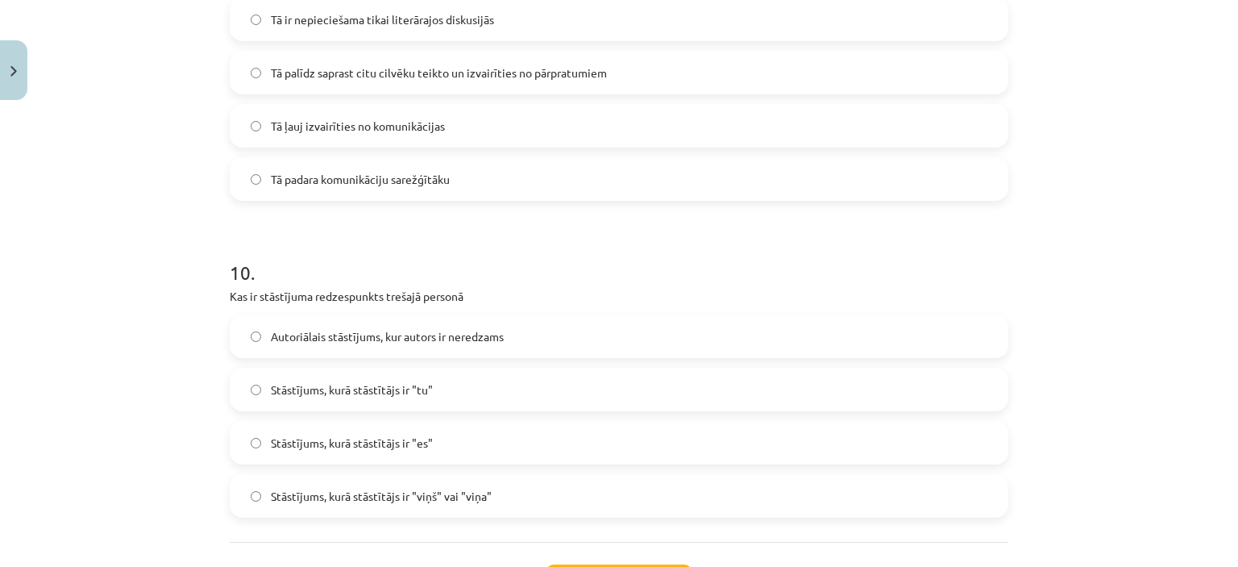
click at [821, 81] on label "Tā palīdz saprast citu cilvēku teikto un izvairīties no pārpratumiem" at bounding box center [618, 72] width 775 height 40
click at [522, 508] on label "Stāstījums, kurā stāstītājs ir "viņš" vai "viņa"" at bounding box center [618, 496] width 775 height 40
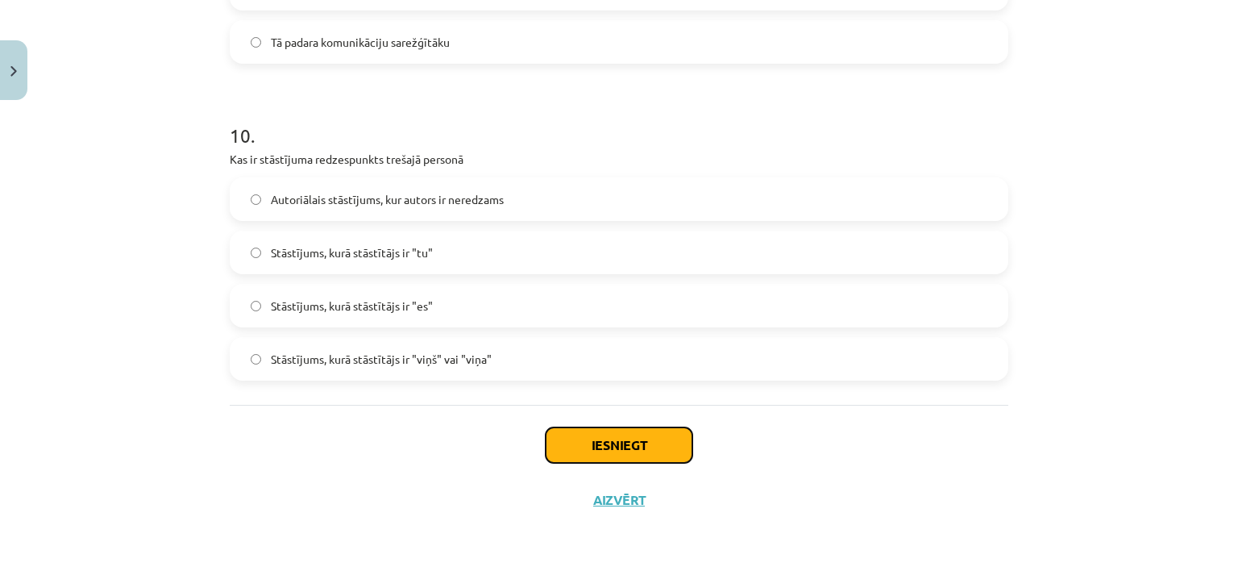
click at [679, 451] on button "Iesniegt" at bounding box center [619, 444] width 147 height 35
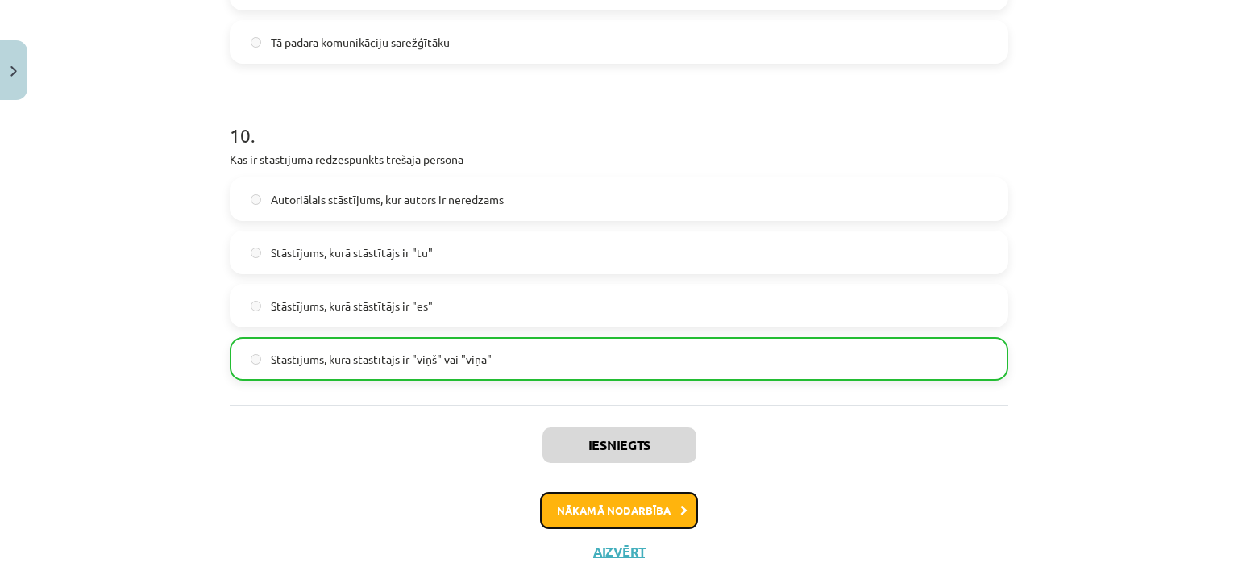
click at [631, 497] on button "Nākamā nodarbība" at bounding box center [619, 510] width 158 height 37
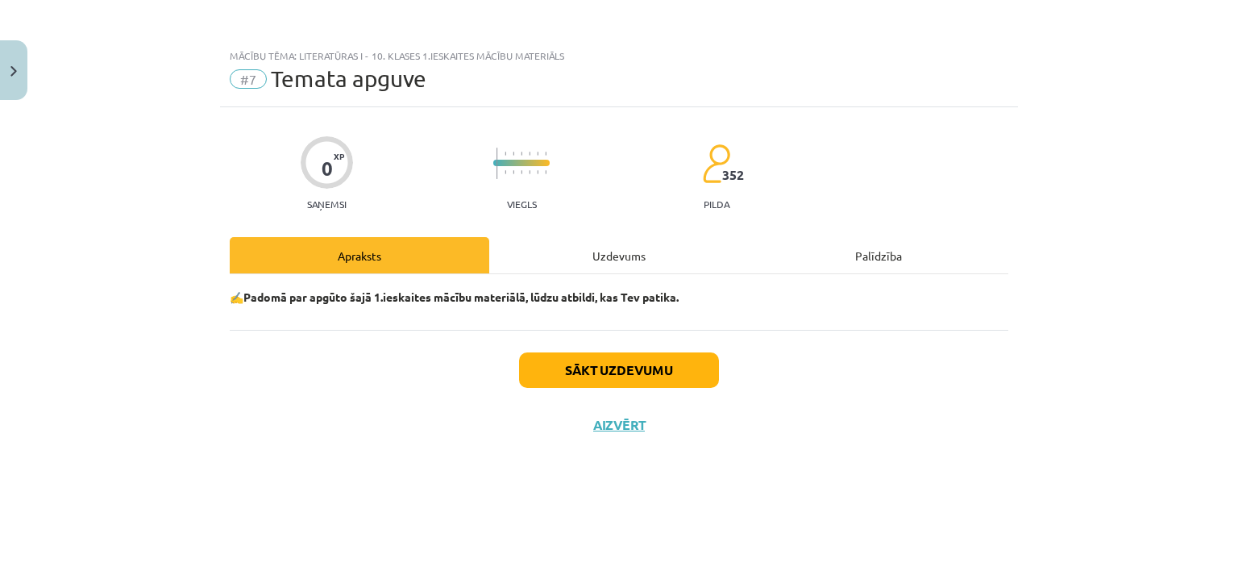
scroll to position [0, 0]
click at [620, 369] on button "Sākt uzdevumu" at bounding box center [619, 369] width 200 height 35
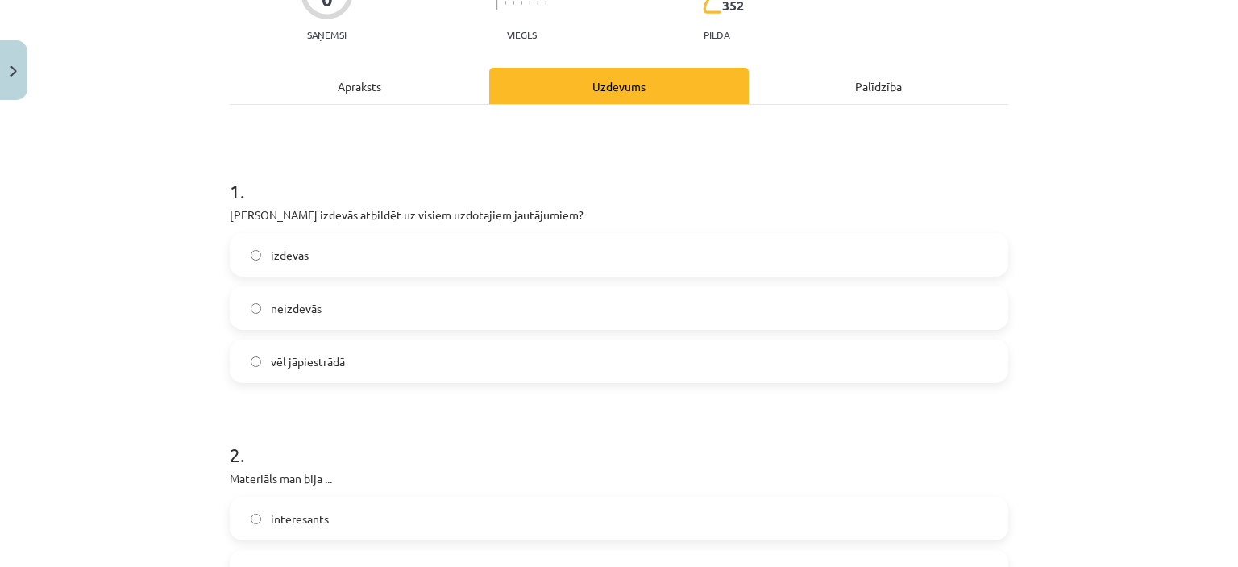
scroll to position [172, 0]
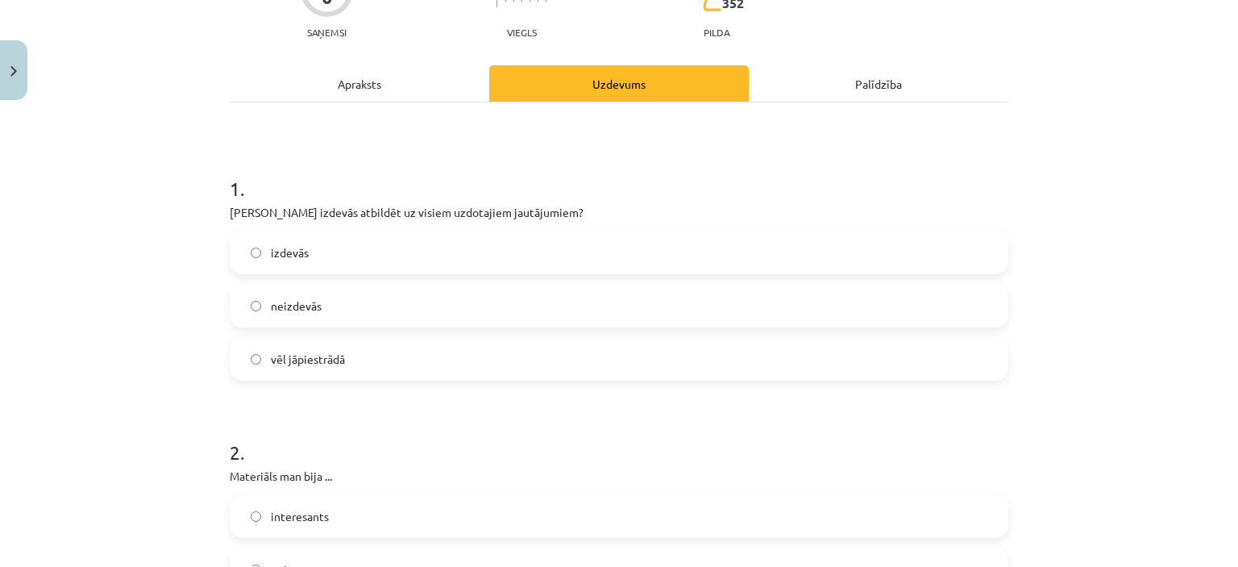
click at [738, 256] on label "izdevās" at bounding box center [618, 252] width 775 height 40
click at [575, 521] on label "interesants" at bounding box center [618, 516] width 775 height 40
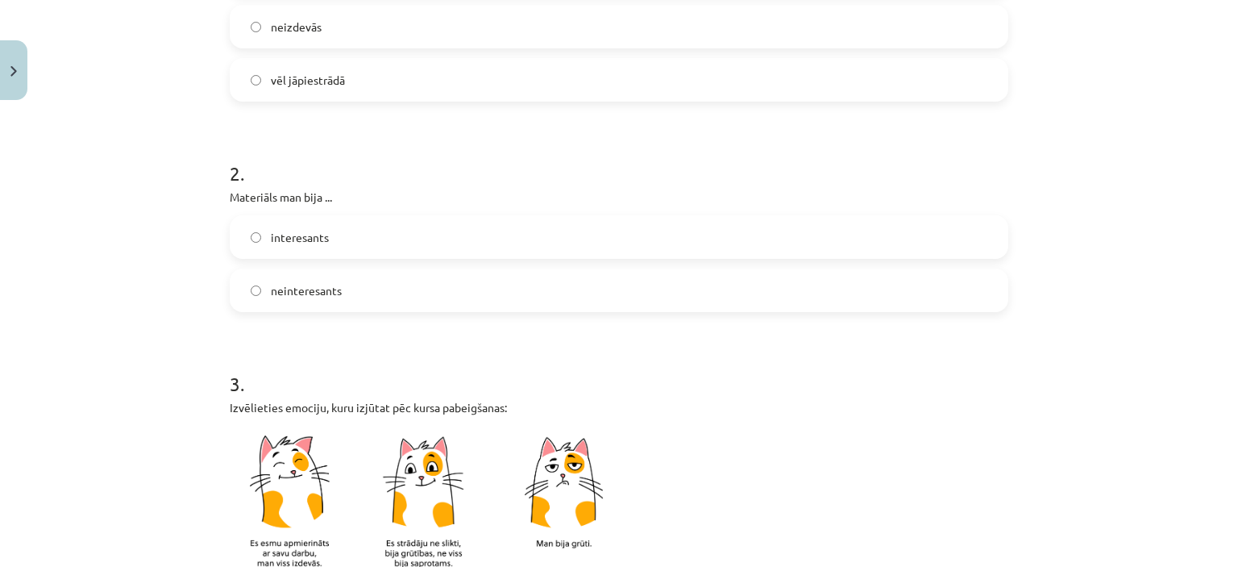
scroll to position [452, 0]
click at [853, 281] on label "neinteresants" at bounding box center [618, 288] width 775 height 40
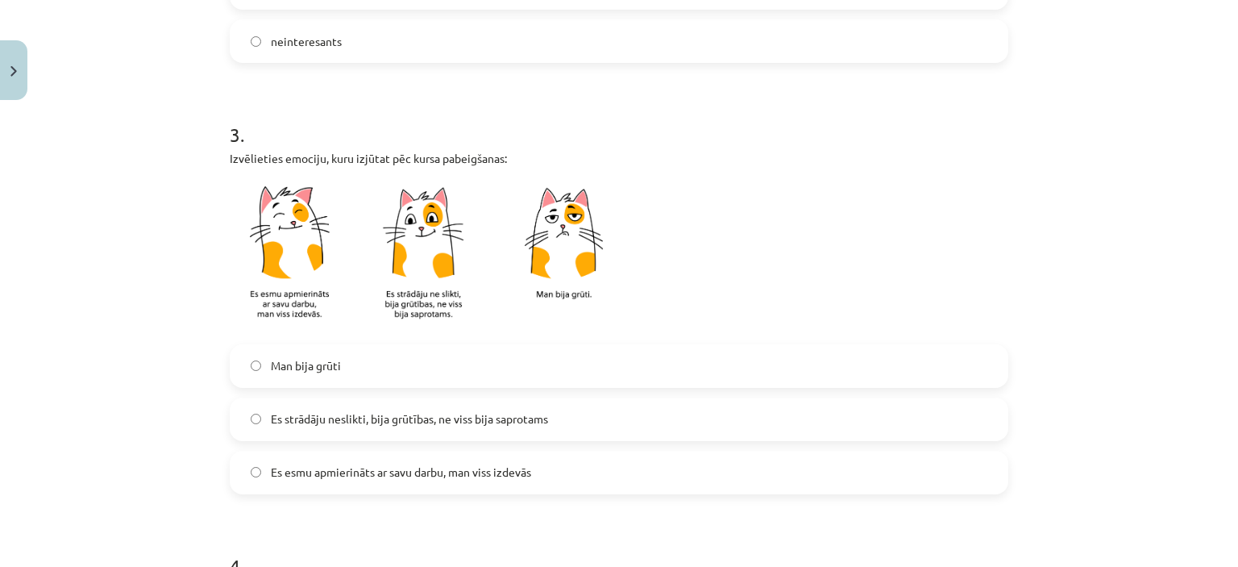
scroll to position [736, 0]
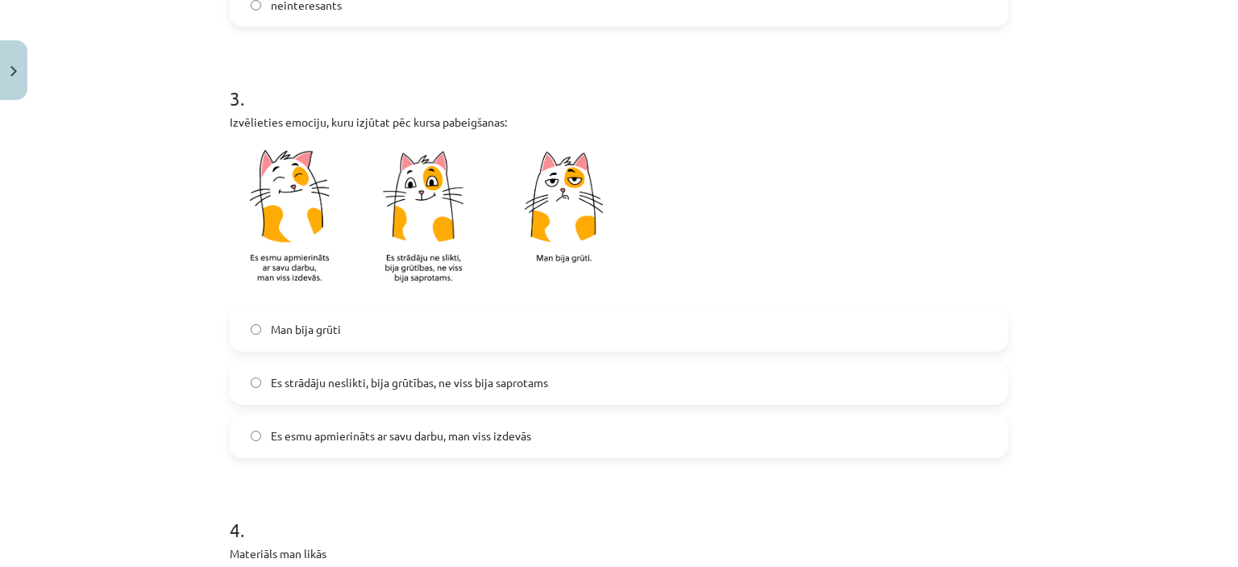
click at [377, 384] on span "Es strādāju neslikti, bija grūtības, ne viss bija saprotams" at bounding box center [409, 382] width 277 height 17
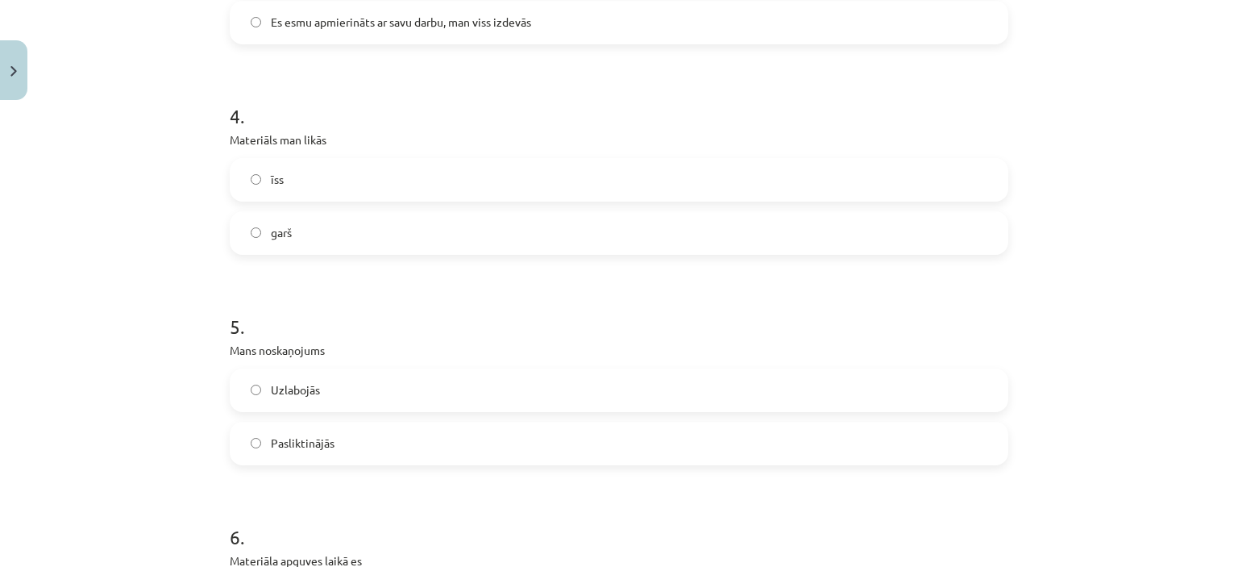
scroll to position [1157, 0]
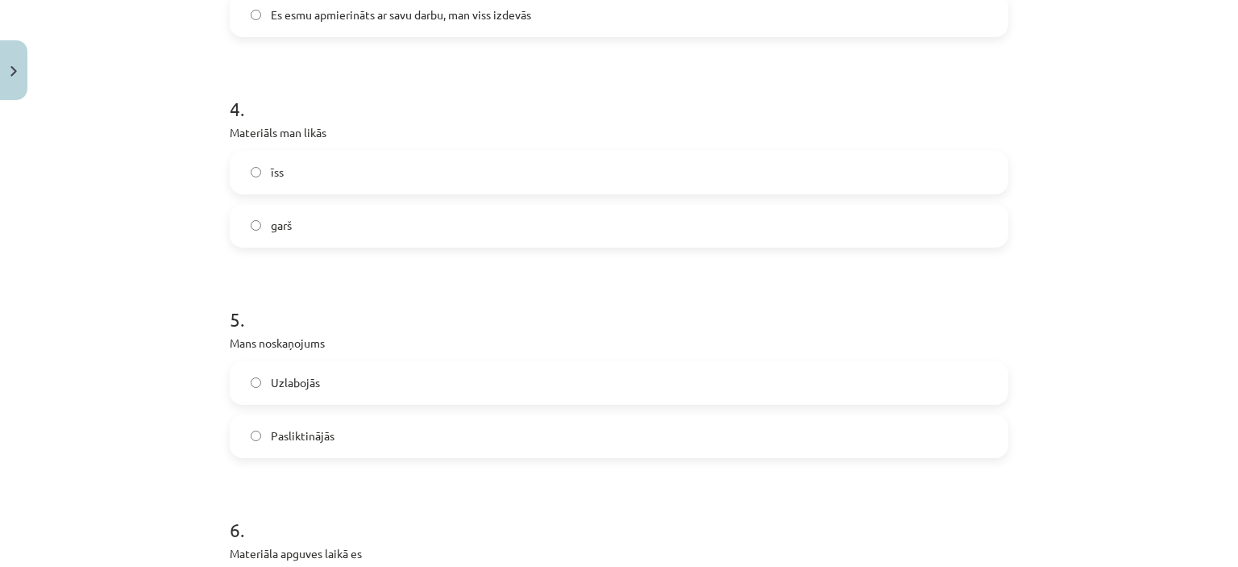
click at [487, 246] on div "garš" at bounding box center [619, 226] width 779 height 44
click at [475, 233] on label "garš" at bounding box center [618, 226] width 775 height 40
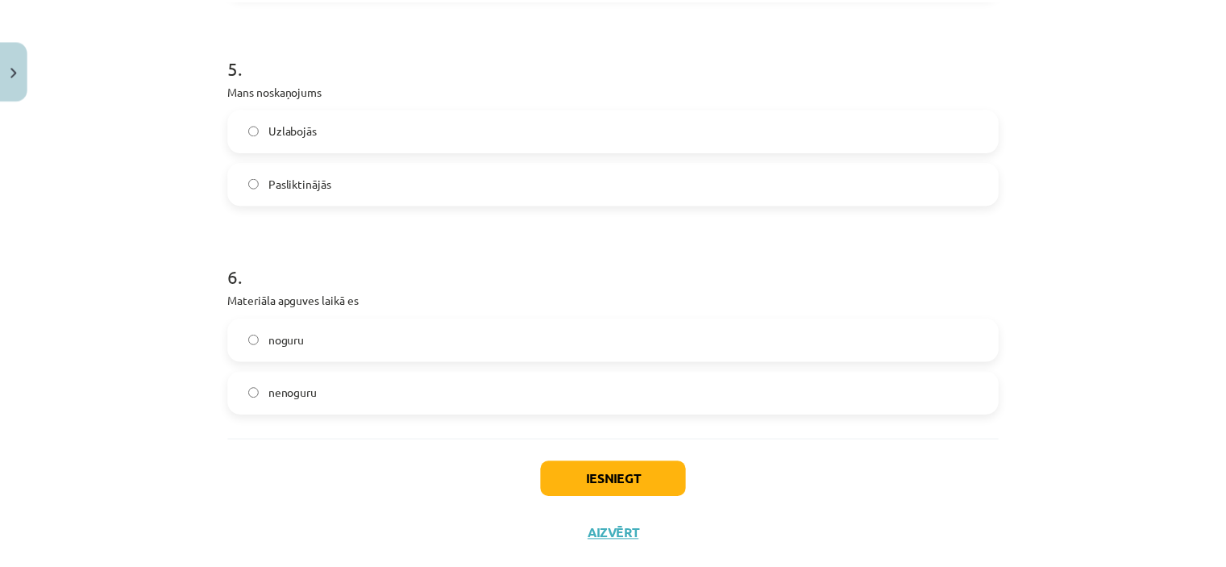
scroll to position [1415, 0]
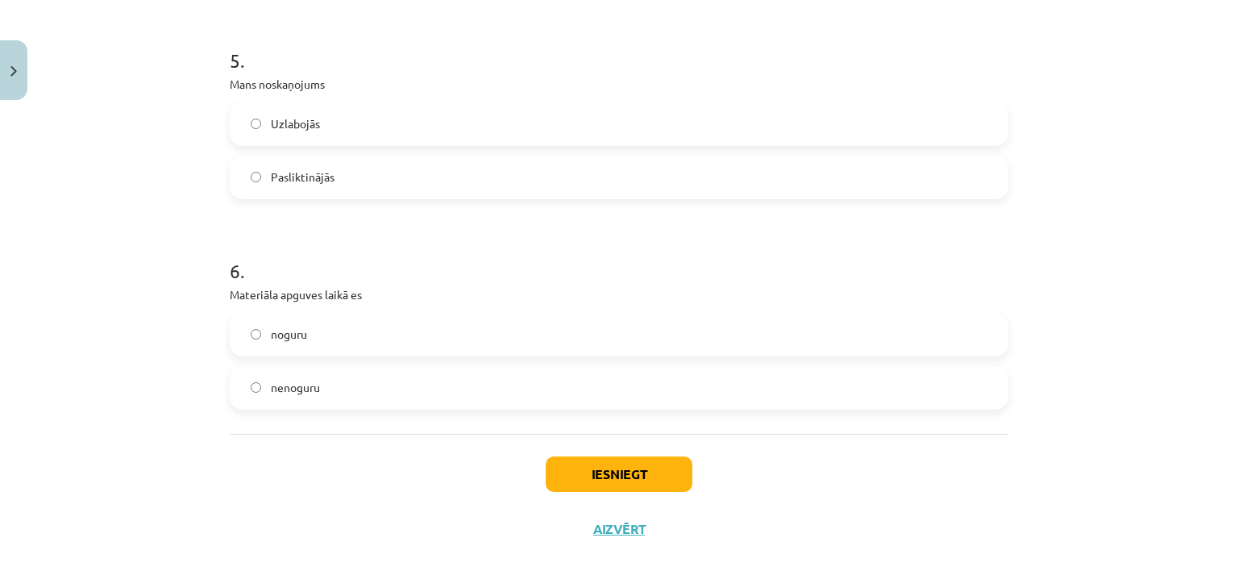
click at [751, 183] on label "Pasliktinājās" at bounding box center [618, 177] width 775 height 40
click at [606, 321] on label "noguru" at bounding box center [618, 334] width 775 height 40
click at [596, 475] on button "Iesniegt" at bounding box center [619, 473] width 147 height 35
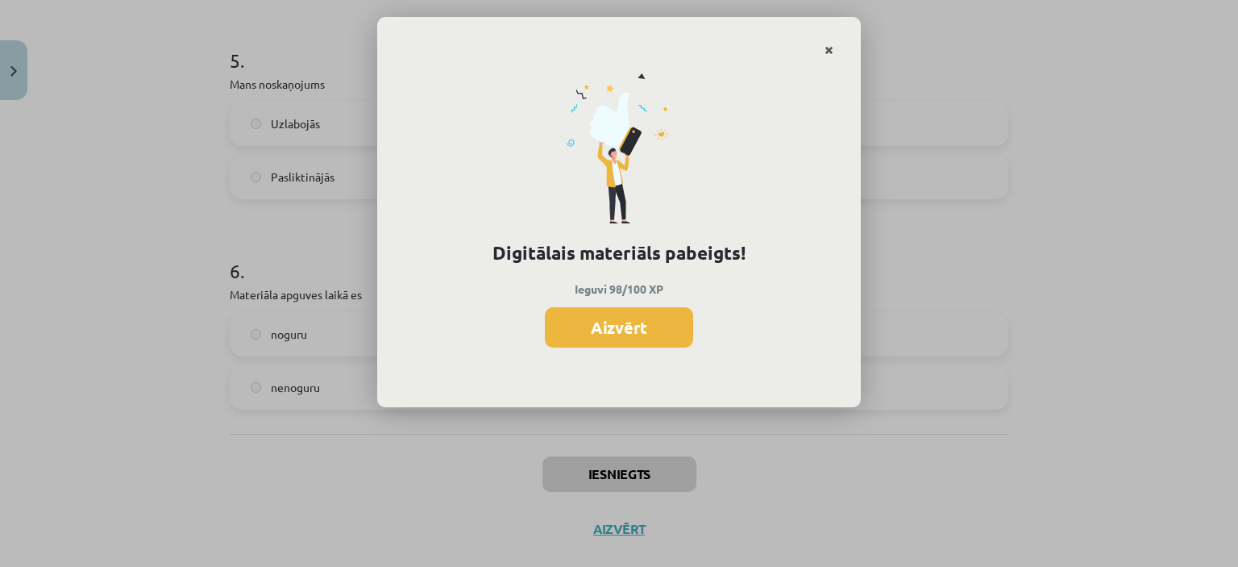
click at [825, 48] on icon "Close" at bounding box center [829, 50] width 9 height 11
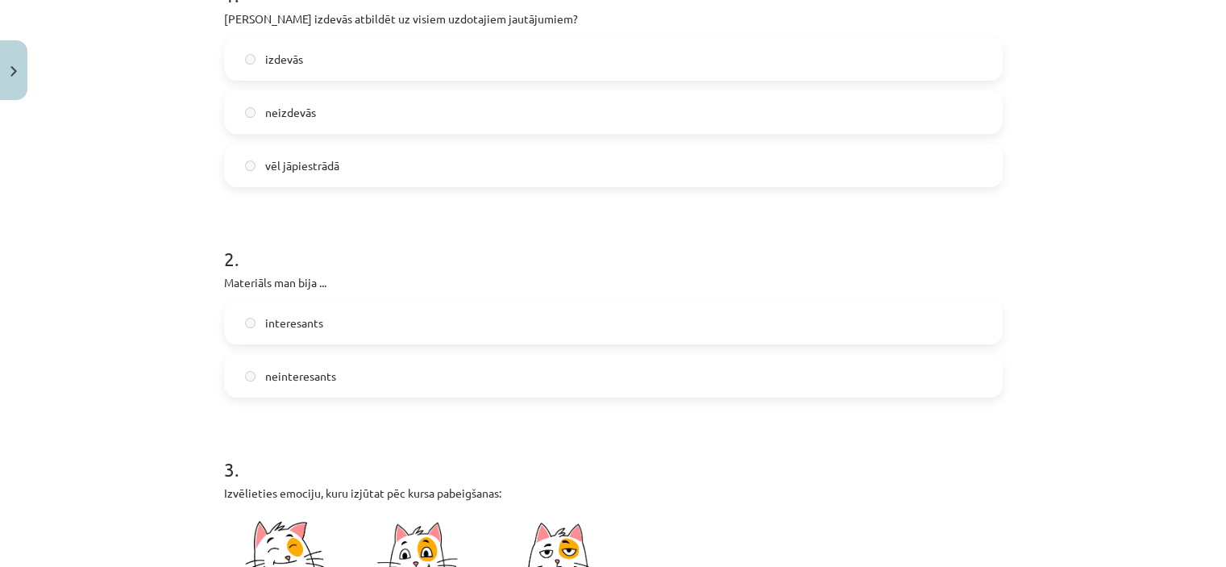
scroll to position [0, 0]
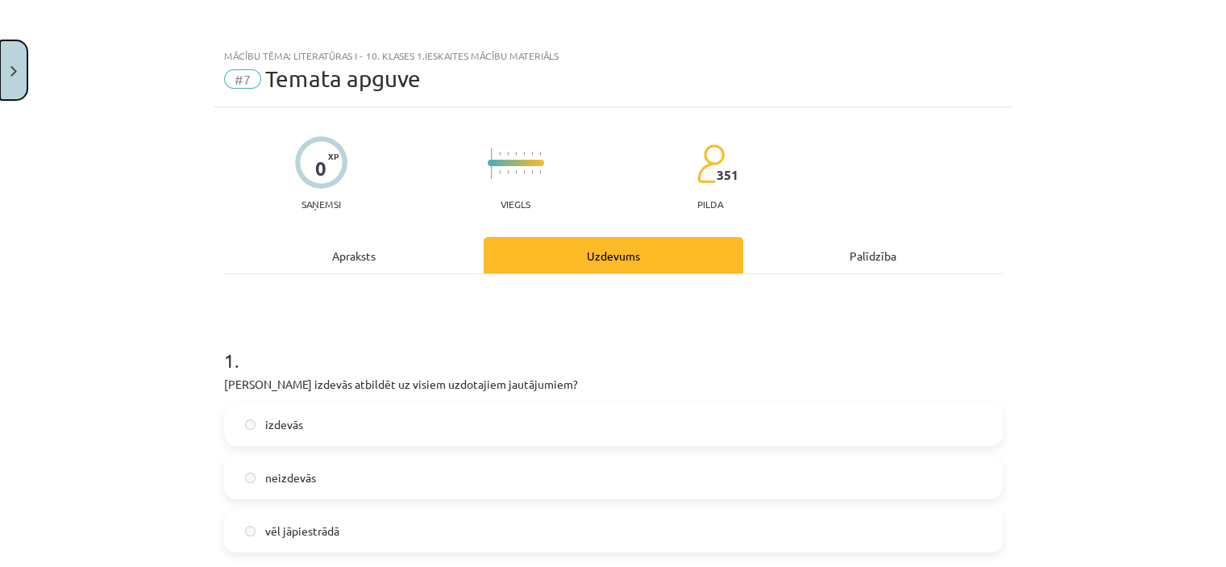
click at [23, 73] on button "Close" at bounding box center [13, 70] width 27 height 60
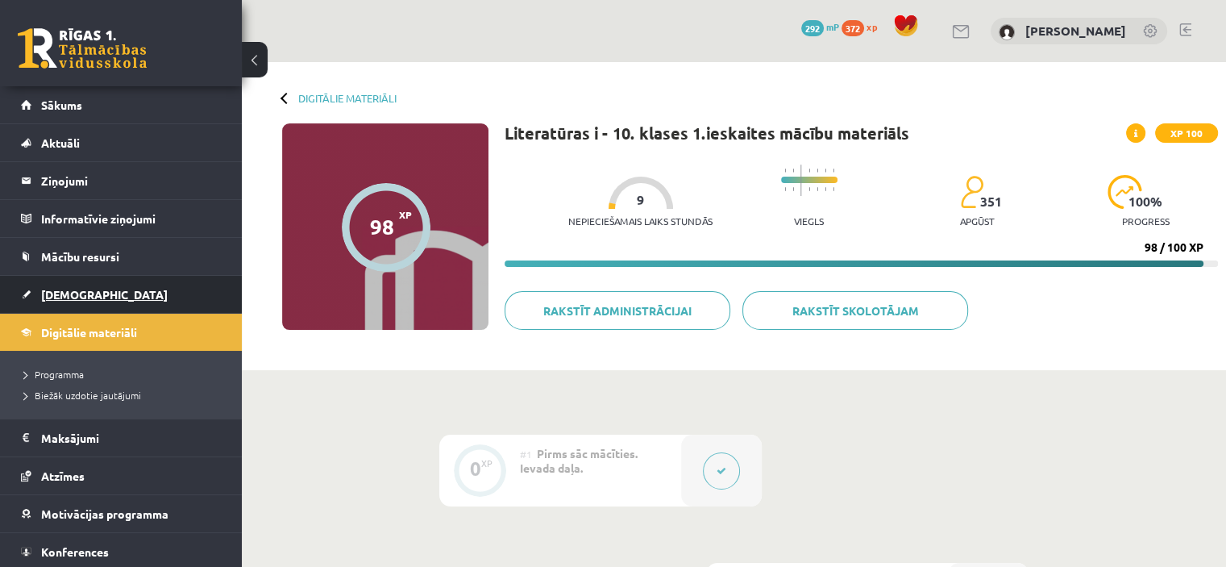
click at [61, 290] on span "[DEMOGRAPHIC_DATA]" at bounding box center [104, 294] width 127 height 15
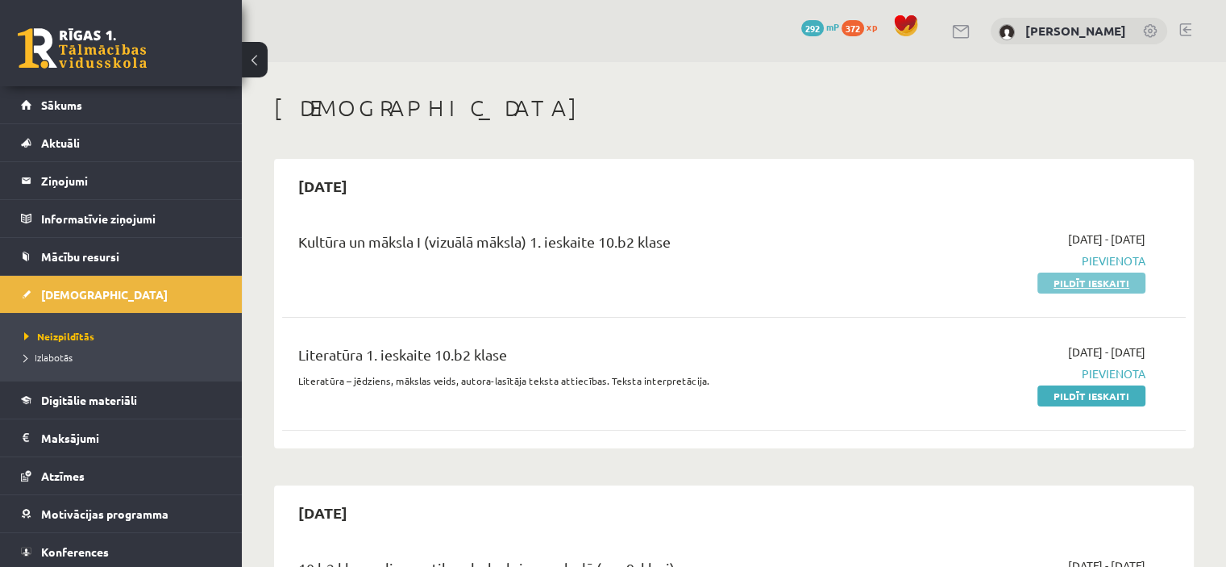
click at [1112, 283] on link "Pildīt ieskaiti" at bounding box center [1091, 282] width 108 height 21
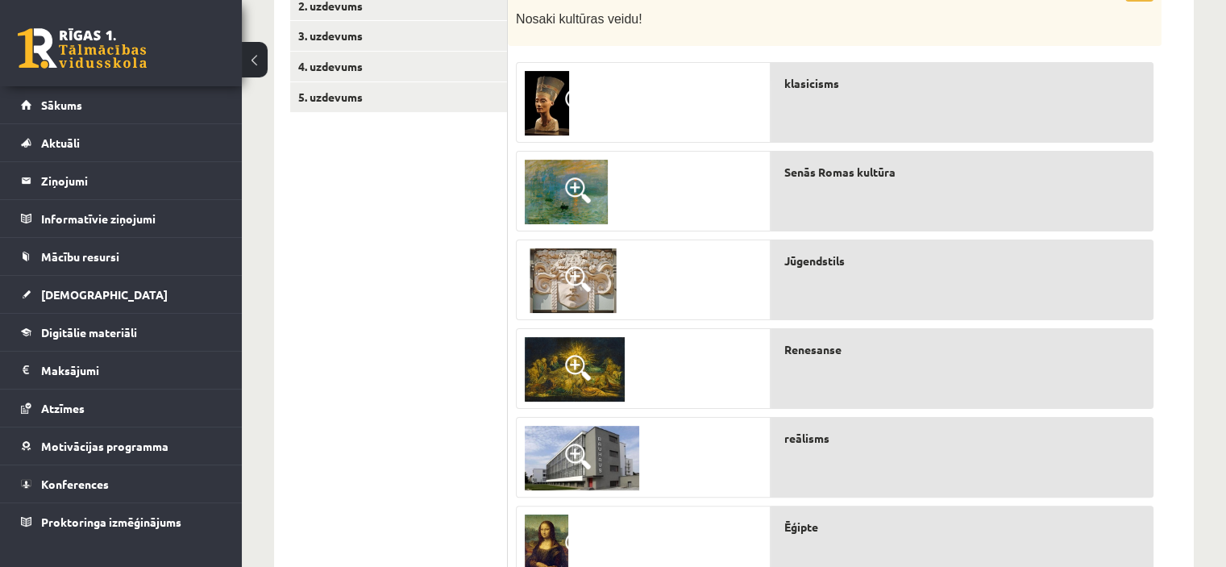
scroll to position [325, 0]
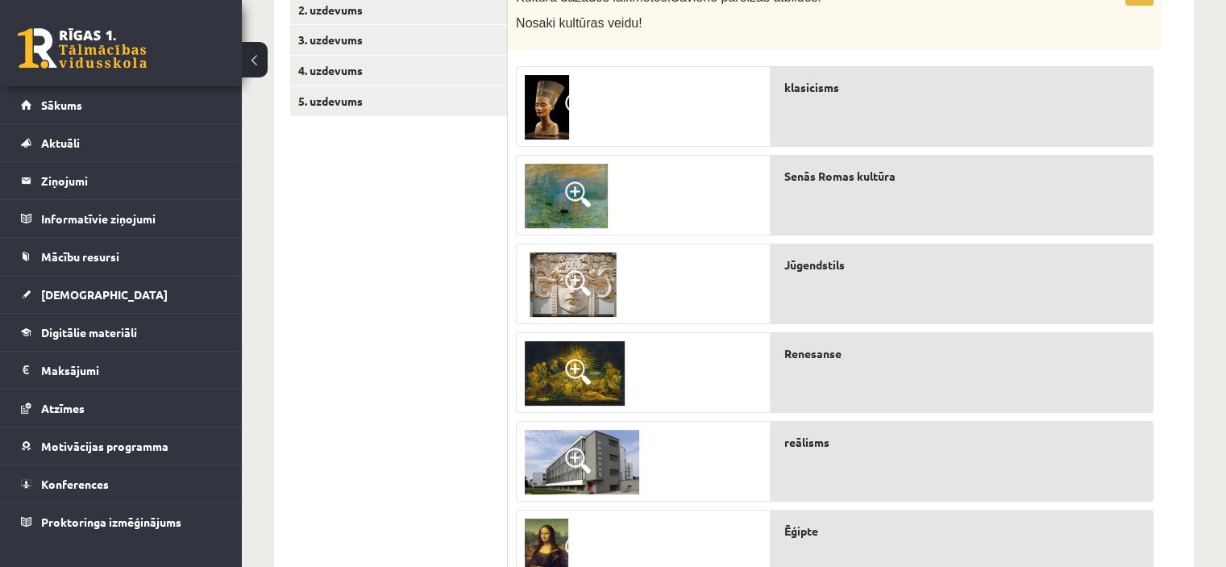
click at [751, 102] on div at bounding box center [643, 107] width 253 height 81
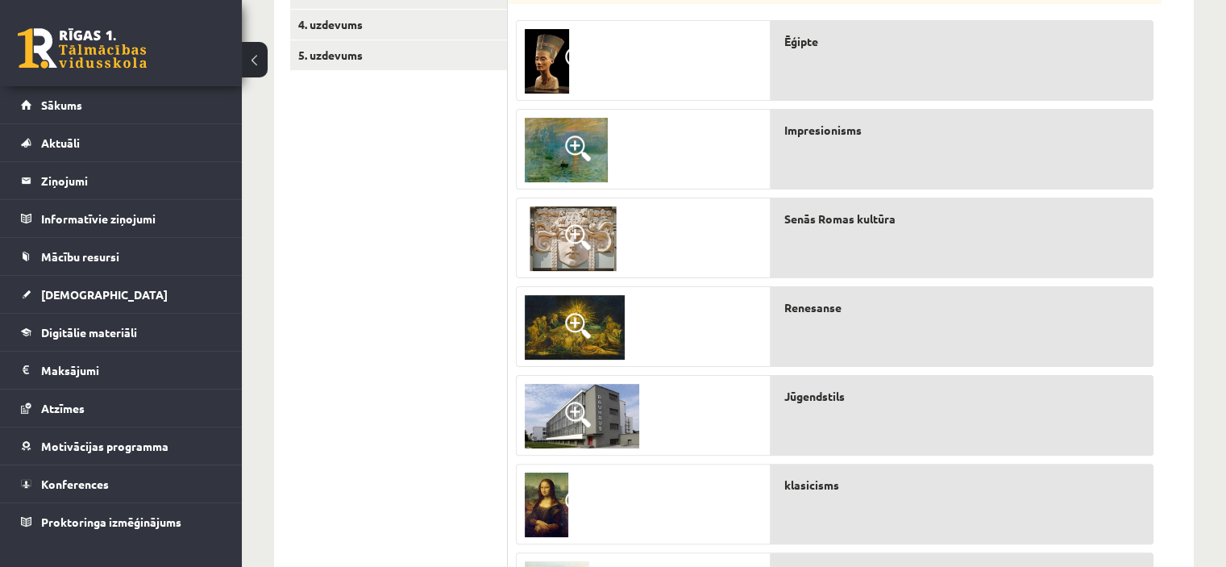
scroll to position [368, 0]
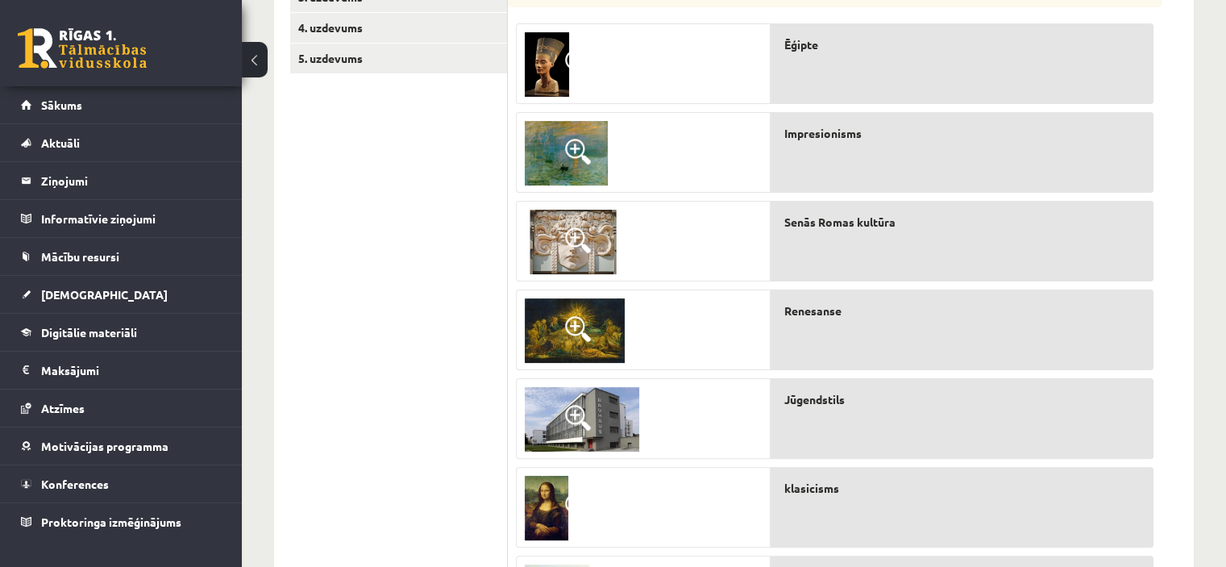
drag, startPoint x: 862, startPoint y: 457, endPoint x: 847, endPoint y: 283, distance: 174.7
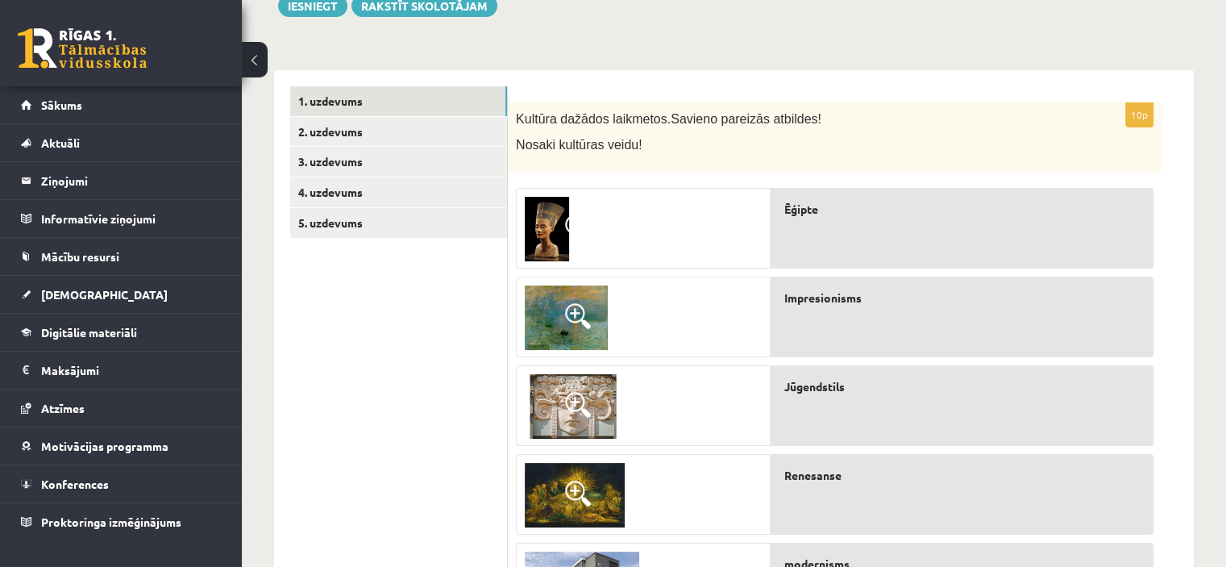
scroll to position [106, 0]
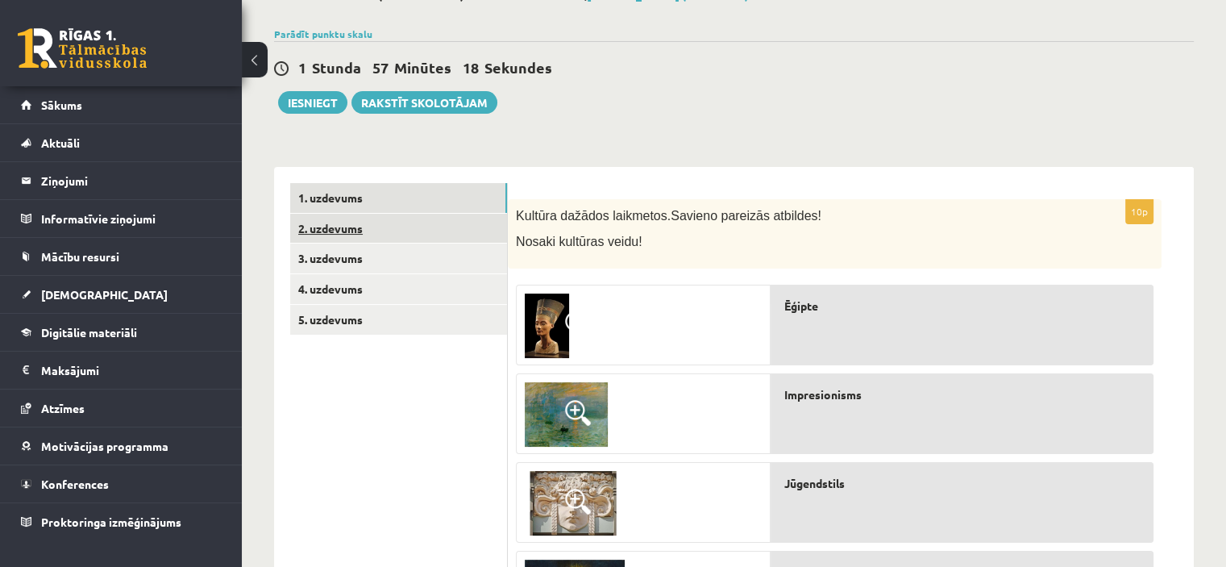
click at [330, 220] on link "2. uzdevums" at bounding box center [398, 229] width 217 height 30
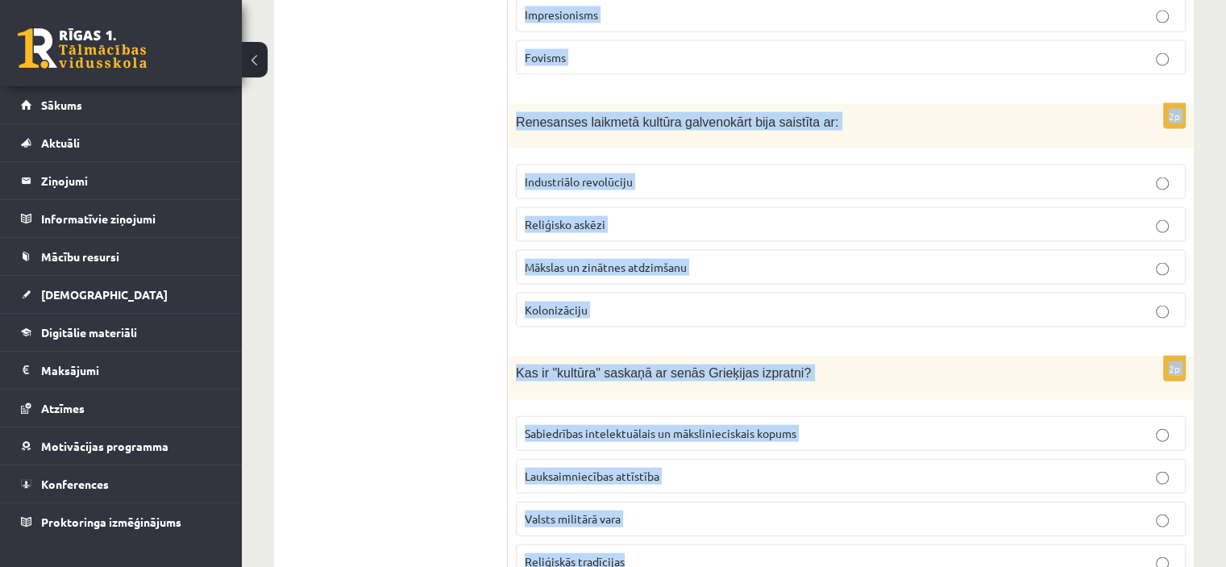
scroll to position [3545, 0]
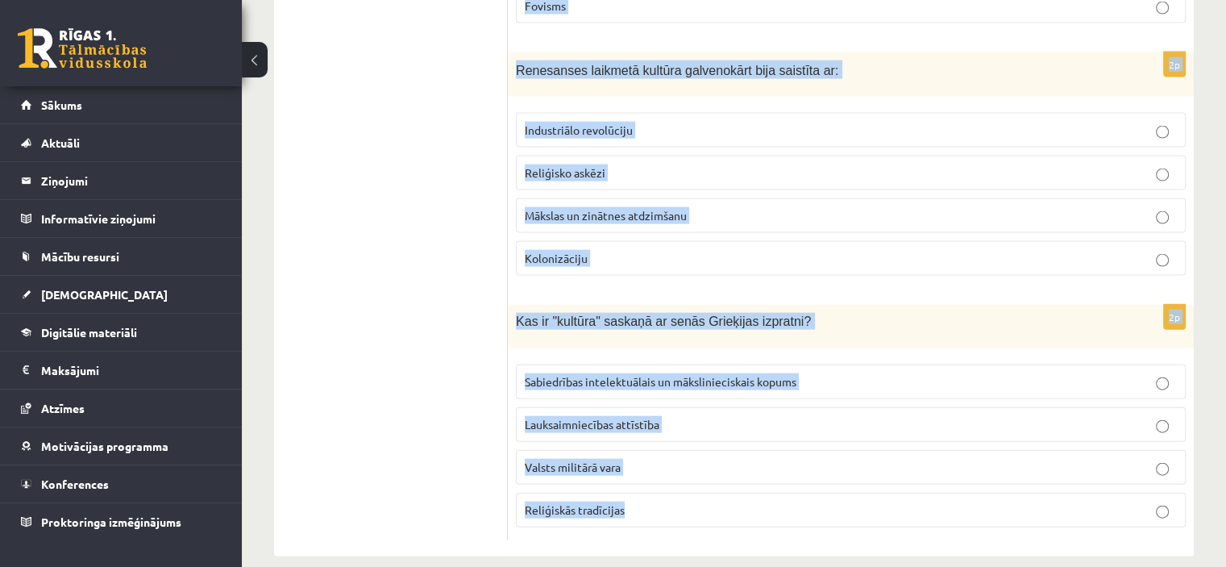
drag, startPoint x: 514, startPoint y: 213, endPoint x: 738, endPoint y: 598, distance: 445.3
copy form "Kurš no šiem jēdzieniem vislabāk raksturo 21. gs. kultūras tendences? Lokalizāc…"
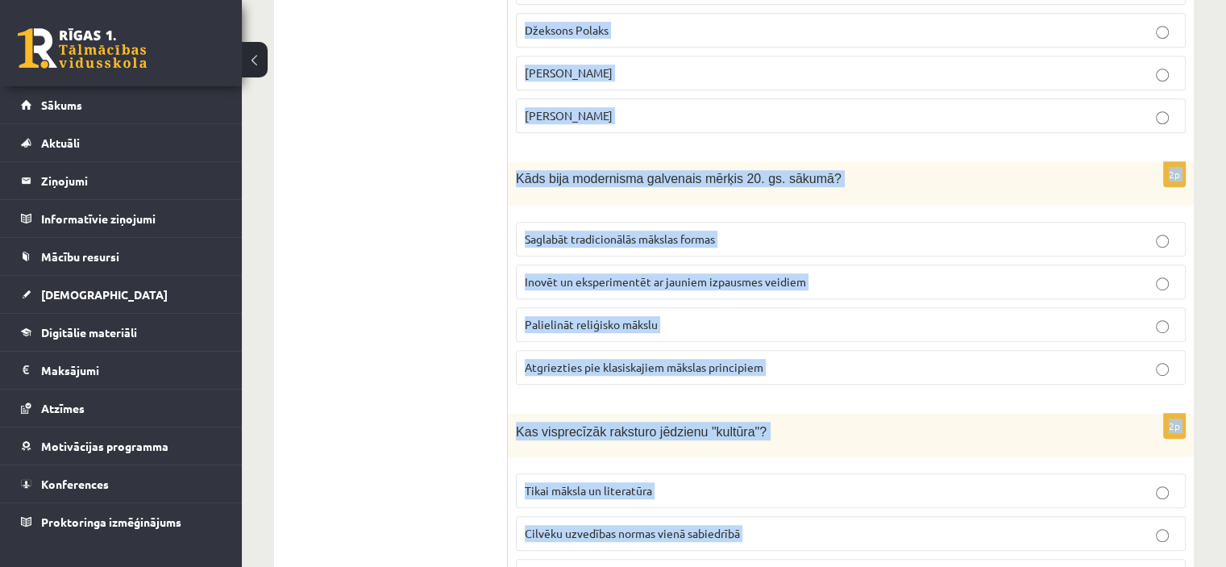
scroll to position [74, 0]
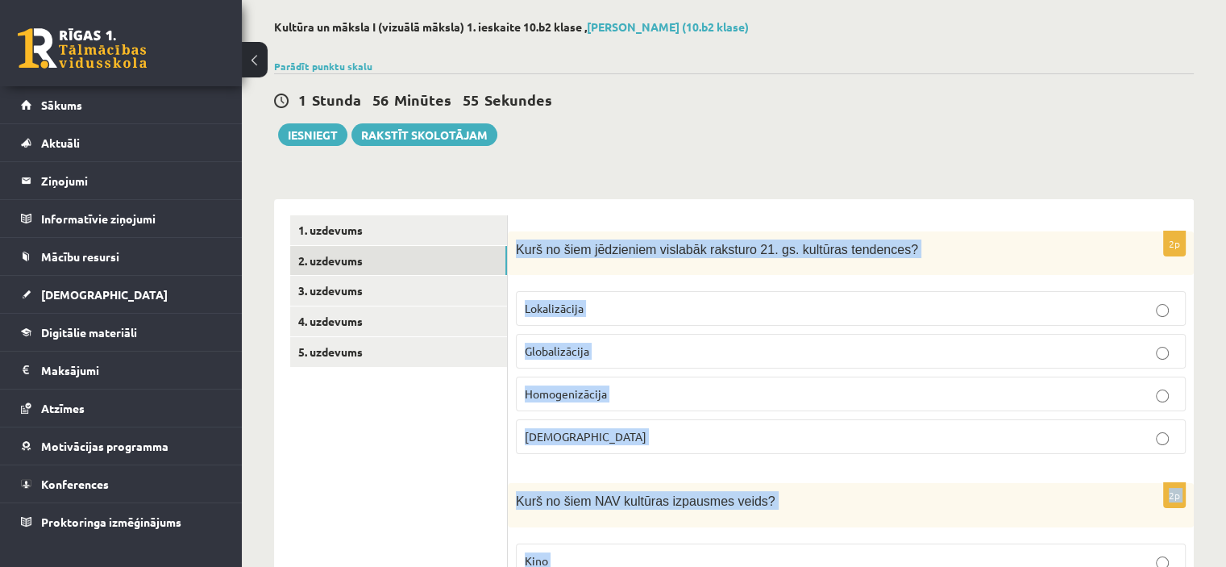
click at [639, 347] on p "Globalizācija" at bounding box center [851, 351] width 652 height 17
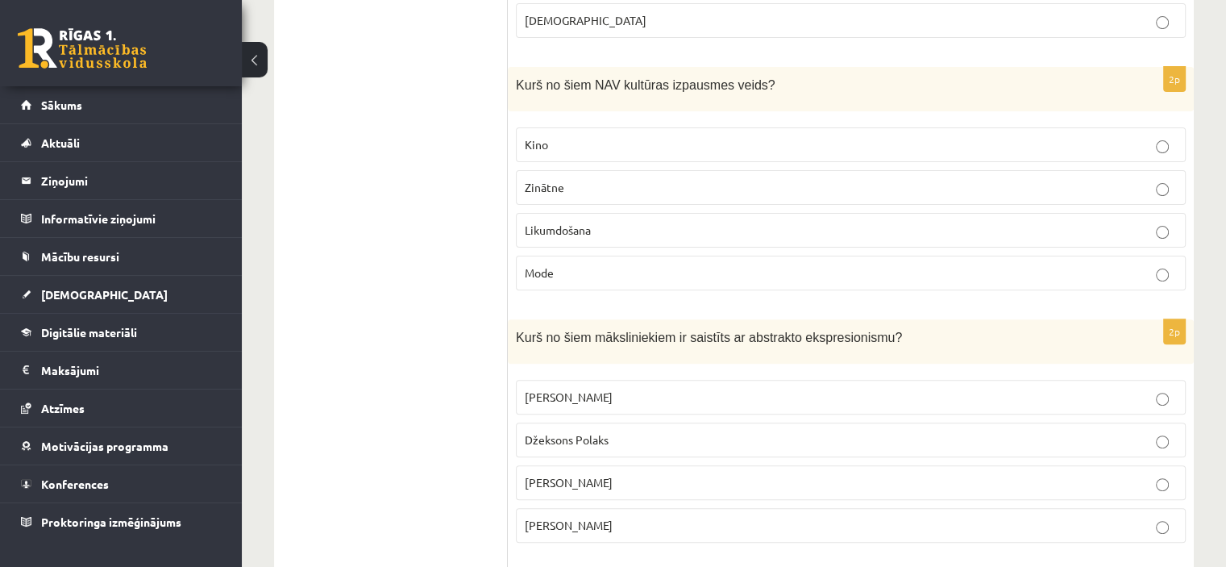
scroll to position [486, 0]
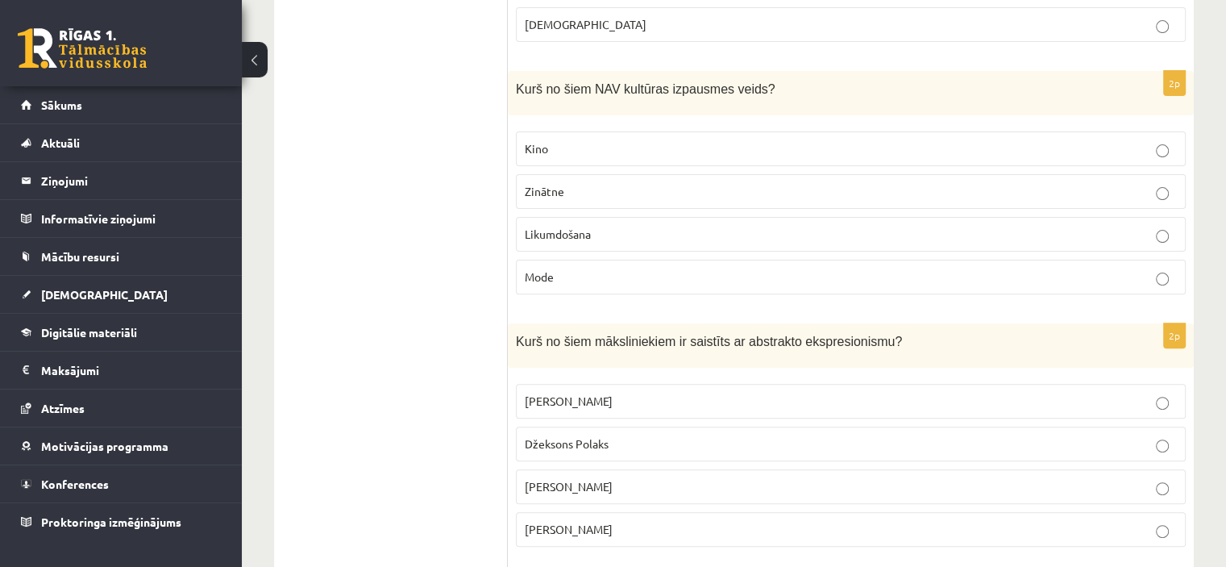
click at [1103, 228] on p "Likumdošana" at bounding box center [851, 234] width 652 height 17
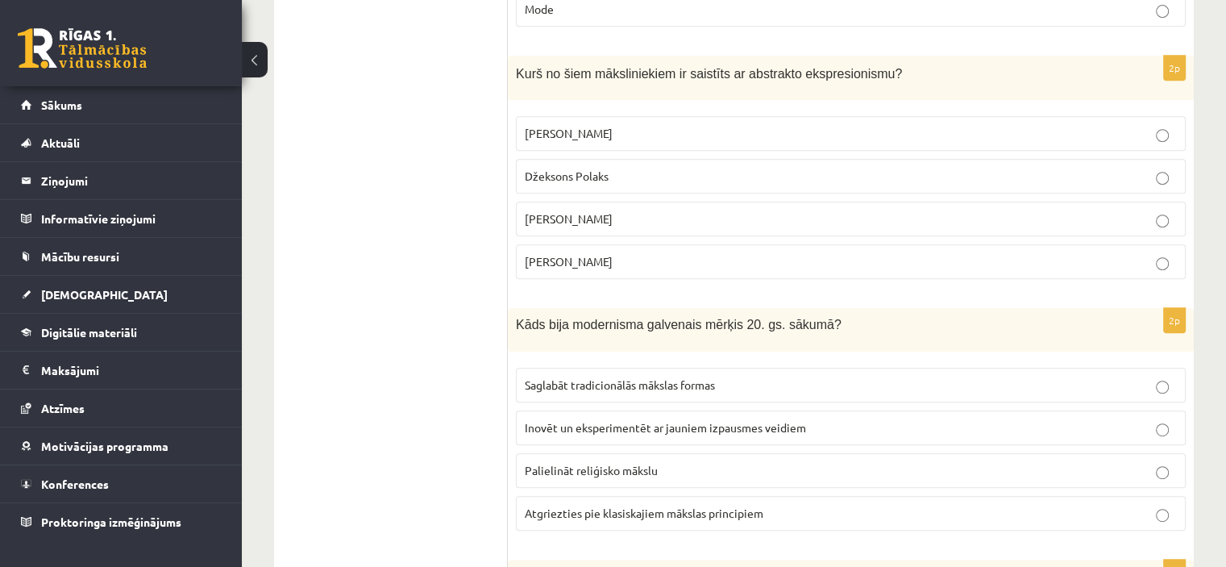
scroll to position [758, 0]
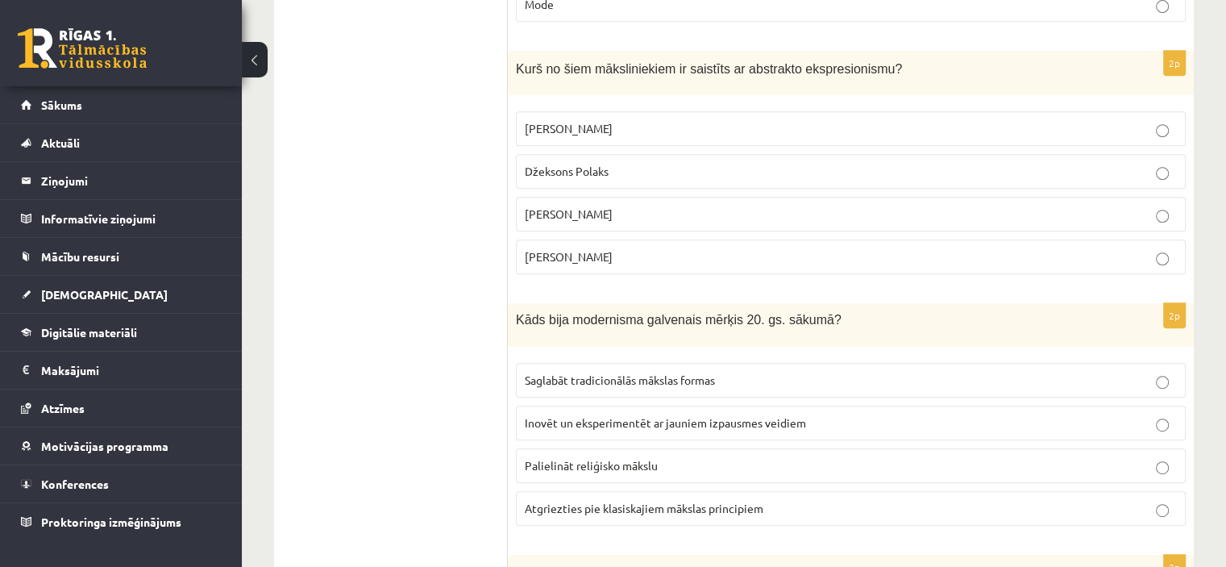
click at [696, 154] on label "Džeksons Polaks" at bounding box center [851, 171] width 670 height 35
click at [605, 425] on p "Inovēt un eksperimentēt ar jauniem izpausmes veidiem" at bounding box center [851, 422] width 652 height 17
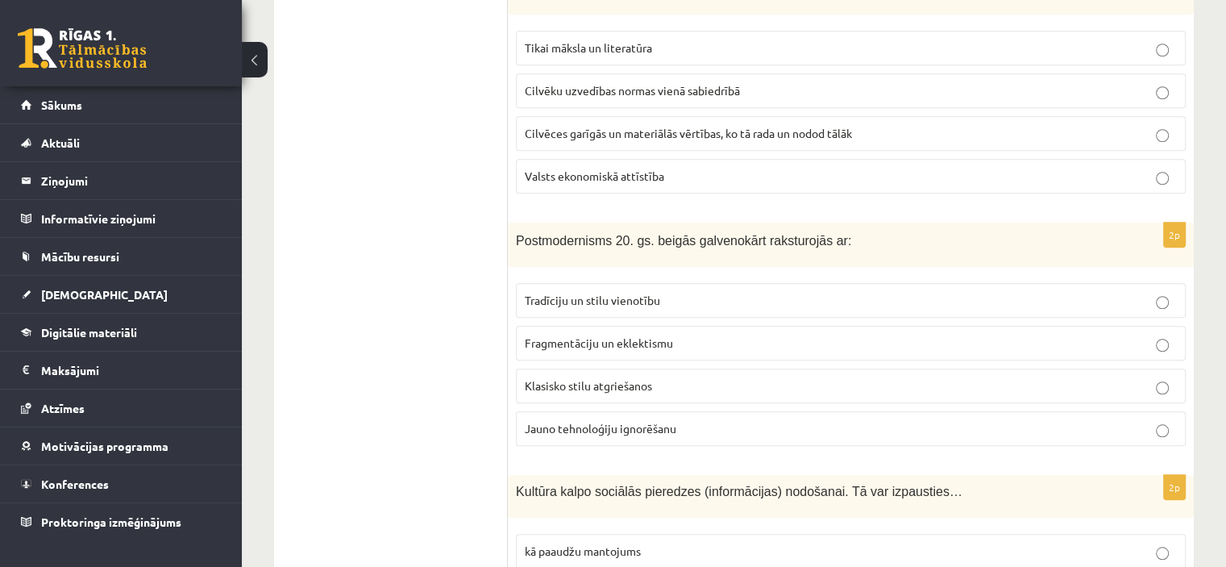
scroll to position [1348, 0]
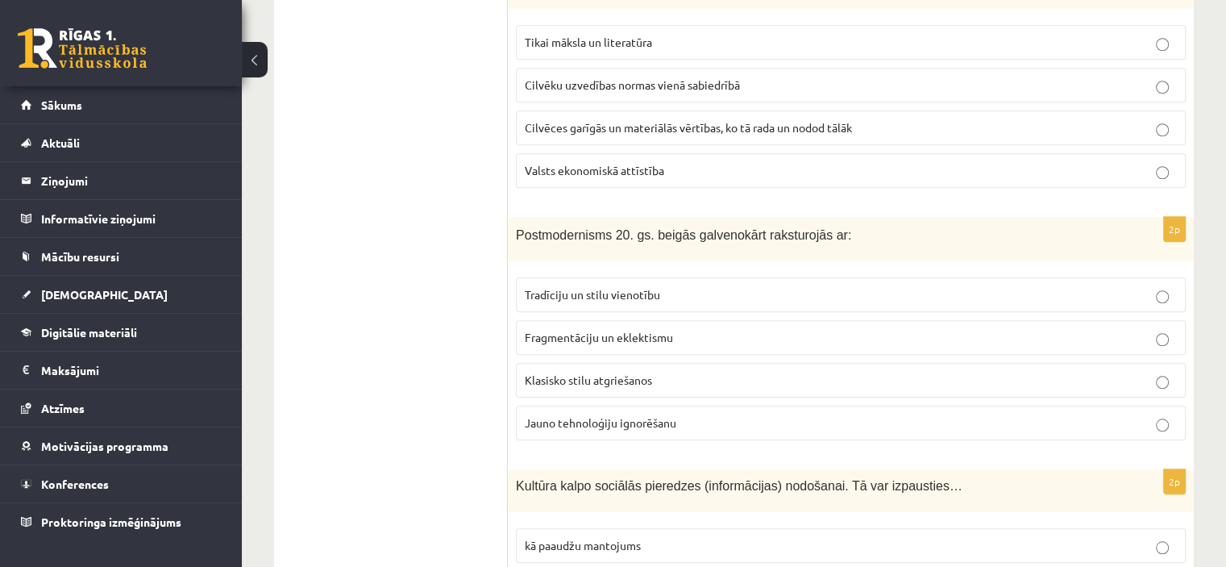
click at [1091, 129] on p "Cilvēces garīgās un materiālās vērtības, ko tā rada un nodod tālāk" at bounding box center [851, 127] width 652 height 17
click at [666, 320] on label "Fragmentāciju un eklektismu" at bounding box center [851, 337] width 670 height 35
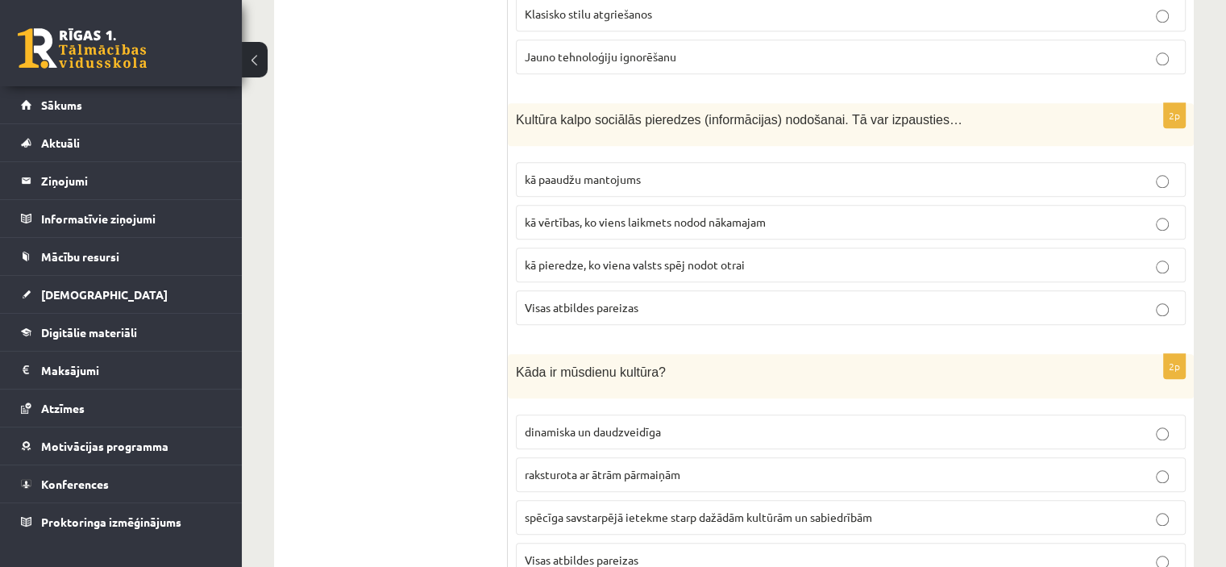
scroll to position [1718, 0]
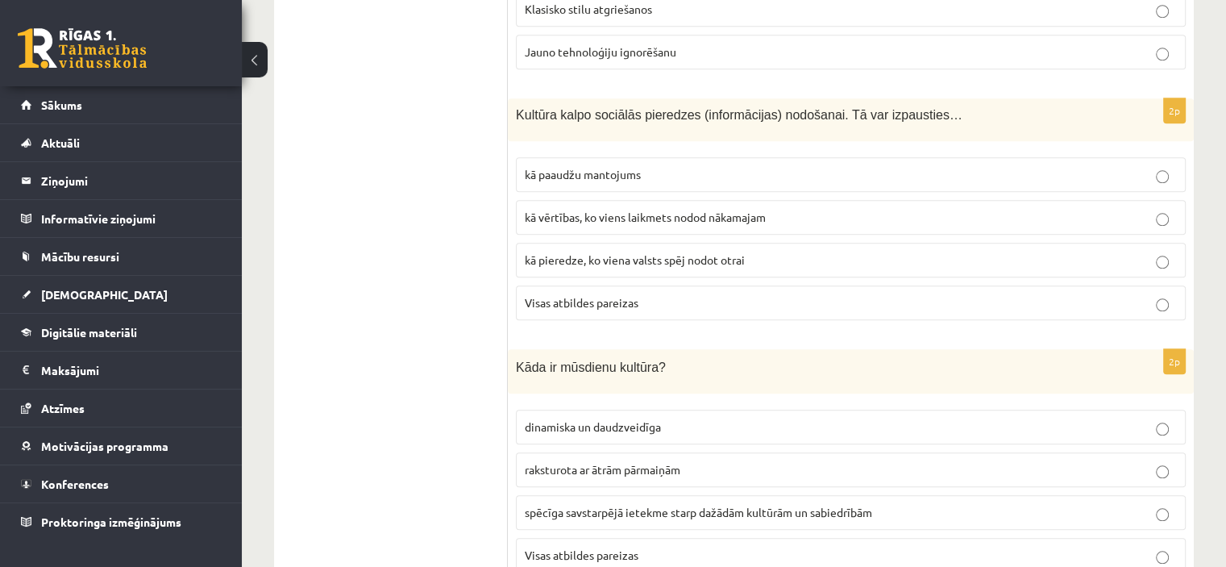
click at [1060, 294] on p "Visas atbildes pareizas" at bounding box center [851, 302] width 652 height 17
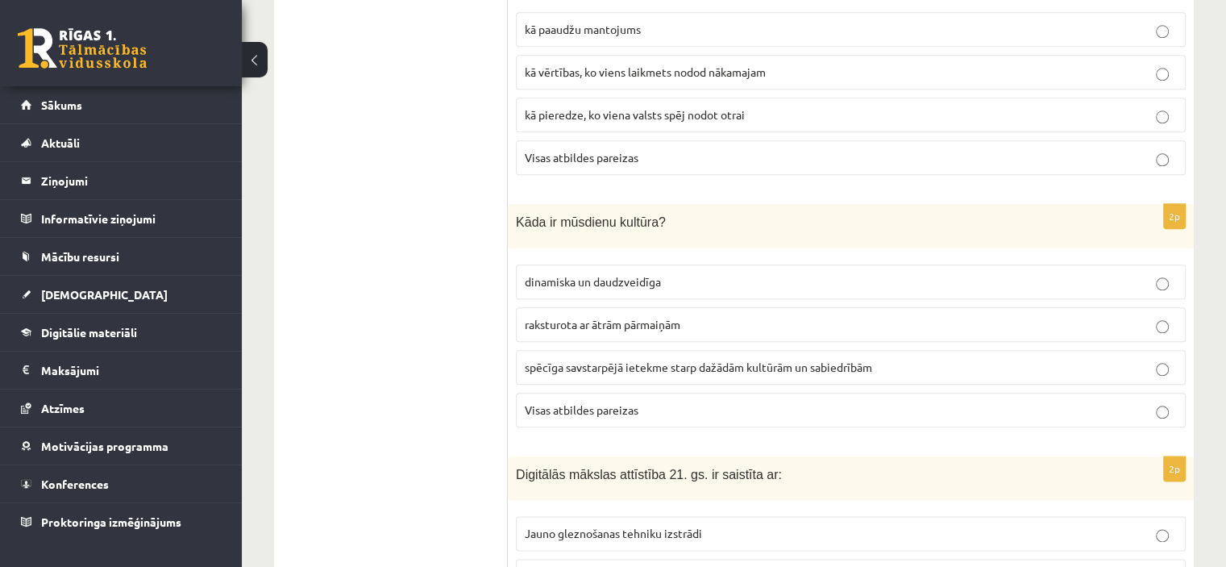
scroll to position [1893, 0]
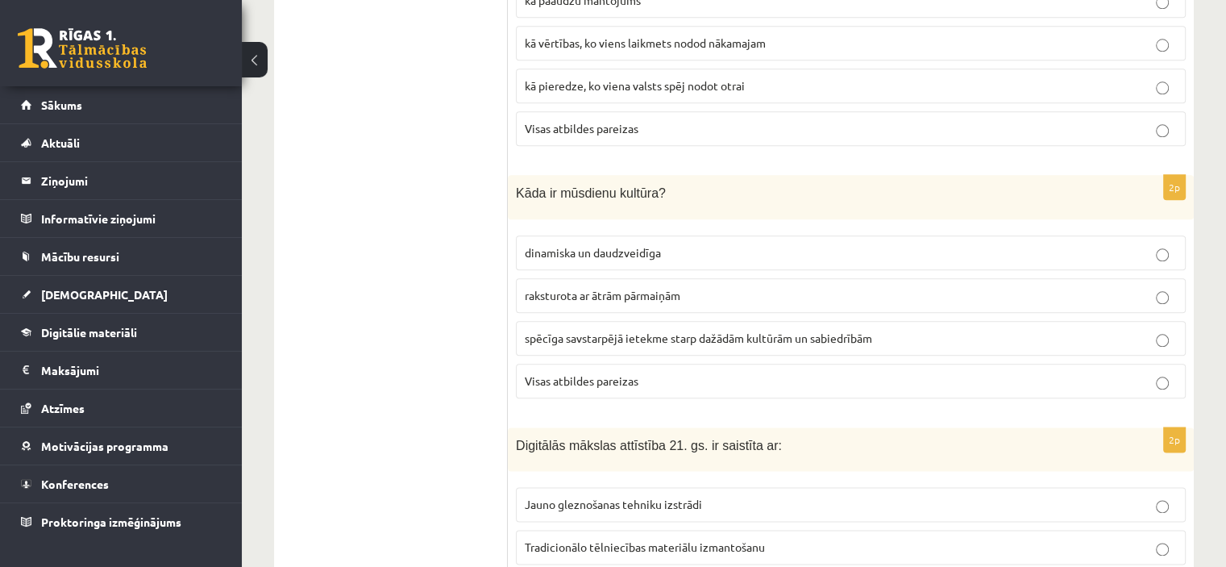
click at [1151, 364] on label "Visas atbildes pareizas" at bounding box center [851, 381] width 670 height 35
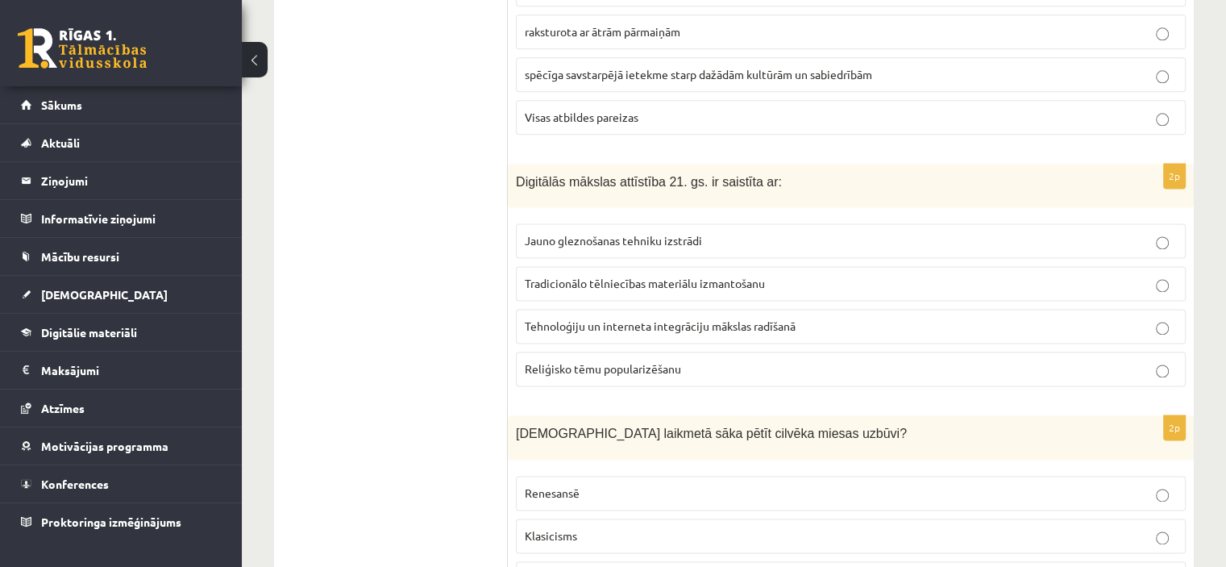
scroll to position [2186, 0]
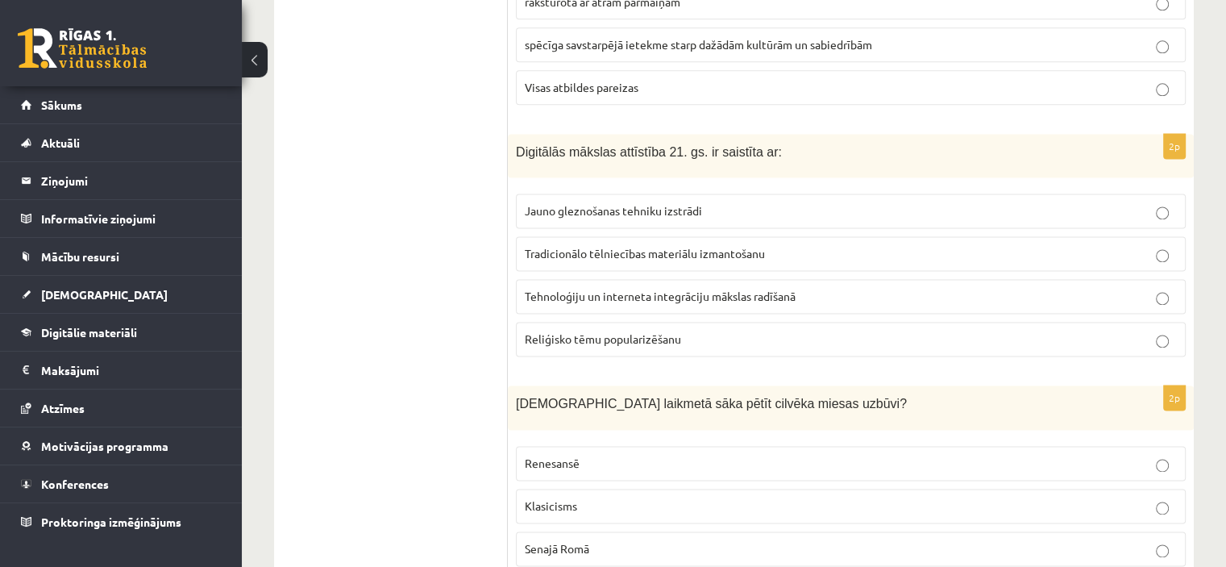
click at [919, 288] on p "Tehnoloģiju un interneta integrāciju mākslas radīšanā" at bounding box center [851, 296] width 652 height 17
click at [684, 446] on label "Renesansē" at bounding box center [851, 463] width 670 height 35
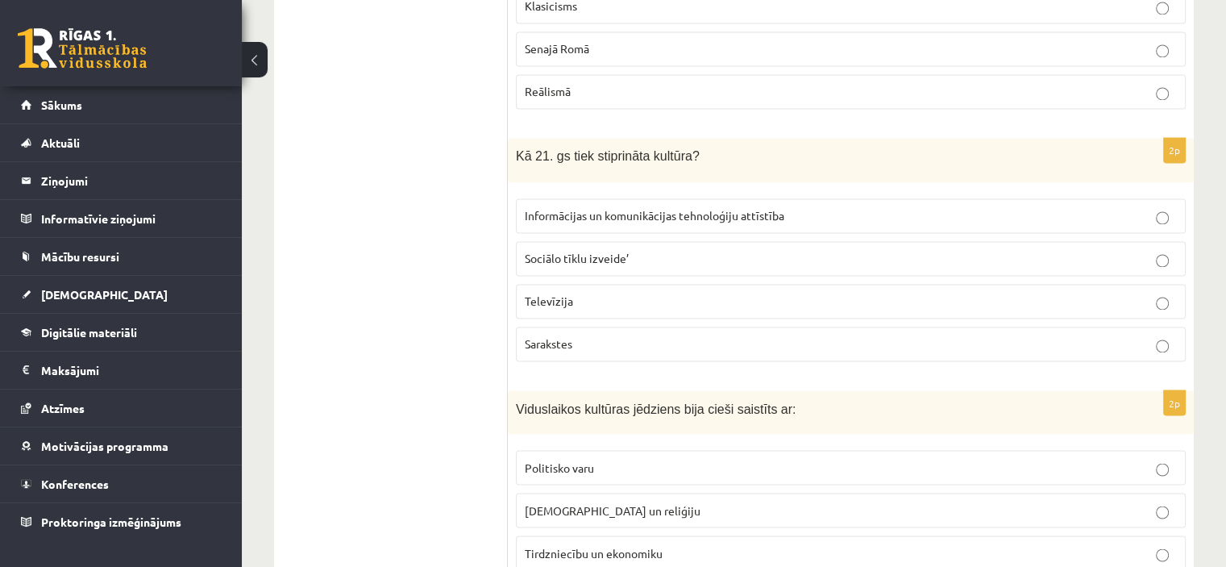
scroll to position [2710, 0]
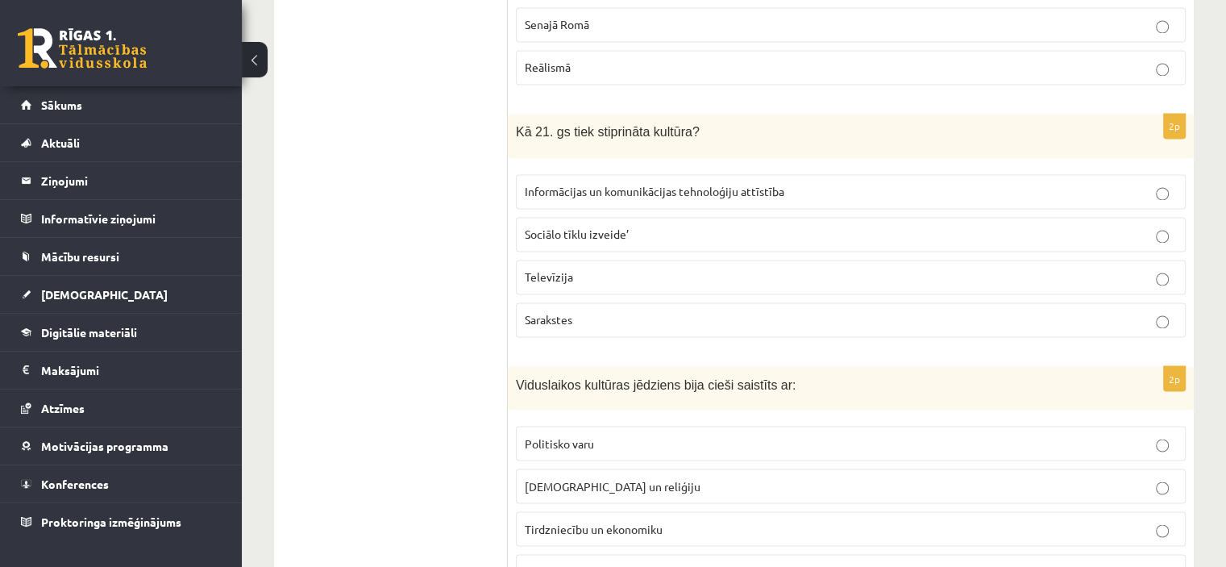
click at [799, 183] on p "Informācijas un komunikācijas tehnoloģiju attīstība" at bounding box center [851, 191] width 652 height 17
click at [790, 468] on label "Baznīcu un reliģiju" at bounding box center [851, 485] width 670 height 35
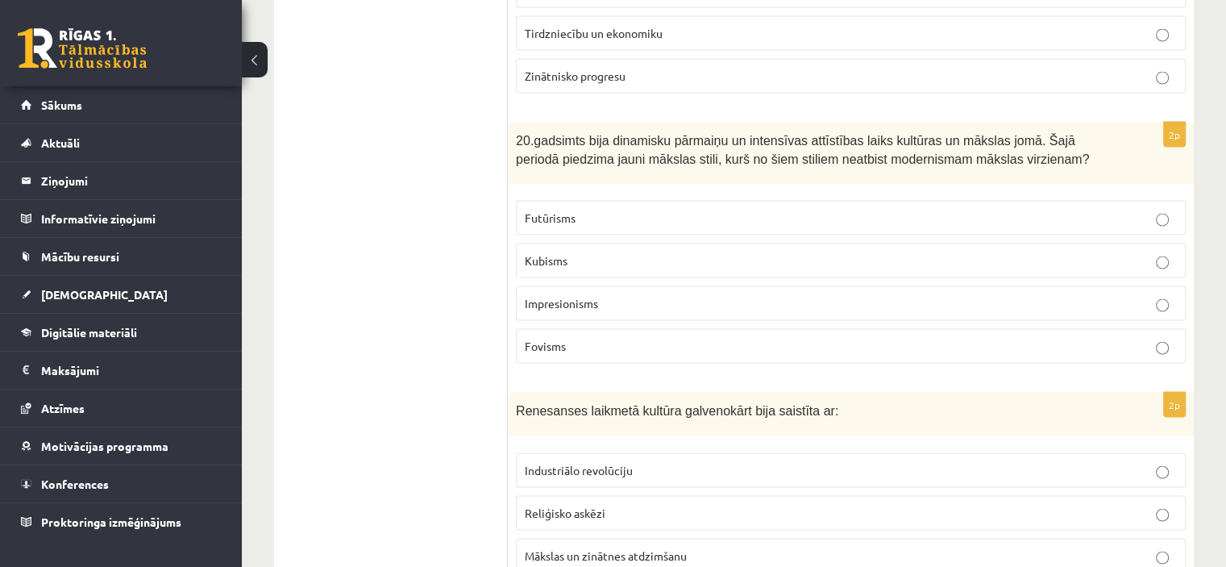
scroll to position [3388, 0]
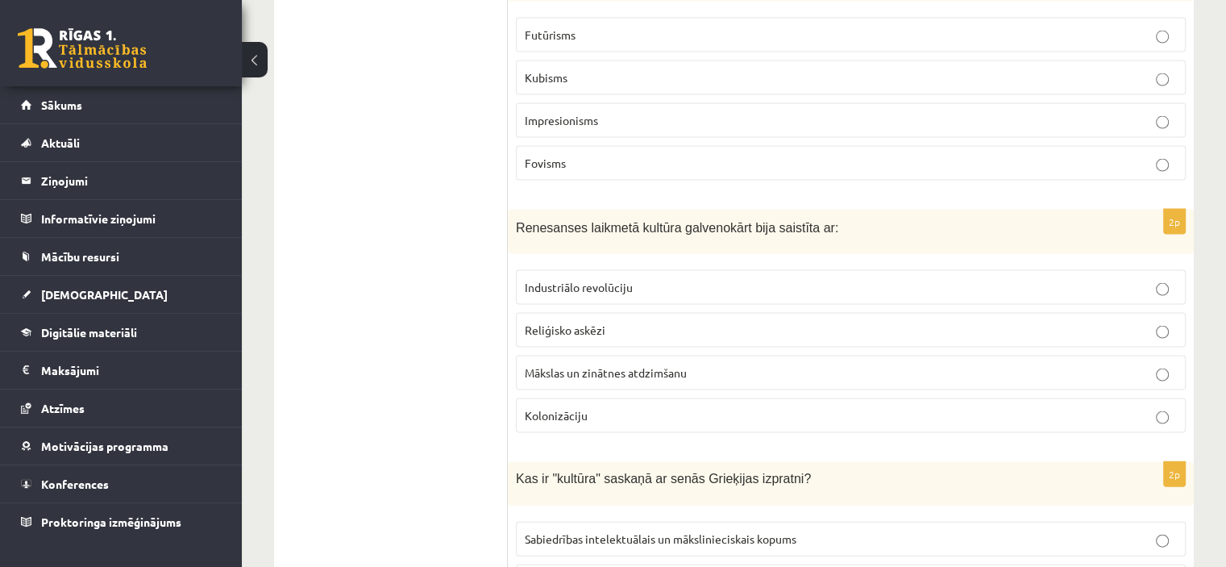
click at [929, 112] on p "Impresionisms" at bounding box center [851, 120] width 652 height 17
click at [606, 364] on p "Mākslas un zinātnes atdzimšanu" at bounding box center [851, 372] width 652 height 17
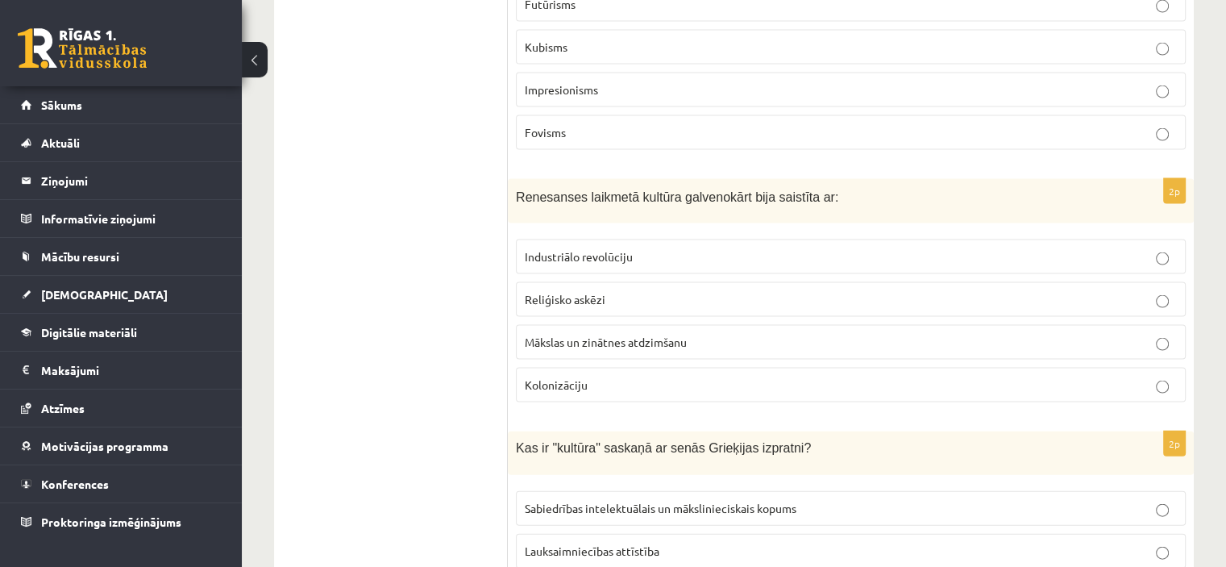
scroll to position [3545, 0]
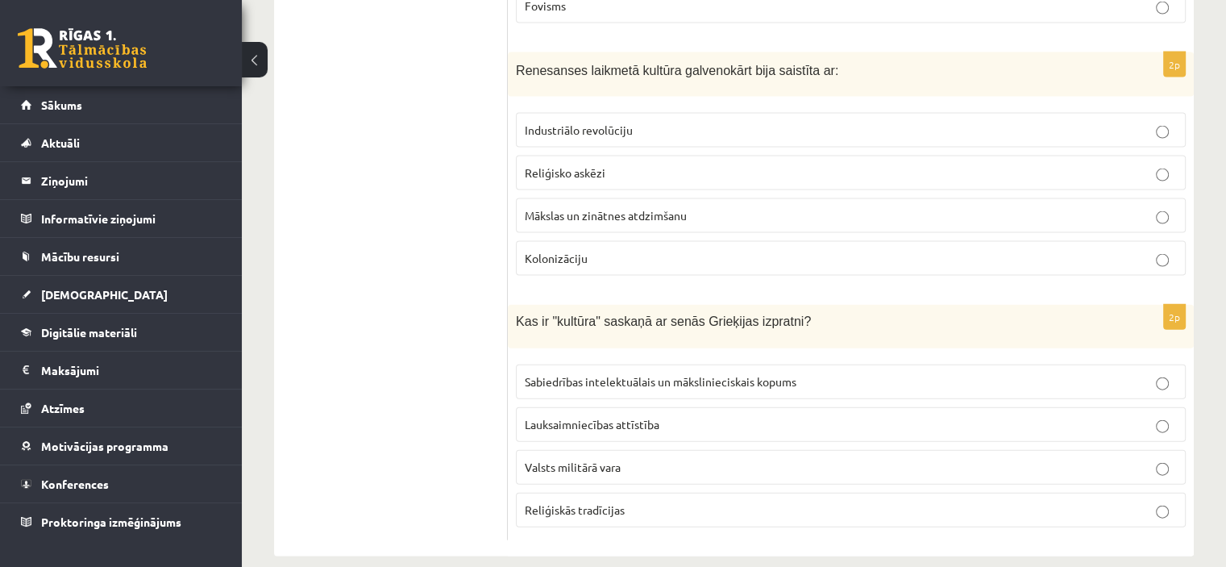
click at [1040, 373] on p "Sabiedrības intelektuālais un mākslinieciskais kopums" at bounding box center [851, 381] width 652 height 17
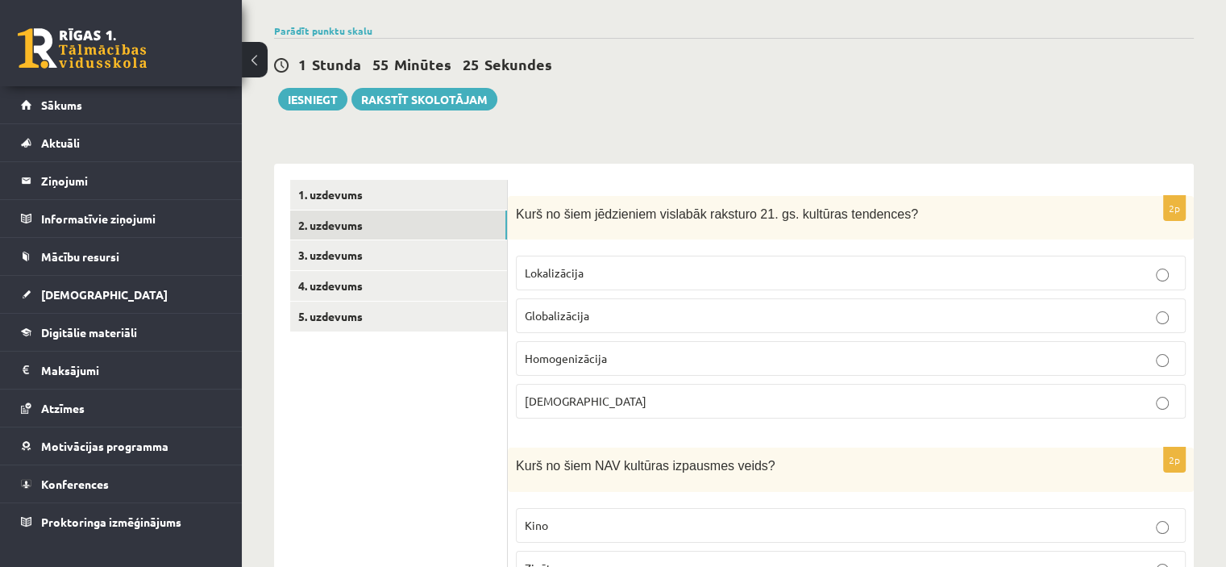
scroll to position [10, 0]
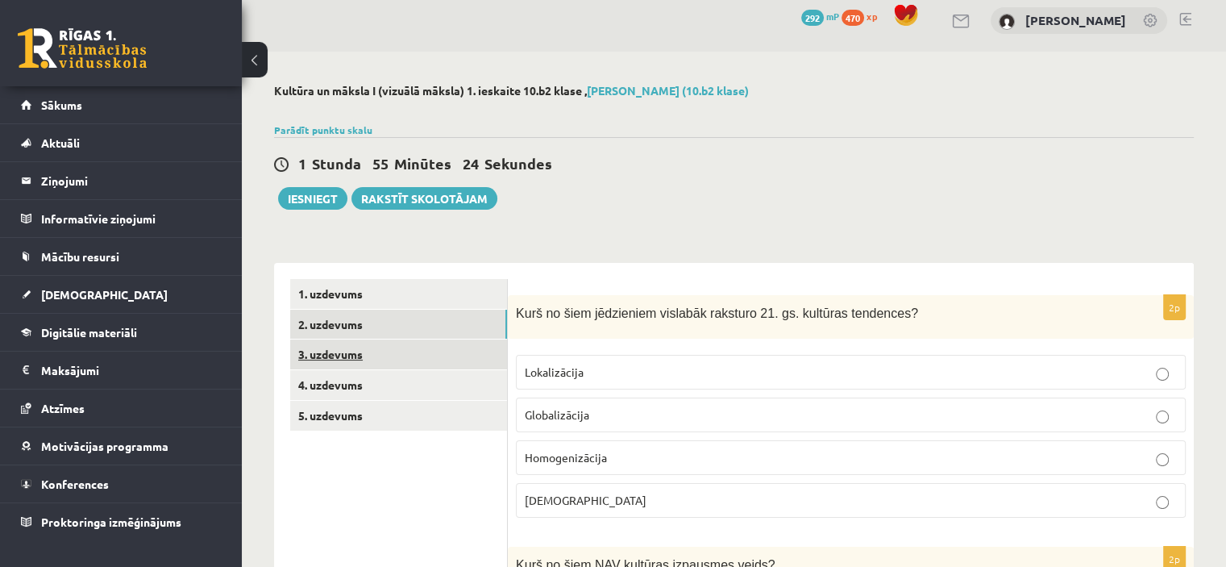
click at [324, 351] on link "3. uzdevums" at bounding box center [398, 354] width 217 height 30
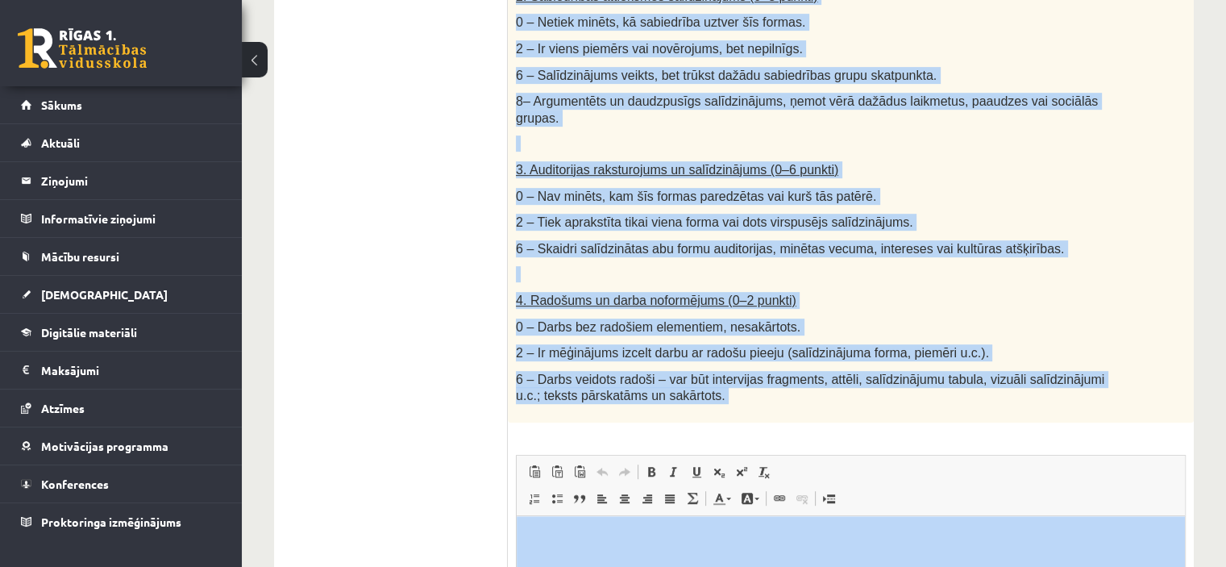
scroll to position [978, 0]
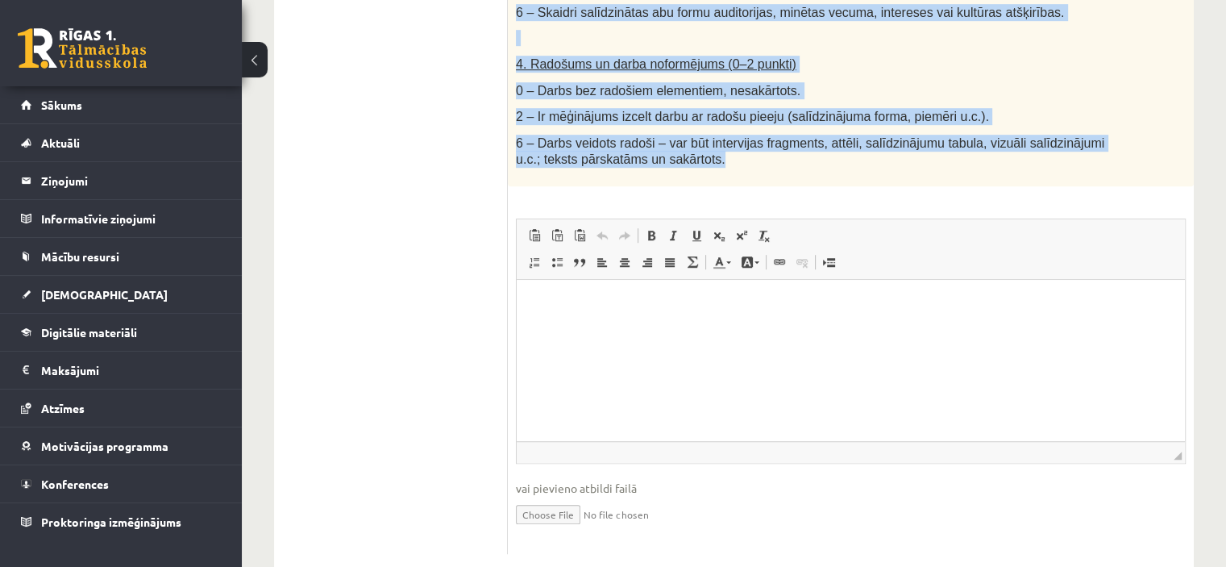
drag, startPoint x: 519, startPoint y: 102, endPoint x: 787, endPoint y: 149, distance: 271.7
copy div "alīdzini divas kultūras izpausmes formas - Izvēlies vienu tradicionālu kultūras…"
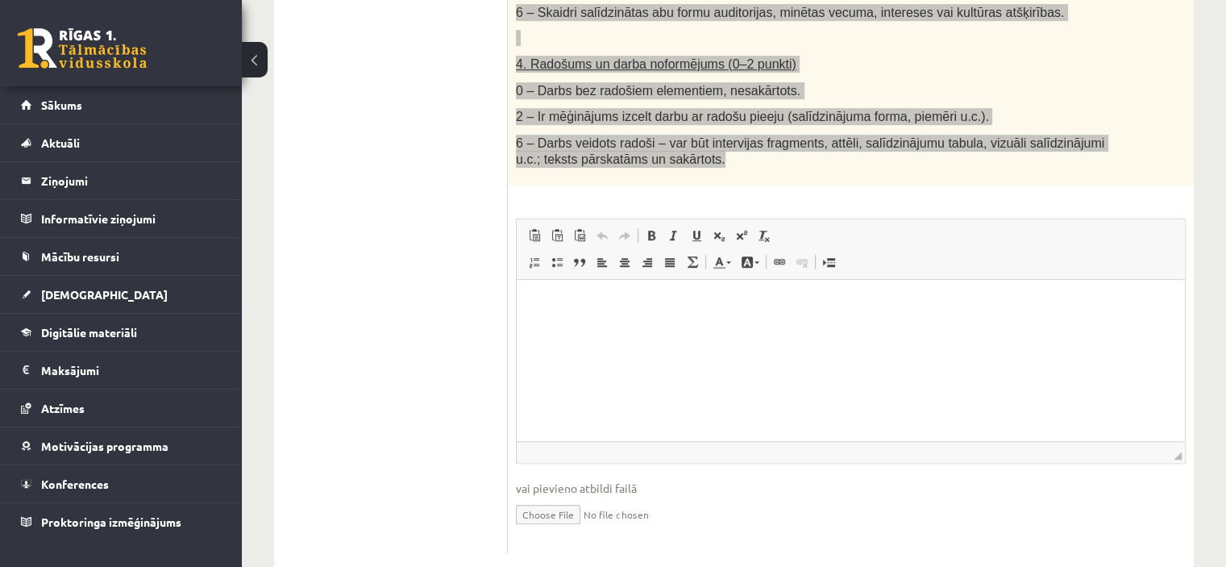
click at [939, 329] on html at bounding box center [851, 304] width 668 height 49
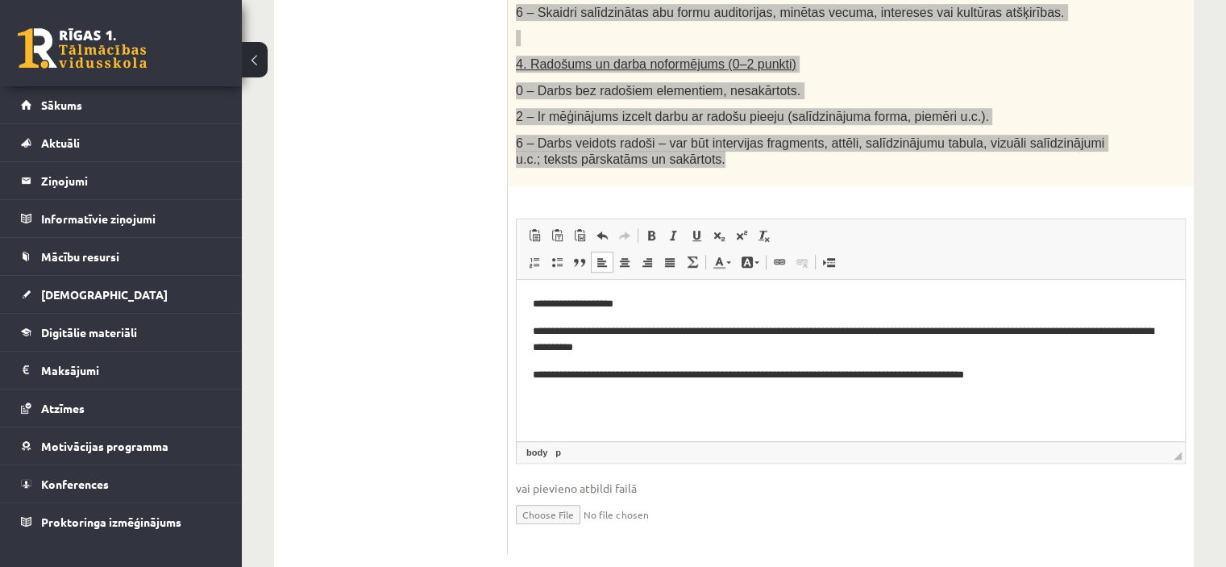
click at [768, 372] on p "**********" at bounding box center [851, 375] width 637 height 17
click at [1036, 368] on p "**********" at bounding box center [851, 375] width 637 height 17
drag, startPoint x: 1066, startPoint y: 377, endPoint x: 887, endPoint y: 393, distance: 178.9
click at [887, 393] on p "**********" at bounding box center [851, 384] width 637 height 34
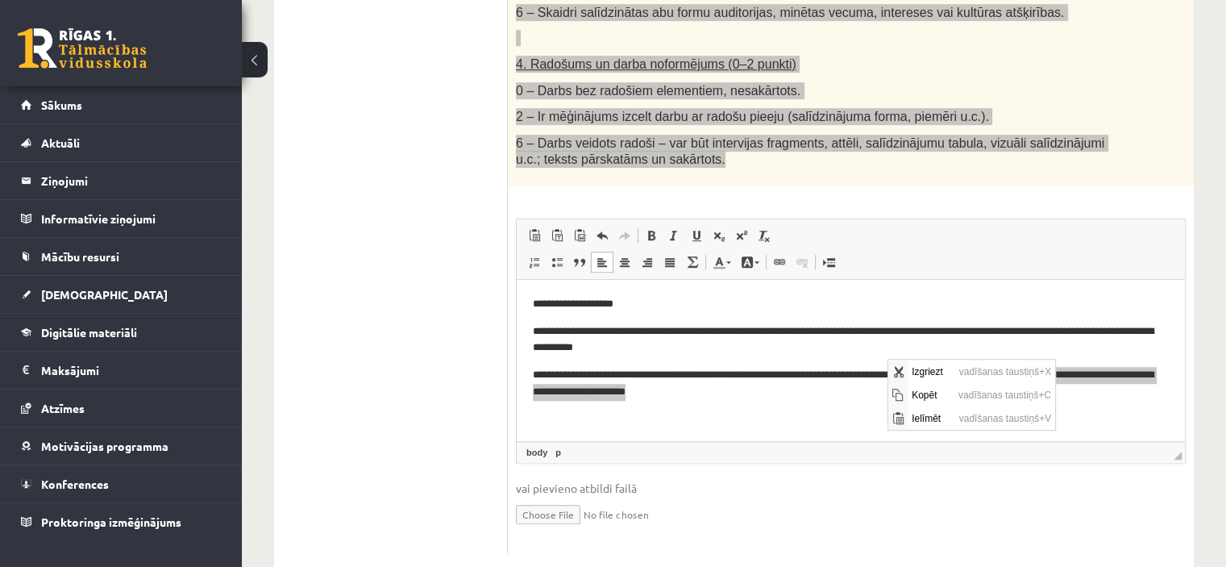
scroll to position [0, 0]
click at [1140, 395] on p "**********" at bounding box center [851, 384] width 637 height 34
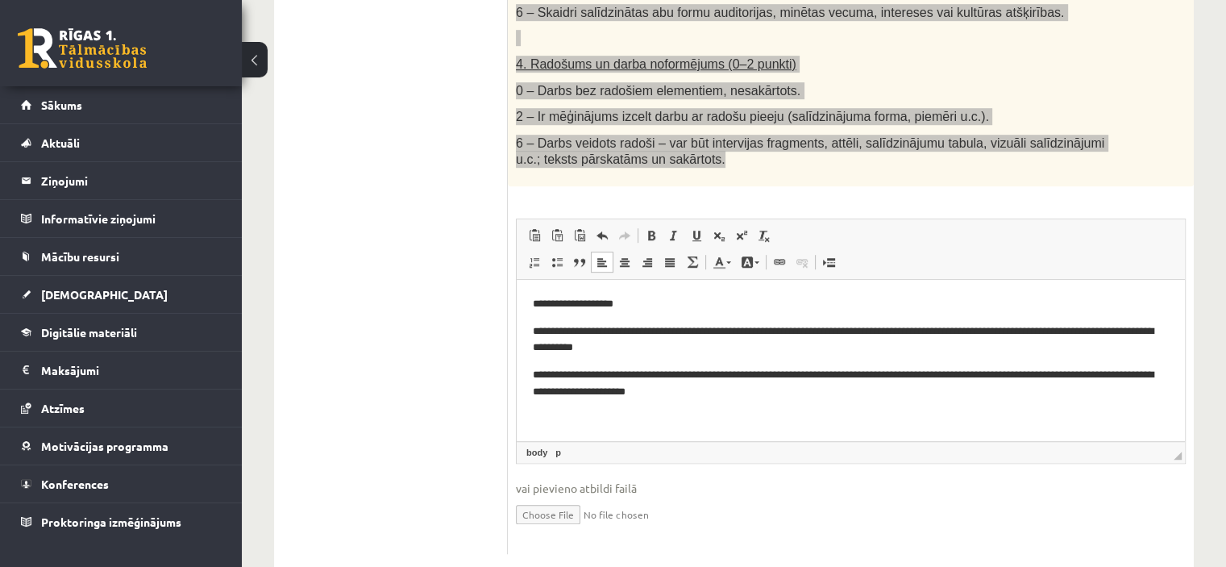
click at [1158, 374] on p "**********" at bounding box center [851, 384] width 637 height 34
click at [826, 396] on p "**********" at bounding box center [851, 384] width 637 height 34
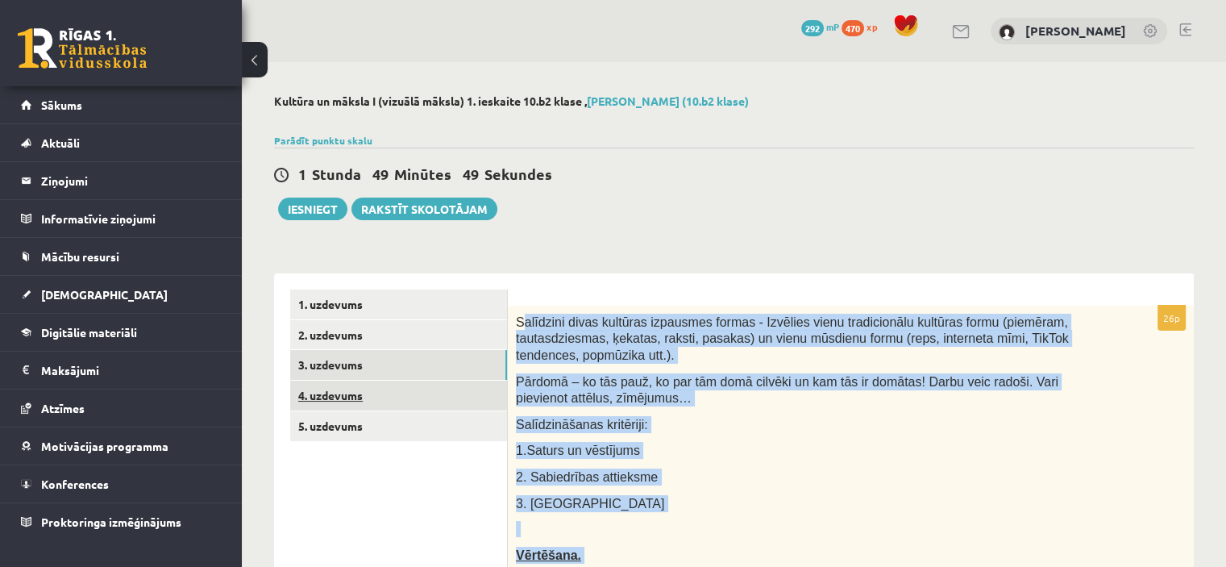
click at [360, 385] on link "4. uzdevums" at bounding box center [398, 395] width 217 height 30
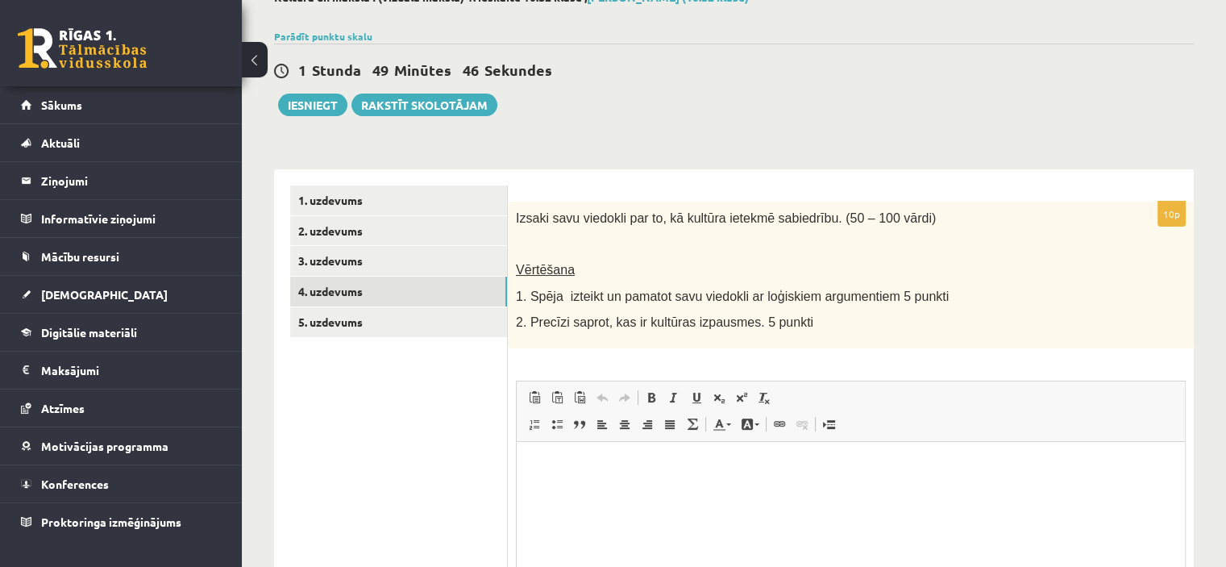
scroll to position [105, 0]
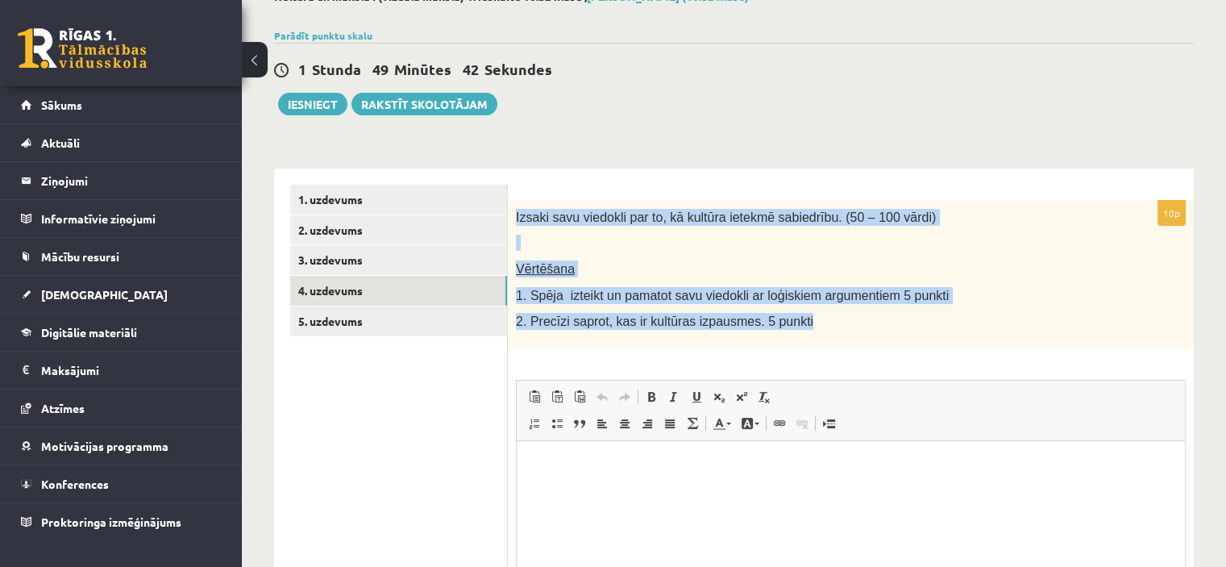
drag, startPoint x: 516, startPoint y: 214, endPoint x: 812, endPoint y: 318, distance: 314.6
click at [812, 318] on div "Izsaki savu viedokli par to, kā kultūra ietekmē sabiedrību. (50 – 100 vārdi) Vē…" at bounding box center [851, 274] width 686 height 147
copy div "Izsaki savu viedokli par to, kā kultūra ietekmē sabiedrību. (50 – 100 vārdi) Vē…"
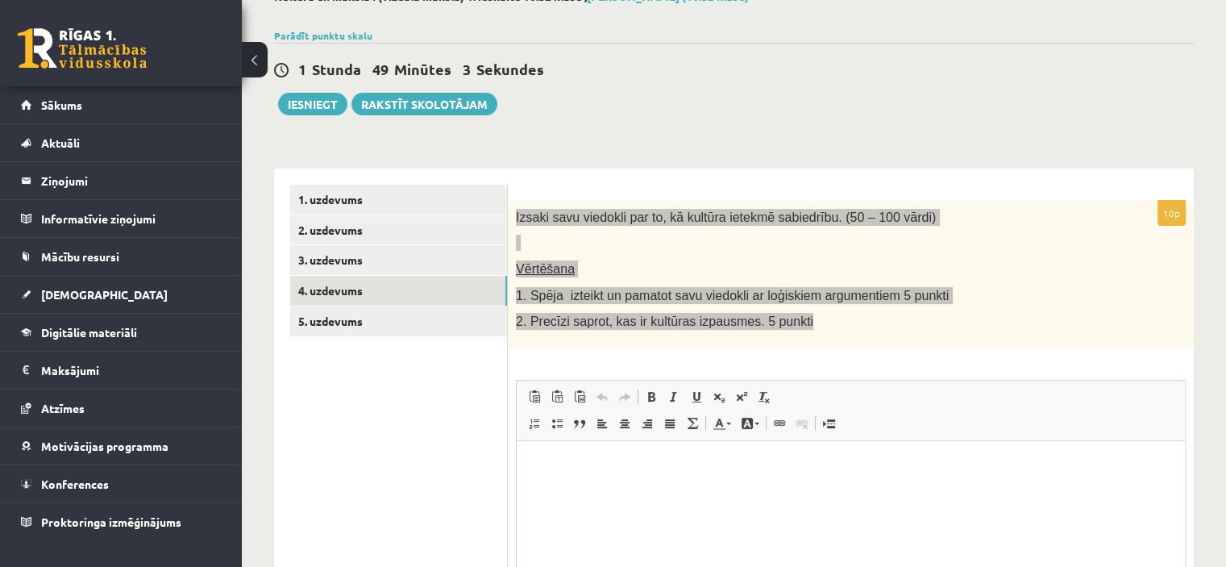
click at [594, 489] on html at bounding box center [851, 464] width 668 height 49
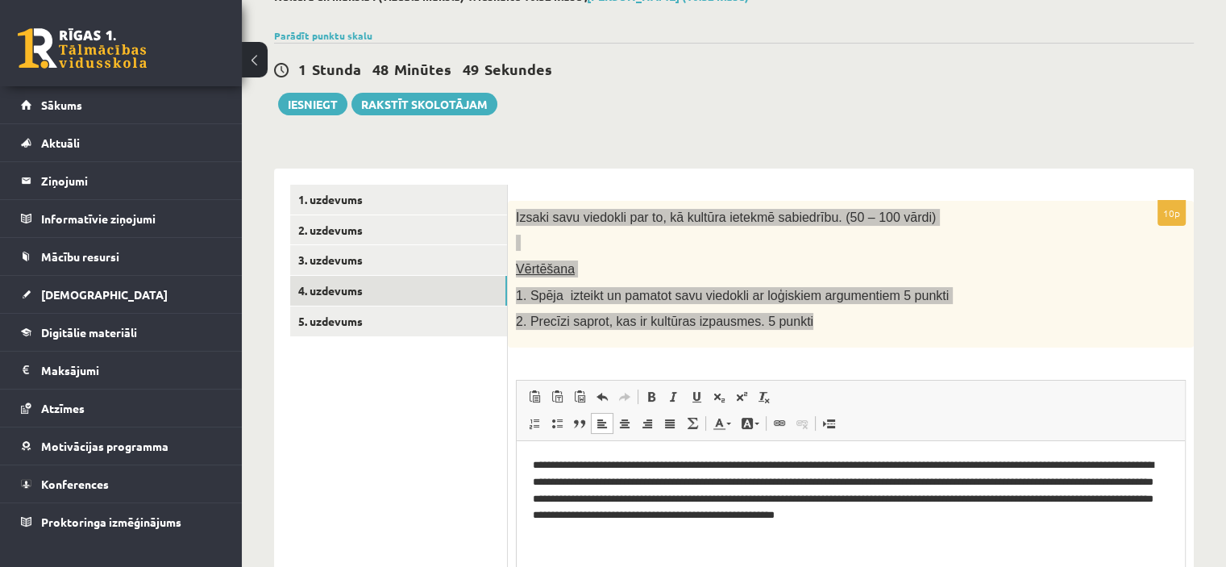
click at [673, 479] on p "**********" at bounding box center [851, 489] width 637 height 67
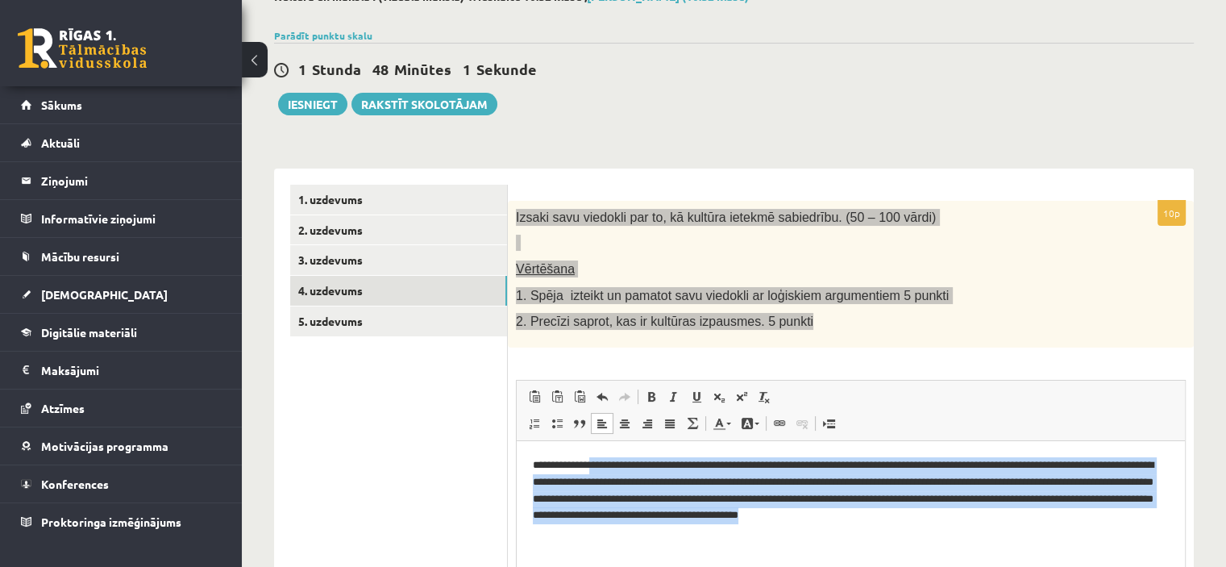
drag, startPoint x: 1077, startPoint y: 513, endPoint x: 588, endPoint y: 457, distance: 491.7
click at [588, 457] on p "**********" at bounding box center [851, 489] width 637 height 67
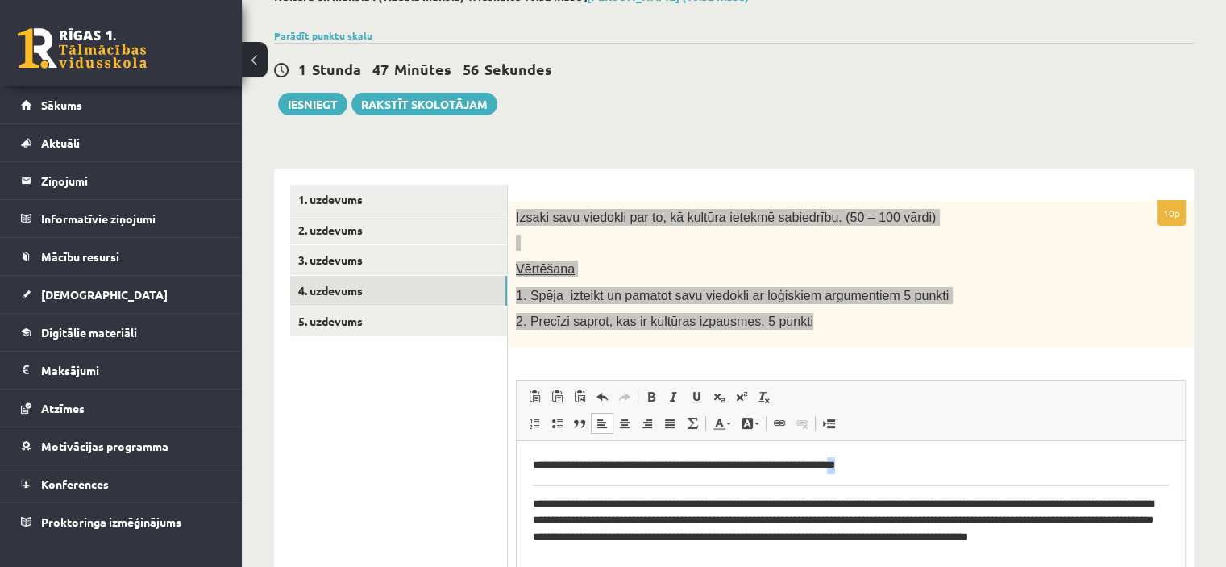
drag, startPoint x: 891, startPoint y: 468, endPoint x: 861, endPoint y: 465, distance: 29.9
click at [854, 467] on p "**********" at bounding box center [851, 464] width 637 height 17
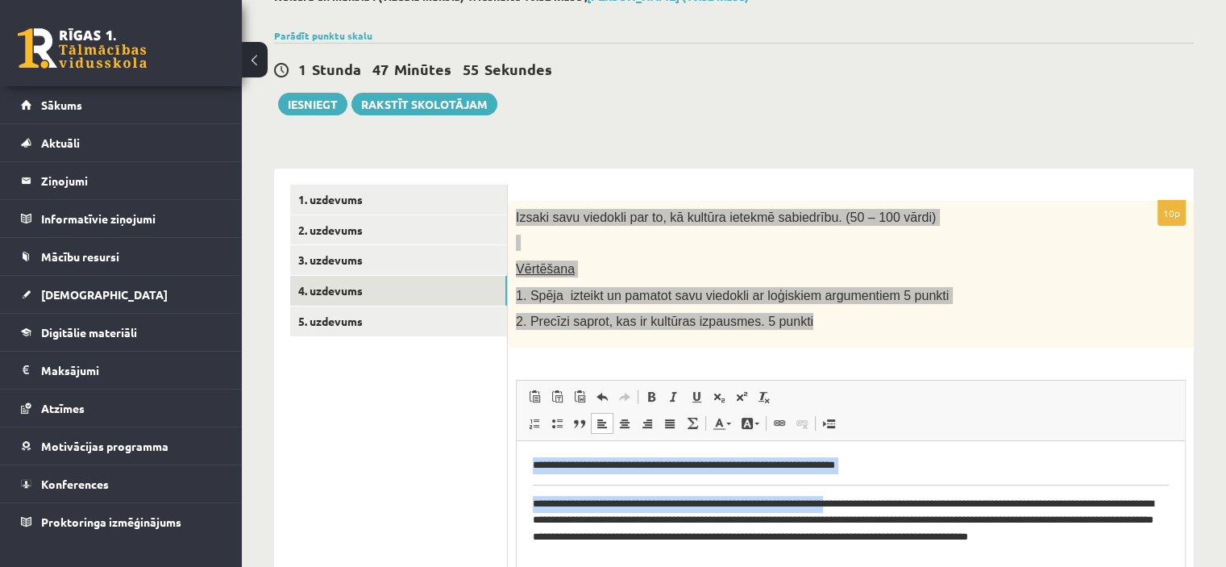
drag, startPoint x: 871, startPoint y: 485, endPoint x: 842, endPoint y: 478, distance: 30.7
click at [842, 478] on body "**********" at bounding box center [851, 509] width 636 height 106
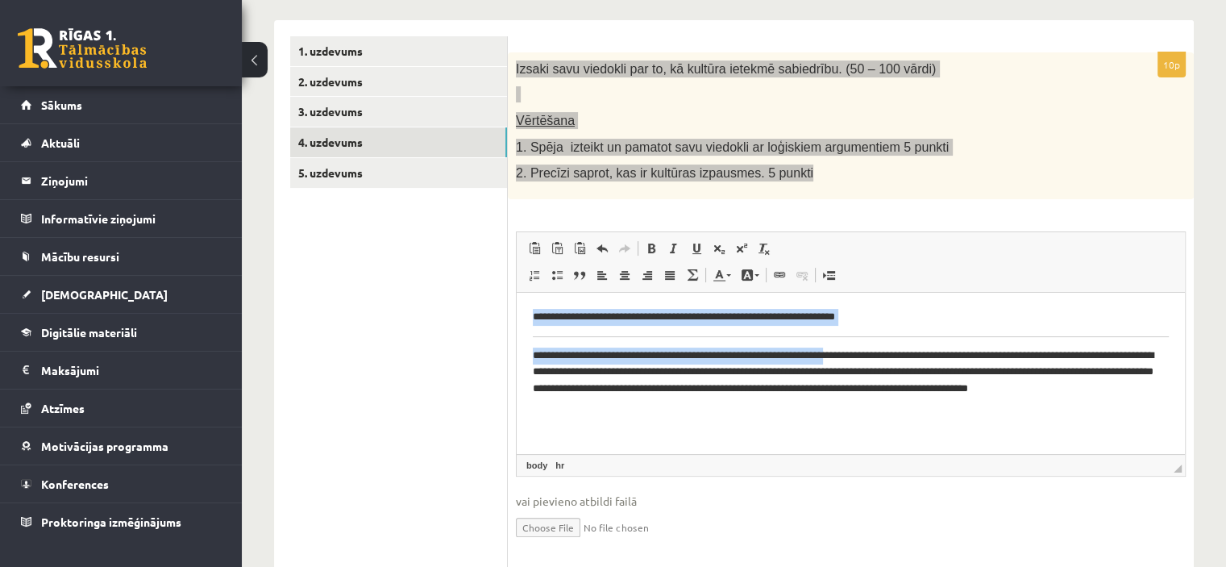
scroll to position [255, 0]
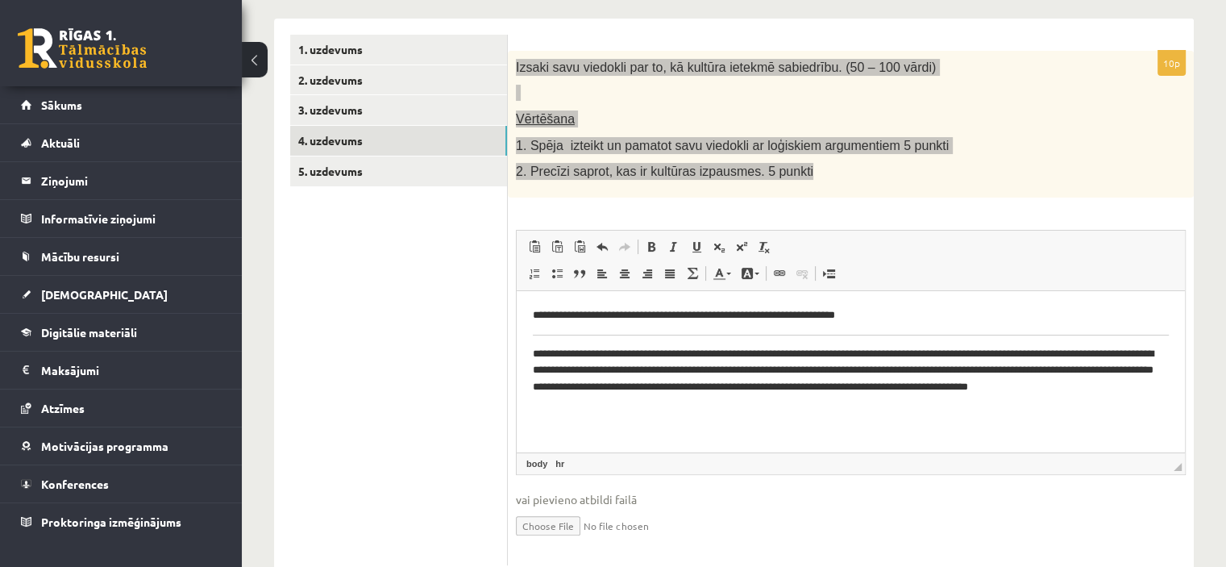
drag, startPoint x: 617, startPoint y: 405, endPoint x: 509, endPoint y: 349, distance: 122.2
drag, startPoint x: 509, startPoint y: 349, endPoint x: 620, endPoint y: 401, distance: 122.6
click at [620, 401] on p "**********" at bounding box center [851, 378] width 637 height 67
click at [884, 350] on p "**********" at bounding box center [851, 378] width 637 height 67
click at [879, 349] on p "**********" at bounding box center [851, 378] width 637 height 67
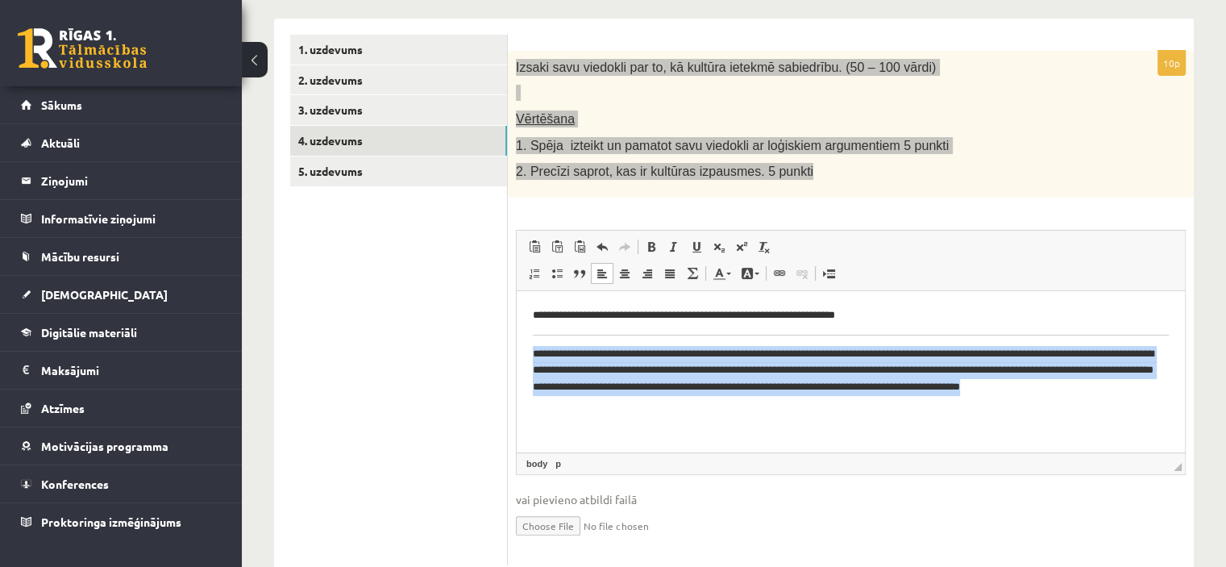
drag, startPoint x: 608, startPoint y: 409, endPoint x: 530, endPoint y: 348, distance: 99.3
click at [530, 348] on html "**********" at bounding box center [851, 359] width 668 height 138
copy p "**********"
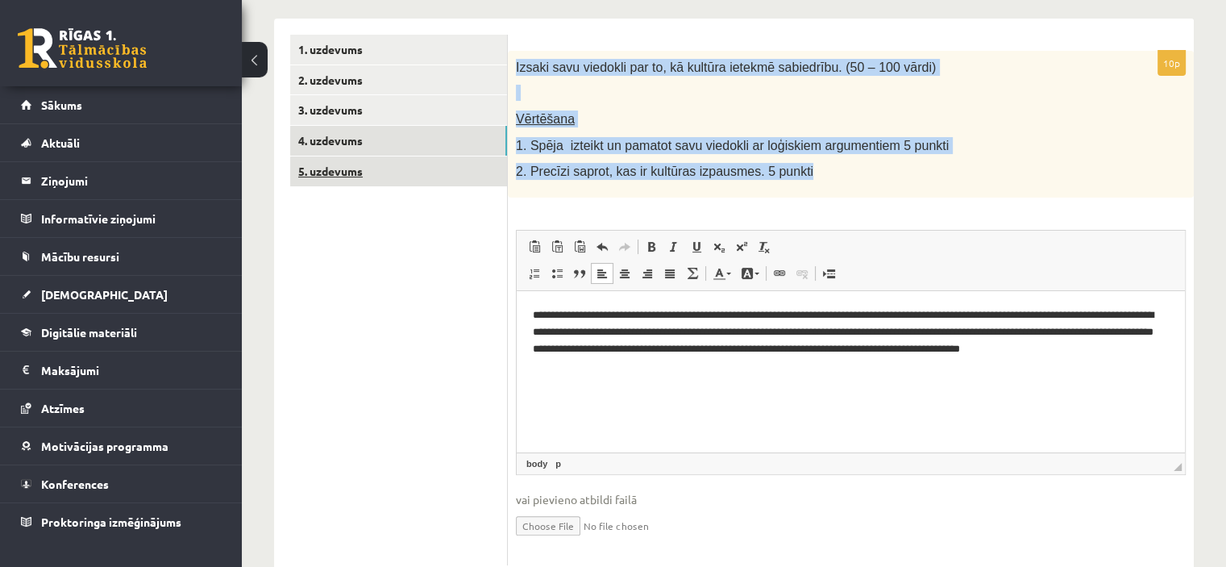
click at [332, 165] on link "5. uzdevums" at bounding box center [398, 171] width 217 height 30
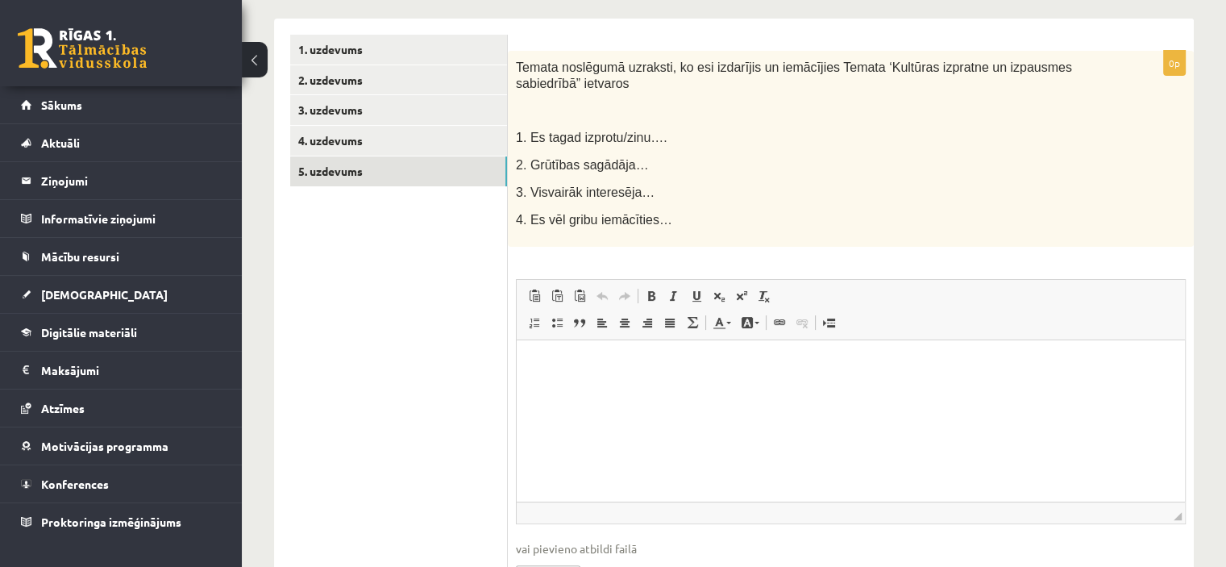
scroll to position [0, 0]
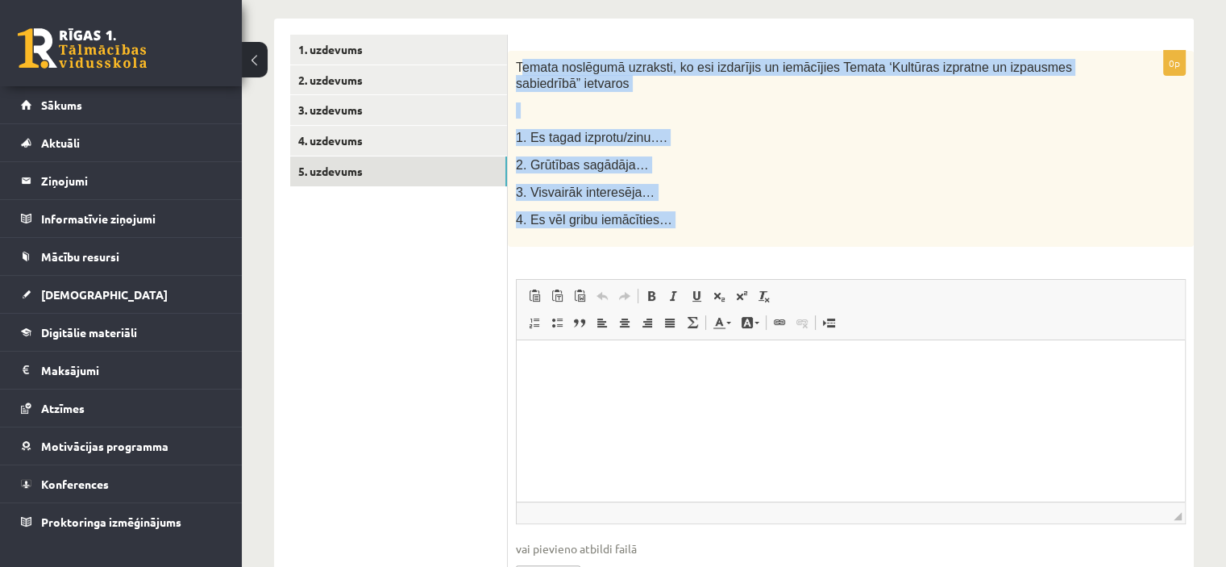
drag, startPoint x: 518, startPoint y: 57, endPoint x: 658, endPoint y: 248, distance: 236.5
click at [658, 248] on div "0p Temata noslēgumā uzraksti, ko esi izdarījis un iemācījies Temata ‘Kultūras i…" at bounding box center [851, 332] width 686 height 563
copy div "emata noslēgumā uzraksti, ko esi izdarījis un iemācījies Temata ‘Kultūras izpra…"
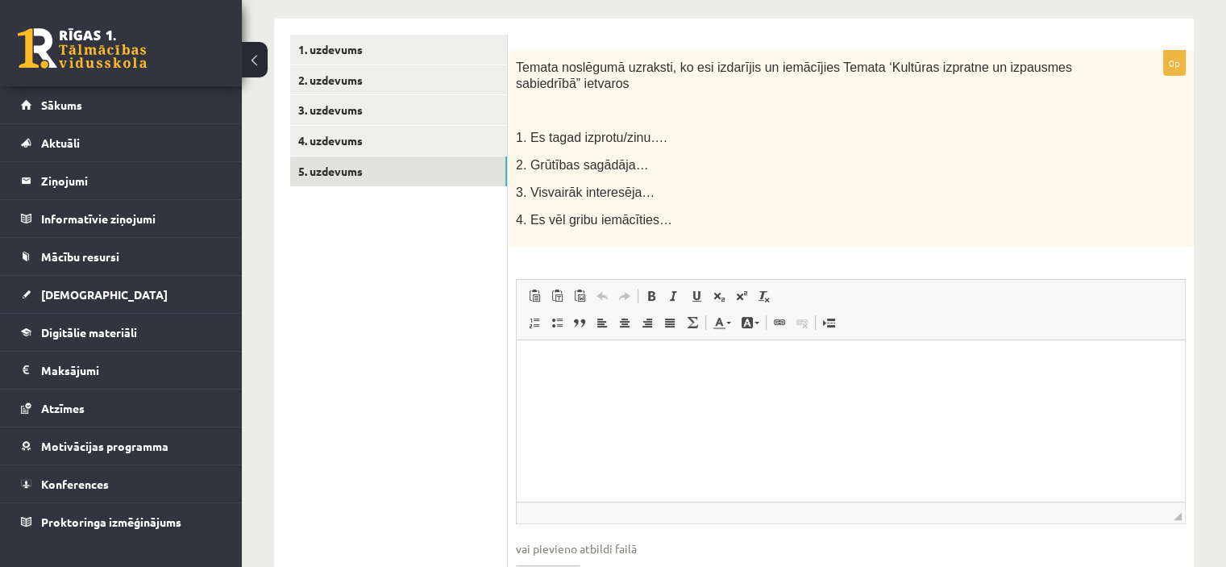
click at [546, 384] on html at bounding box center [851, 363] width 668 height 49
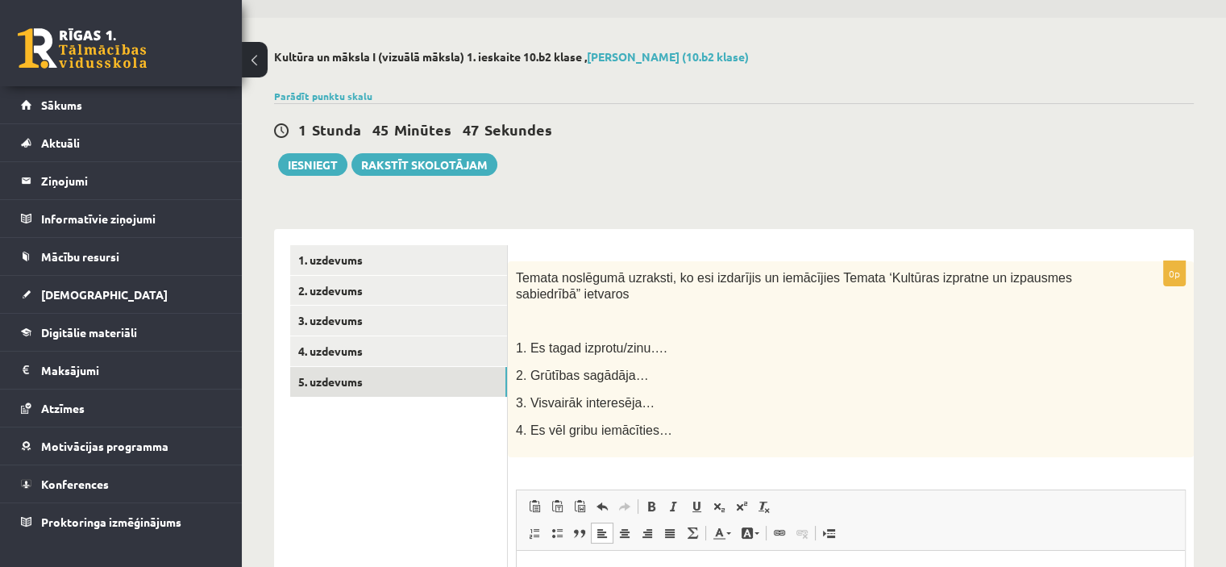
scroll to position [36, 0]
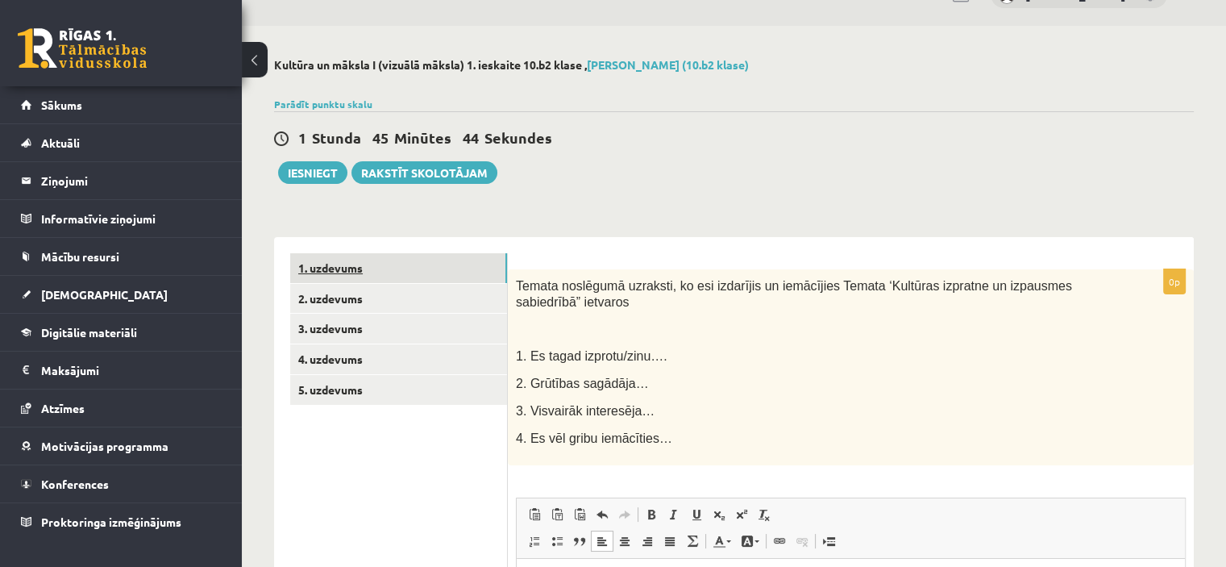
click at [332, 266] on link "1. uzdevums" at bounding box center [398, 268] width 217 height 30
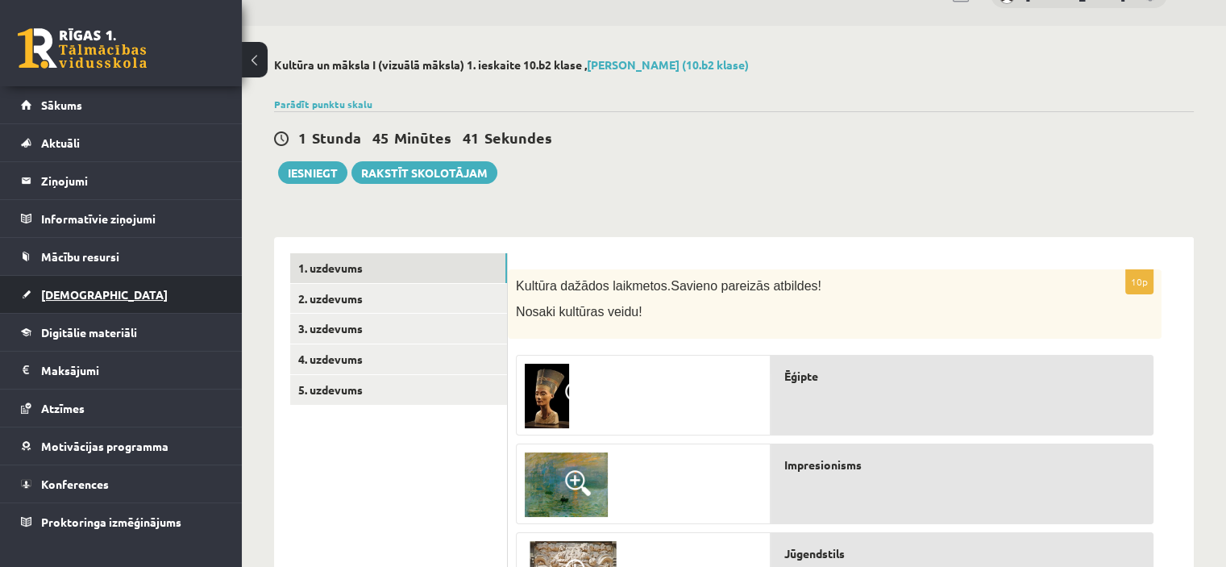
click at [69, 289] on span "[DEMOGRAPHIC_DATA]" at bounding box center [104, 294] width 127 height 15
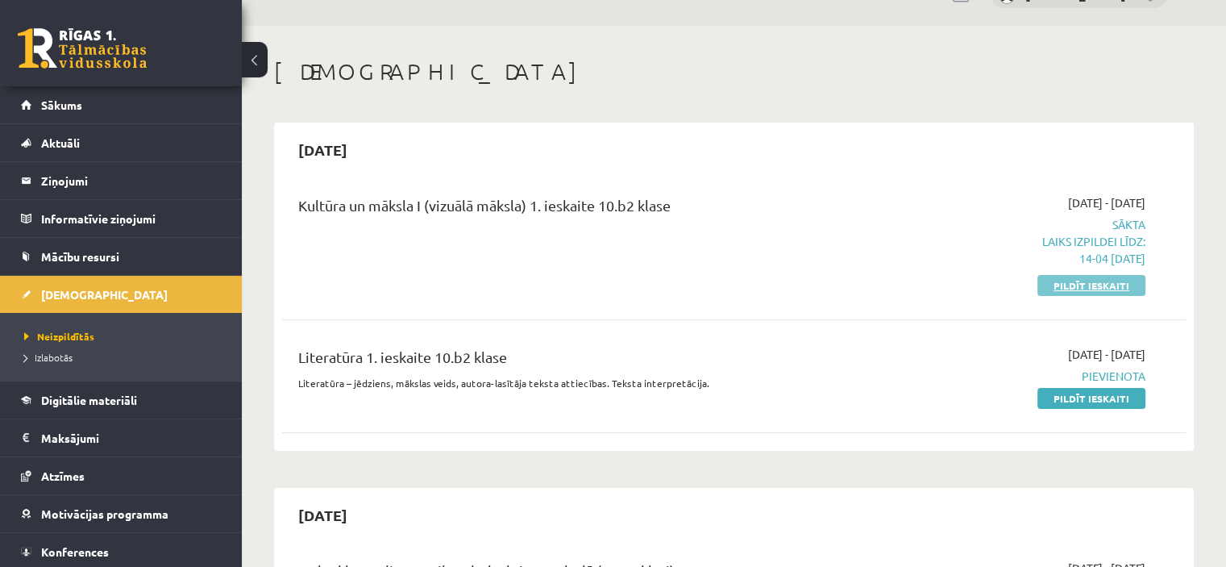
click at [1077, 284] on link "Pildīt ieskaiti" at bounding box center [1091, 285] width 108 height 21
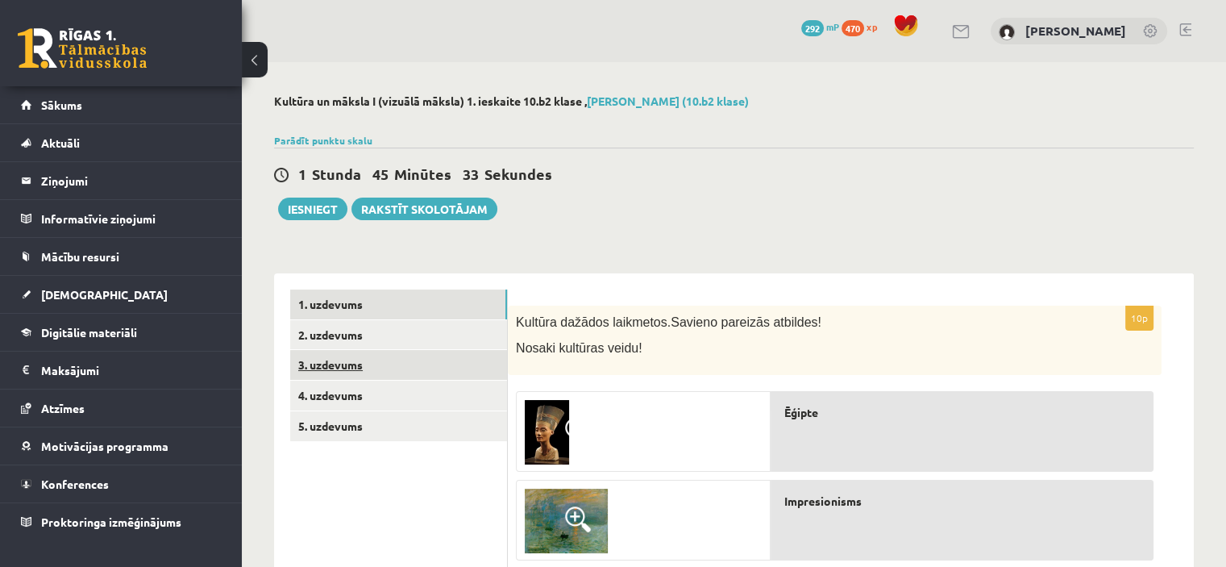
click at [322, 360] on link "3. uzdevums" at bounding box center [398, 365] width 217 height 30
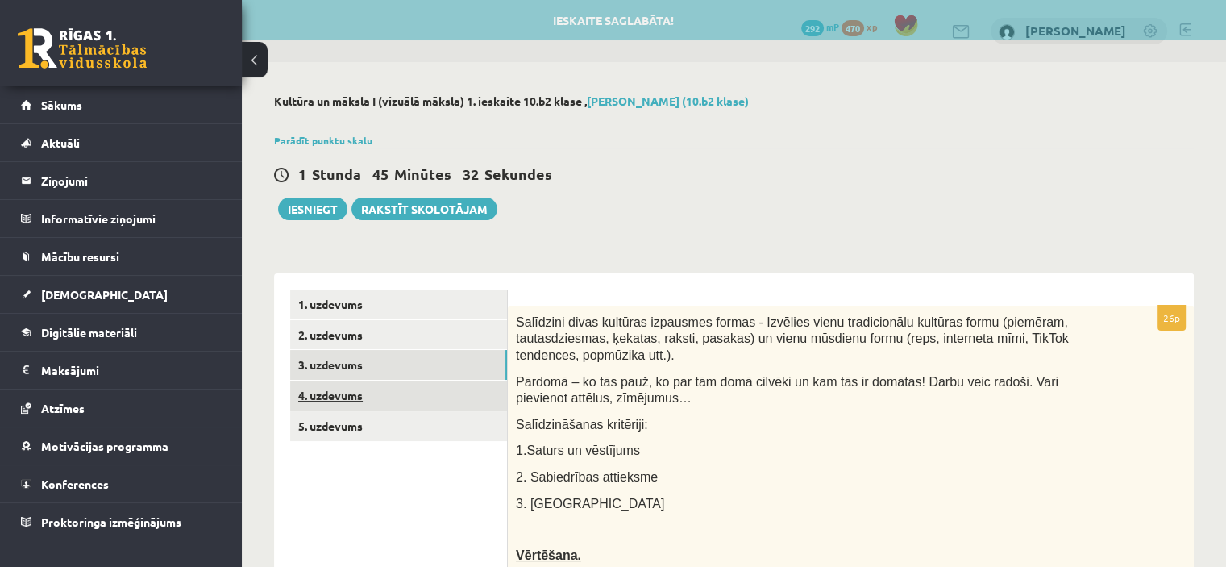
click at [331, 395] on link "4. uzdevums" at bounding box center [398, 395] width 217 height 30
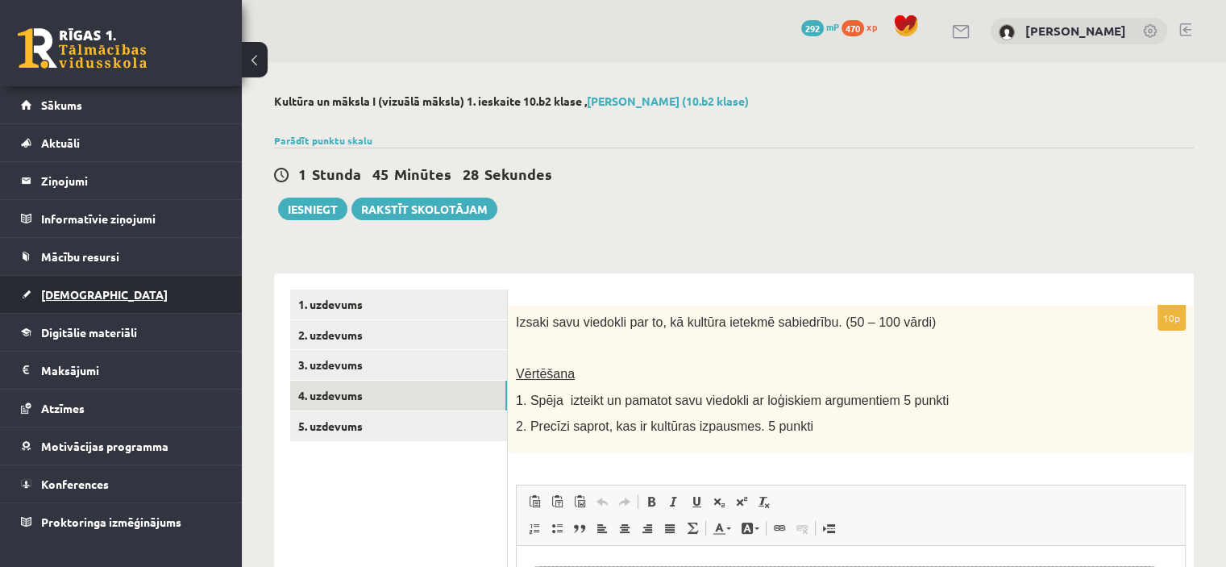
click at [81, 290] on span "[DEMOGRAPHIC_DATA]" at bounding box center [104, 294] width 127 height 15
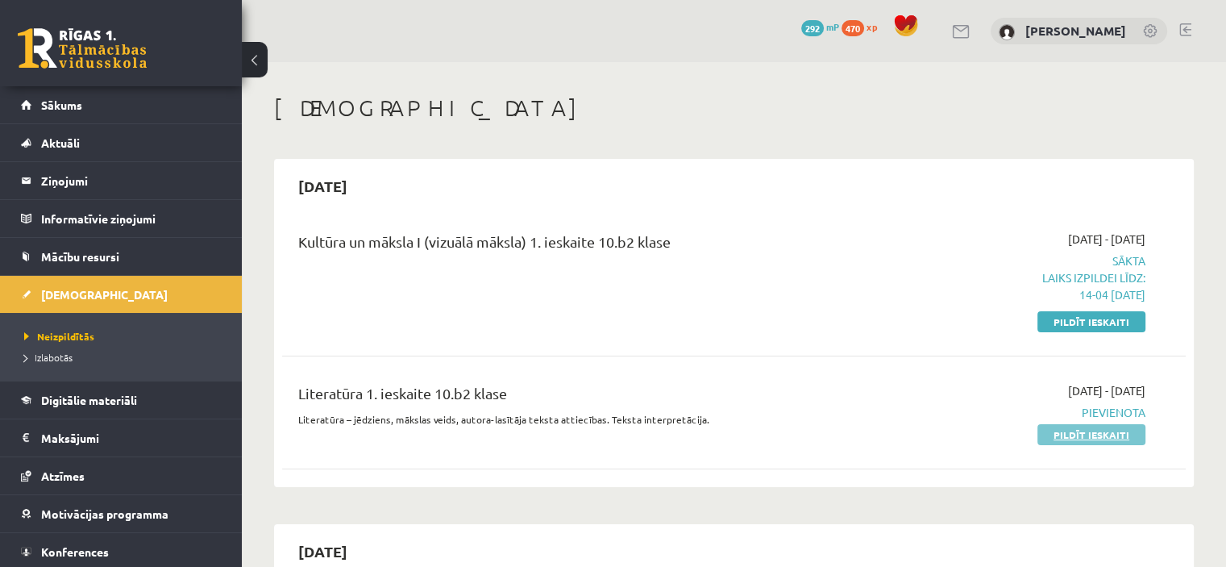
click at [1116, 431] on link "Pildīt ieskaiti" at bounding box center [1091, 434] width 108 height 21
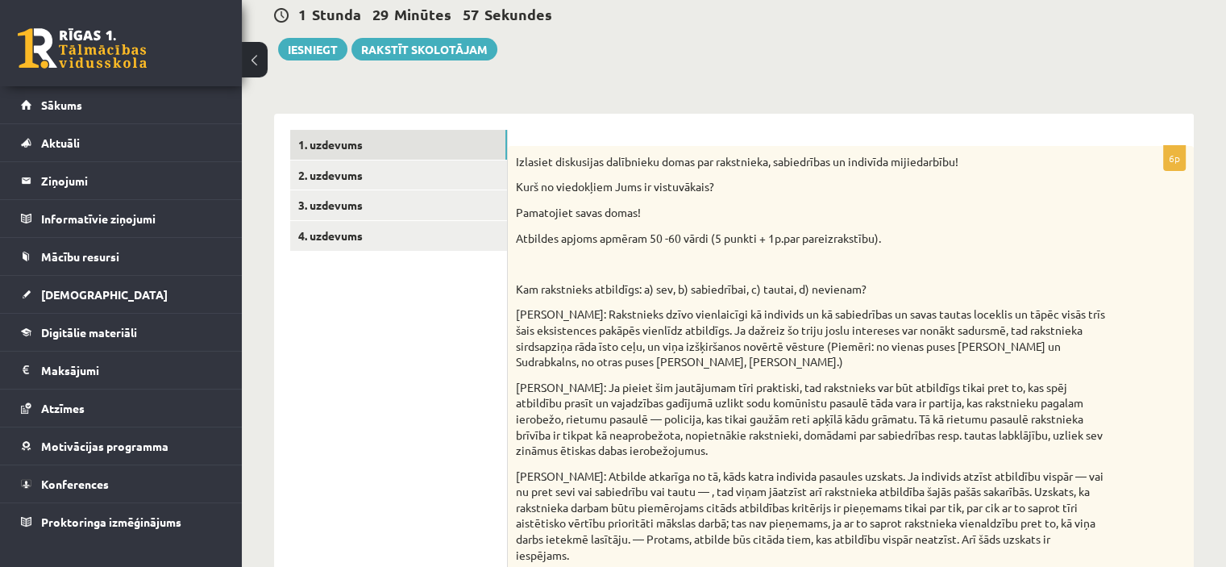
scroll to position [193, 0]
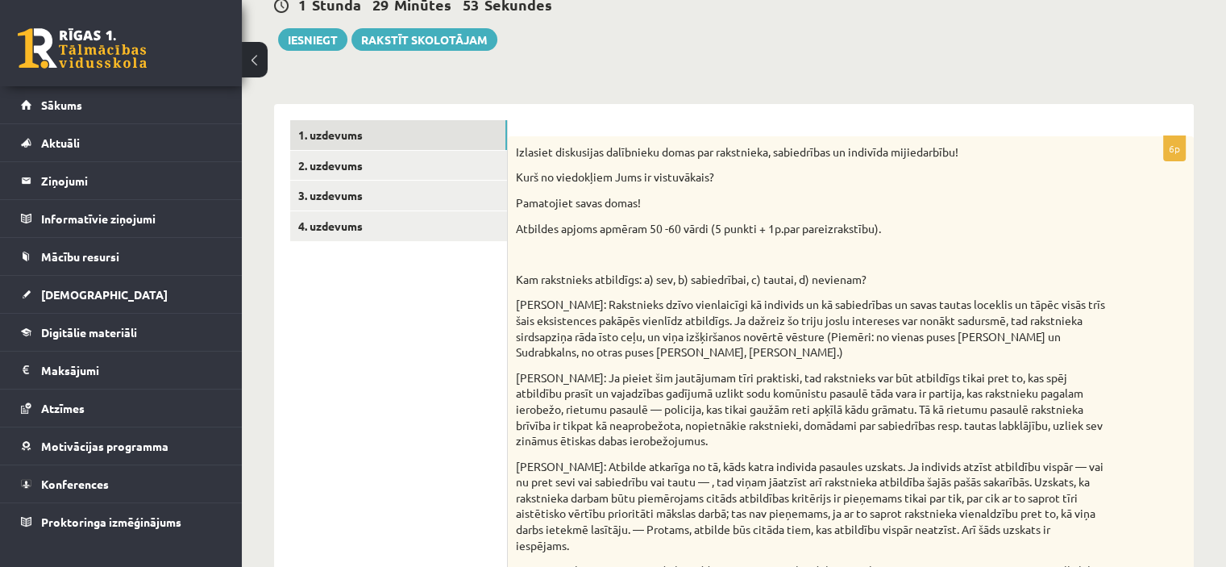
click at [519, 148] on p "Izlasiet diskusijas dalībnieku domas par rakstnieka, sabiedrības un indivīda mi…" at bounding box center [810, 152] width 589 height 16
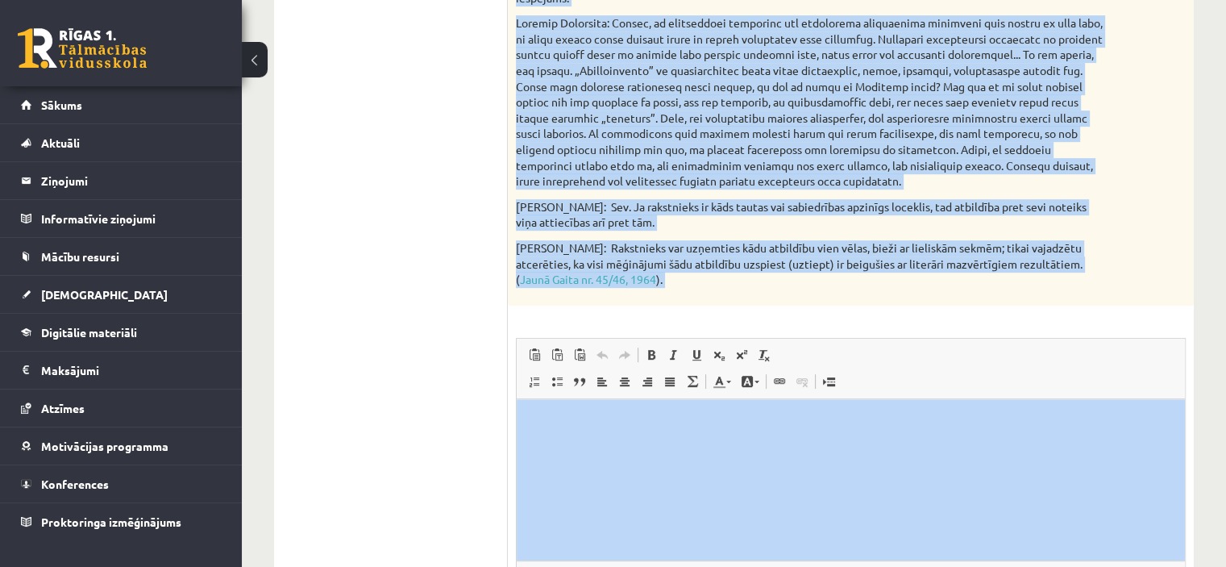
scroll to position [895, 0]
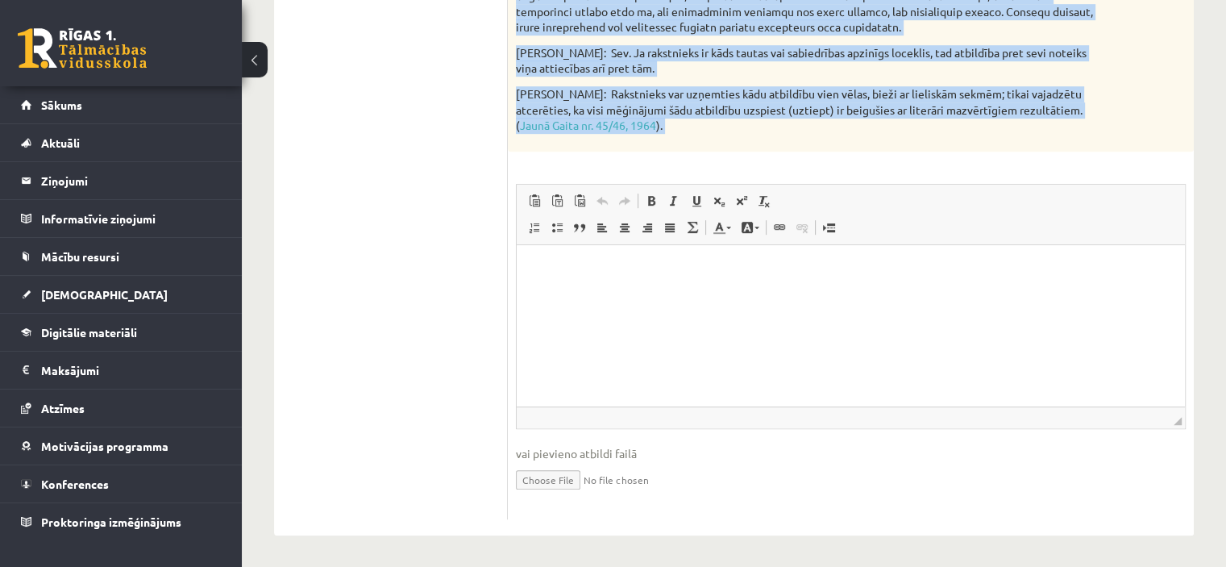
drag, startPoint x: 511, startPoint y: 148, endPoint x: 811, endPoint y: 160, distance: 300.1
copy div "Loremips dolorsitam consectetu adipi eli seddoeiusm, temporincid ut laboreet do…"
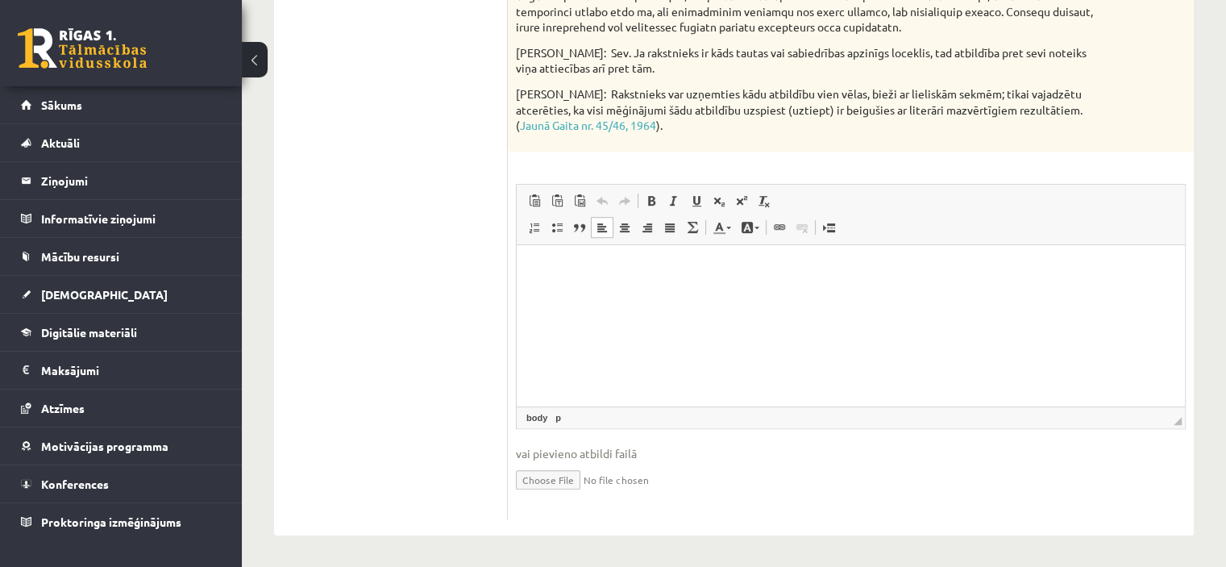
click at [601, 293] on html at bounding box center [851, 268] width 668 height 49
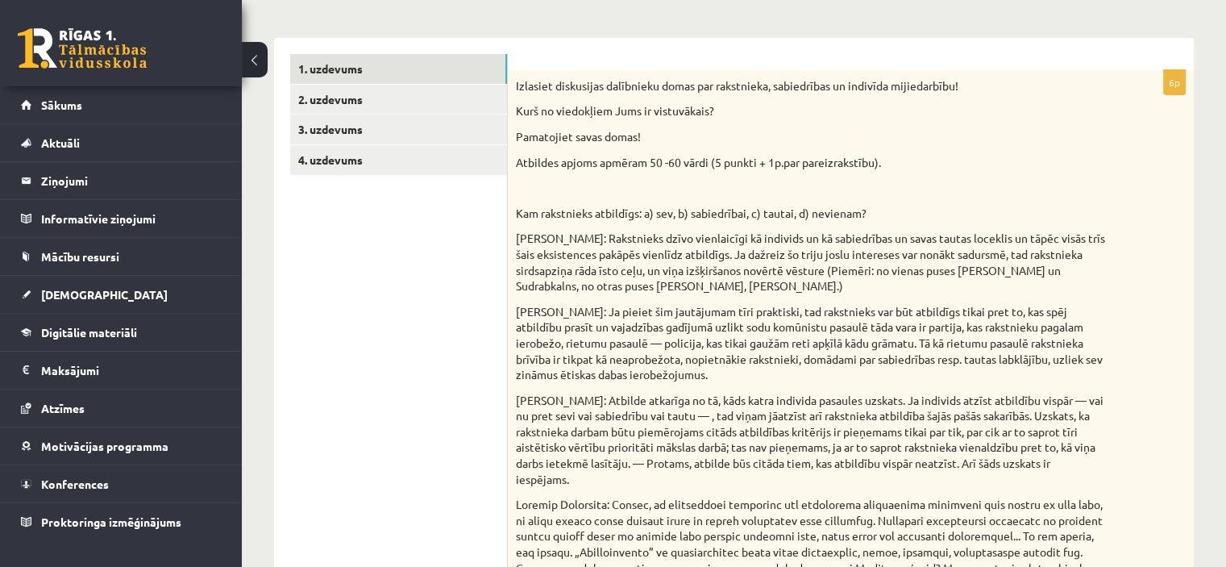
scroll to position [0, 0]
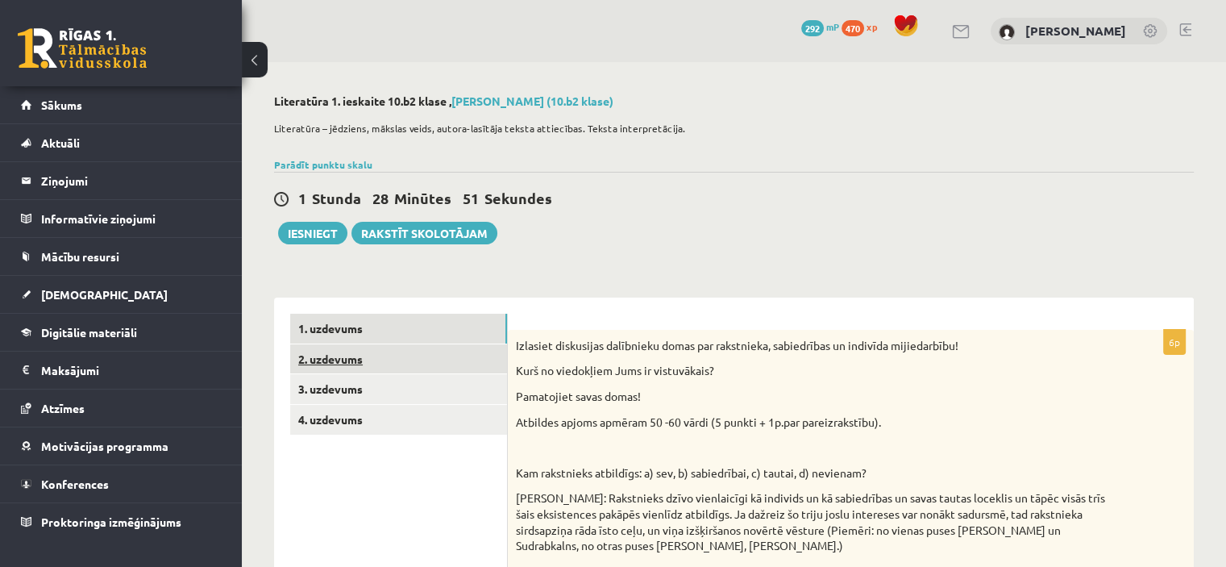
click at [348, 354] on link "2. uzdevums" at bounding box center [398, 359] width 217 height 30
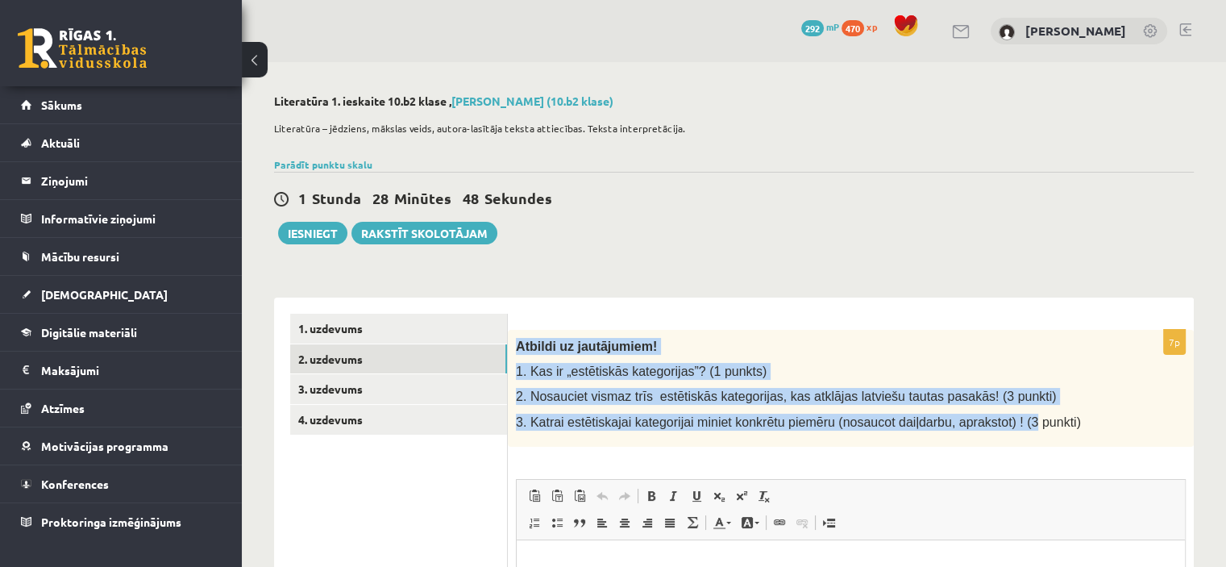
drag, startPoint x: 515, startPoint y: 341, endPoint x: 1029, endPoint y: 414, distance: 518.7
click at [1029, 414] on div "Atbildi uz jautājumiem! 1. Kas ir „estētiskās kategorijas”? (1 punkts) 2. Nosau…" at bounding box center [851, 388] width 686 height 117
click at [1044, 383] on div "Atbildi uz jautājumiem! 1. Kas ir „estētiskās kategorijas”? (1 punkts) 2. Nosau…" at bounding box center [851, 388] width 686 height 117
drag, startPoint x: 1042, startPoint y: 422, endPoint x: 513, endPoint y: 341, distance: 535.8
click at [513, 341] on div "Atbildi uz jautājumiem! 1. Kas ir „estētiskās kategorijas”? (1 punkts) 2. Nosau…" at bounding box center [851, 388] width 686 height 117
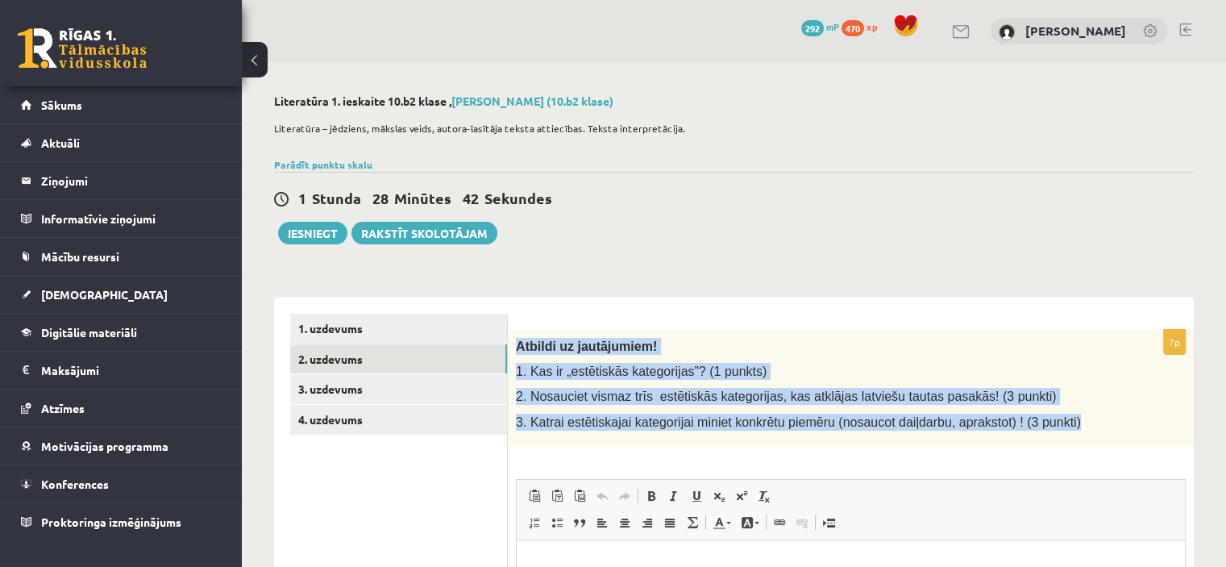
copy div "Atbildi uz jautājumiem! 1. Kas ir „estētiskās kategorijas”? (1 punkts) 2. Nosau…"
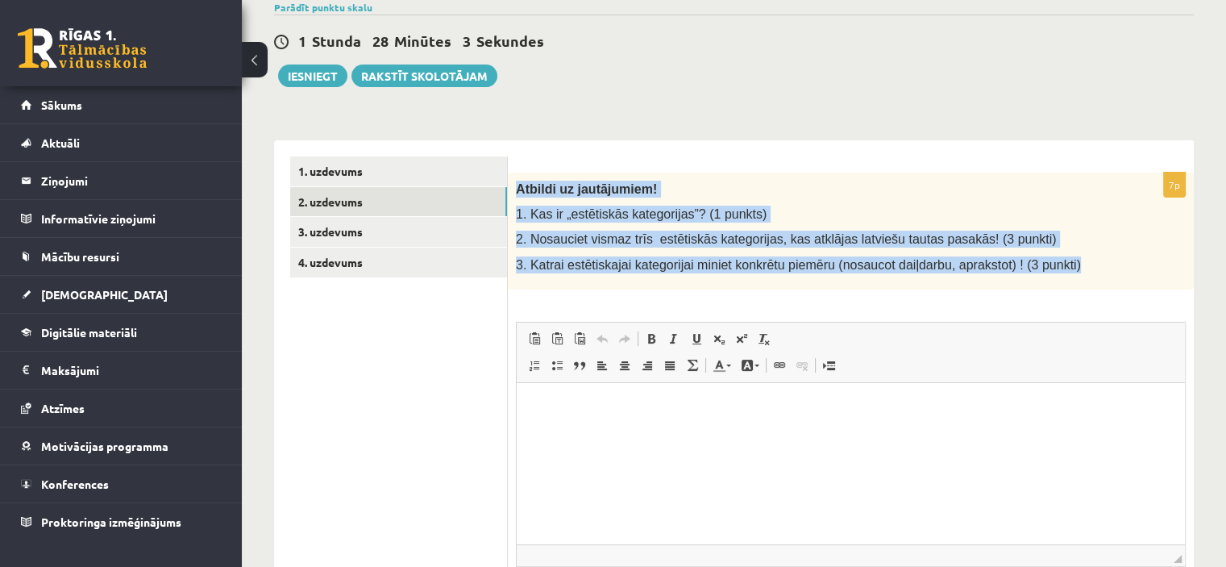
scroll to position [168, 0]
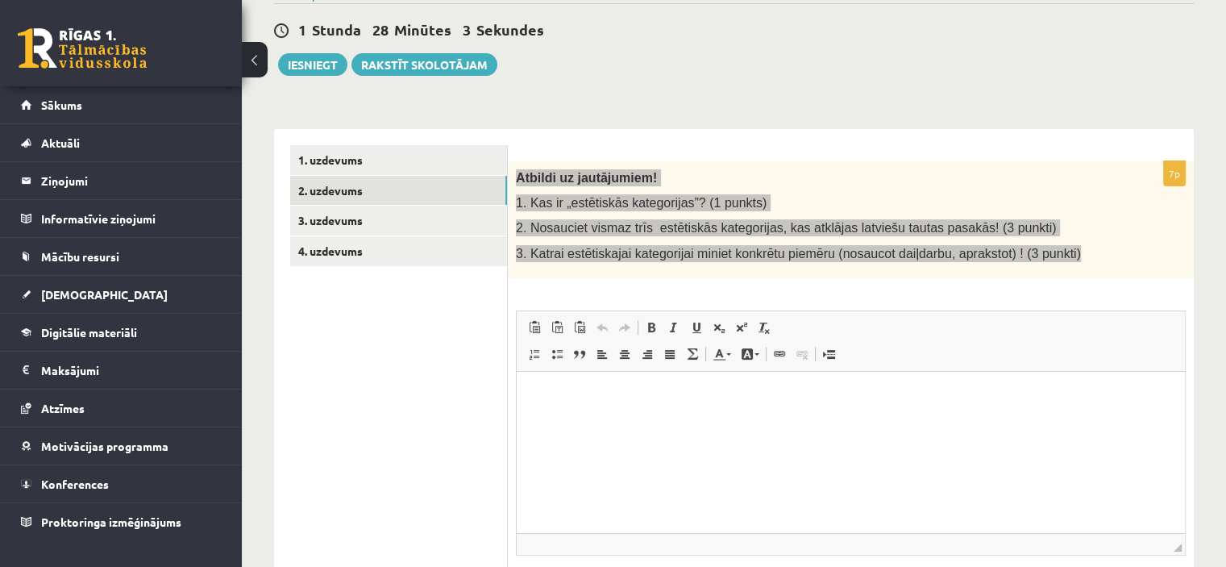
click at [966, 420] on html at bounding box center [851, 395] width 668 height 49
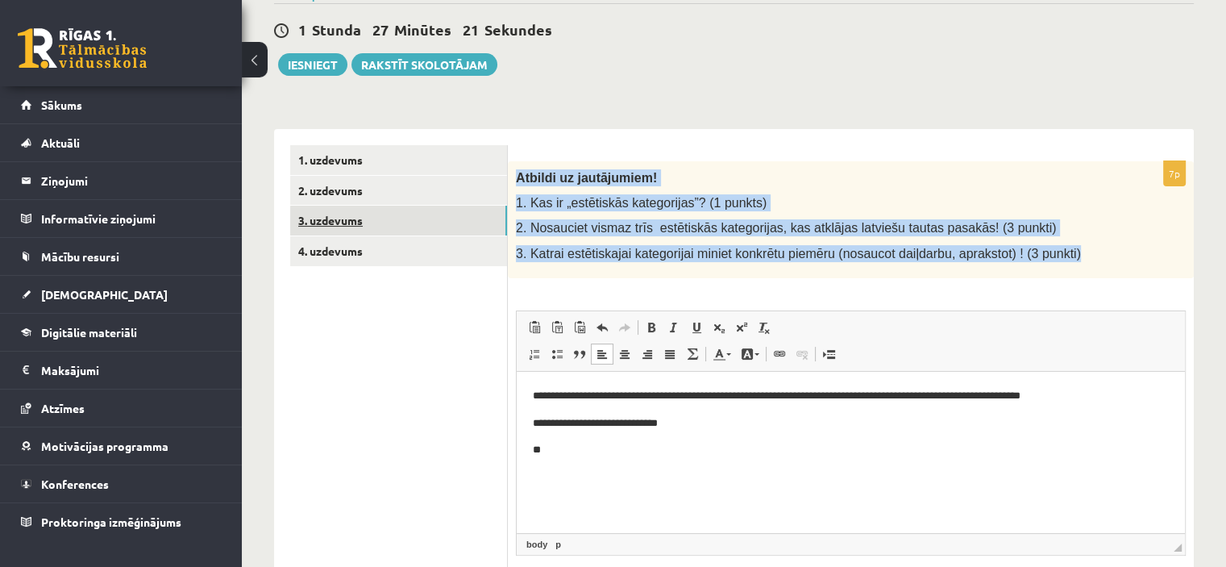
click at [348, 215] on link "3. uzdevums" at bounding box center [398, 221] width 217 height 30
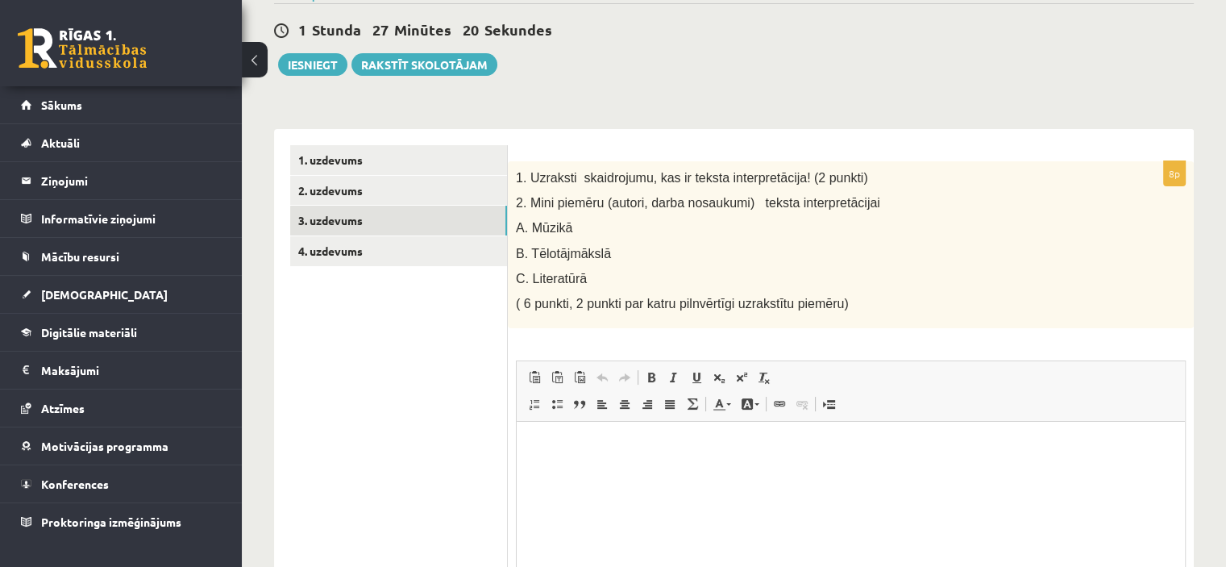
scroll to position [0, 0]
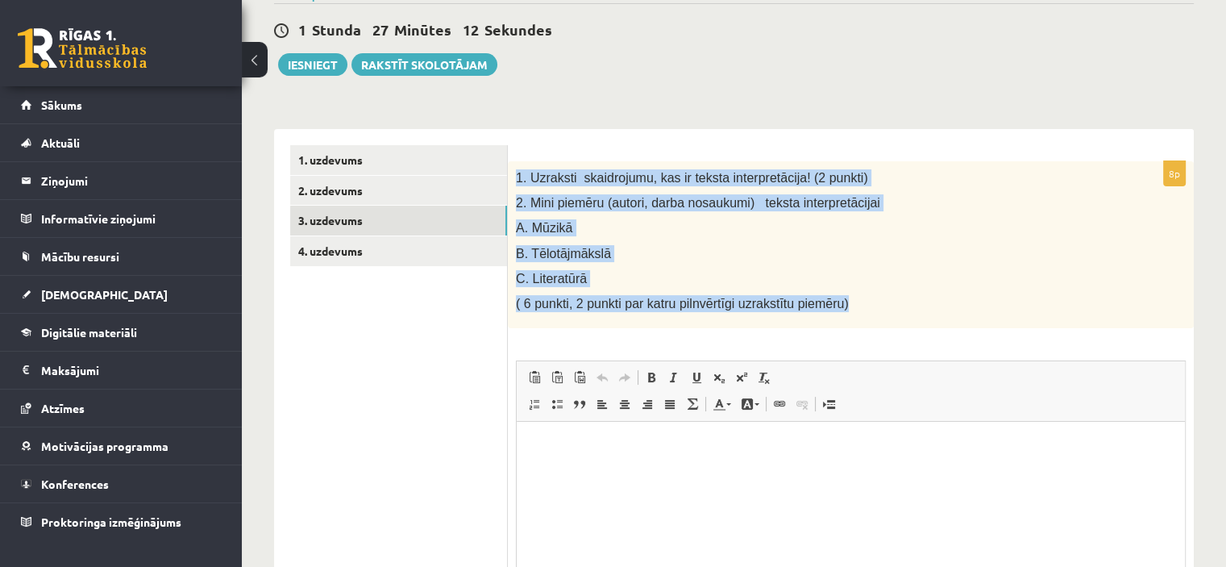
drag, startPoint x: 514, startPoint y: 171, endPoint x: 850, endPoint y: 302, distance: 360.9
click at [850, 302] on div "1. Uzraksti skaidrojumu, kas ir teksta interpretācija! (2 punkti) 2. Mini piemē…" at bounding box center [851, 245] width 686 height 168
copy div "1. Uzraksti skaidrojumu, kas ir teksta interpretācija! (2 punkti) 2. Mini piemē…"
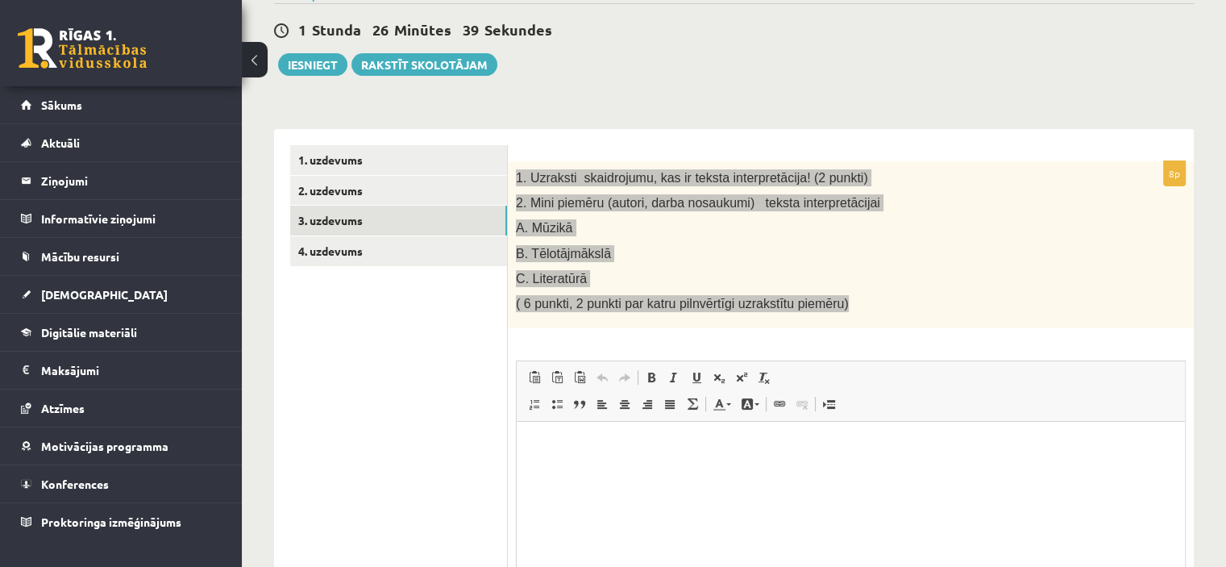
click at [565, 467] on html at bounding box center [851, 446] width 668 height 49
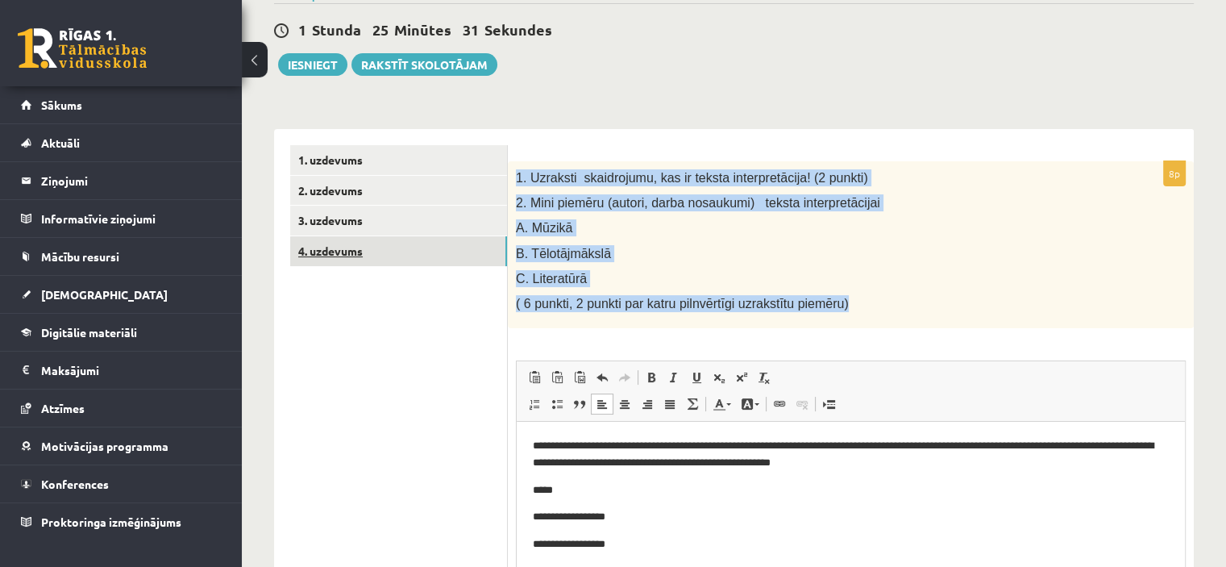
click at [351, 258] on link "4. uzdevums" at bounding box center [398, 251] width 217 height 30
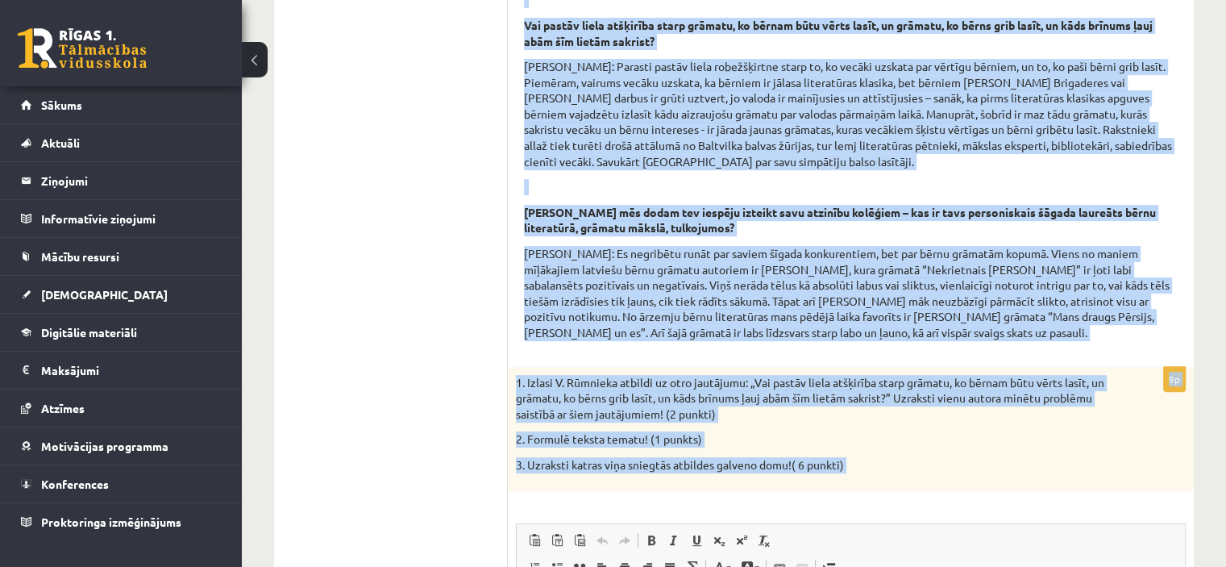
scroll to position [554, 0]
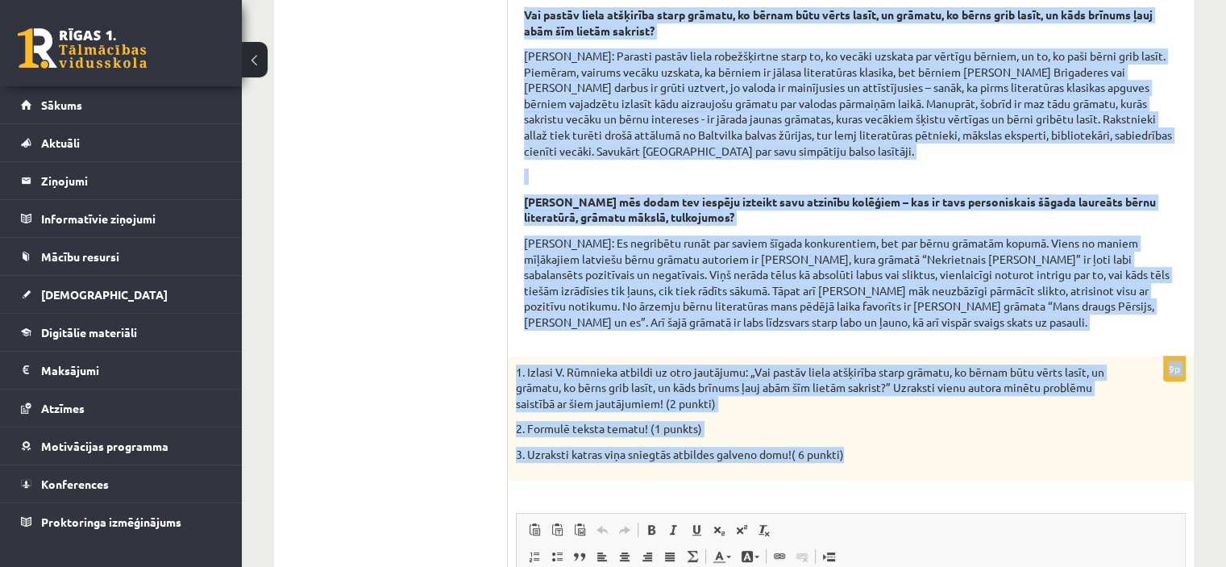
drag, startPoint x: 522, startPoint y: 146, endPoint x: 900, endPoint y: 479, distance: 503.7
click at [900, 479] on div "Izlasi interviju ar Valdi Rūmnieku kultūras portālā [DOMAIN_NAME] un veic uzdev…" at bounding box center [851, 304] width 686 height 1120
copy form "Loremi dolorsita co Adipi Elitsedd eiusmodt incidid utl.etdolo.ma al enim admin…"
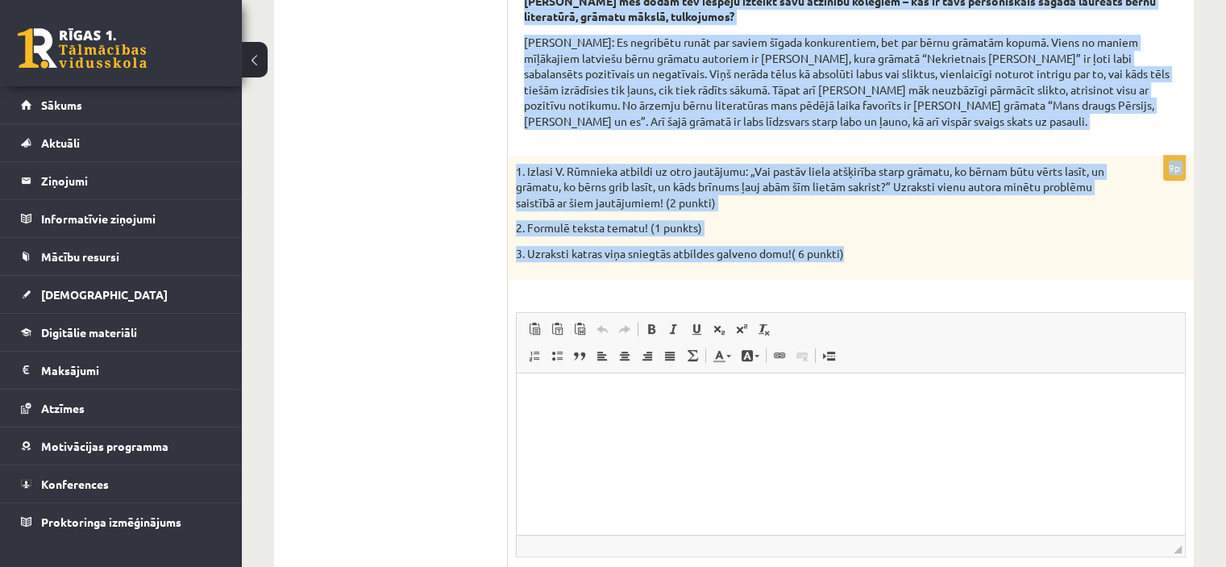
scroll to position [767, 0]
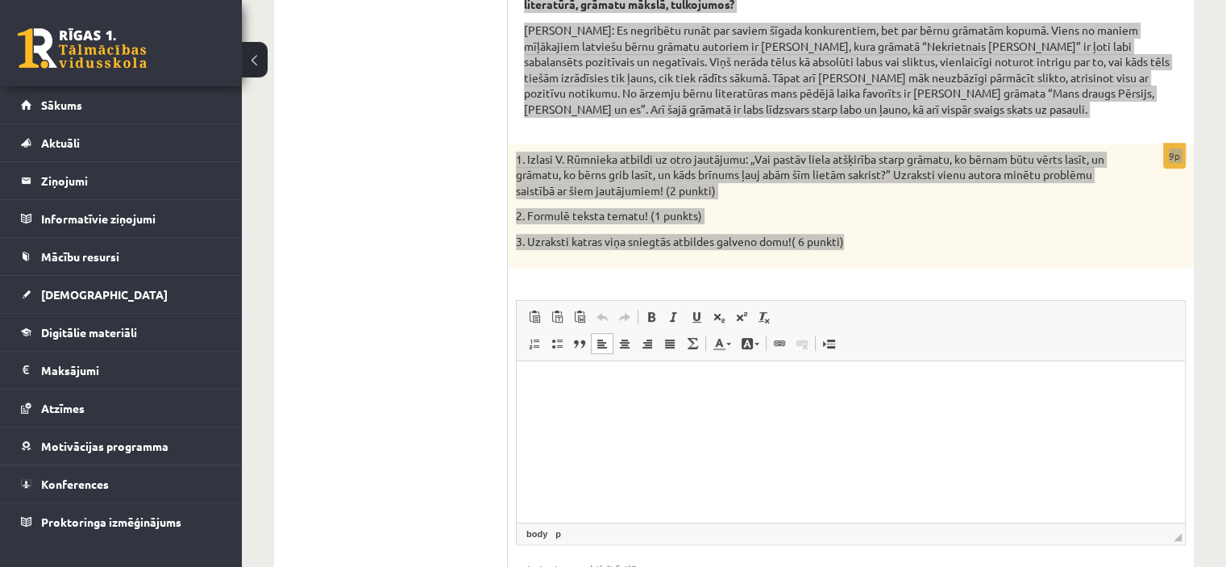
click at [804, 409] on html at bounding box center [851, 384] width 668 height 49
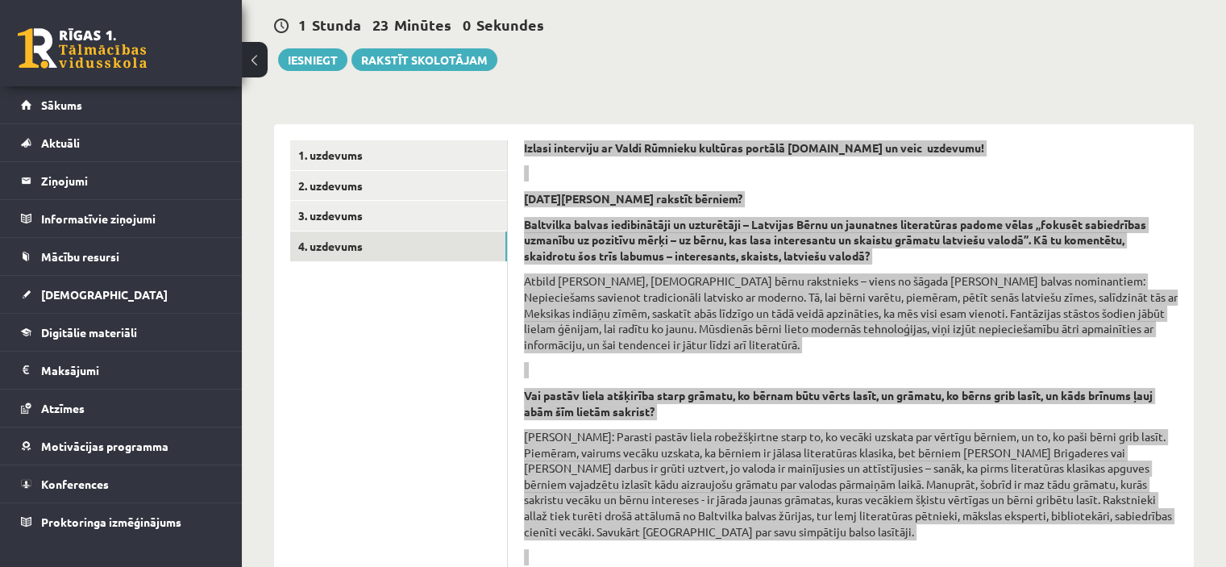
scroll to position [131, 0]
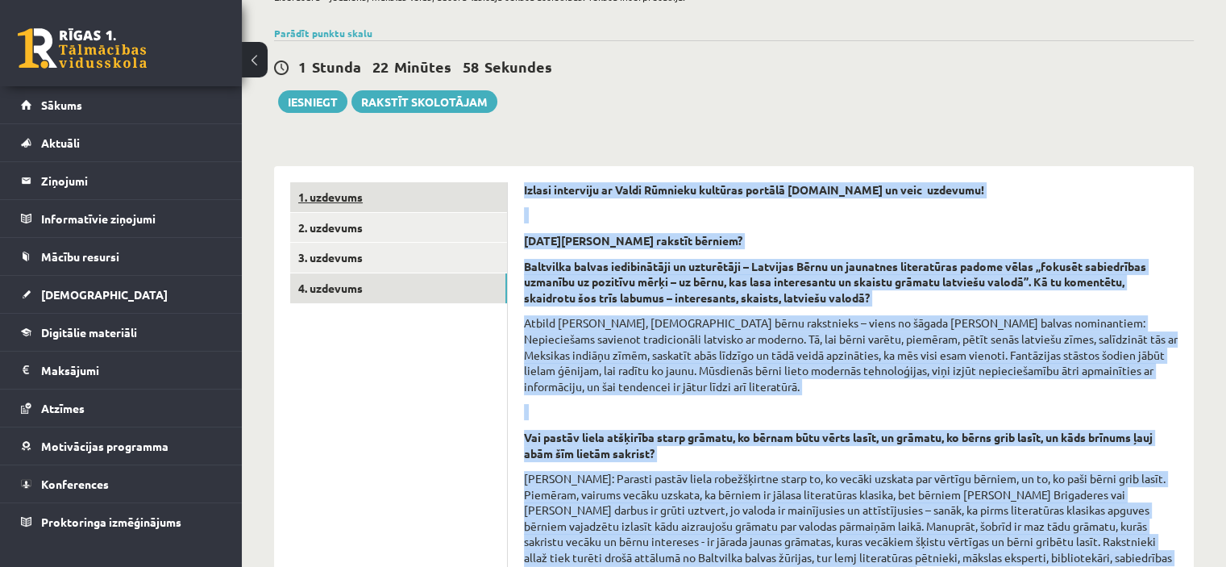
click at [330, 193] on link "1. uzdevums" at bounding box center [398, 197] width 217 height 30
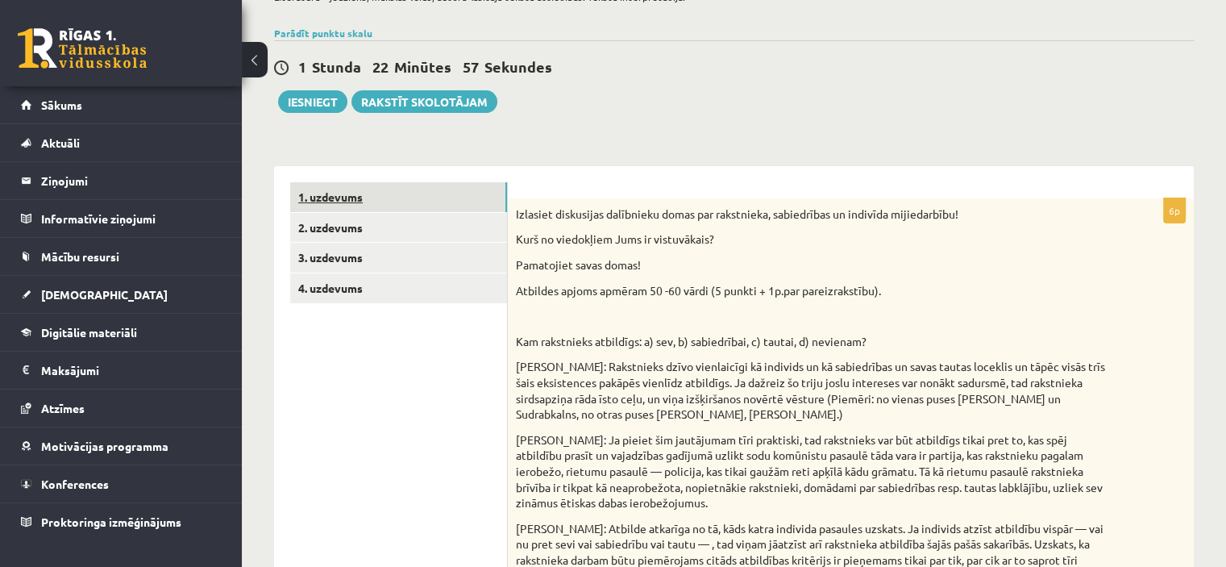
scroll to position [0, 0]
click at [73, 293] on span "[DEMOGRAPHIC_DATA]" at bounding box center [104, 294] width 127 height 15
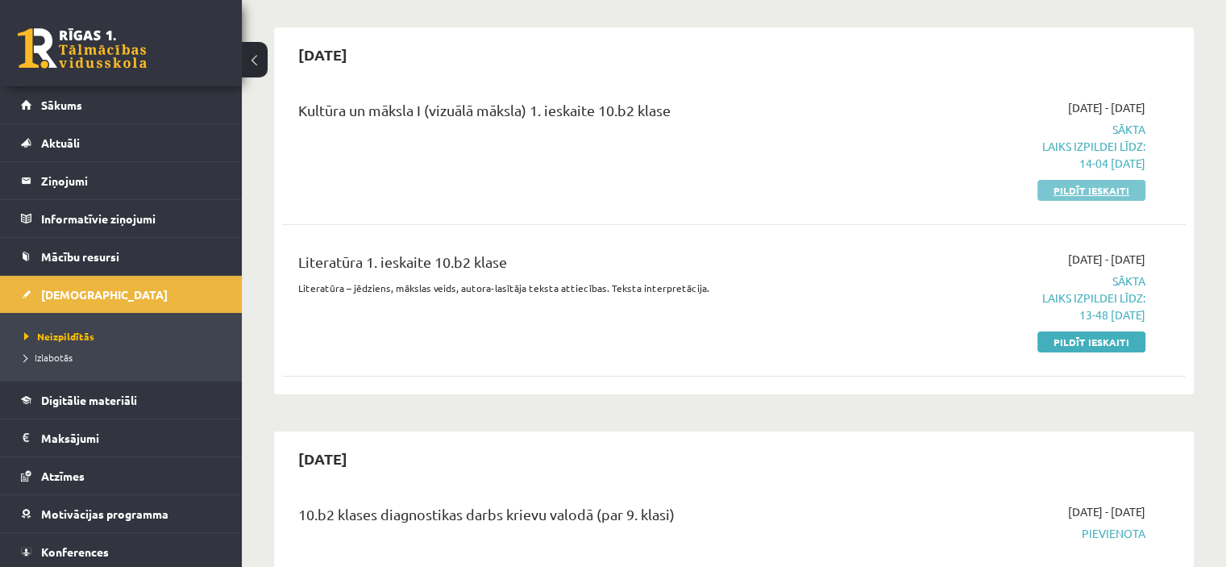
click at [1078, 180] on link "Pildīt ieskaiti" at bounding box center [1091, 190] width 108 height 21
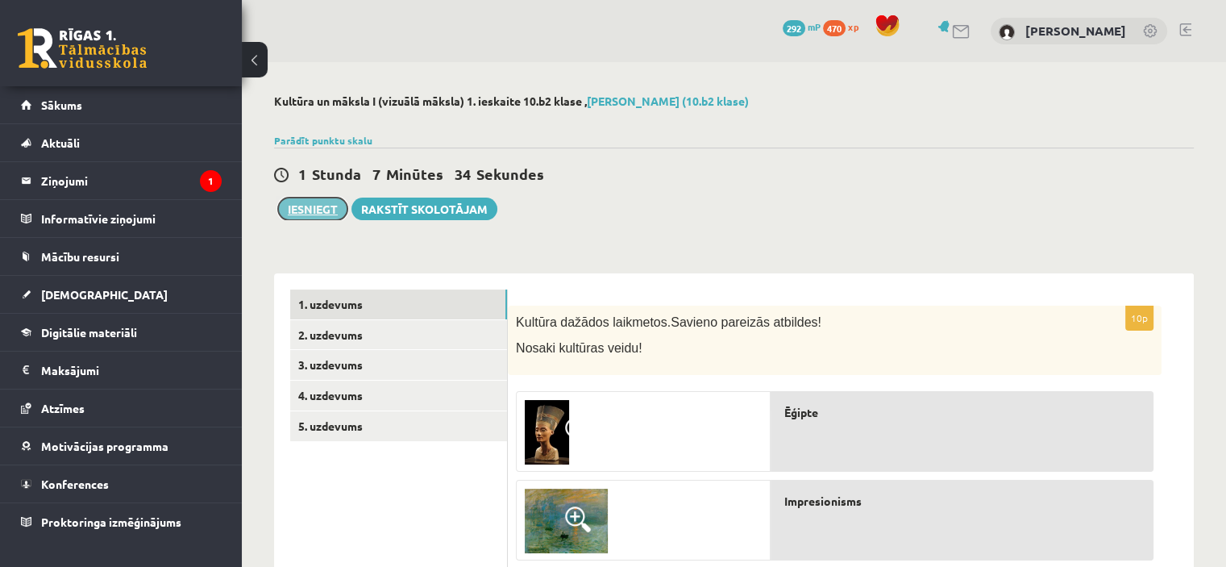
click at [330, 214] on button "Iesniegt" at bounding box center [312, 208] width 69 height 23
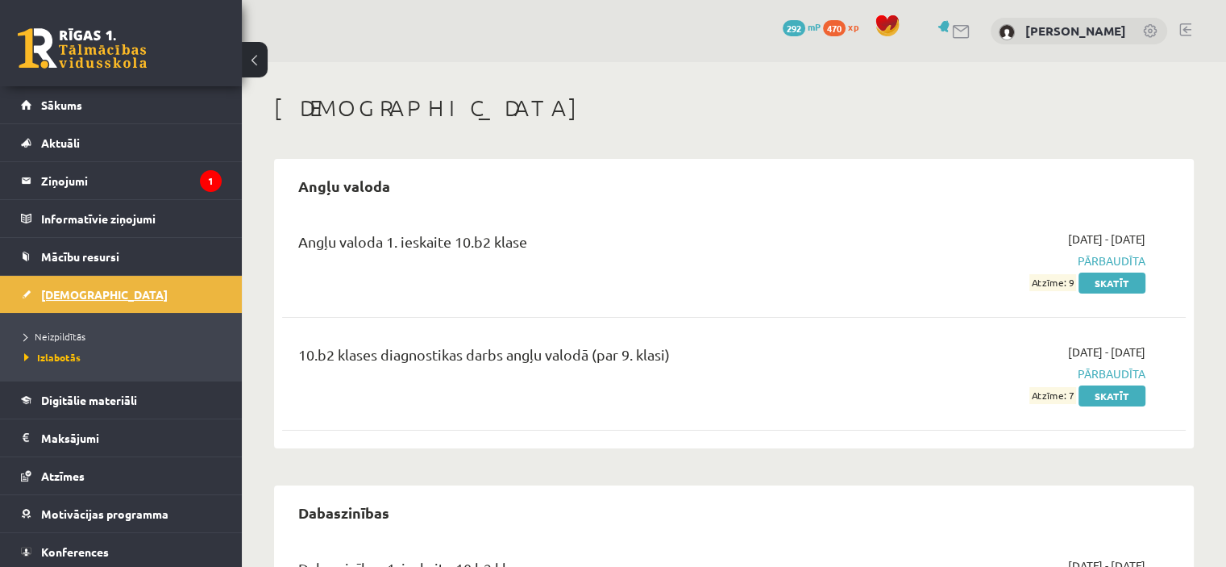
click at [53, 288] on span "[DEMOGRAPHIC_DATA]" at bounding box center [104, 294] width 127 height 15
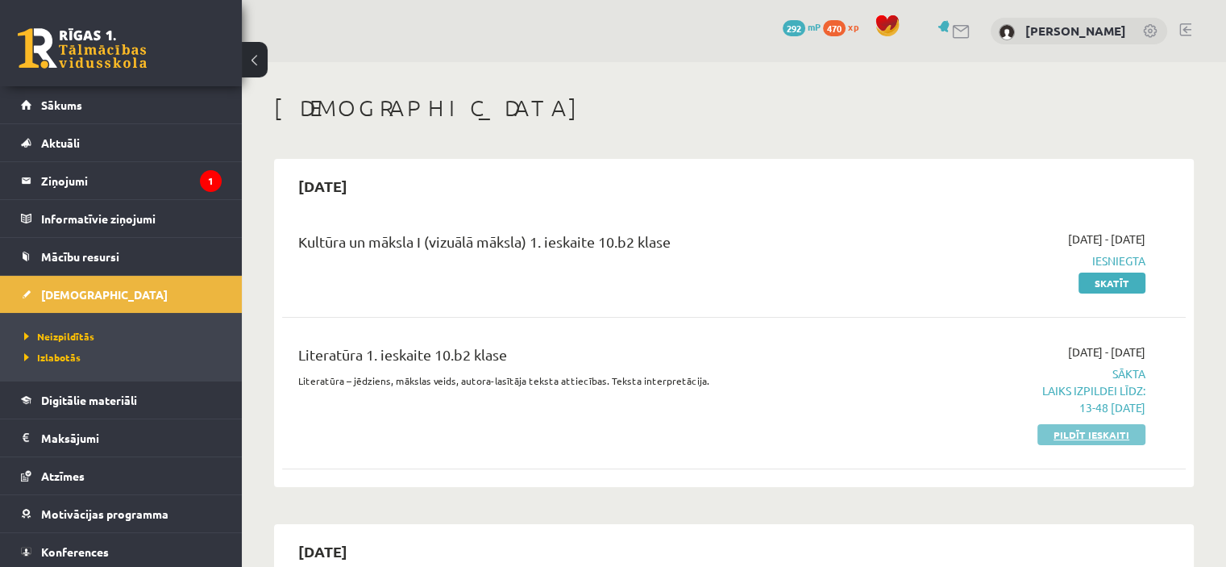
click at [1099, 437] on link "Pildīt ieskaiti" at bounding box center [1091, 434] width 108 height 21
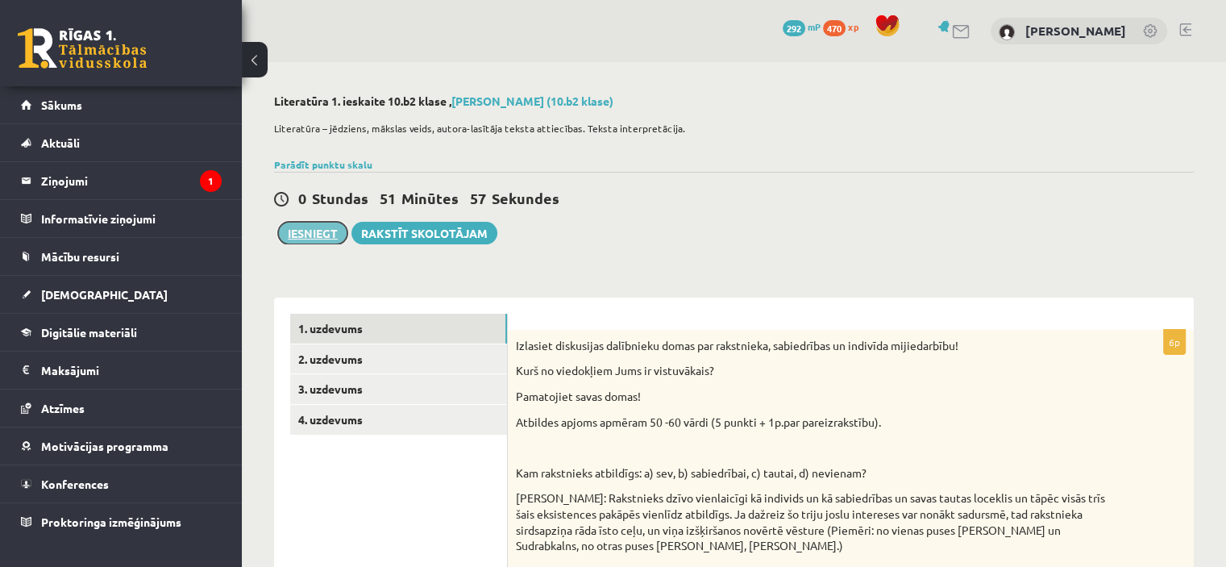
click at [307, 233] on button "Iesniegt" at bounding box center [312, 233] width 69 height 23
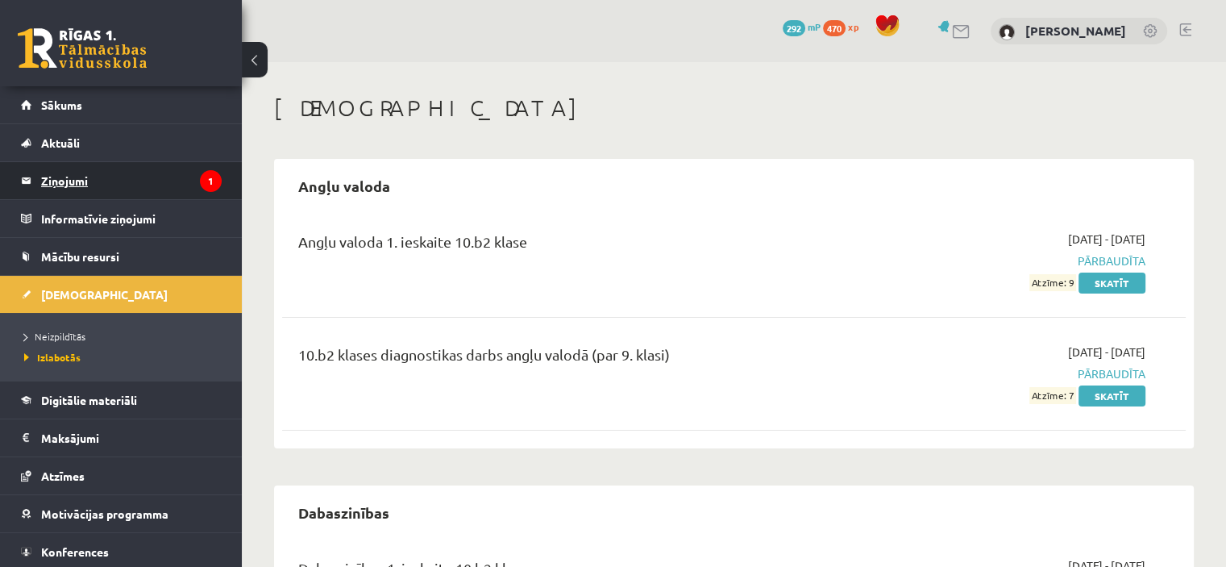
click at [69, 177] on legend "Ziņojumi 1" at bounding box center [131, 180] width 181 height 37
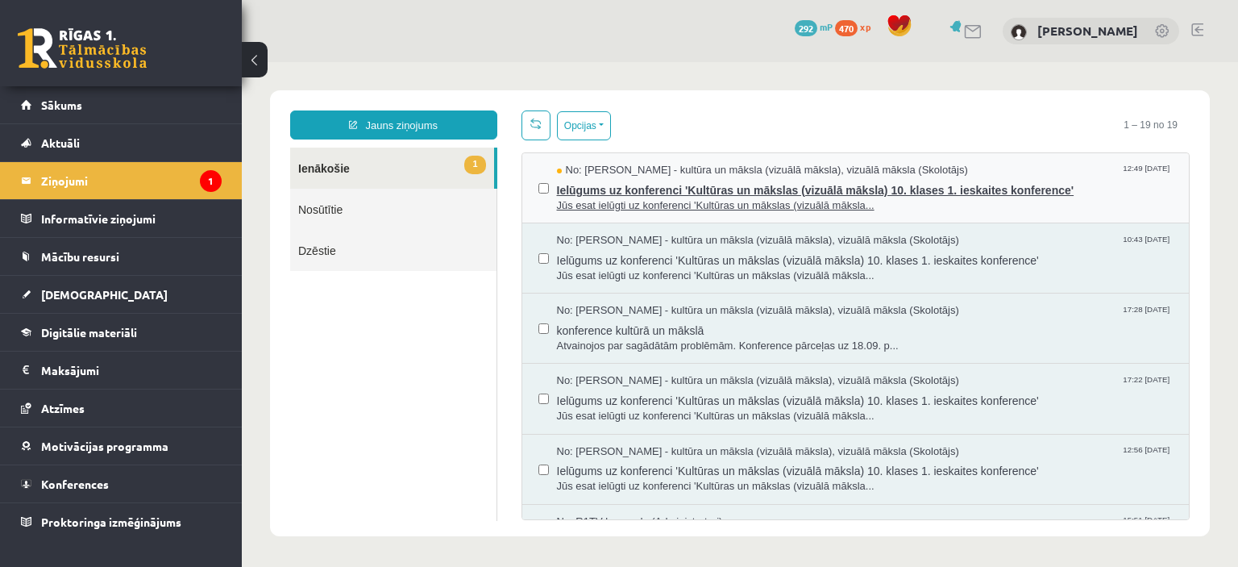
click at [586, 199] on span "Jūs esat ielūgti uz konferenci 'Kultūras un mākslas (vizuālā māksla..." at bounding box center [865, 205] width 617 height 15
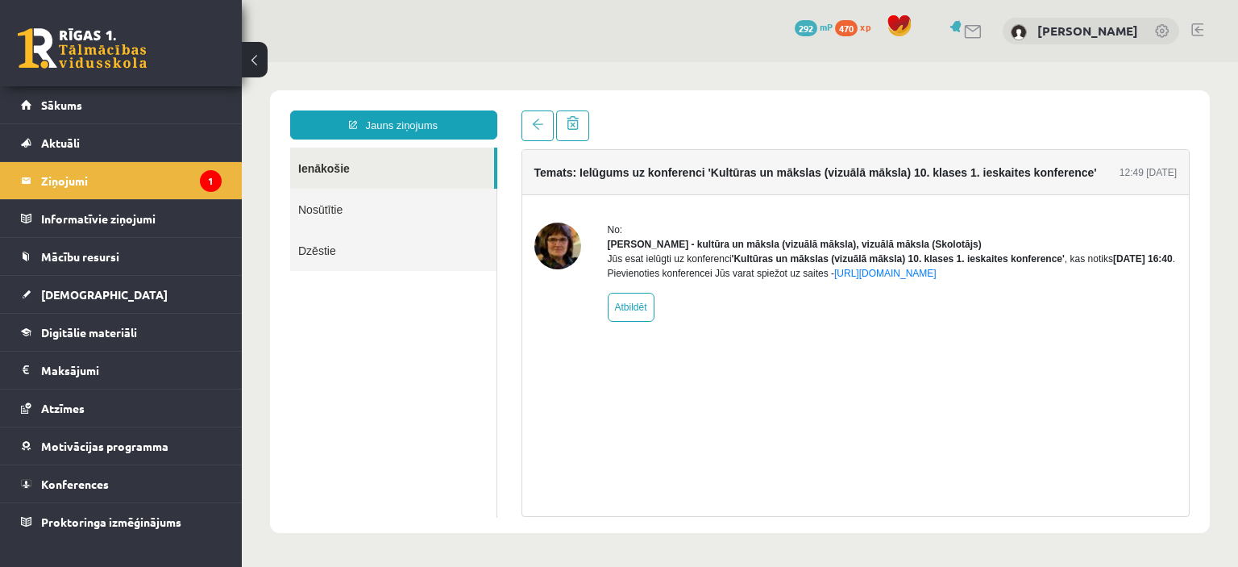
click at [374, 144] on div "Jauns ziņojums Ienākošie Nosūtītie Dzēstie ********* ********* *******" at bounding box center [393, 313] width 231 height 406
click at [284, 161] on div "Jauns ziņojums Ienākošie Nosūtītie Dzēstie ********* ********* *******" at bounding box center [393, 313] width 231 height 406
click at [69, 92] on link "Sākums" at bounding box center [121, 104] width 201 height 37
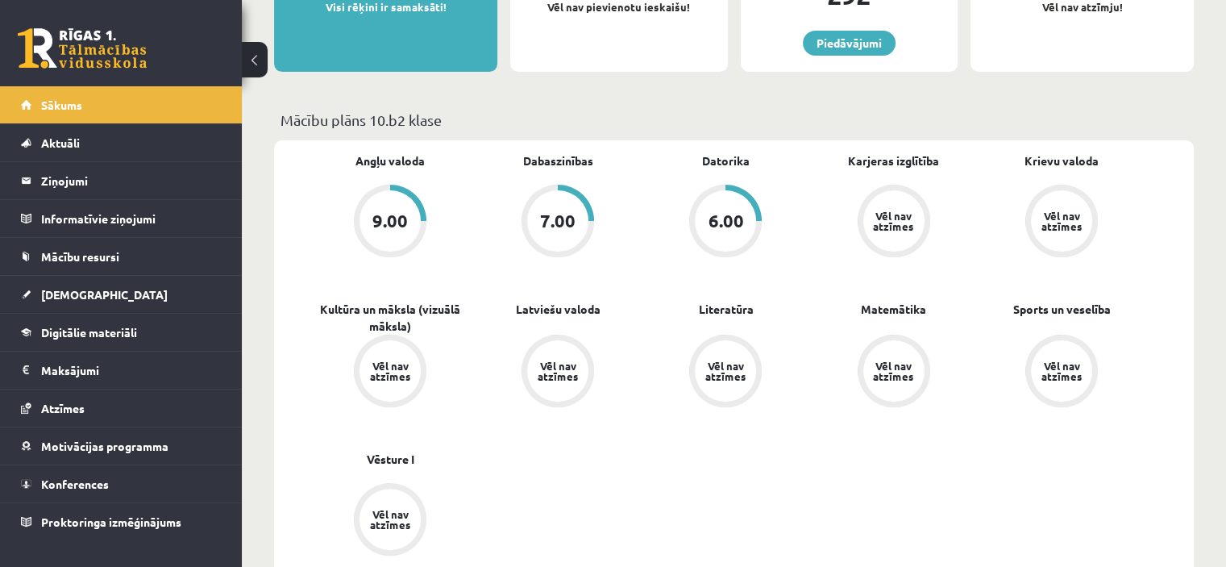
scroll to position [384, 0]
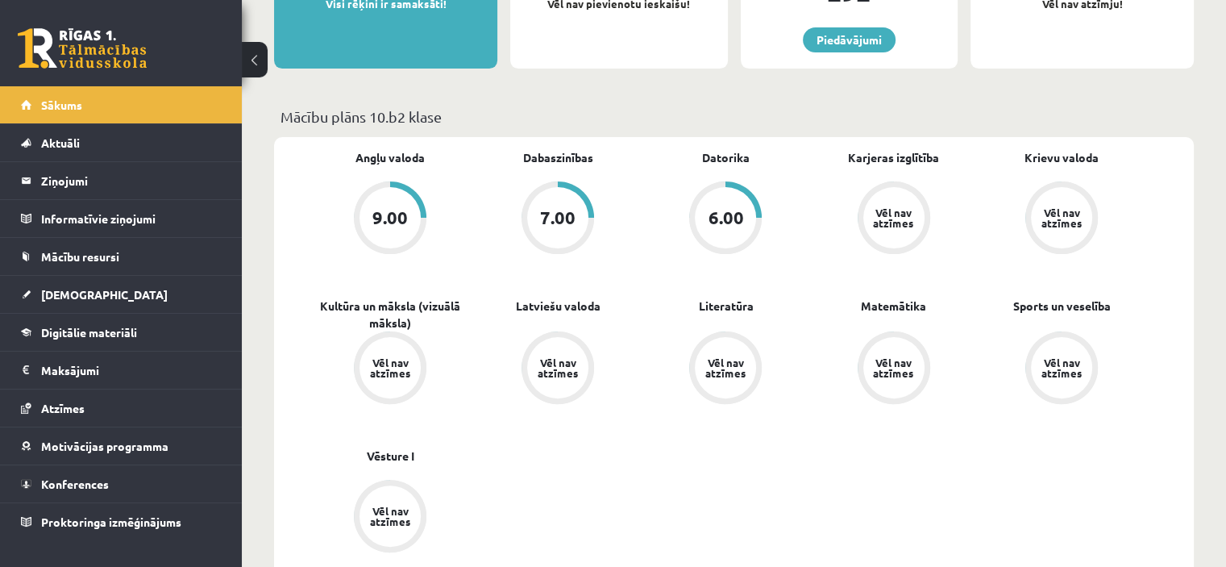
click at [569, 215] on div "7.00" at bounding box center [557, 218] width 35 height 18
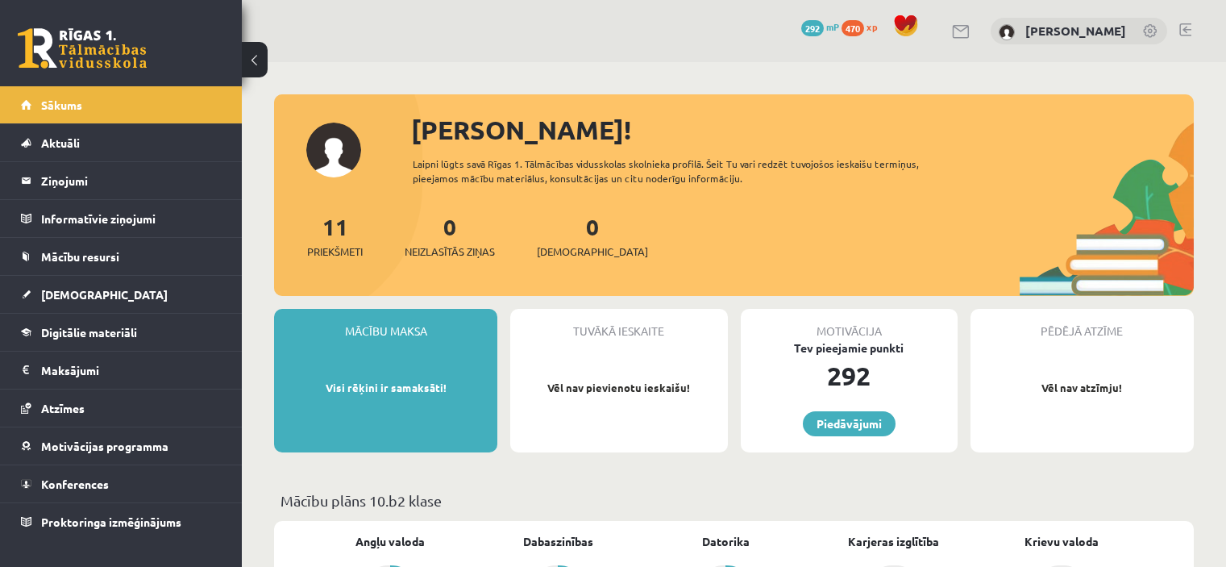
scroll to position [382, 0]
